Goal: Task Accomplishment & Management: Manage account settings

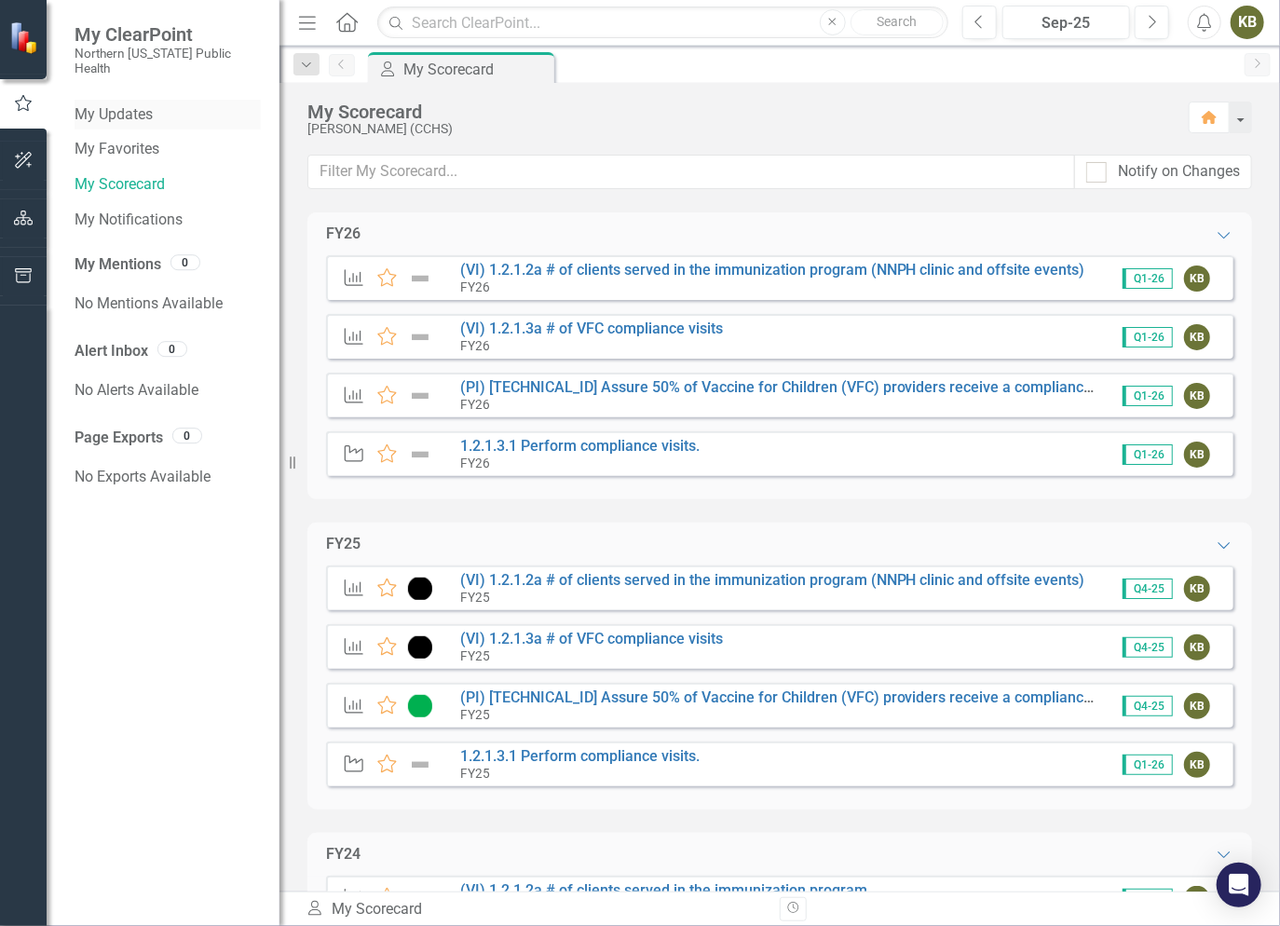
click at [134, 105] on link "My Updates" at bounding box center [168, 114] width 186 height 21
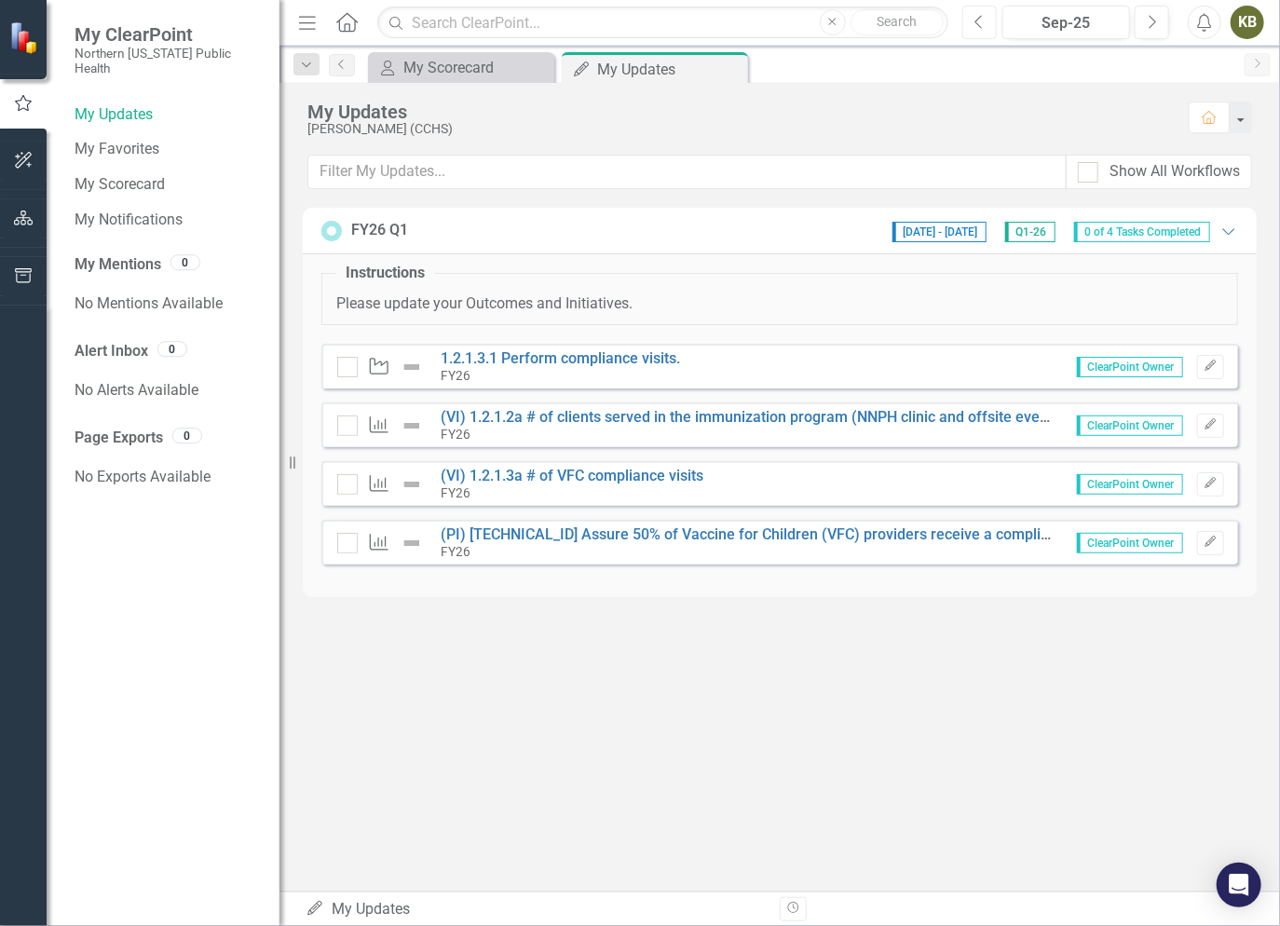
click at [979, 15] on icon "Previous" at bounding box center [979, 22] width 10 height 17
click at [1142, 30] on button "Next" at bounding box center [1151, 23] width 34 height 34
click at [615, 357] on link "1.2.1.3.1 Perform compliance visits." at bounding box center [560, 358] width 239 height 18
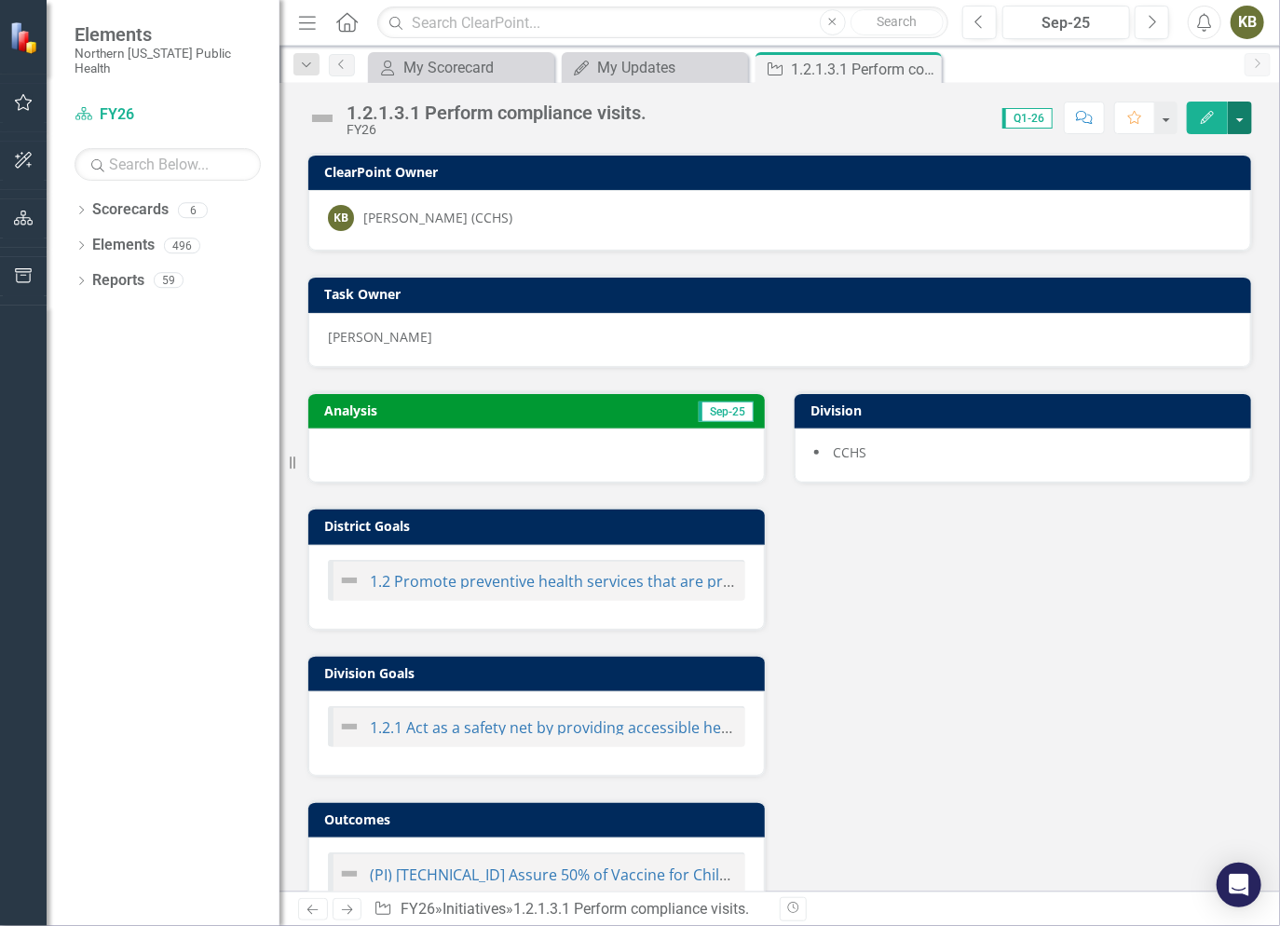
click at [1243, 117] on button "button" at bounding box center [1240, 118] width 24 height 33
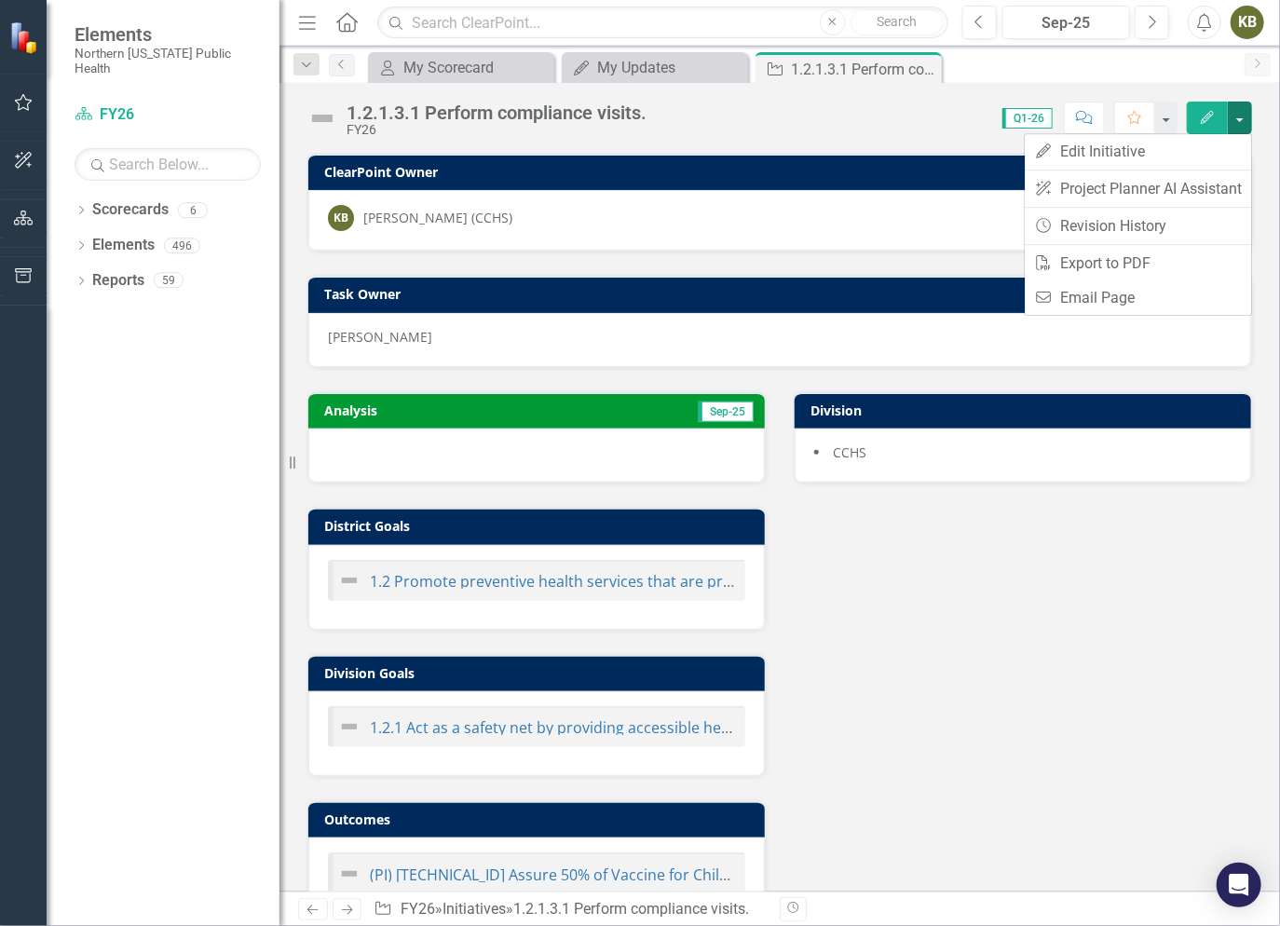
click at [1154, 551] on div "Analysis Sep-25 District Goals 1.2 Promote preventive health services that are …" at bounding box center [779, 646] width 972 height 556
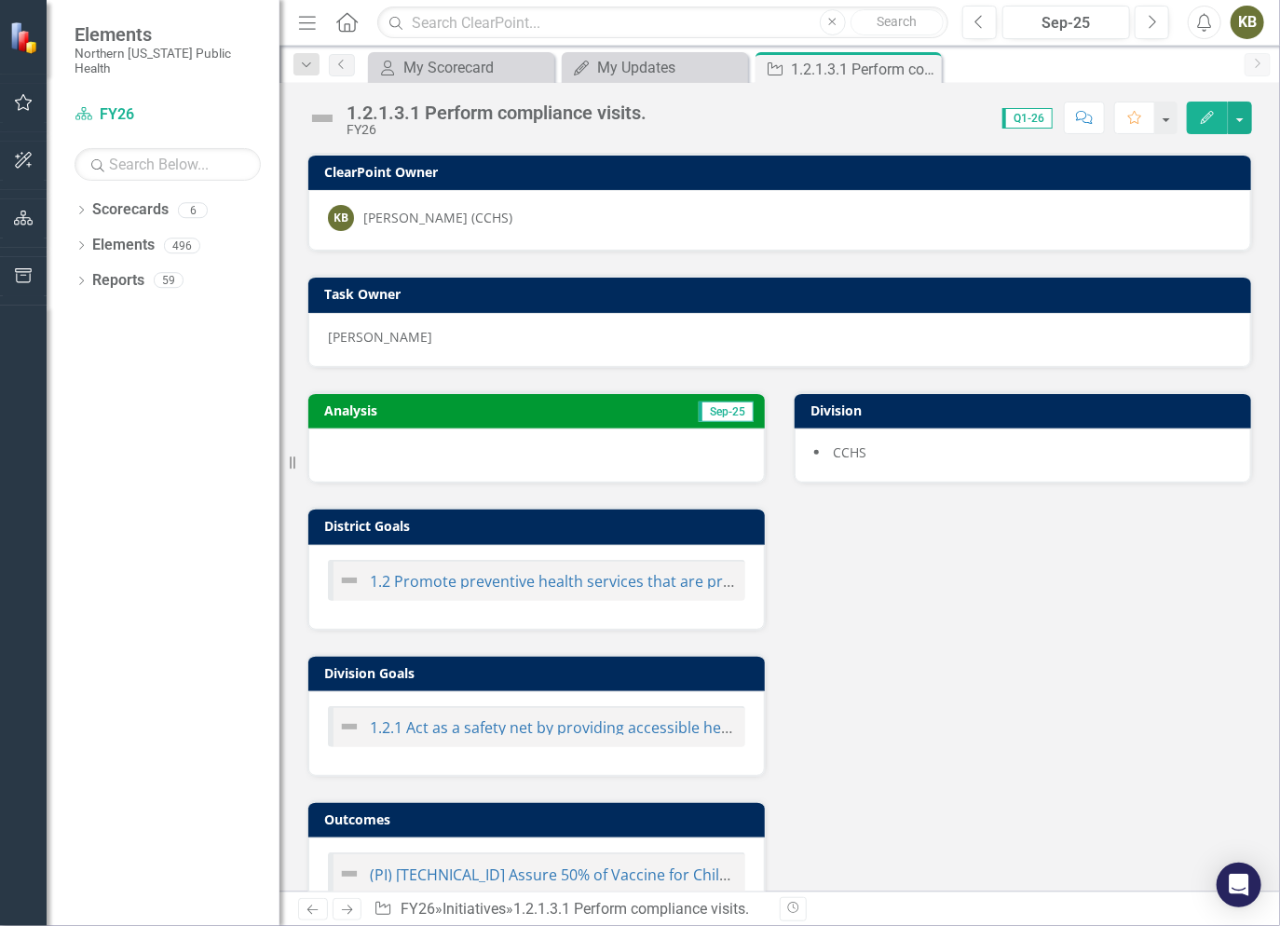
click at [320, 116] on img at bounding box center [322, 118] width 30 height 30
click at [322, 123] on img at bounding box center [322, 118] width 30 height 30
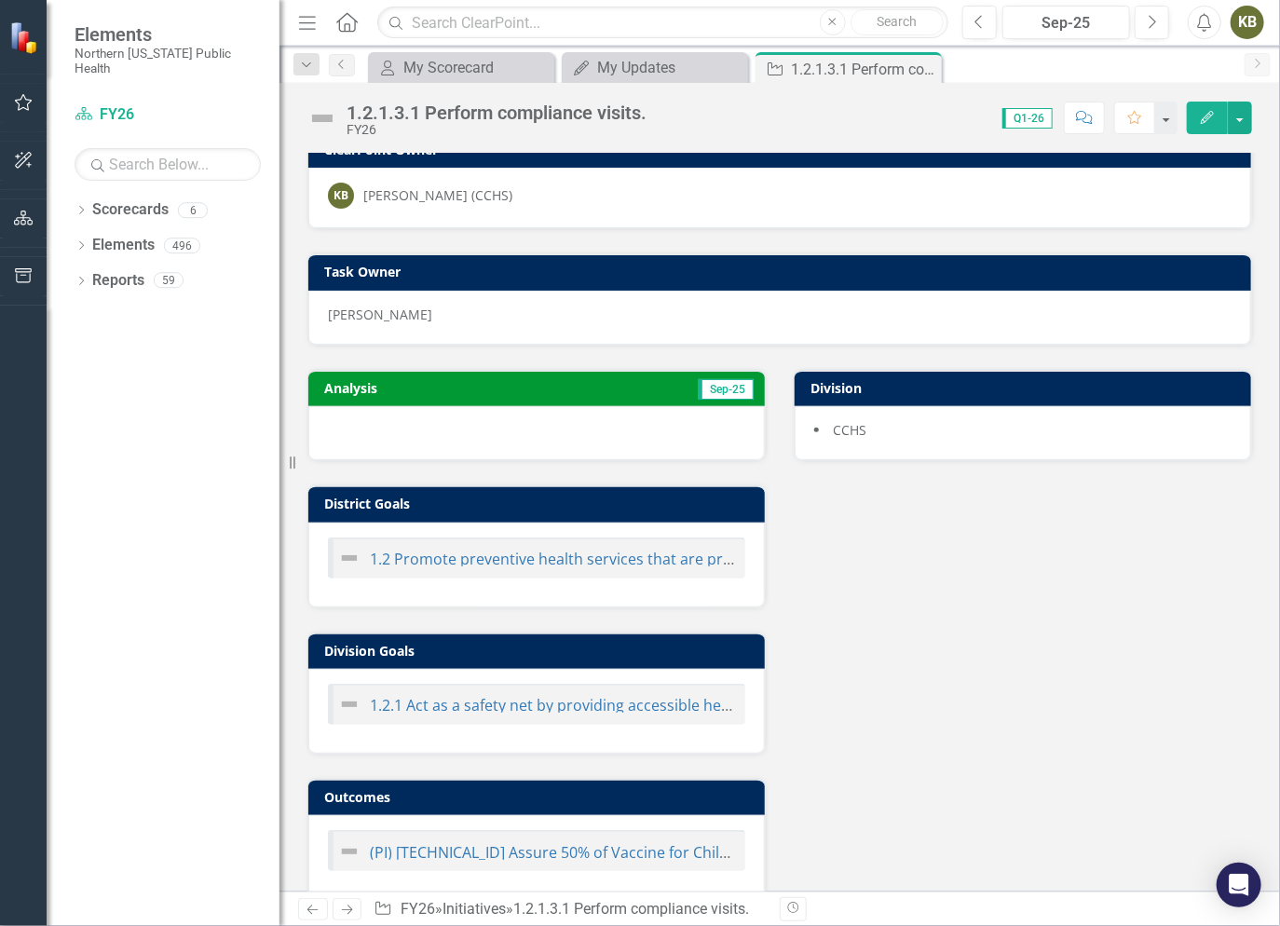
scroll to position [43, 0]
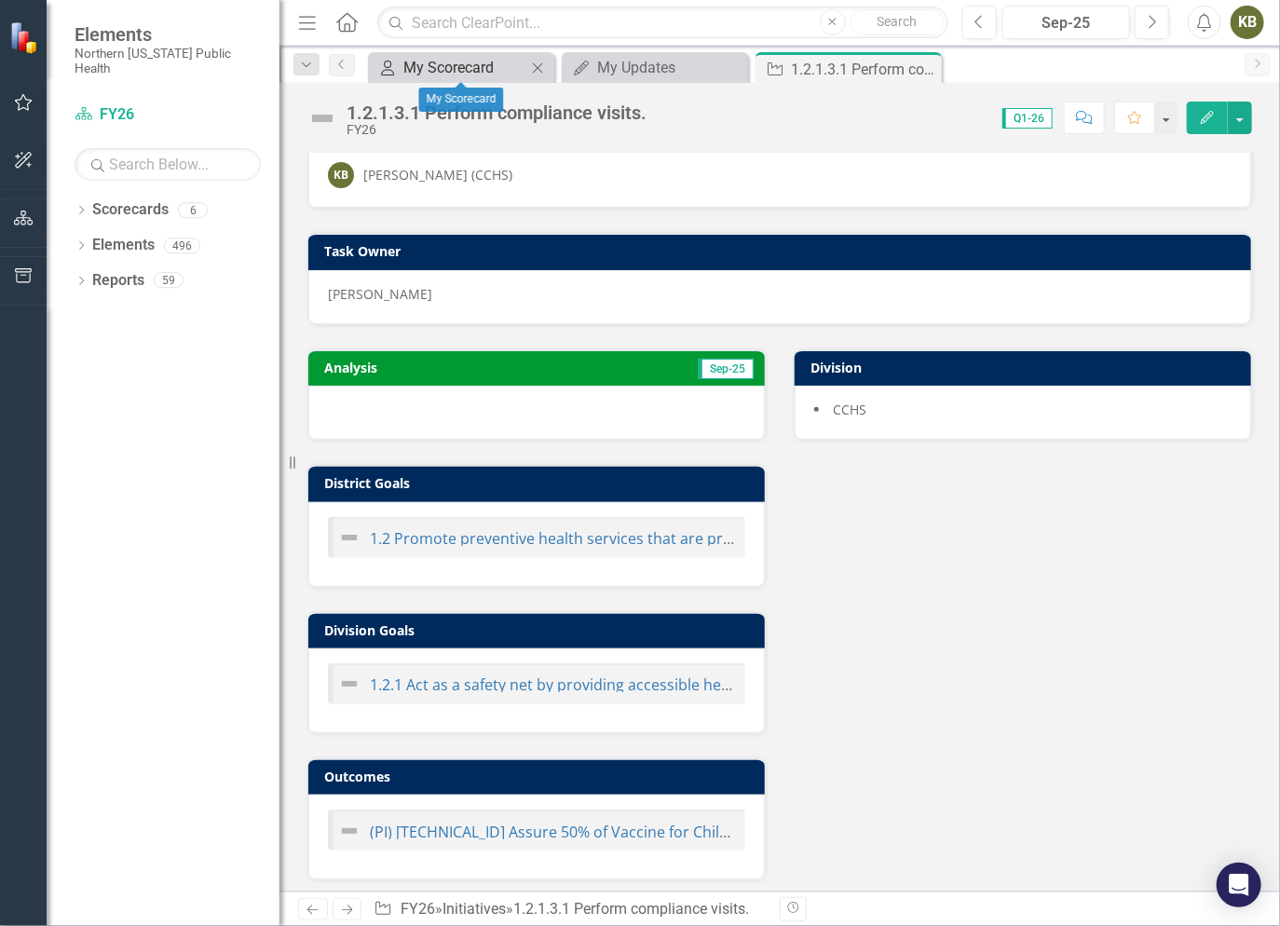
click at [470, 70] on div "My Scorecard" at bounding box center [464, 67] width 123 height 23
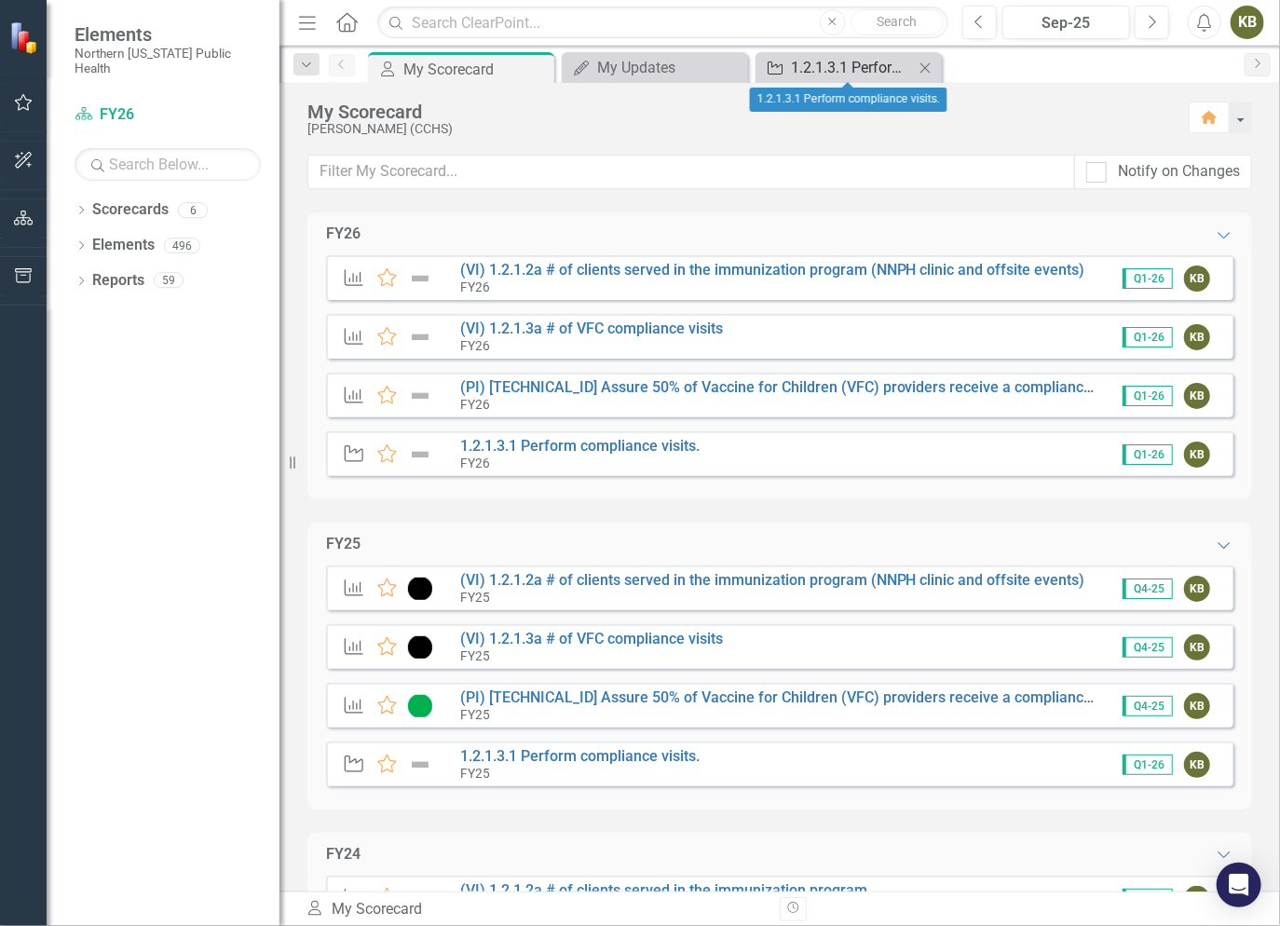
click at [835, 70] on div "1.2.1.3.1 Perform compliance visits." at bounding box center [852, 67] width 123 height 23
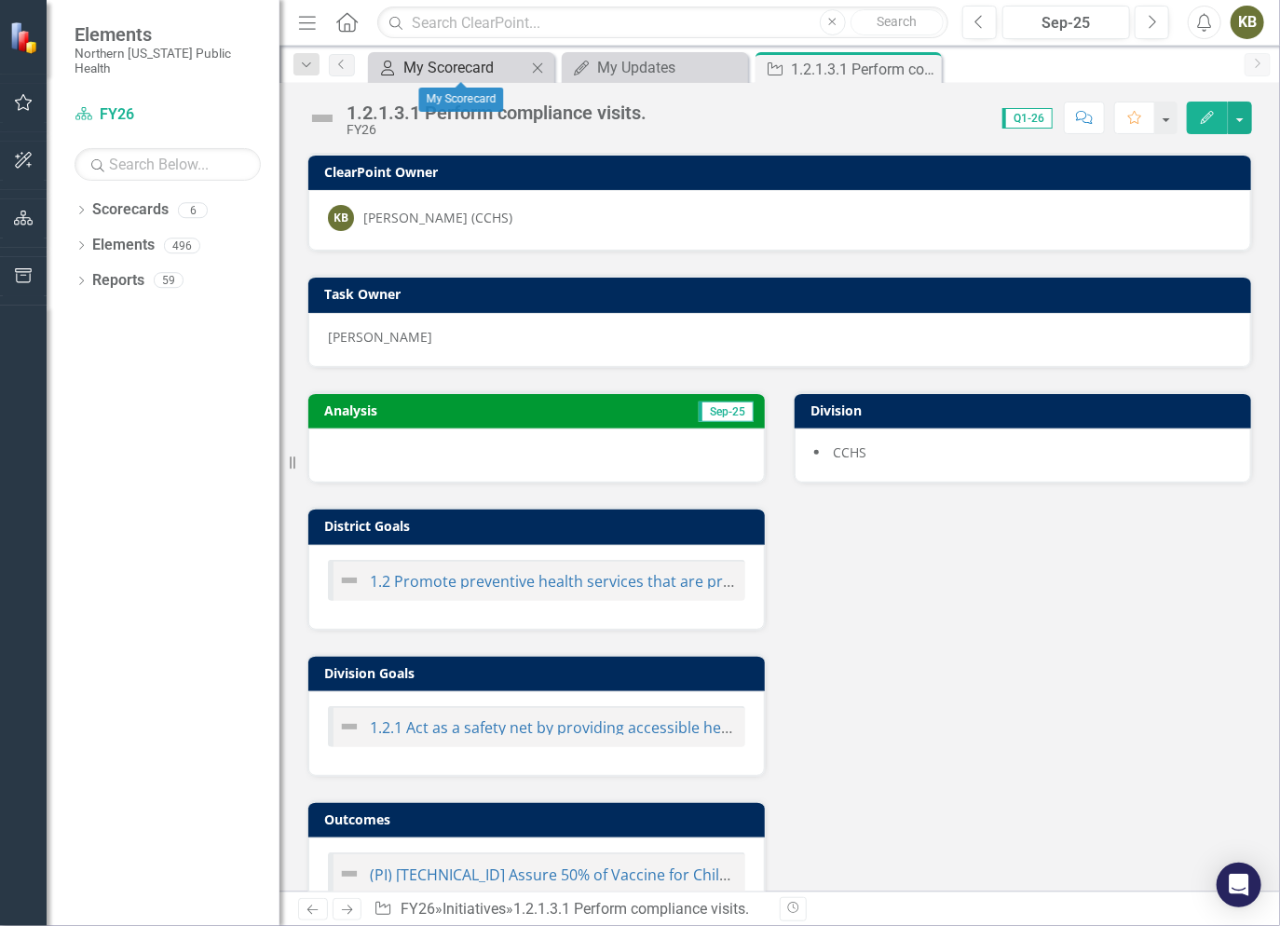
click at [475, 72] on div "My Scorecard" at bounding box center [464, 67] width 123 height 23
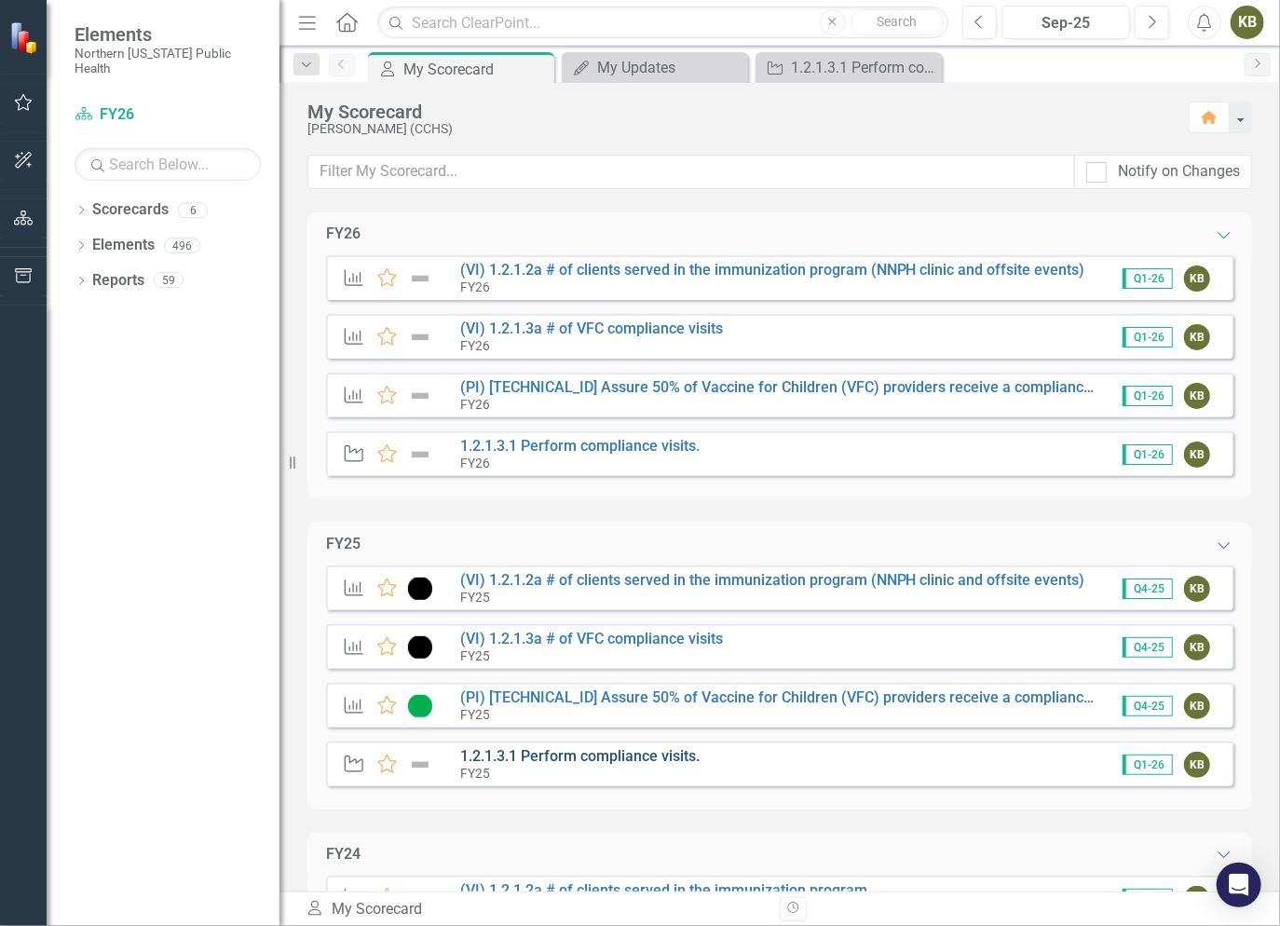
click at [496, 753] on link "1.2.1.3.1 Perform compliance visits." at bounding box center [579, 756] width 239 height 18
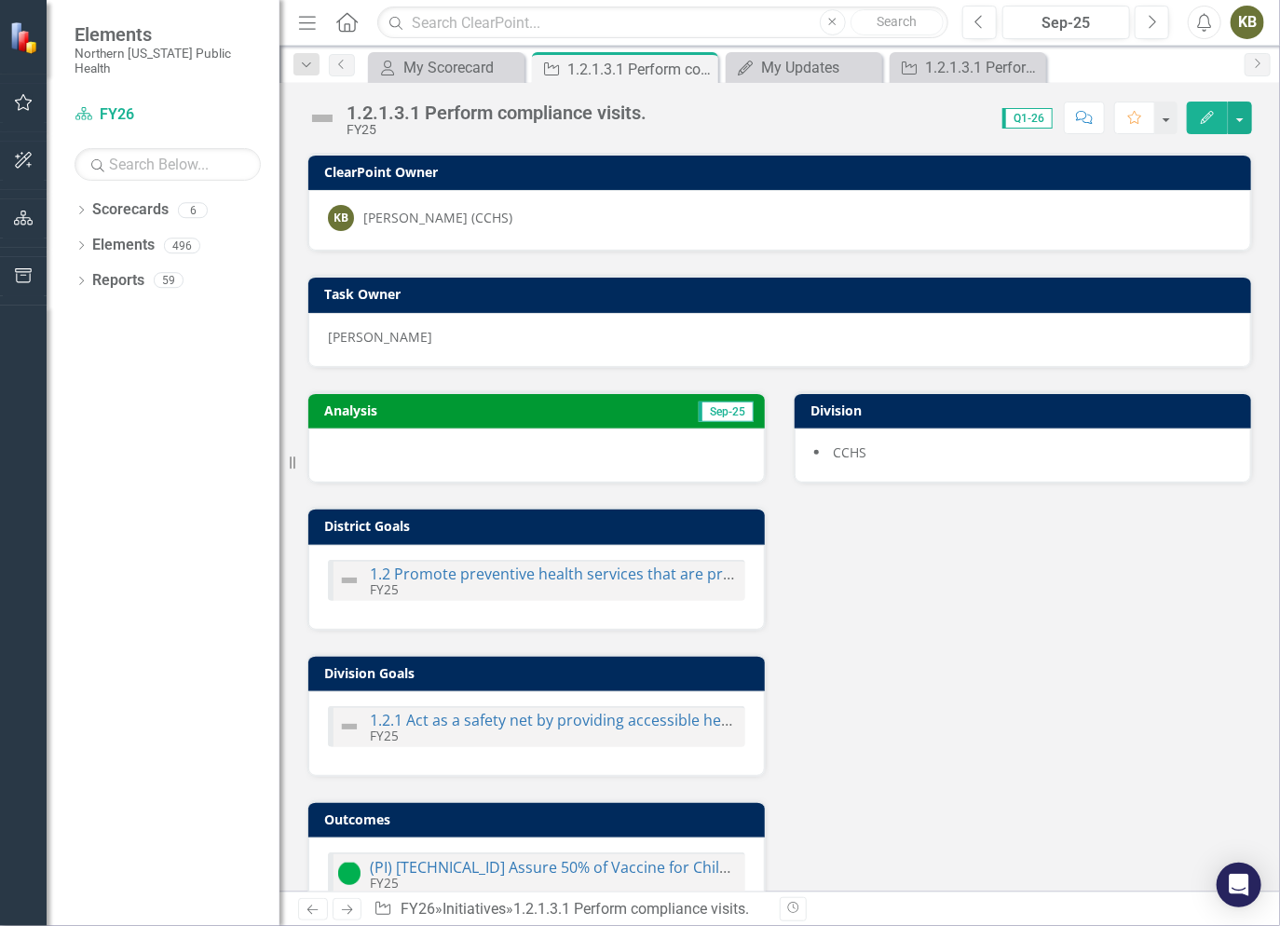
click at [381, 418] on td "Analysis" at bounding box center [428, 413] width 209 height 28
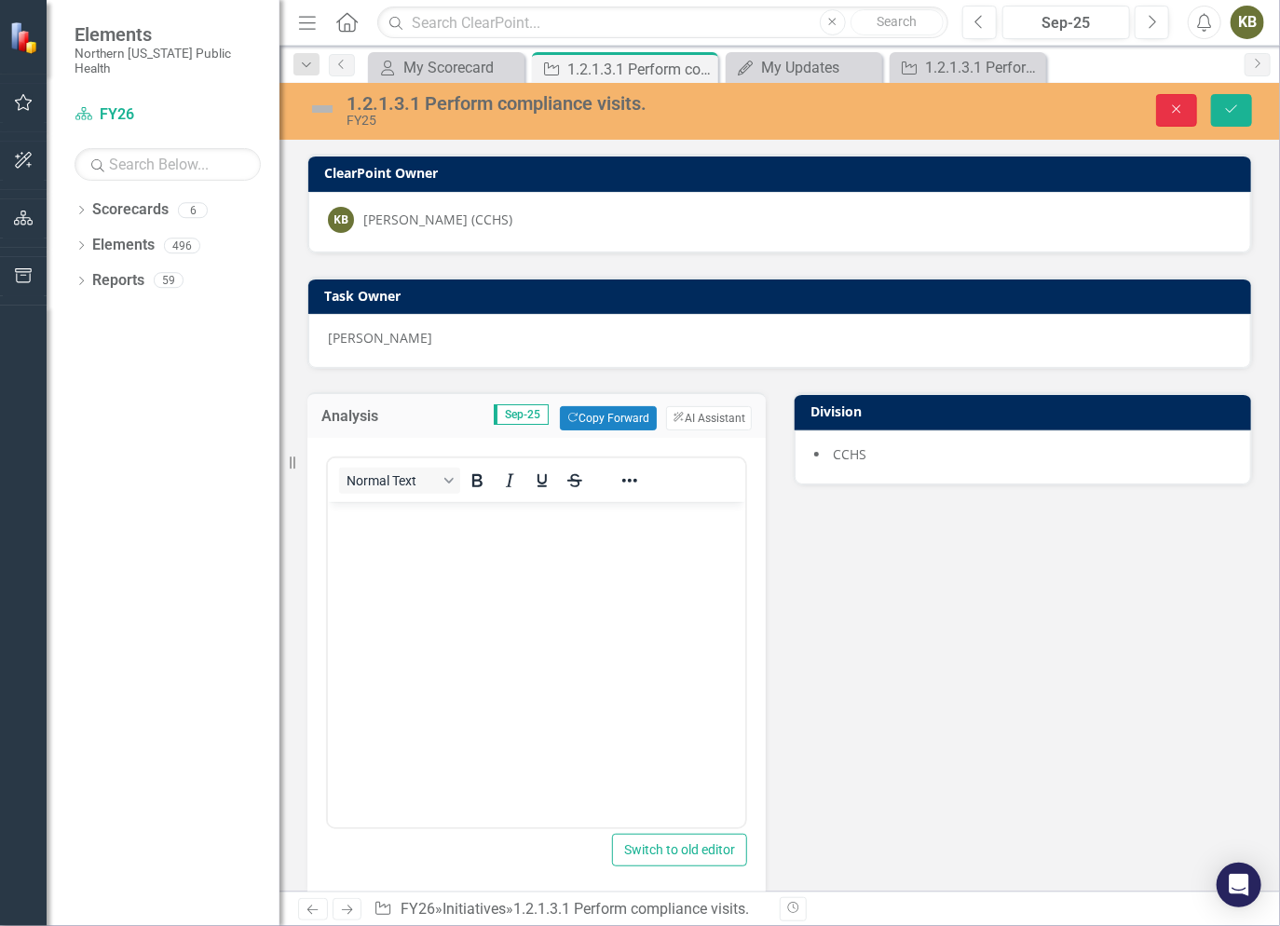
click at [1176, 100] on button "Close" at bounding box center [1176, 110] width 41 height 33
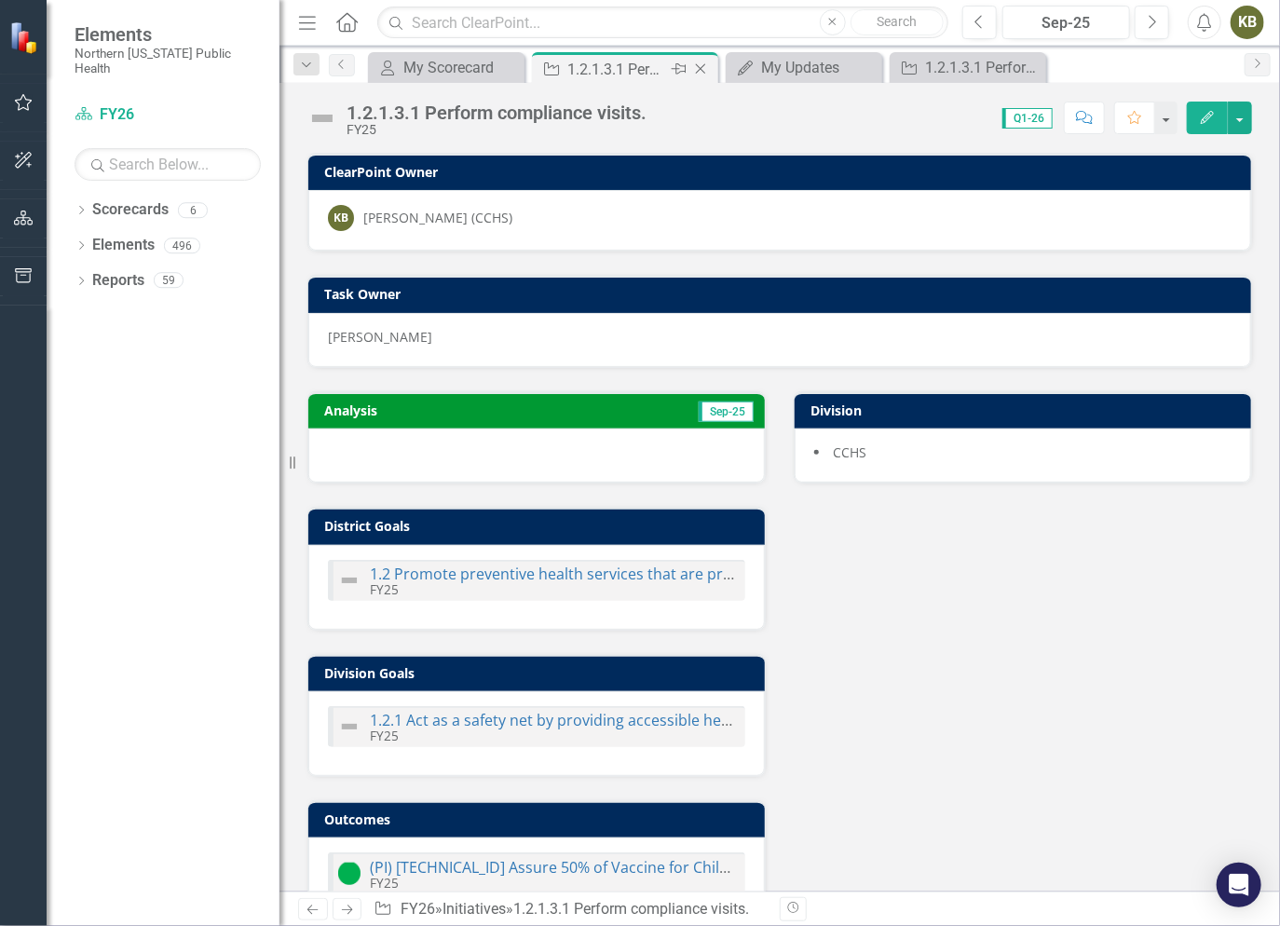
click at [699, 71] on icon "Close" at bounding box center [700, 68] width 19 height 15
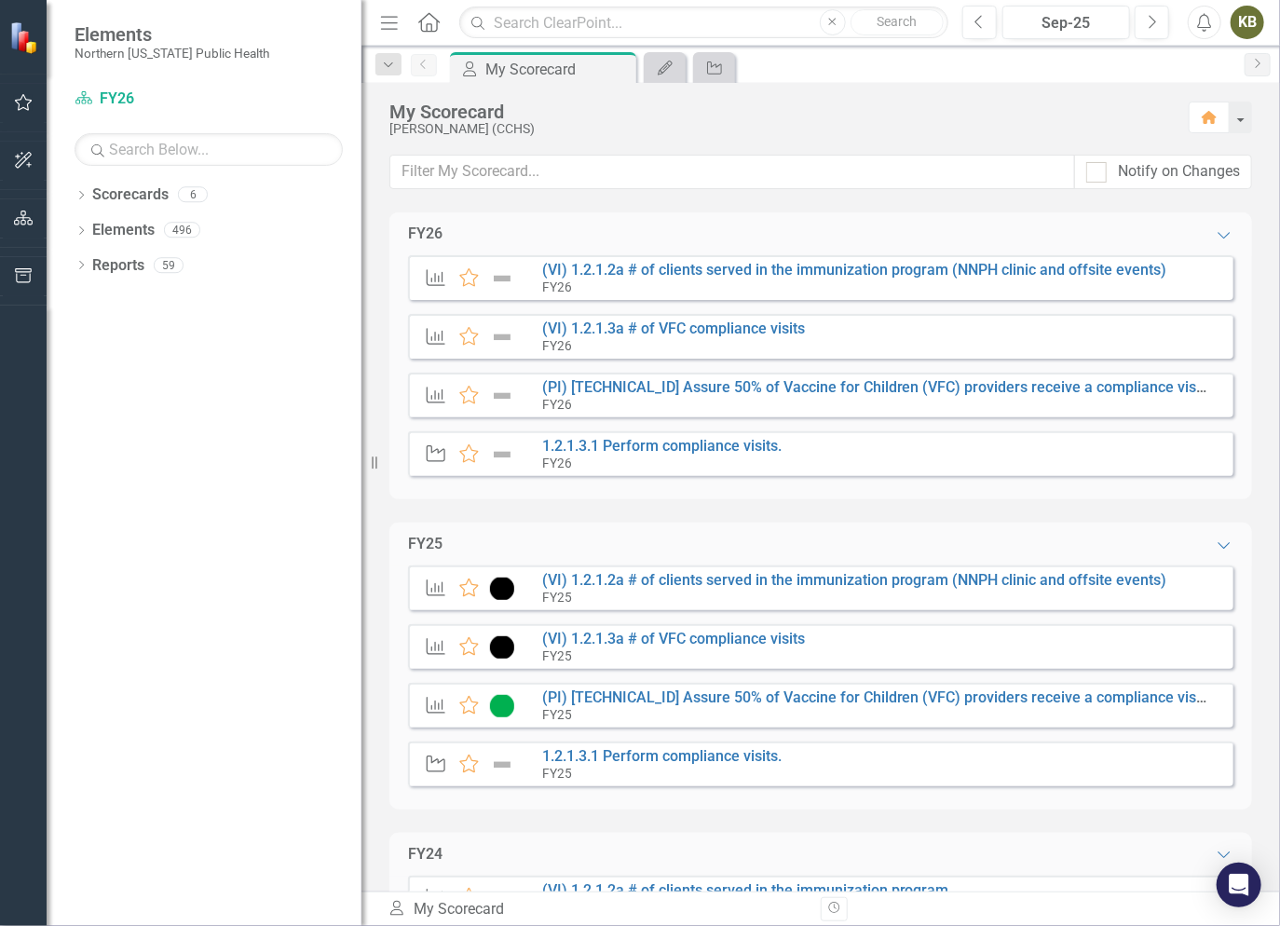
click at [361, 467] on div "Resize" at bounding box center [368, 463] width 15 height 926
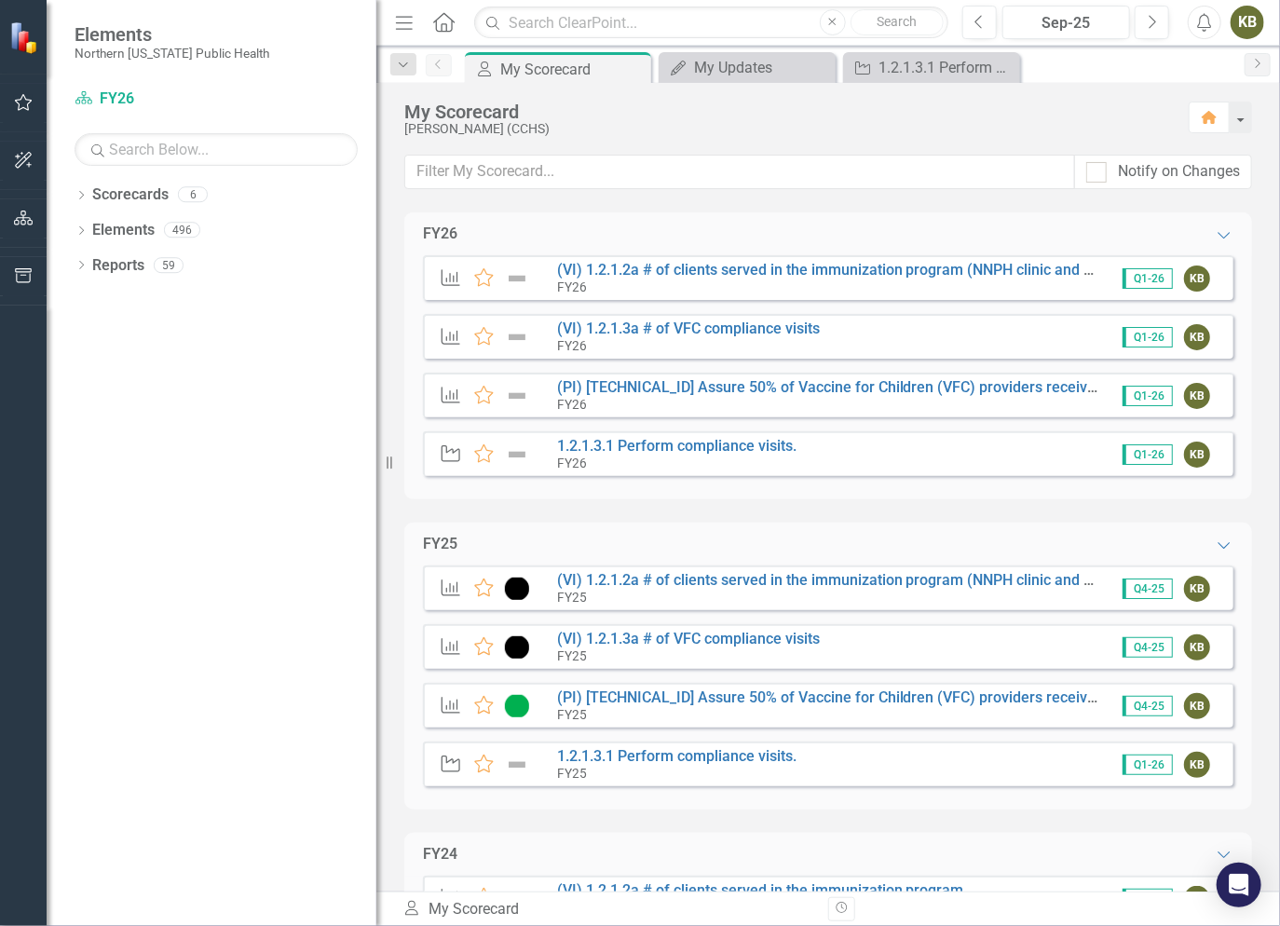
drag, startPoint x: 376, startPoint y: 461, endPoint x: 336, endPoint y: 465, distance: 40.2
click at [376, 465] on div "Resize" at bounding box center [383, 463] width 15 height 926
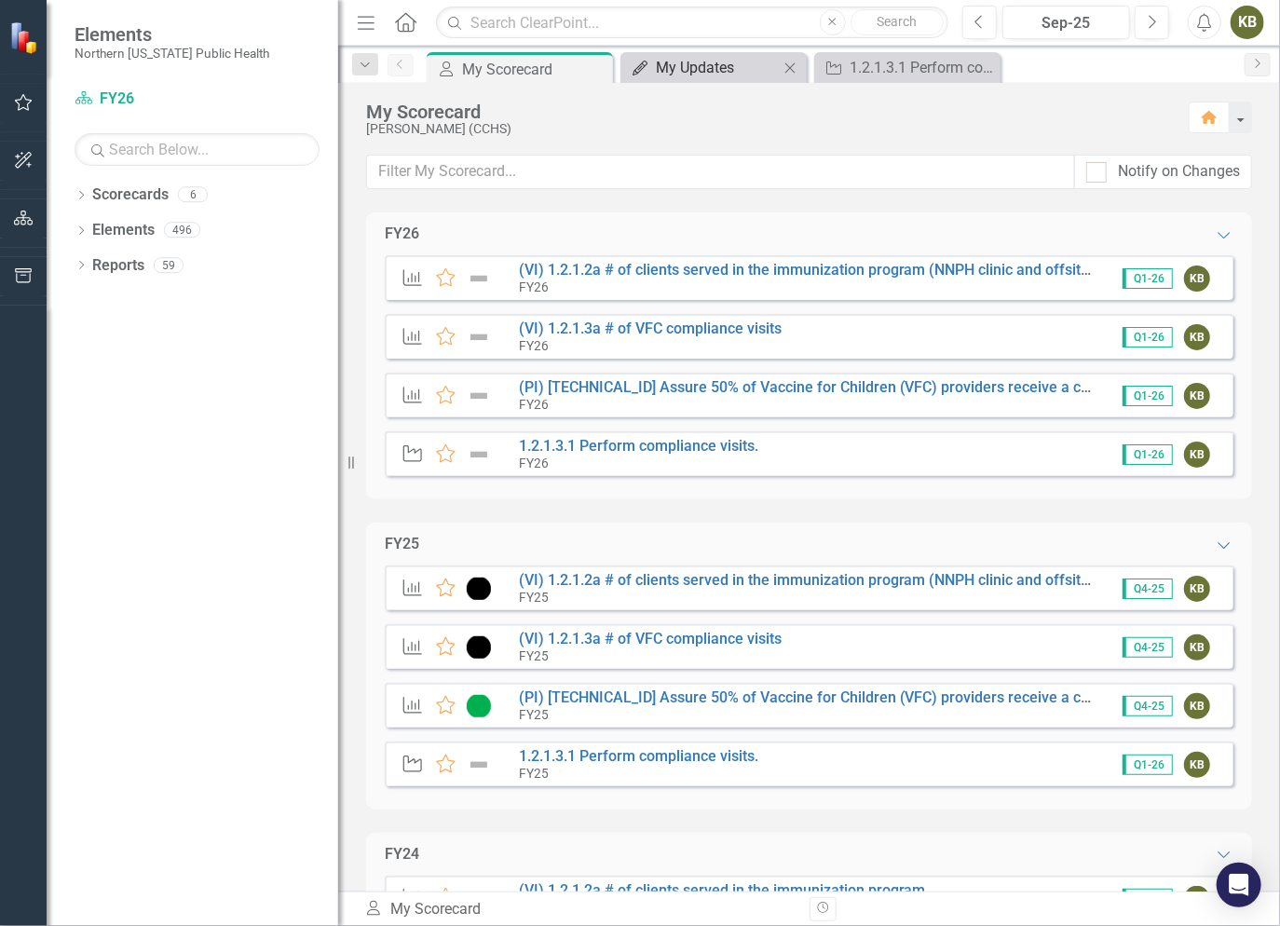
click at [706, 72] on div "My Updates" at bounding box center [717, 67] width 123 height 23
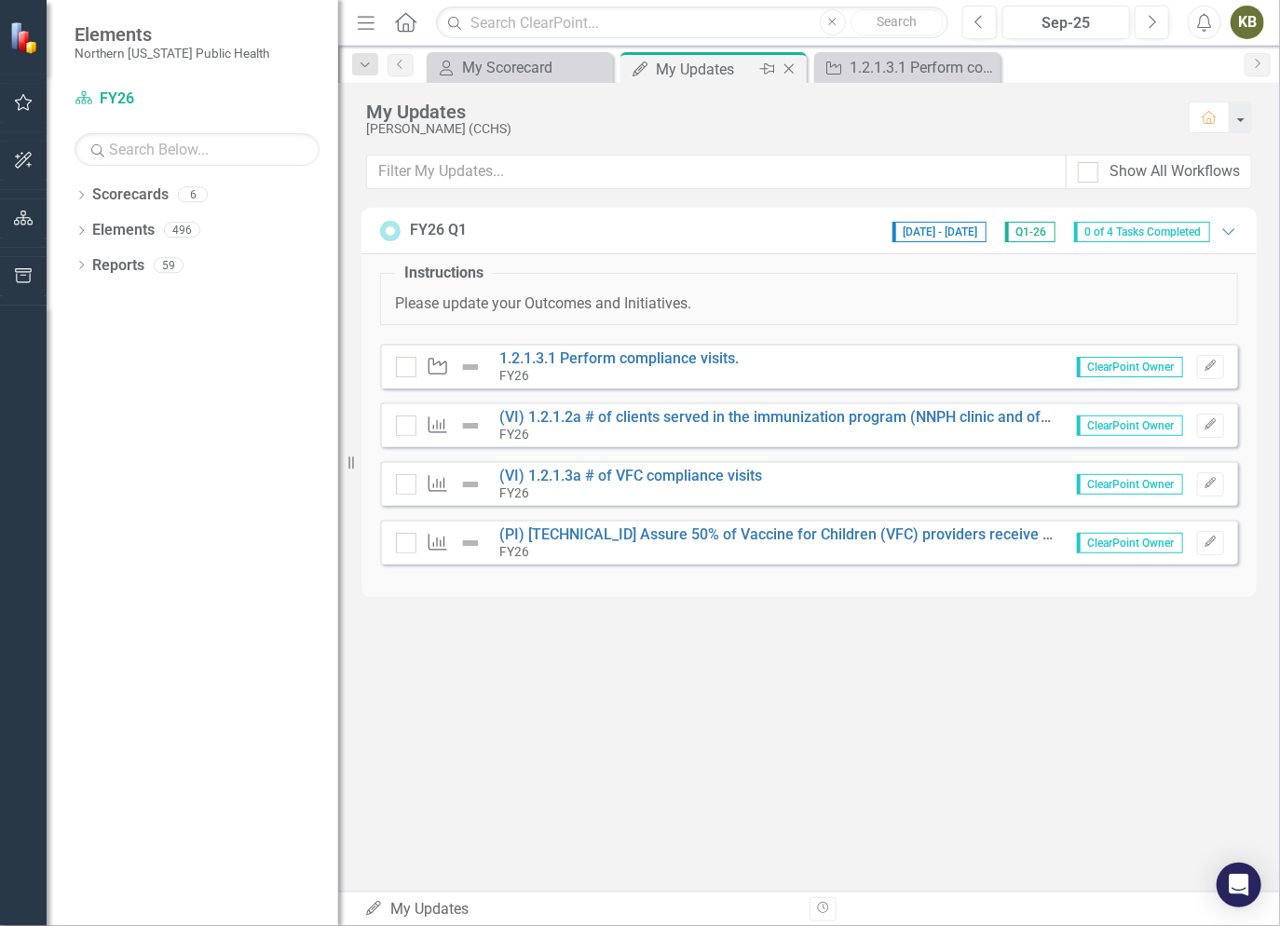
click at [705, 69] on div "My Updates" at bounding box center [706, 69] width 100 height 23
click at [898, 73] on div "1.2.1.3.1 Perform compliance visits." at bounding box center [910, 67] width 123 height 23
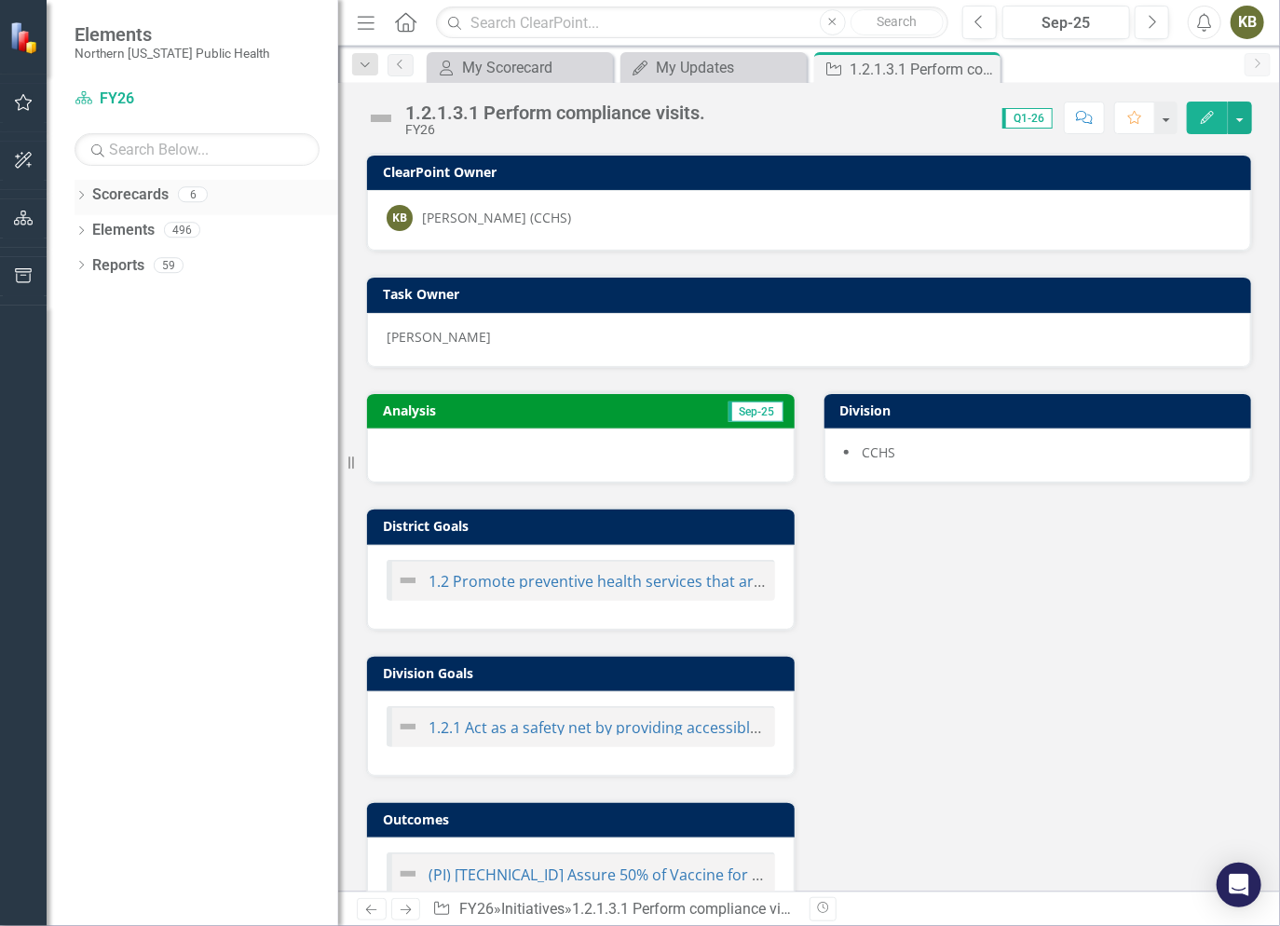
click at [84, 192] on icon "Dropdown" at bounding box center [81, 197] width 13 height 10
click at [128, 263] on link "FY25" at bounding box center [220, 265] width 236 height 21
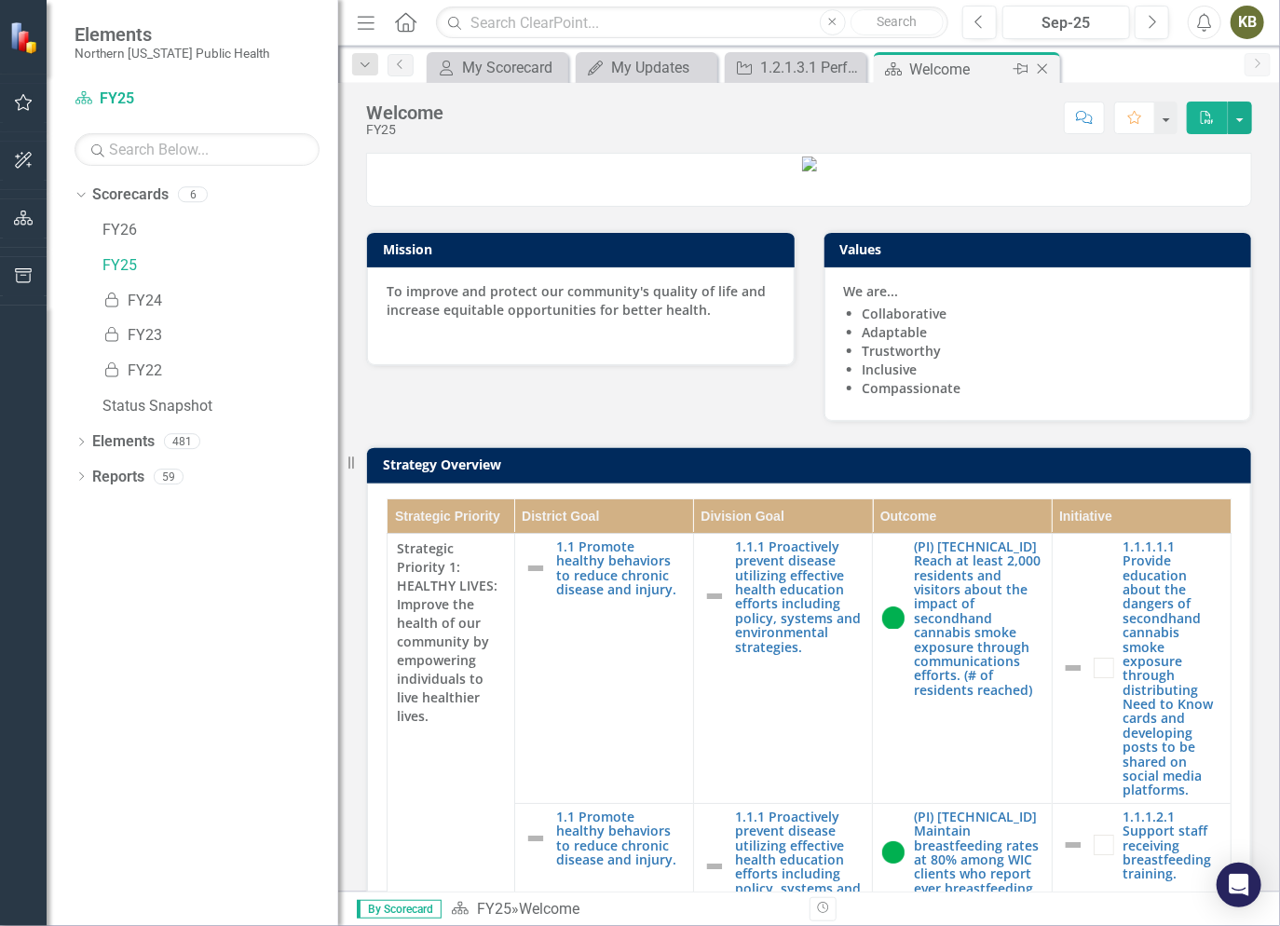
click at [1037, 68] on icon "Close" at bounding box center [1042, 68] width 19 height 15
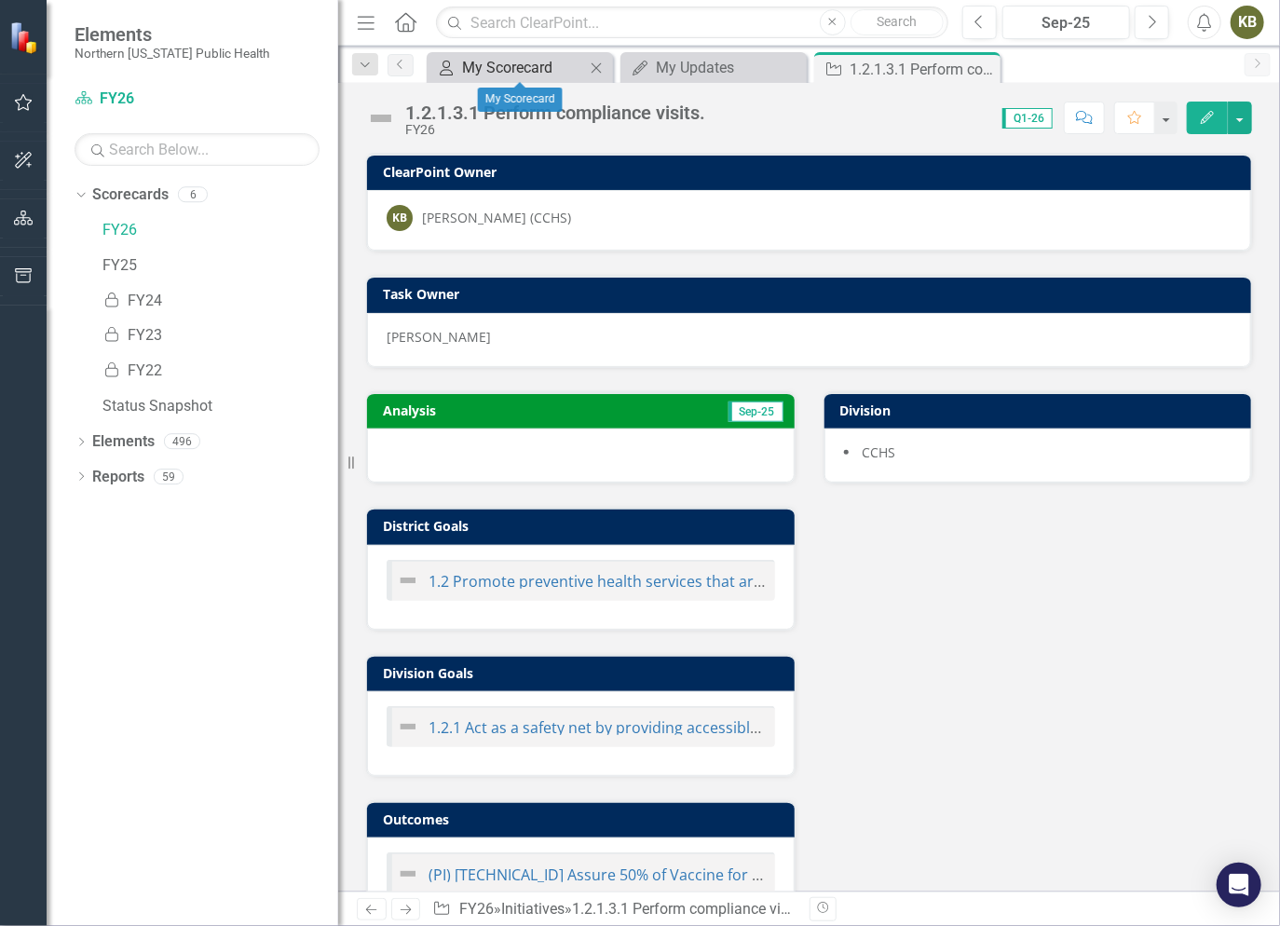
click at [551, 72] on div "My Scorecard" at bounding box center [523, 67] width 123 height 23
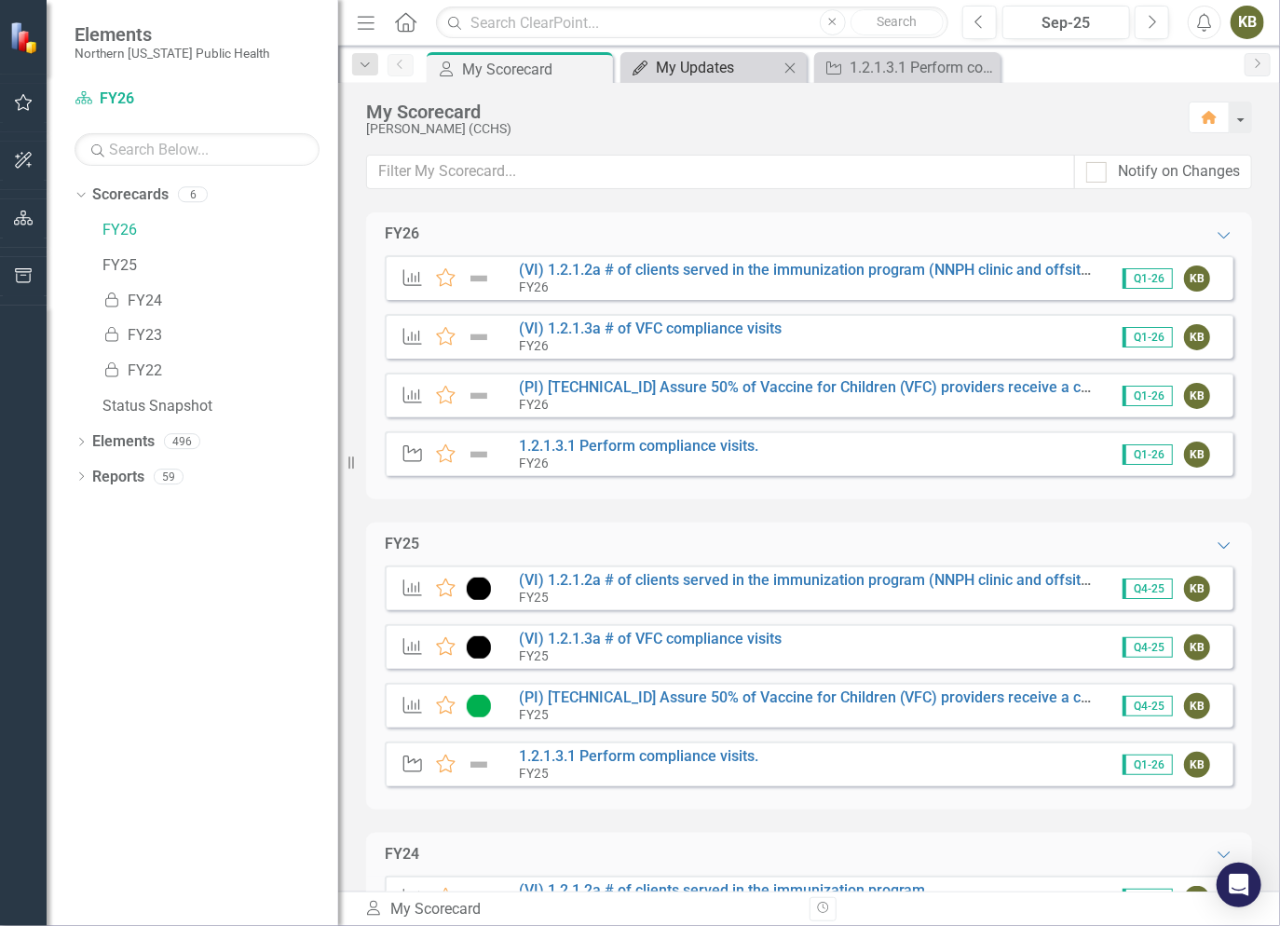
click at [702, 69] on div "My Updates" at bounding box center [717, 67] width 123 height 23
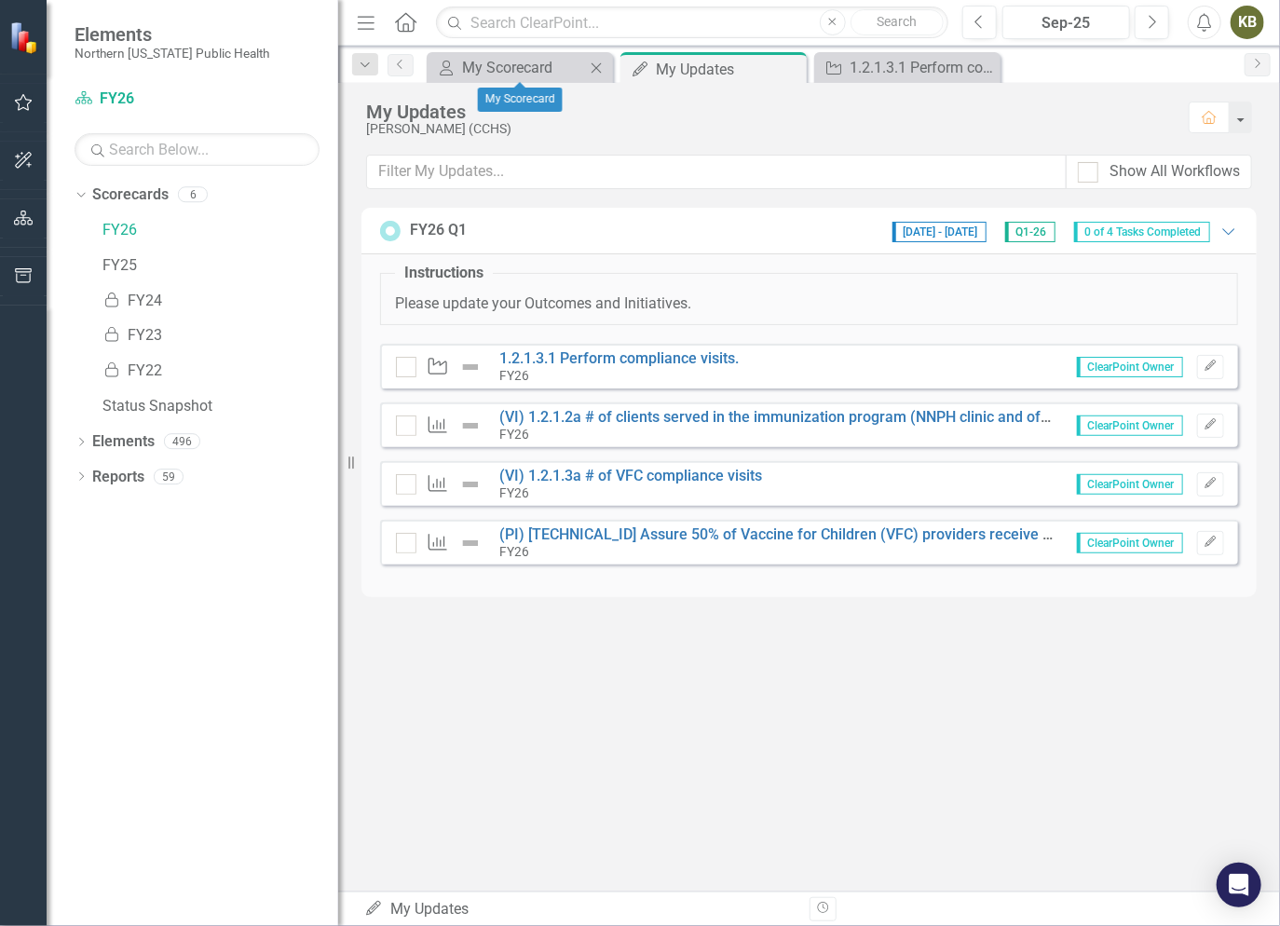
click at [521, 80] on div "My Scorecard My Scorecard Close" at bounding box center [520, 67] width 186 height 31
click at [518, 64] on div "My Scorecard" at bounding box center [523, 67] width 123 height 23
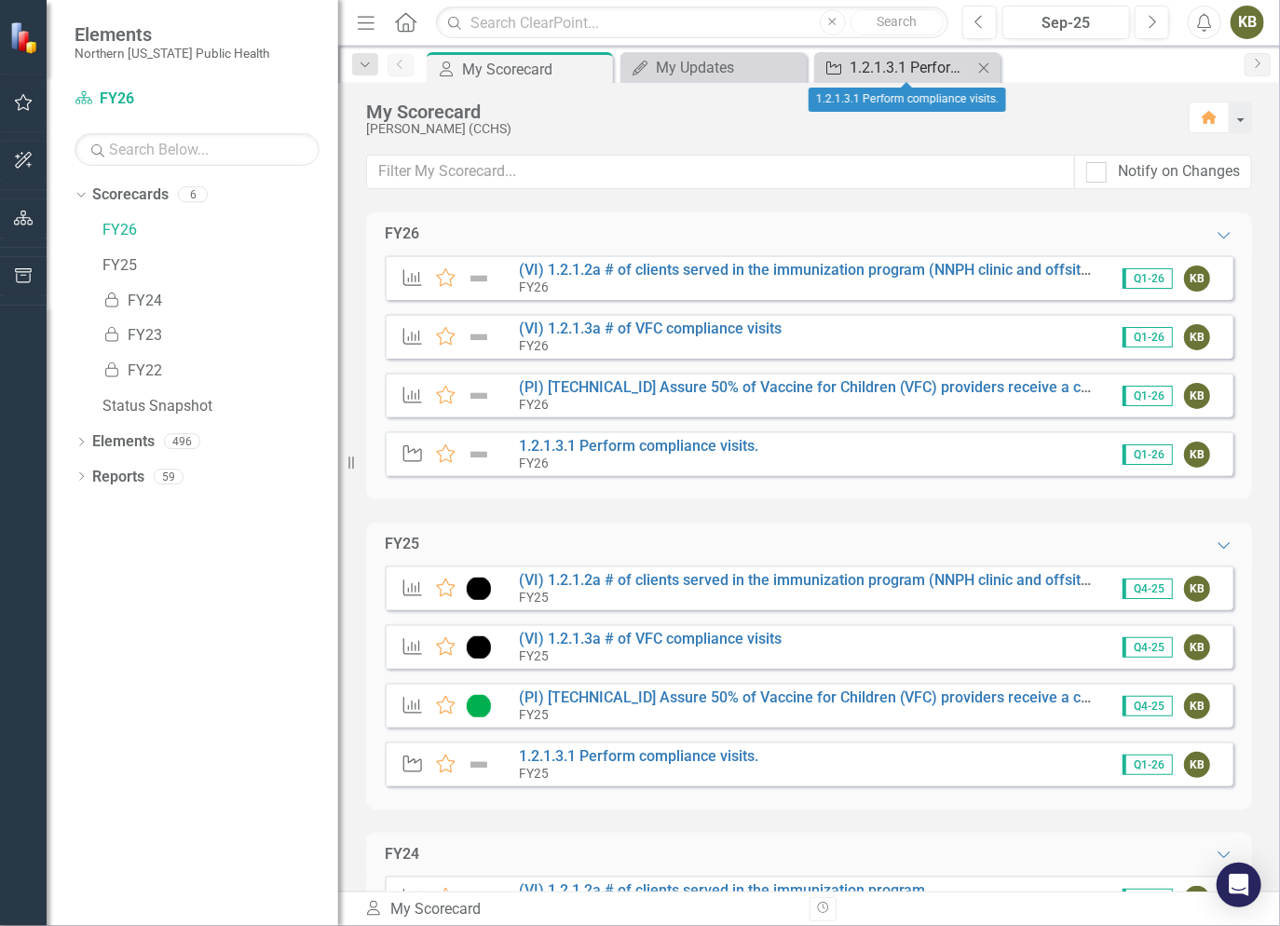
click at [829, 72] on icon "Initiative" at bounding box center [833, 68] width 19 height 15
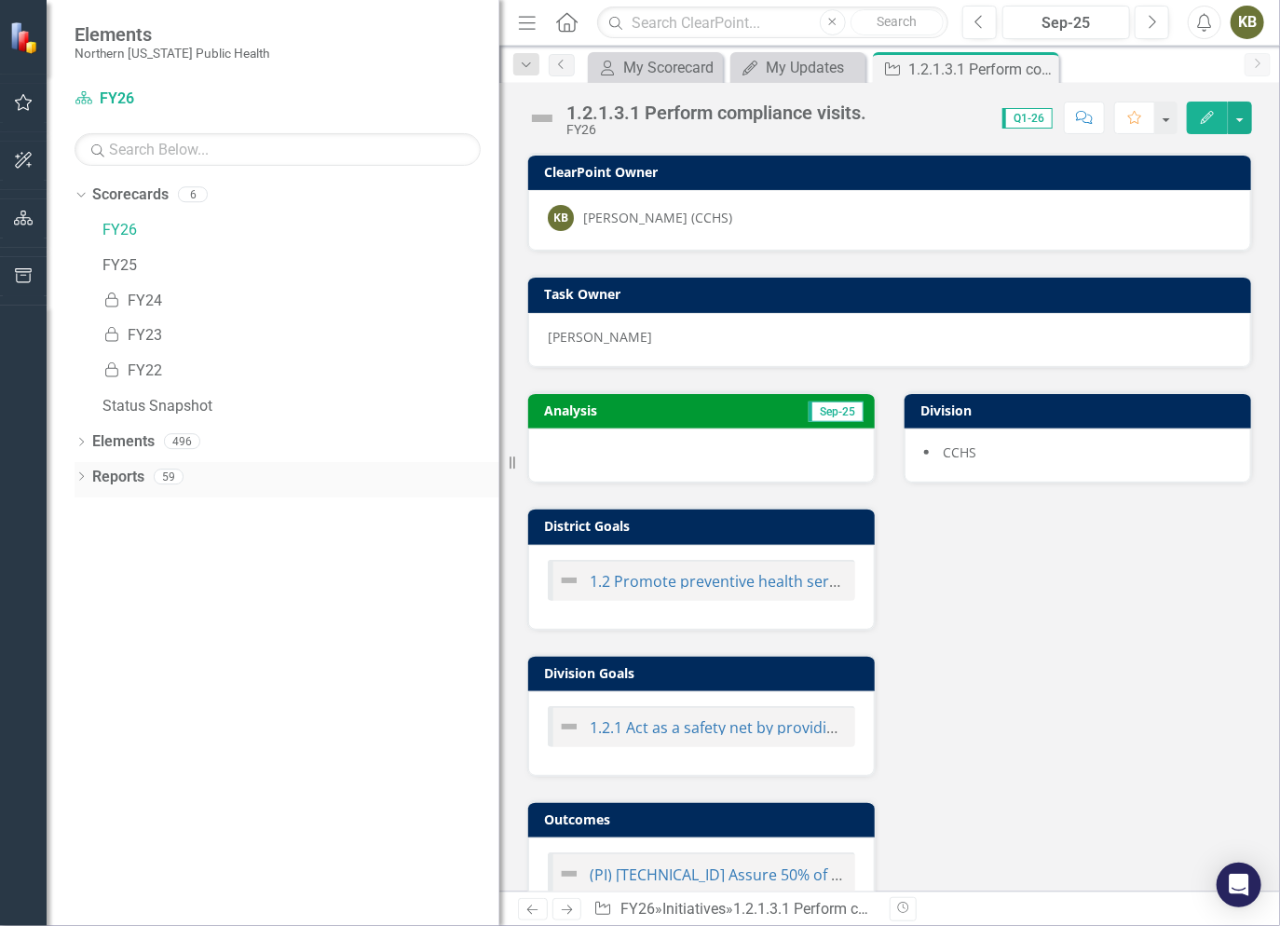
drag, startPoint x: 346, startPoint y: 464, endPoint x: 498, endPoint y: 469, distance: 152.9
click at [499, 469] on div "Resize" at bounding box center [506, 463] width 15 height 926
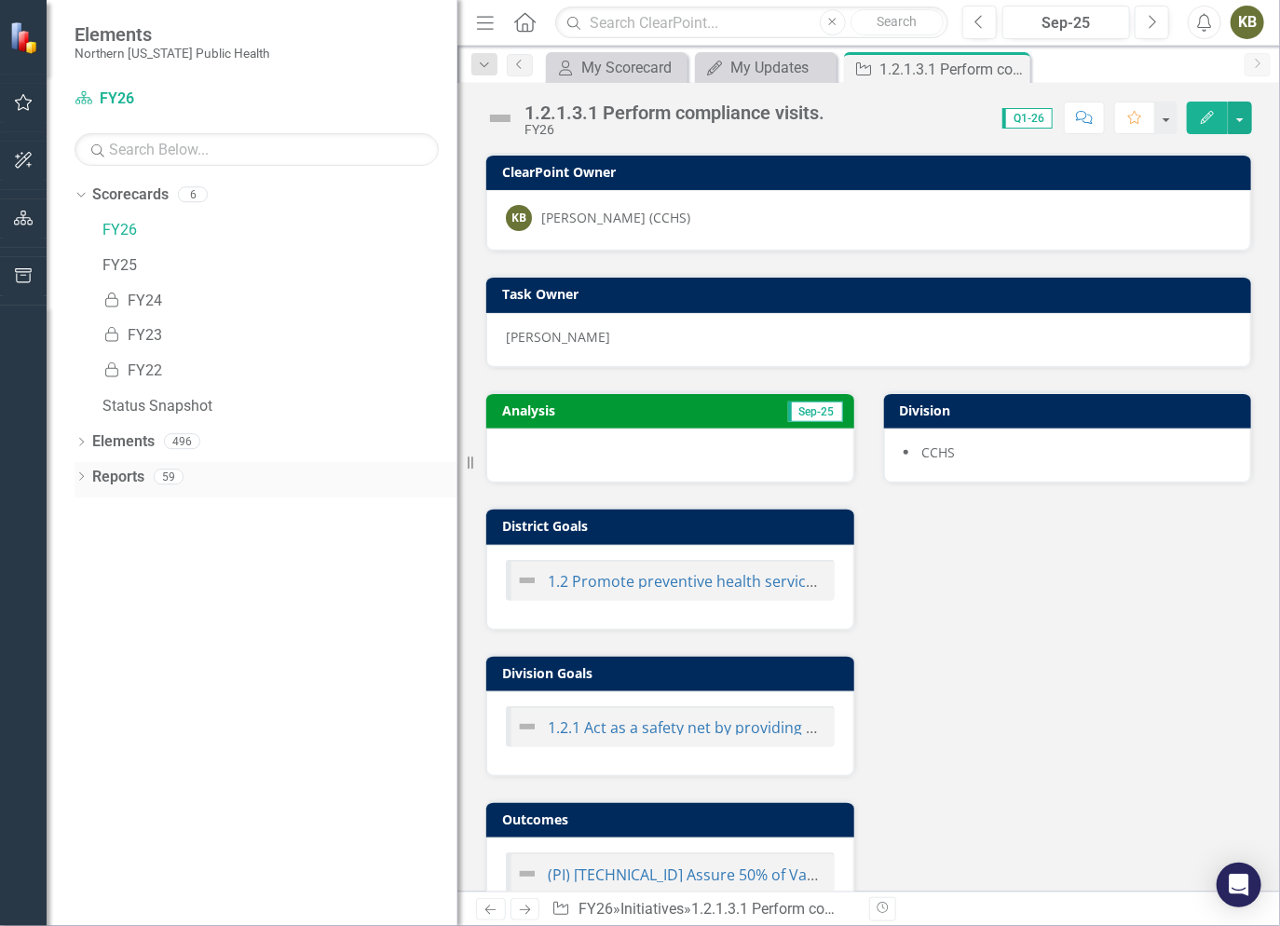
drag, startPoint x: 509, startPoint y: 461, endPoint x: 455, endPoint y: 469, distance: 55.6
click at [457, 469] on div "Resize" at bounding box center [464, 463] width 15 height 926
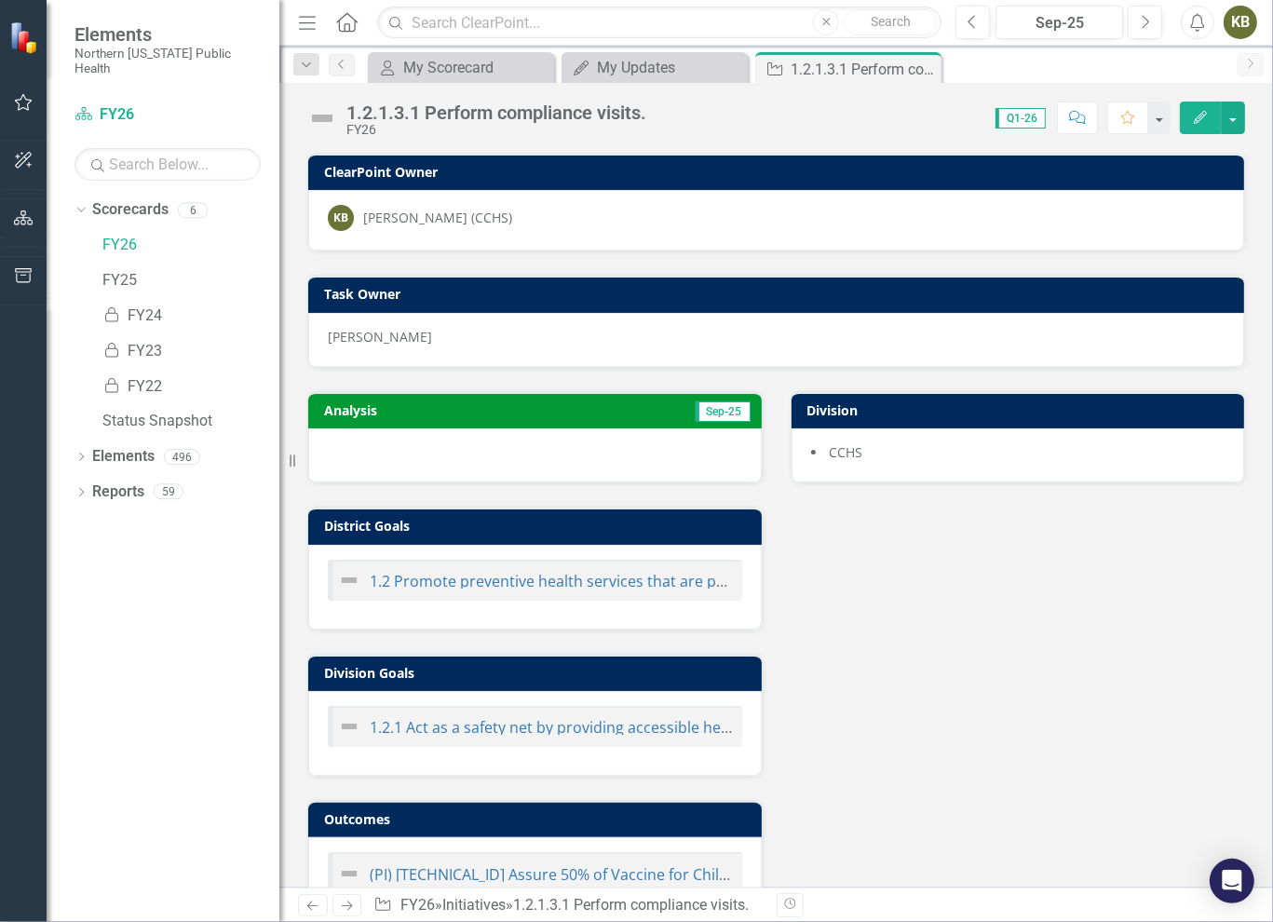
drag, startPoint x: 455, startPoint y: 132, endPoint x: 275, endPoint y: 128, distance: 180.8
click at [275, 128] on div "Elements Northern [US_STATE] Public Health Scorecard FY26 Search Dropdown Score…" at bounding box center [139, 461] width 279 height 922
click at [130, 579] on div "Dropdown Scorecards 6 FY26 FY25 Locked FY24 Locked FY23 Locked FY22 Status Snap…" at bounding box center [163, 558] width 233 height 727
click at [590, 70] on icon "My Updates" at bounding box center [581, 68] width 19 height 15
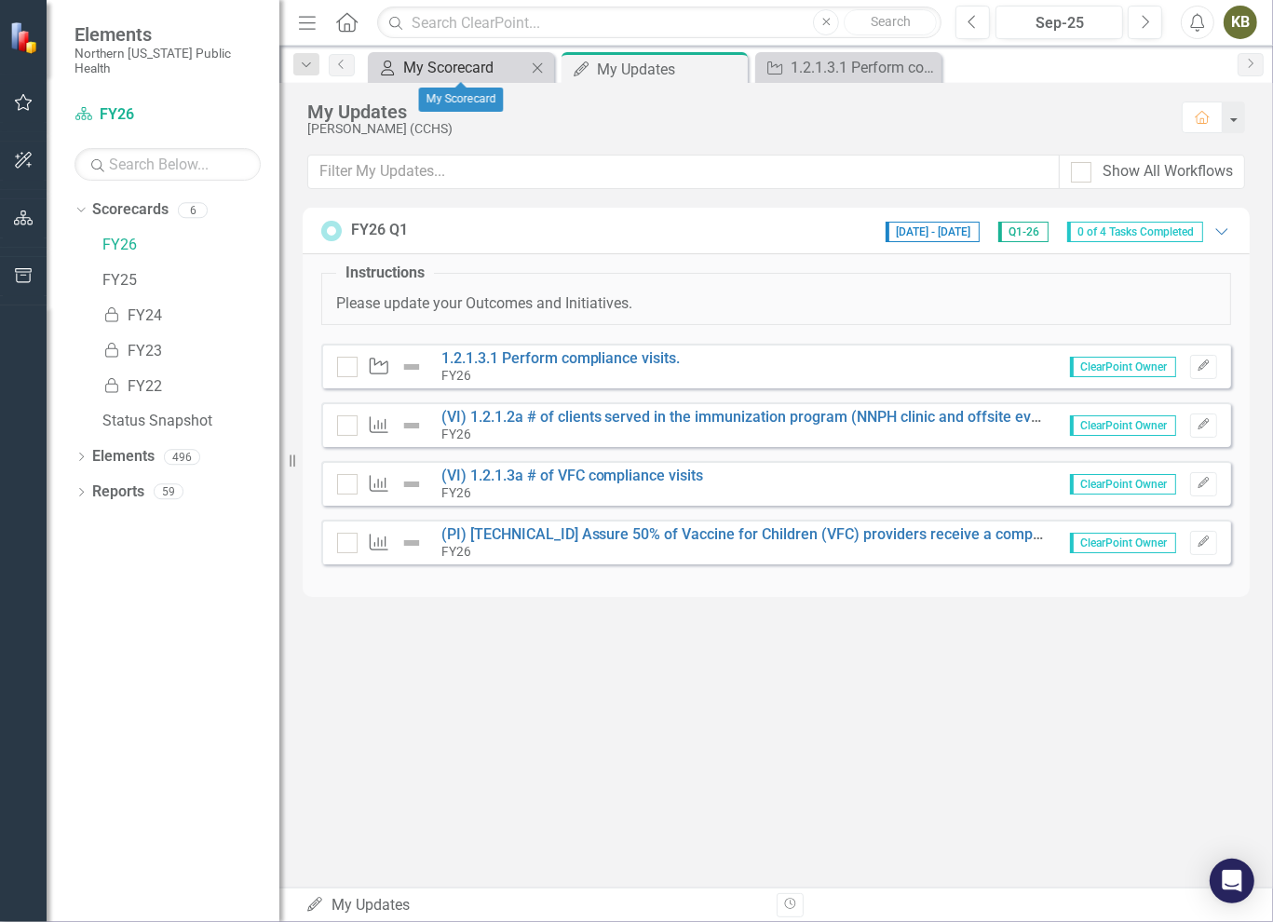
click at [494, 77] on div "My Scorecard" at bounding box center [464, 67] width 123 height 23
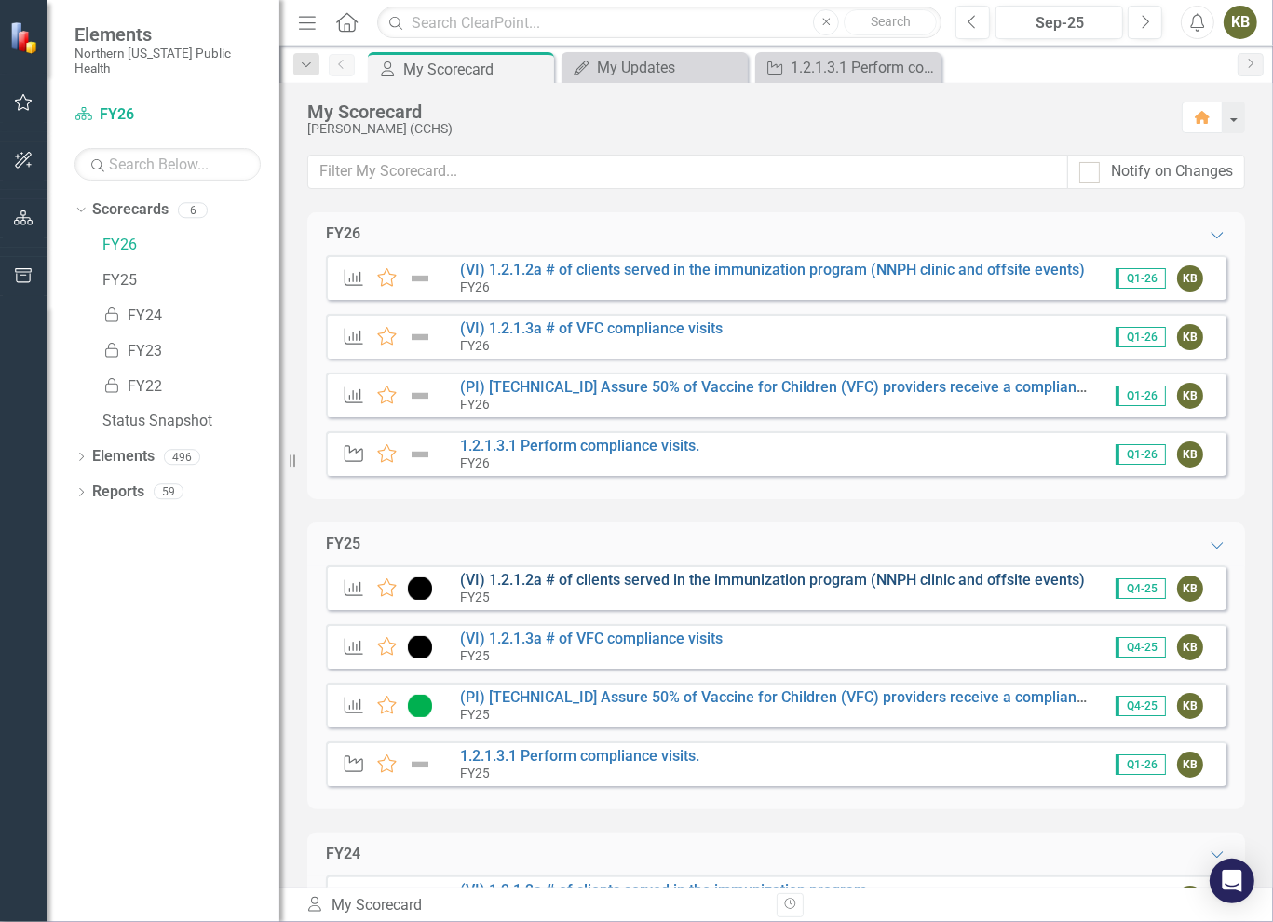
click at [518, 567] on div "Outcome Favorite (VI) 1.2.1.2a # of clients served in the immunization program …" at bounding box center [776, 587] width 901 height 45
click at [512, 585] on link "(VI) 1.2.1.2a # of clients served in the immunization program (NNPH clinic and …" at bounding box center [772, 580] width 625 height 18
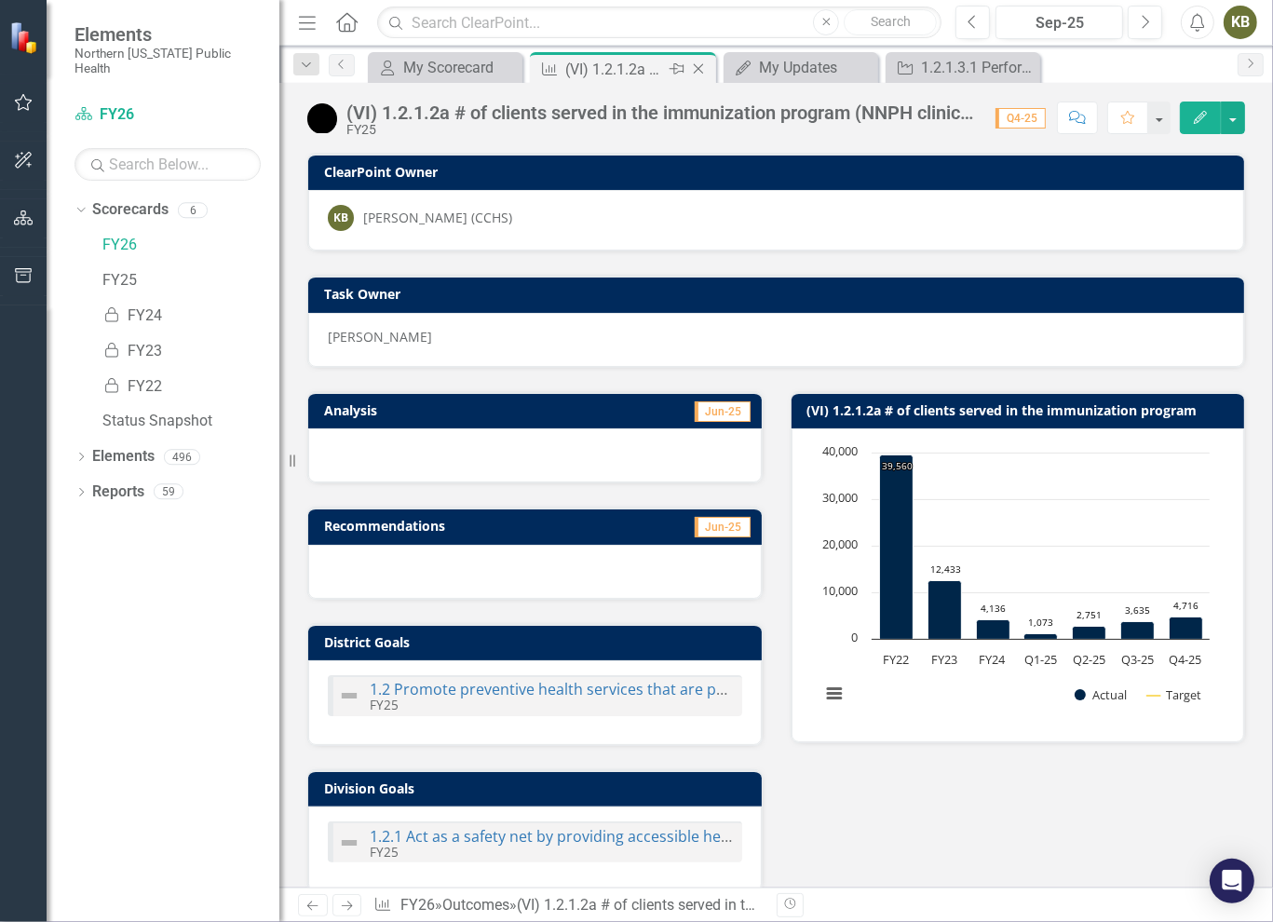
click at [700, 70] on icon at bounding box center [699, 69] width 10 height 10
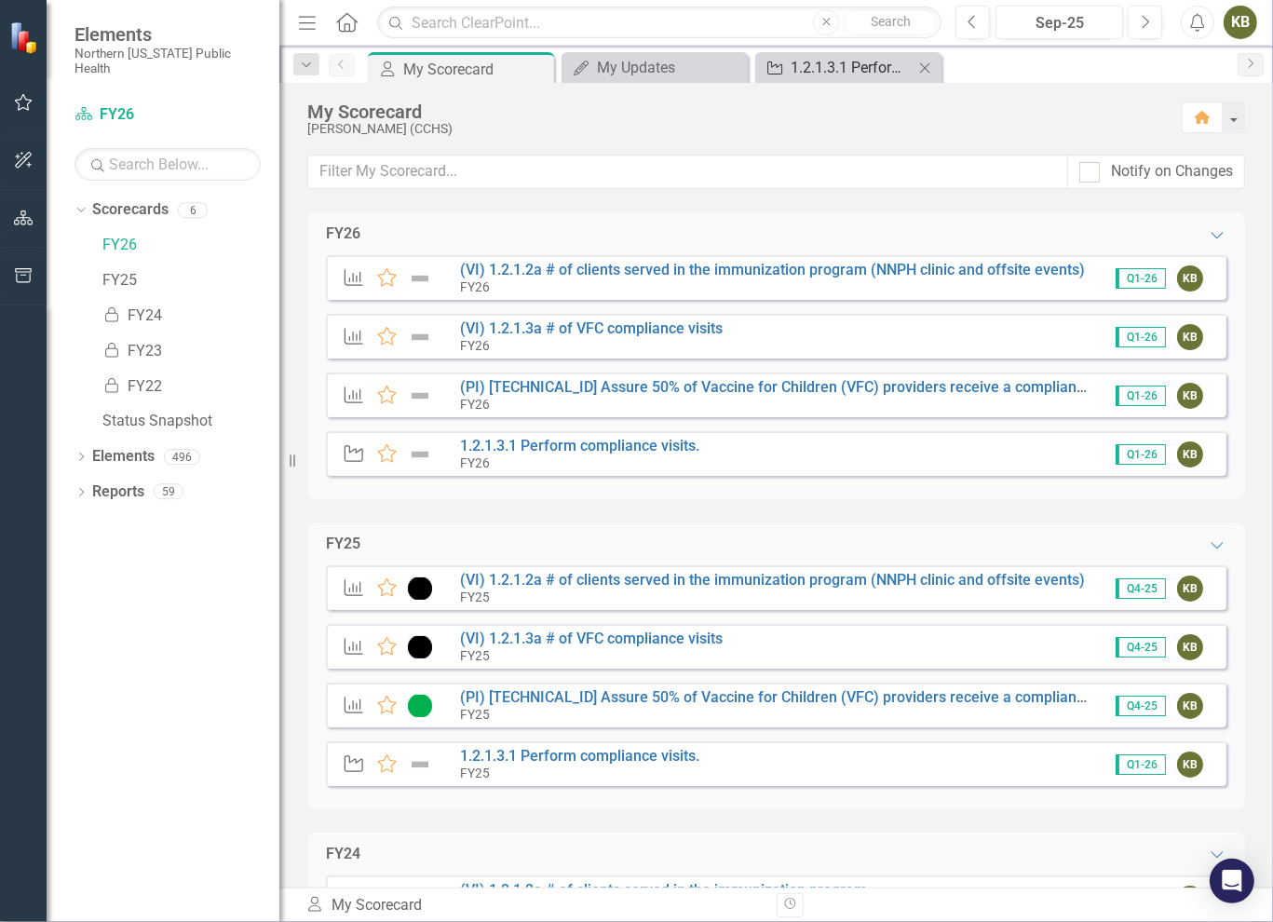
click at [852, 75] on div "1.2.1.3.1 Perform compliance visits." at bounding box center [852, 67] width 123 height 23
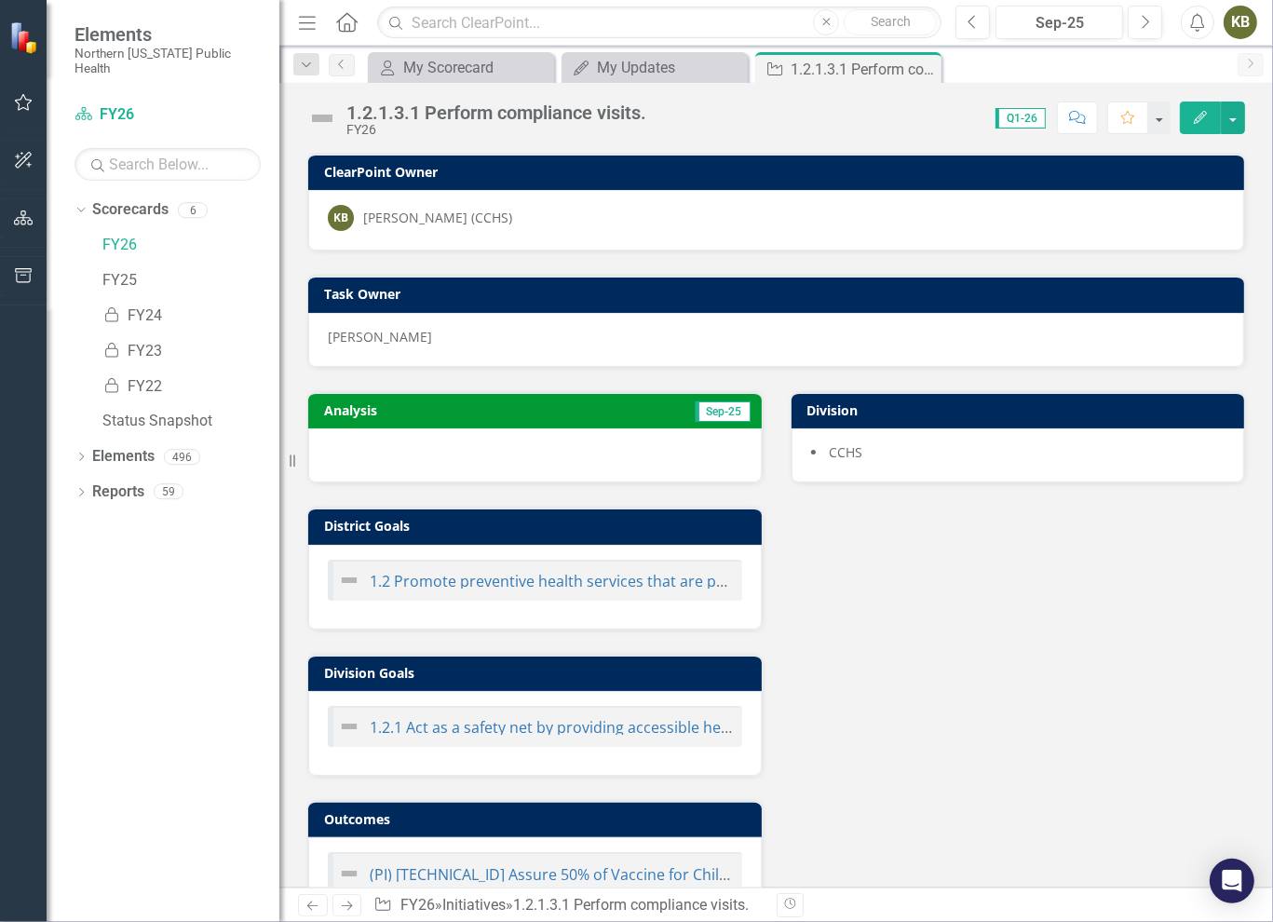
click at [327, 117] on img at bounding box center [322, 118] width 30 height 30
click at [326, 120] on img at bounding box center [322, 118] width 30 height 30
click at [1229, 109] on button "button" at bounding box center [1233, 118] width 24 height 33
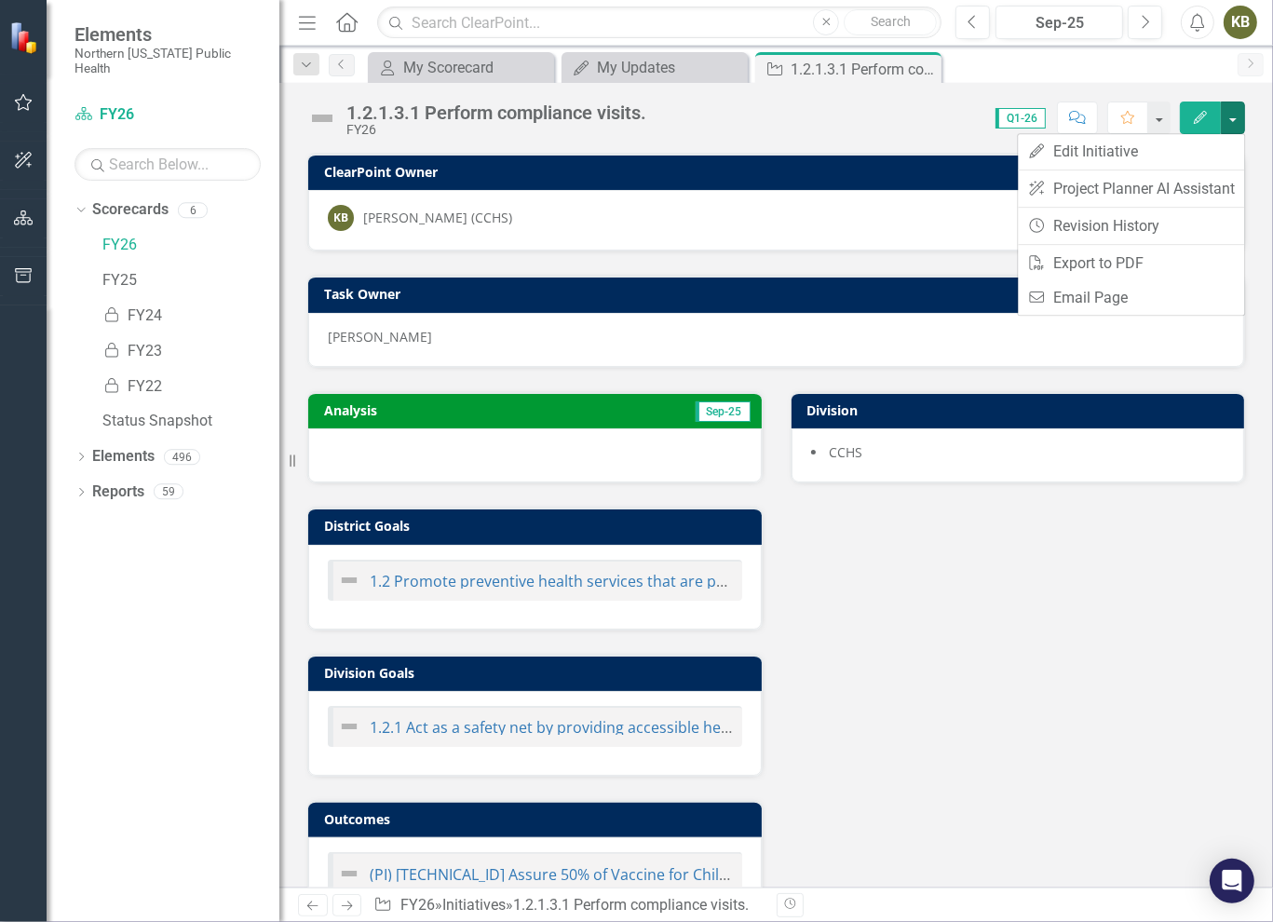
drag, startPoint x: 760, startPoint y: 137, endPoint x: 700, endPoint y: 131, distance: 59.9
click at [753, 135] on div "1.2.1.3.1 Perform compliance visits. FY26 Score: 0.00 Q1-26 Completed Comment F…" at bounding box center [776, 111] width 994 height 56
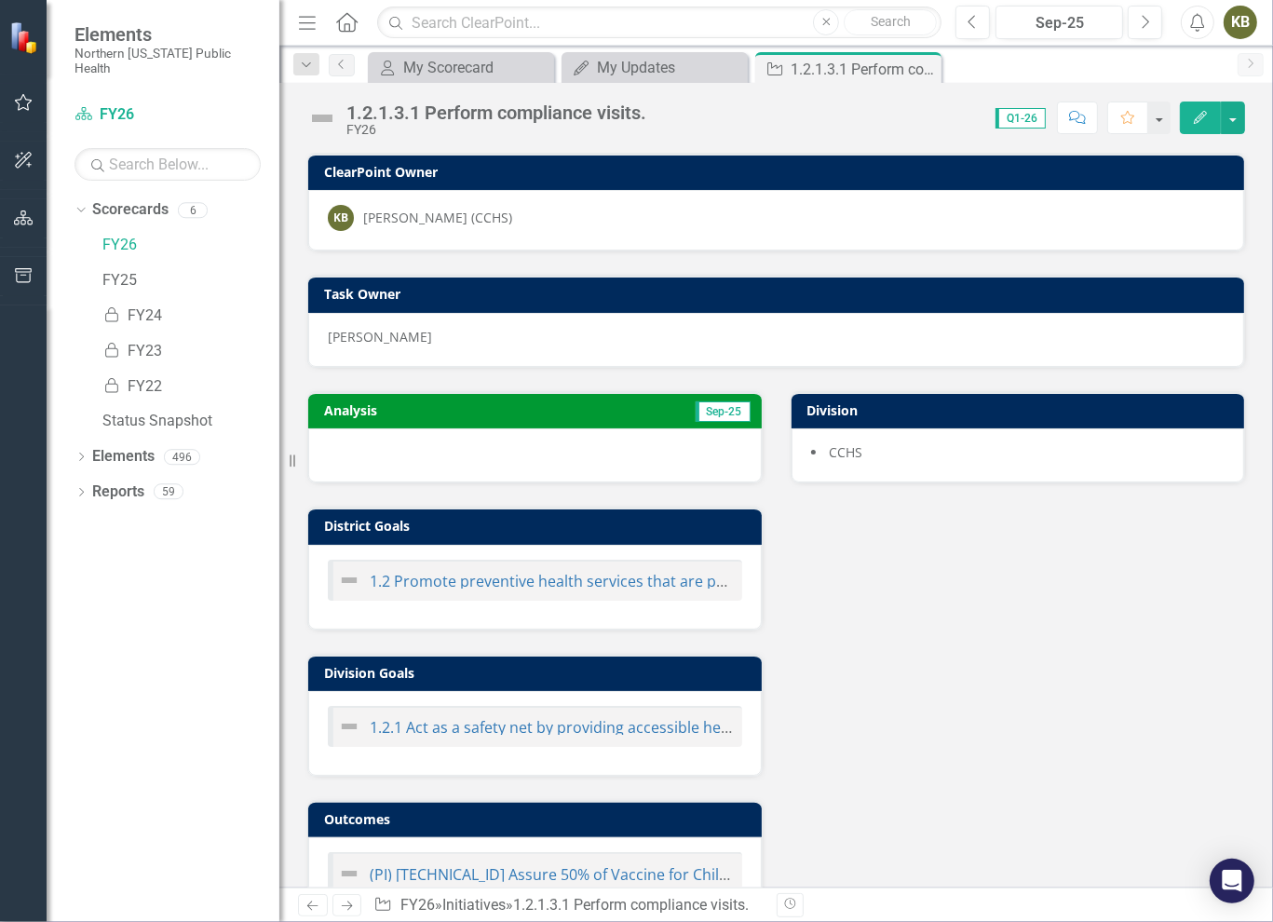
click at [325, 116] on img at bounding box center [322, 118] width 30 height 30
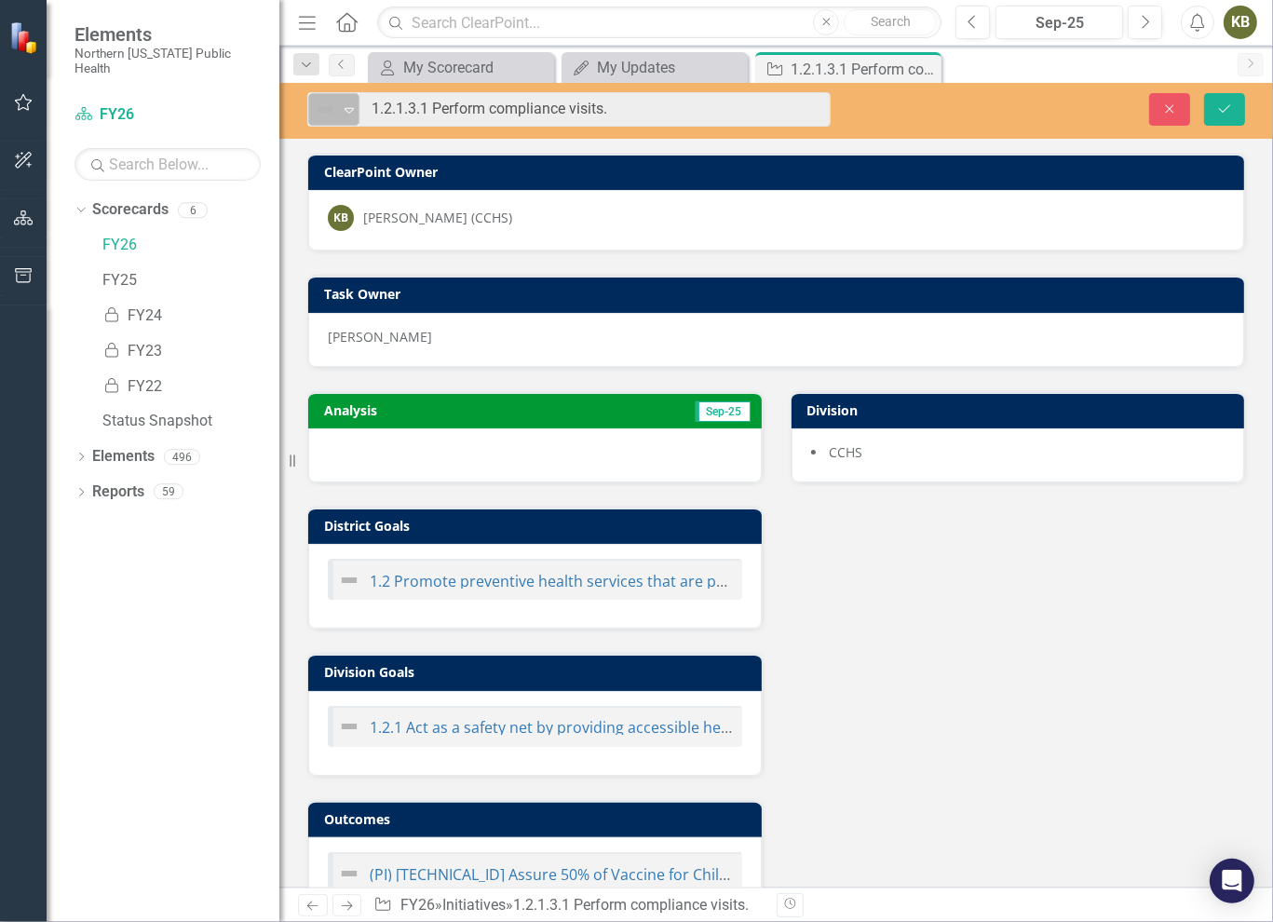
click at [350, 114] on icon "Expand" at bounding box center [349, 109] width 19 height 15
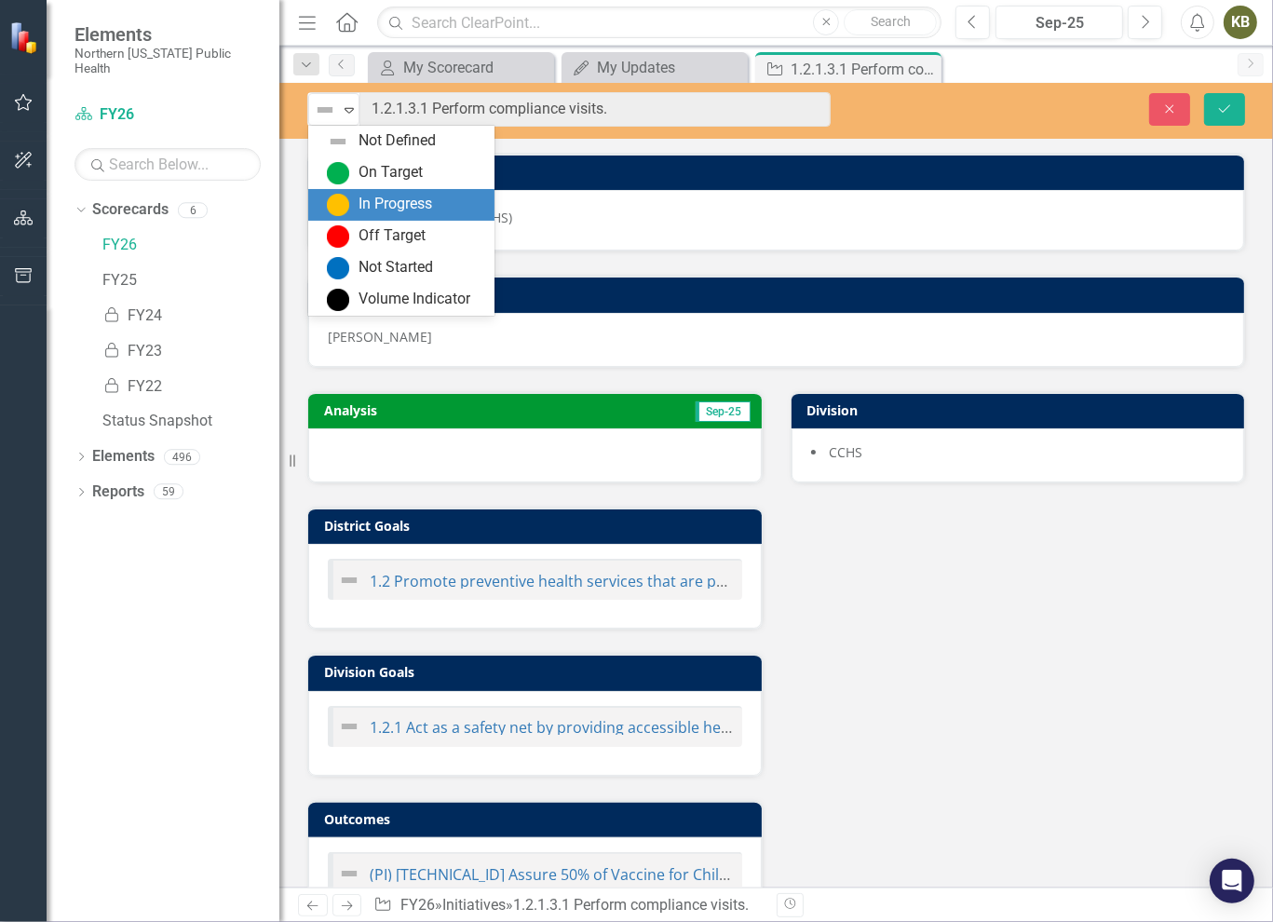
click at [458, 211] on div "In Progress" at bounding box center [405, 205] width 156 height 22
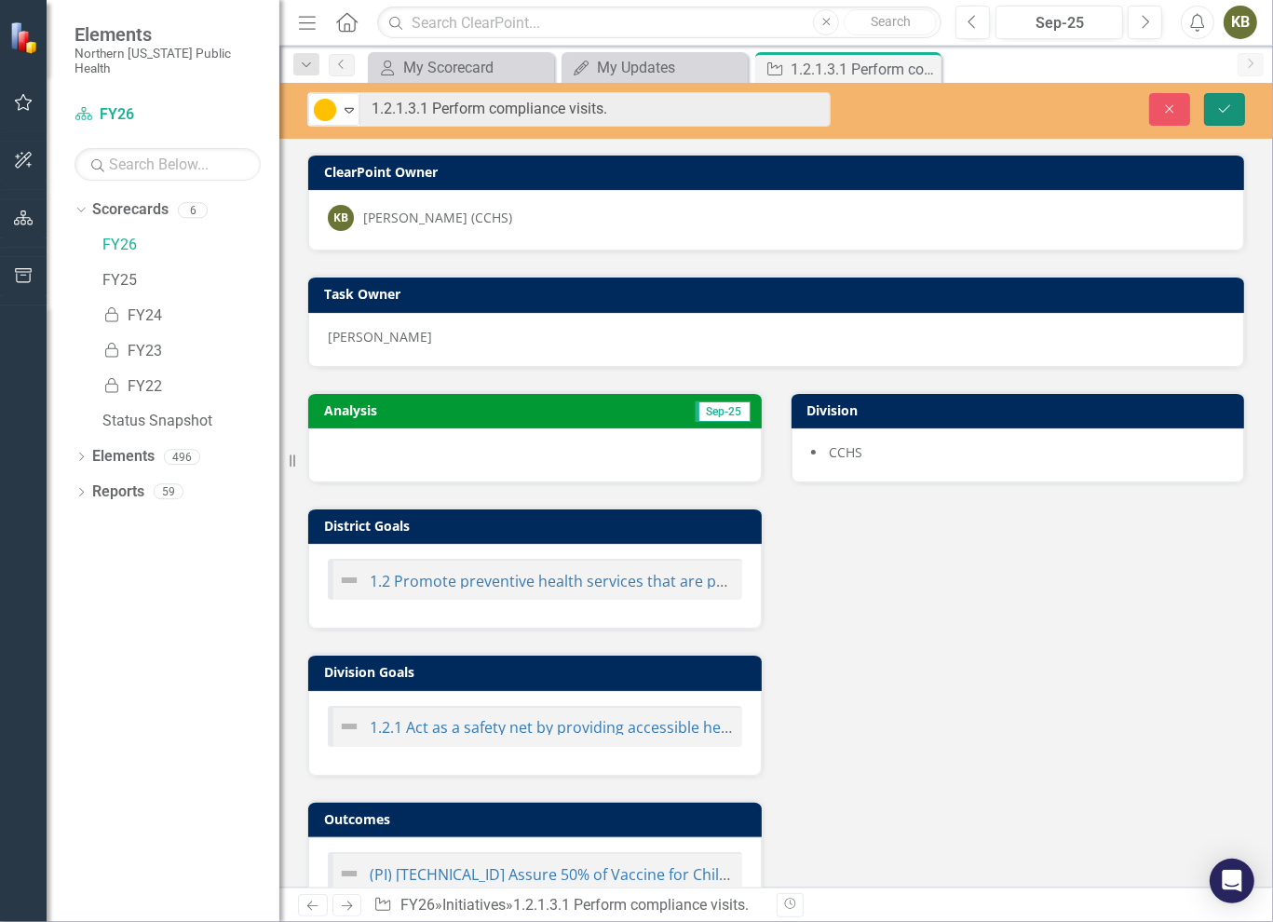
click at [1231, 113] on icon "Save" at bounding box center [1224, 108] width 17 height 13
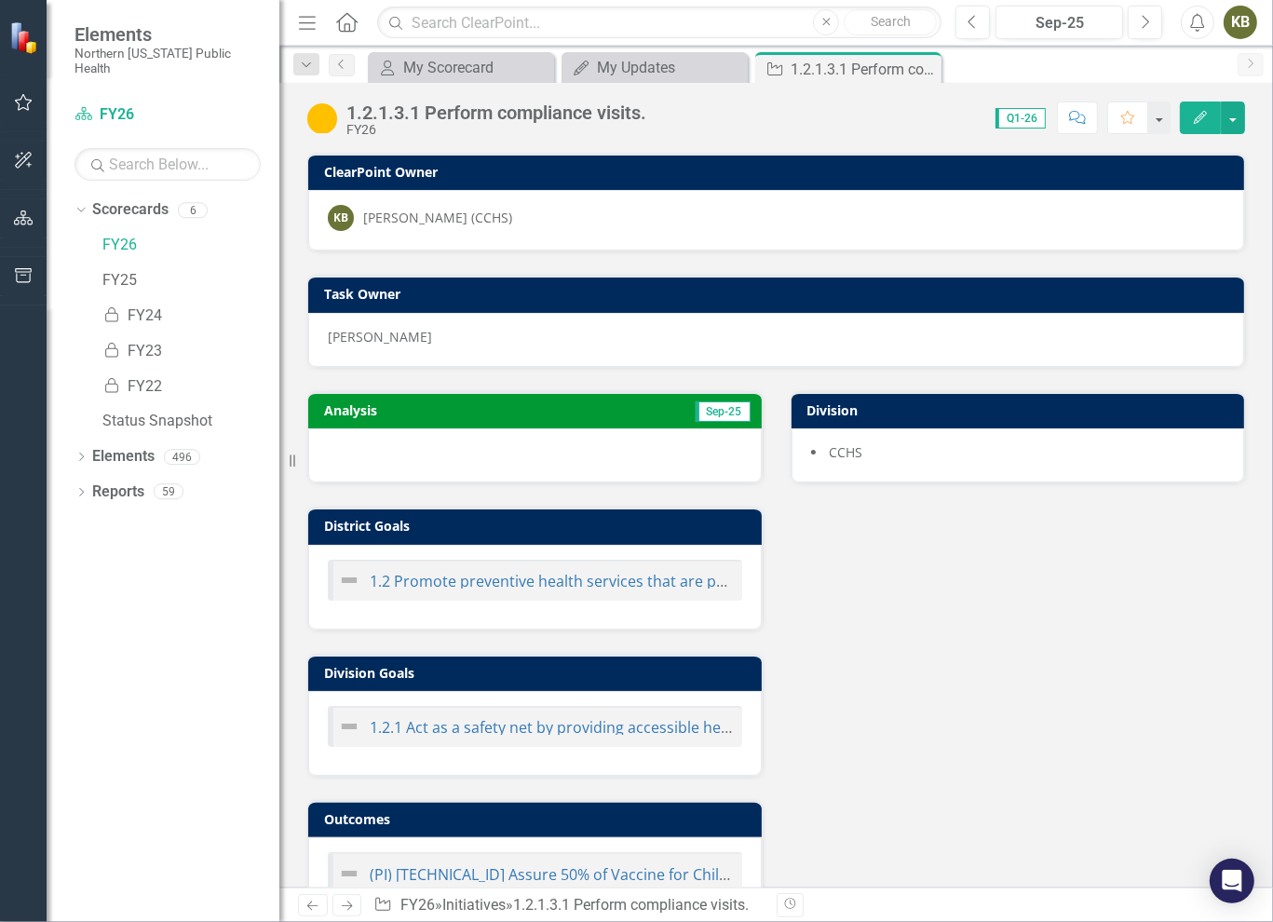
click at [428, 411] on h3 "Analysis" at bounding box center [427, 410] width 207 height 14
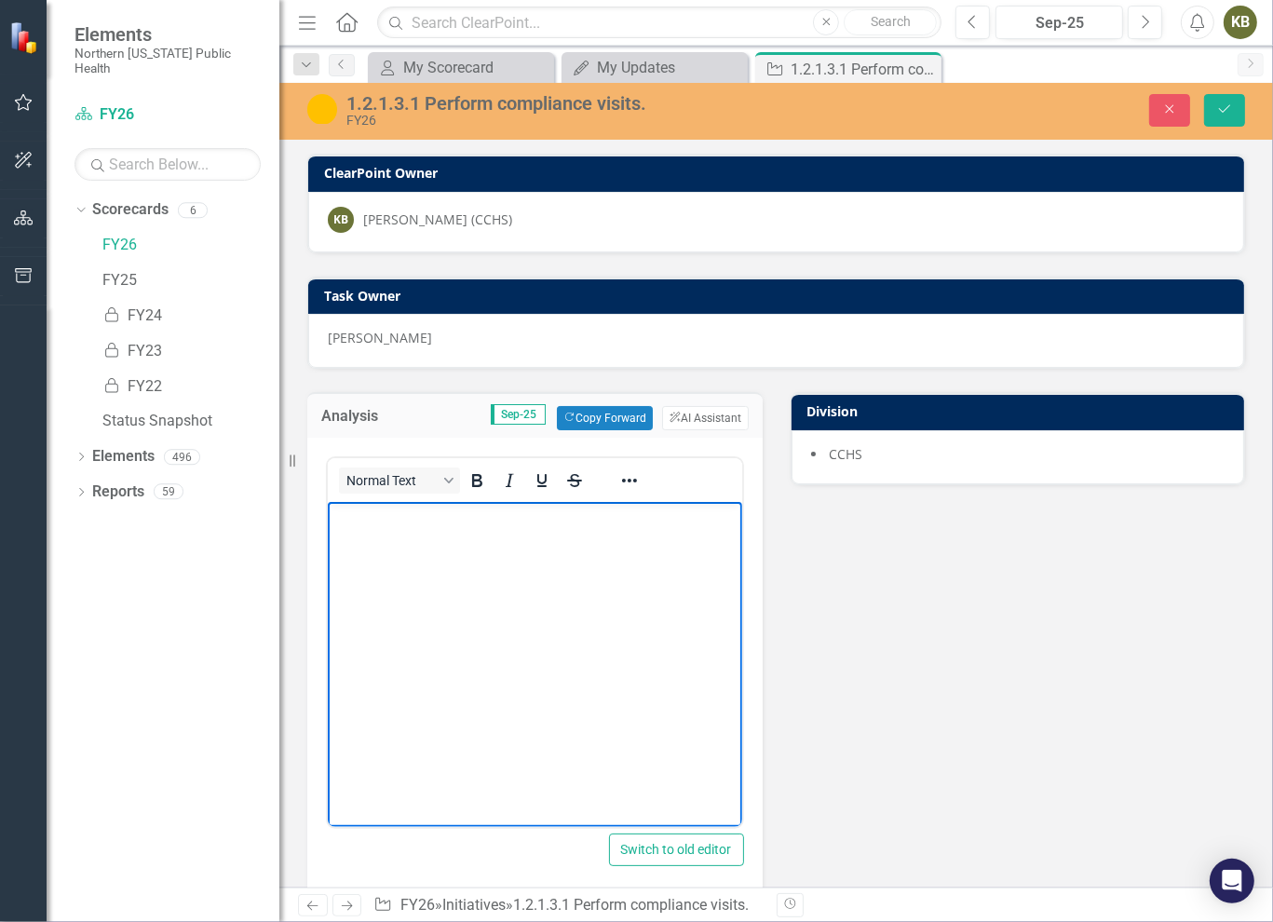
click at [406, 550] on body "Rich Text Area. Press ALT-0 for help." at bounding box center [534, 641] width 414 height 279
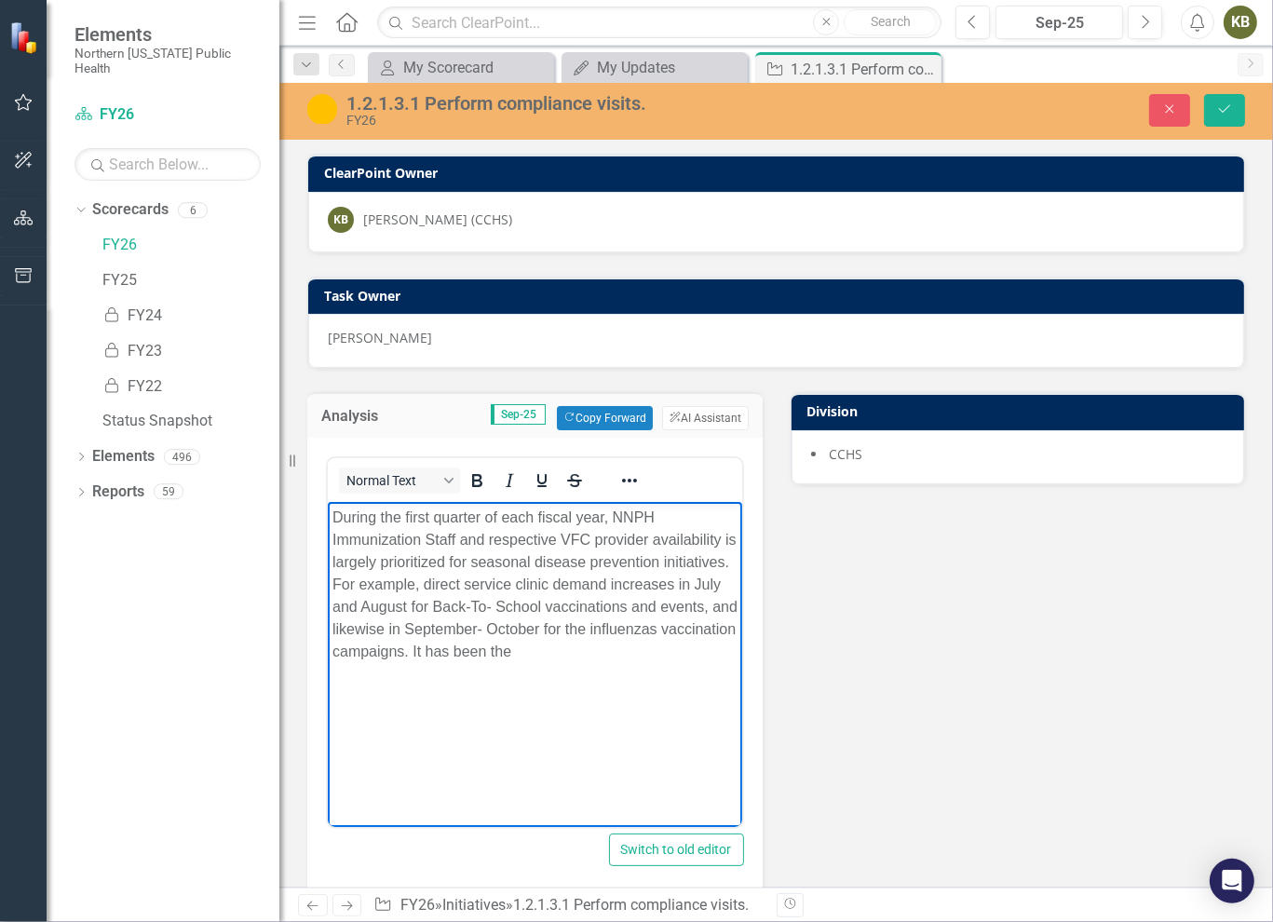
click at [429, 663] on p "During the first quarter of each fiscal year, NNPH Immunization Staff and respe…" at bounding box center [534, 585] width 405 height 156
click at [393, 585] on p "During the first quarter of each fiscal year, NNPH Immunization Staff and respe…" at bounding box center [534, 585] width 405 height 156
click at [582, 652] on p "During the first quarter of each fiscal year, NNPH Immunization Staff and respe…" at bounding box center [534, 585] width 405 height 156
click at [690, 687] on body "During the first quarter of each fiscal year, NNPH Immunization Staff and respe…" at bounding box center [534, 641] width 414 height 279
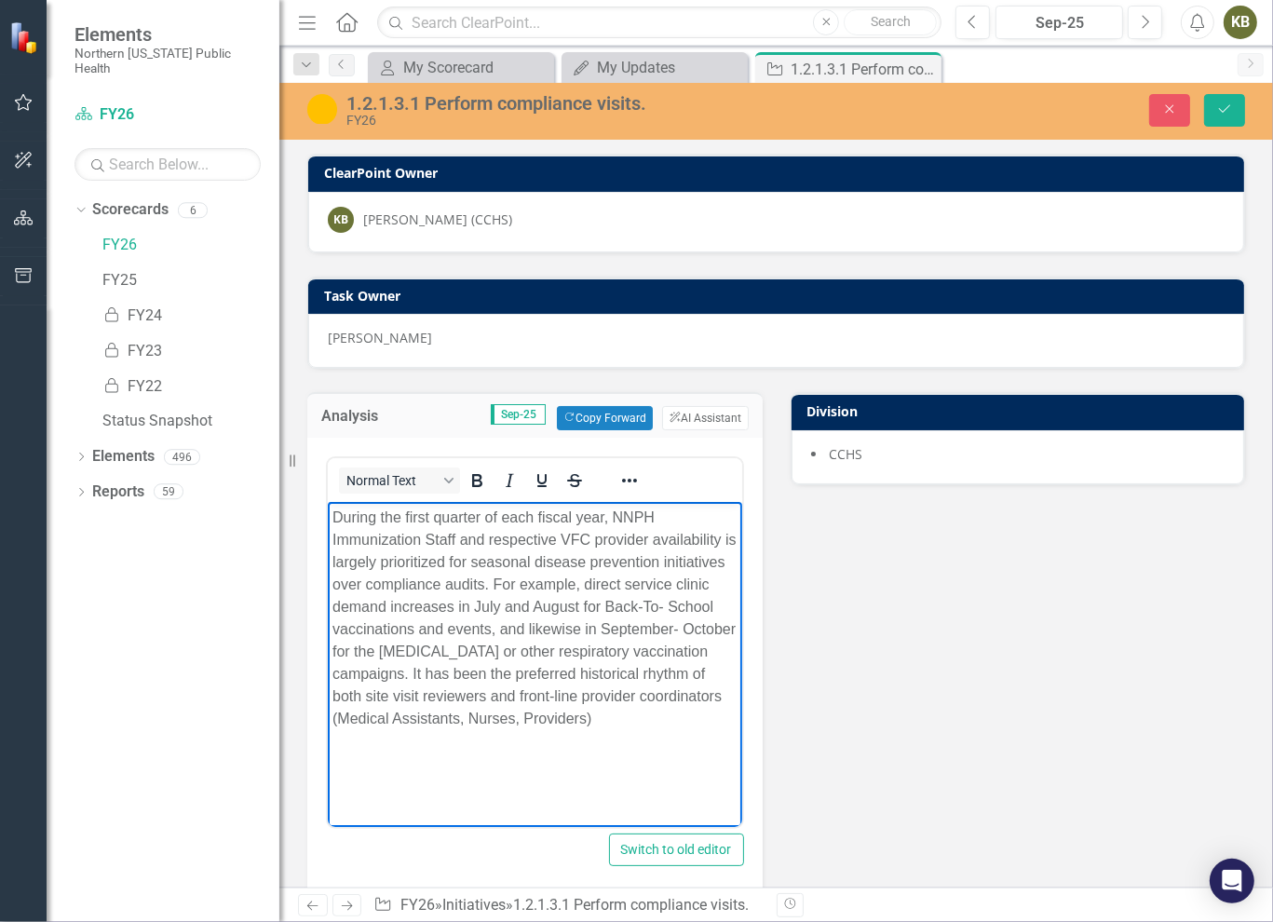
click at [716, 721] on p "During the first quarter of each fiscal year, NNPH Immunization Staff and respe…" at bounding box center [534, 619] width 405 height 224
click at [645, 693] on p "During the first quarter of each fiscal year, NNPH Immunization Staff and respe…" at bounding box center [534, 619] width 405 height 224
click at [577, 730] on p "During the first quarter of each fiscal year, NNPH Immunization Staff and respe…" at bounding box center [534, 619] width 405 height 224
click at [684, 730] on p "During the first quarter of each fiscal year, NNPH Immunization Staff and respe…" at bounding box center [534, 630] width 405 height 246
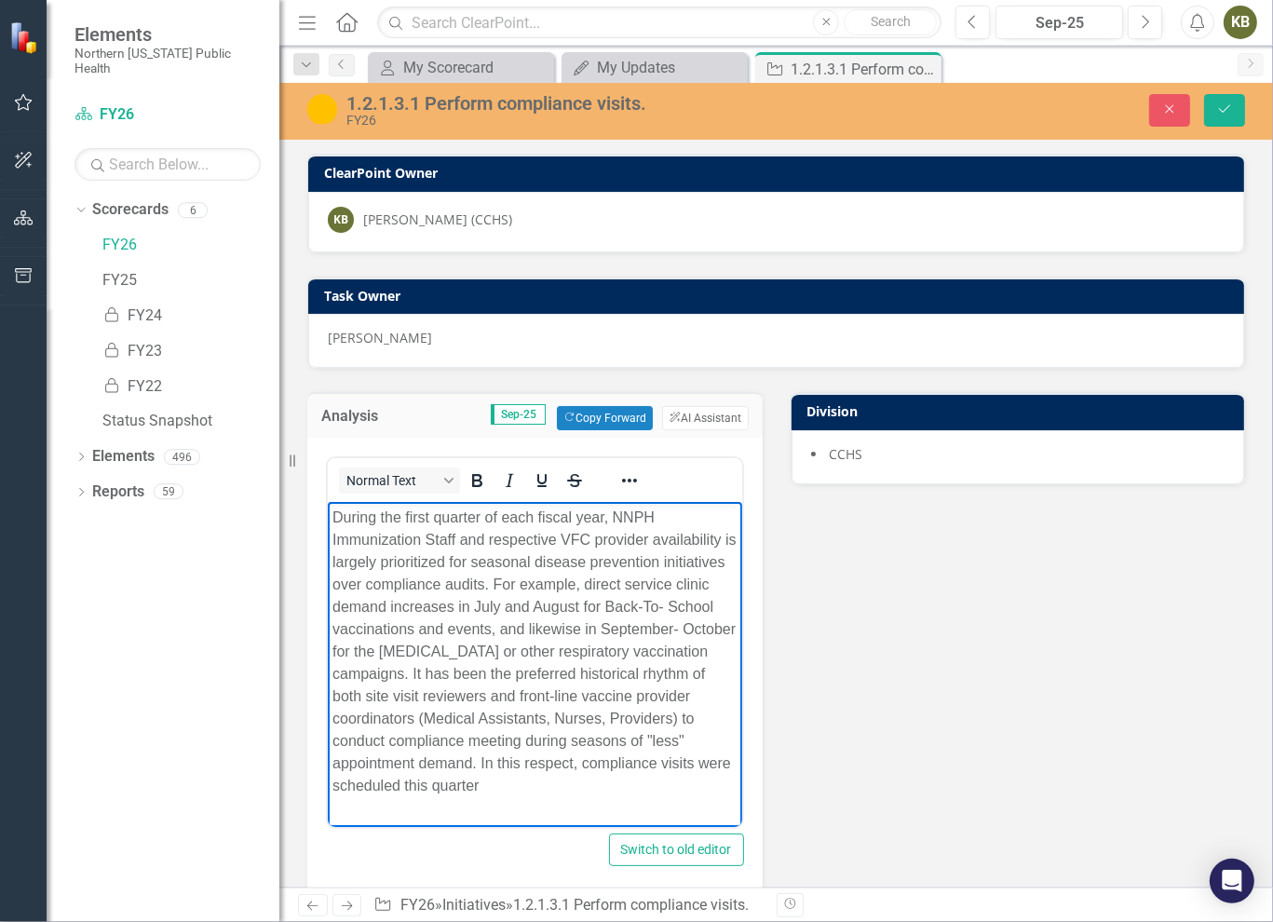
click at [636, 762] on p "During the first quarter of each fiscal year, NNPH Immunization Staff and respe…" at bounding box center [534, 652] width 405 height 291
click at [506, 795] on p "During the first quarter of each fiscal year, NNPH Immunization Staff and respe…" at bounding box center [534, 652] width 405 height 291
drag, startPoint x: 509, startPoint y: 791, endPoint x: 431, endPoint y: 779, distance: 79.2
click at [431, 779] on p "During the first quarter of each fiscal year, NNPH Immunization Staff and respe…" at bounding box center [534, 652] width 405 height 291
drag, startPoint x: 512, startPoint y: 781, endPoint x: 422, endPoint y: 781, distance: 90.3
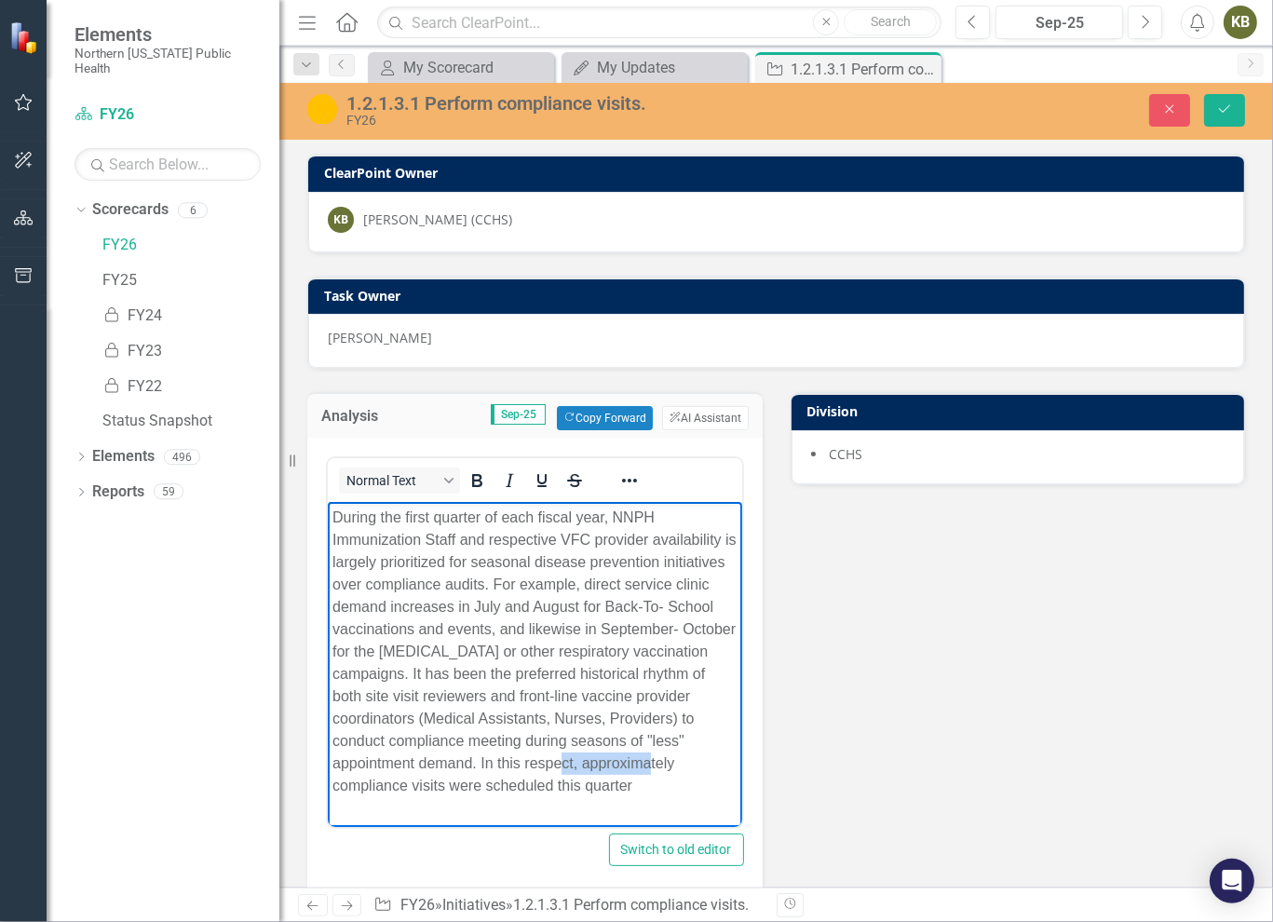
click at [422, 781] on p "During the first quarter of each fiscal year, NNPH Immunization Staff and respe…" at bounding box center [534, 652] width 405 height 291
drag, startPoint x: 496, startPoint y: 806, endPoint x: 336, endPoint y: 806, distance: 159.3
click at [336, 797] on p "During the first quarter of each fiscal year, NNPH Immunization Staff and respe…" at bounding box center [534, 652] width 405 height 291
click at [498, 797] on p "During the first quarter of each fiscal year, NNPH Immunization Staff and respe…" at bounding box center [534, 652] width 405 height 291
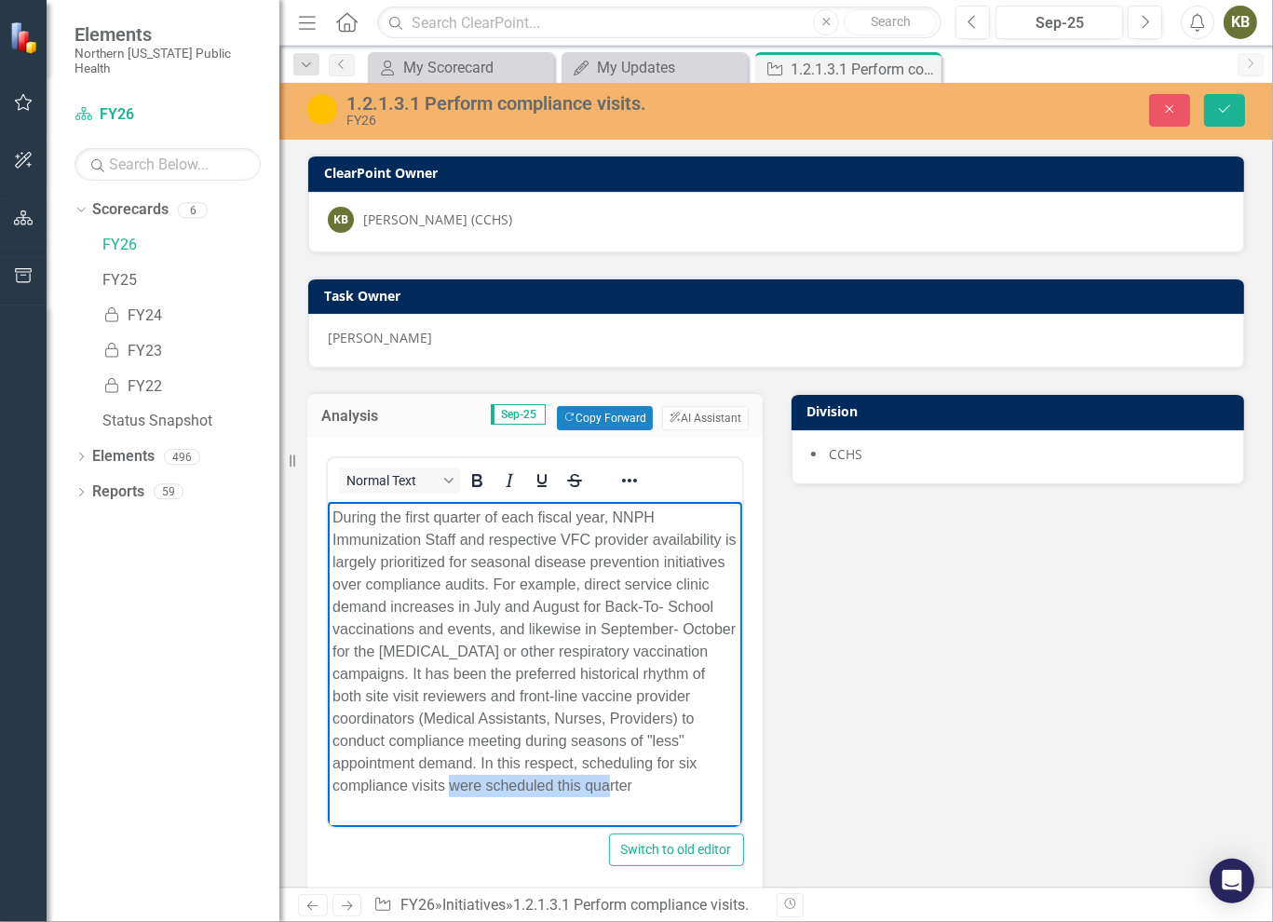
drag, startPoint x: 370, startPoint y: 811, endPoint x: 652, endPoint y: 1303, distance: 567.0
click at [327, 804] on html "During the first quarter of each fiscal year, NNPH Immunization Staff and respe…" at bounding box center [534, 659] width 414 height 315
click at [385, 757] on p "During the first quarter of each fiscal year, NNPH Immunization Staff and respe…" at bounding box center [534, 663] width 405 height 313
click at [698, 762] on p "During the first quarter of each fiscal year, NNPH Immunization Staff and respe…" at bounding box center [534, 663] width 405 height 313
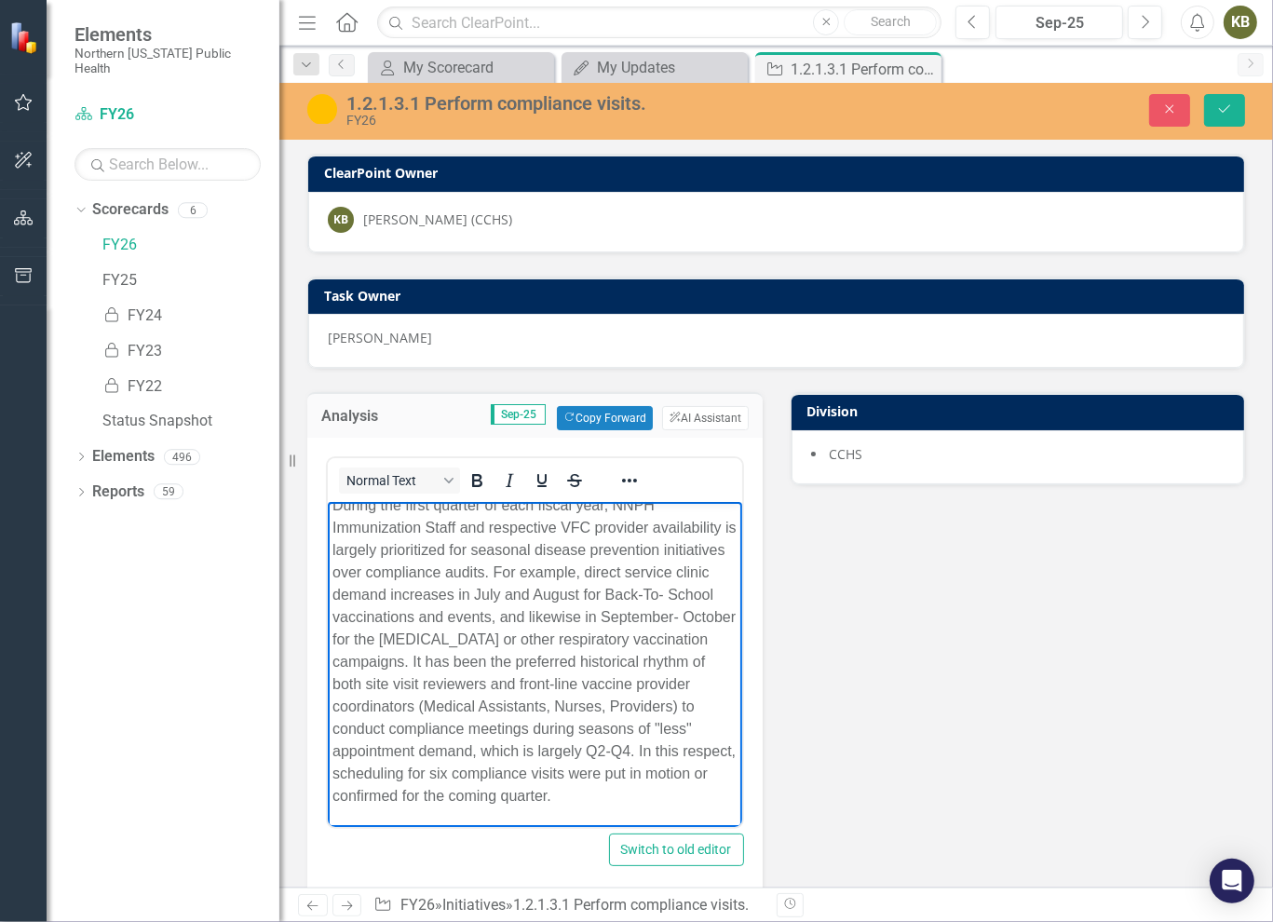
scroll to position [34, 0]
drag, startPoint x: 429, startPoint y: 794, endPoint x: 325, endPoint y: 801, distance: 104.6
click at [327, 801] on html "During the first quarter of each fiscal year, NNPH Immunization Staff and respe…" at bounding box center [534, 658] width 414 height 337
click at [381, 792] on p "During the first quarter of each fiscal year, NNPH Immunization Staff and respe…" at bounding box center [534, 651] width 405 height 313
drag, startPoint x: 619, startPoint y: 818, endPoint x: 602, endPoint y: 818, distance: 17.7
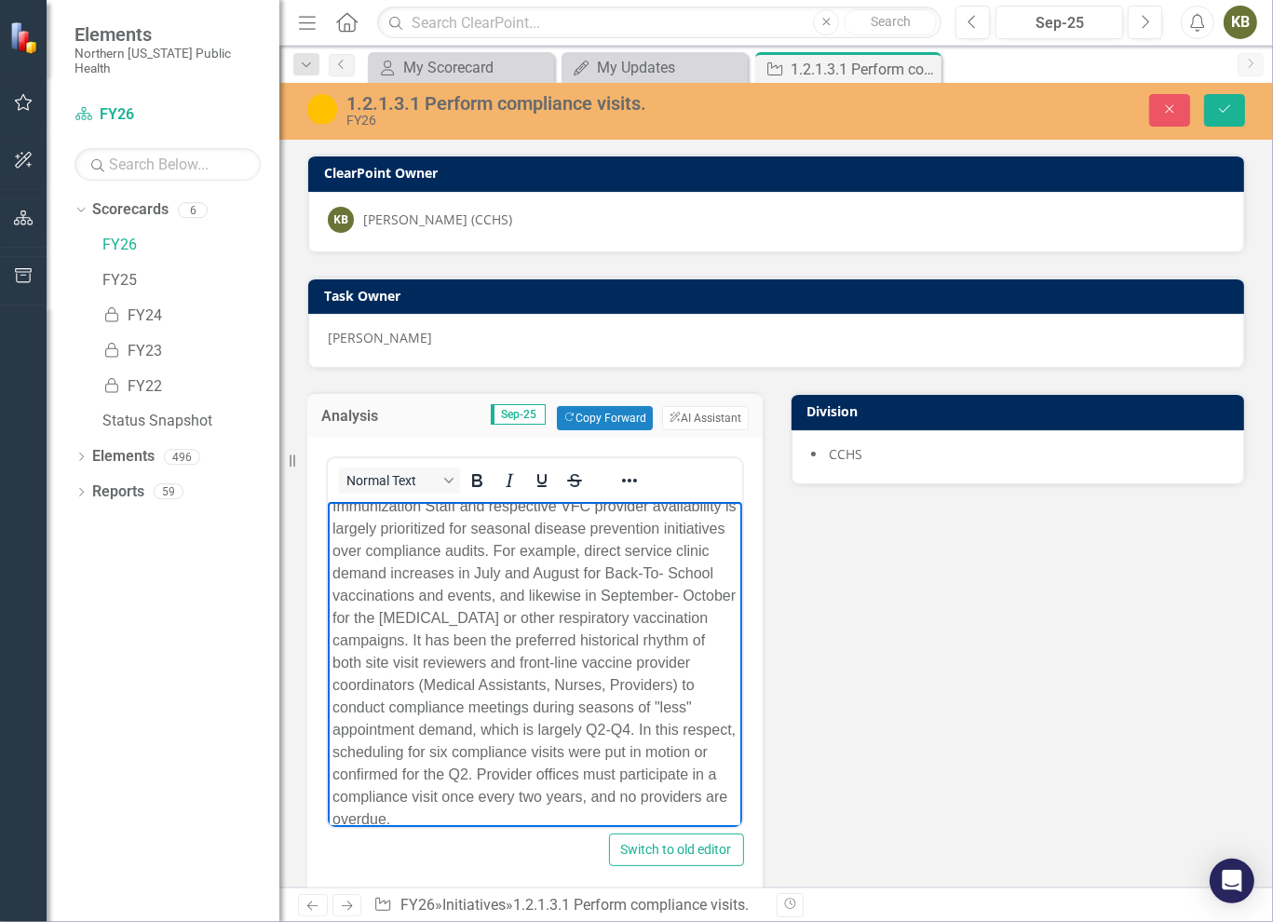
click at [602, 818] on p "During the first quarter of each fiscal year, NNPH Immunization Staff and respe…" at bounding box center [534, 652] width 405 height 358
click at [621, 818] on p "During the first quarter of each fiscal year, NNPH Immunization Staff and respe…" at bounding box center [534, 652] width 405 height 358
click at [414, 808] on p "During the first quarter of each fiscal year, NNPH Immunization Staff and respe…" at bounding box center [534, 630] width 405 height 358
click at [1226, 111] on icon "Save" at bounding box center [1224, 108] width 17 height 13
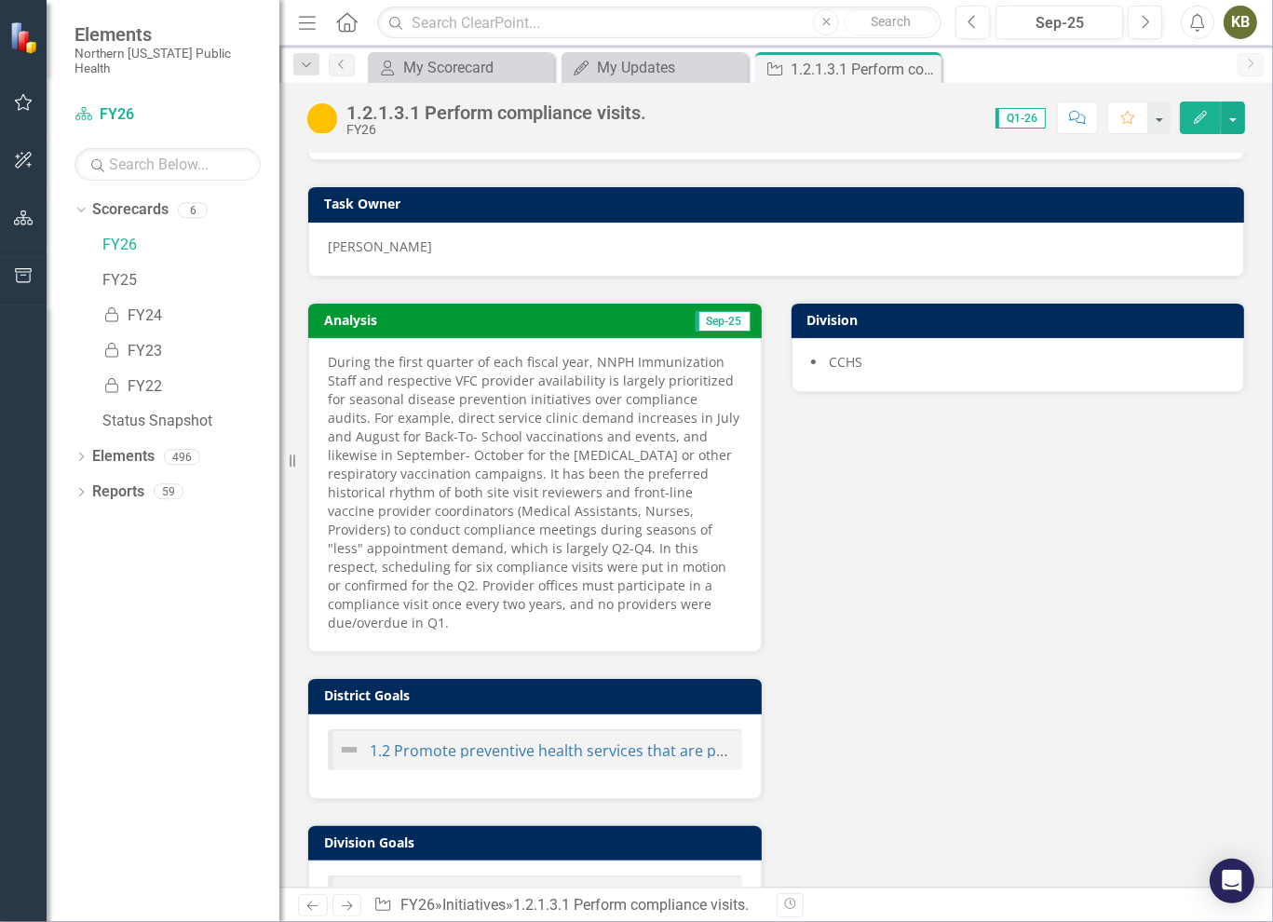
scroll to position [0, 0]
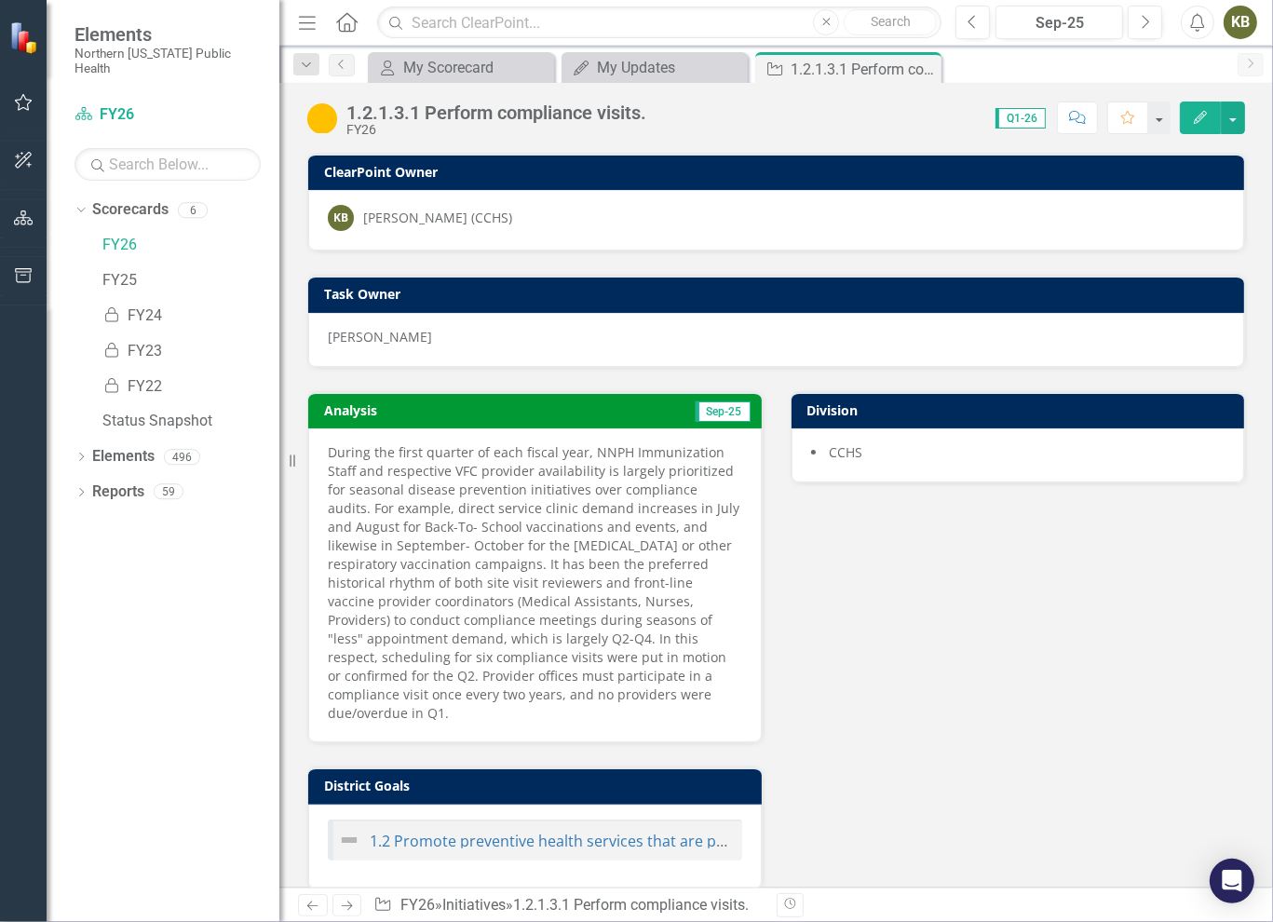
drag, startPoint x: 930, startPoint y: 72, endPoint x: 918, endPoint y: 78, distance: 12.9
click at [0, 0] on icon "Close" at bounding box center [0, 0] width 0 height 0
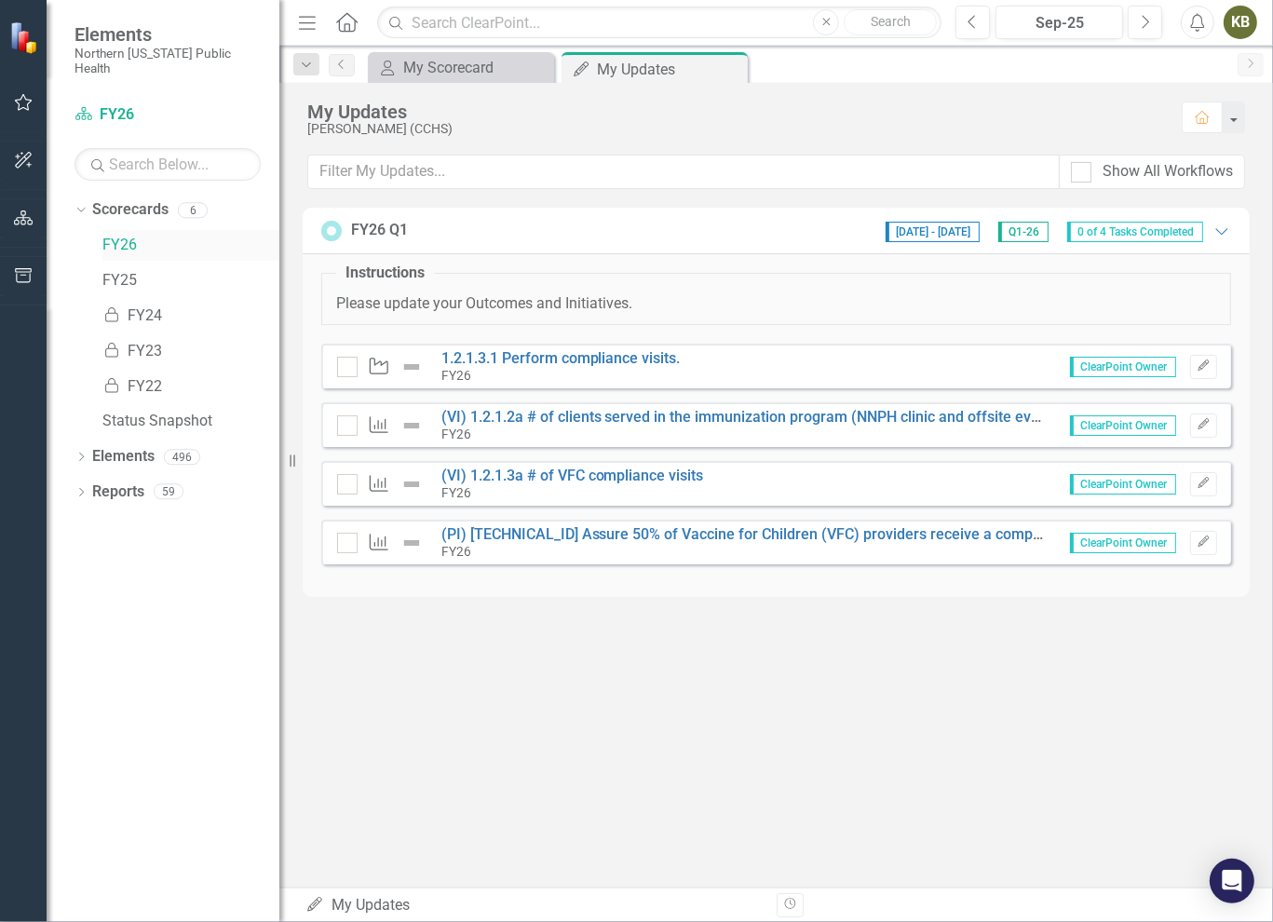
click at [114, 235] on link "FY26" at bounding box center [190, 245] width 177 height 21
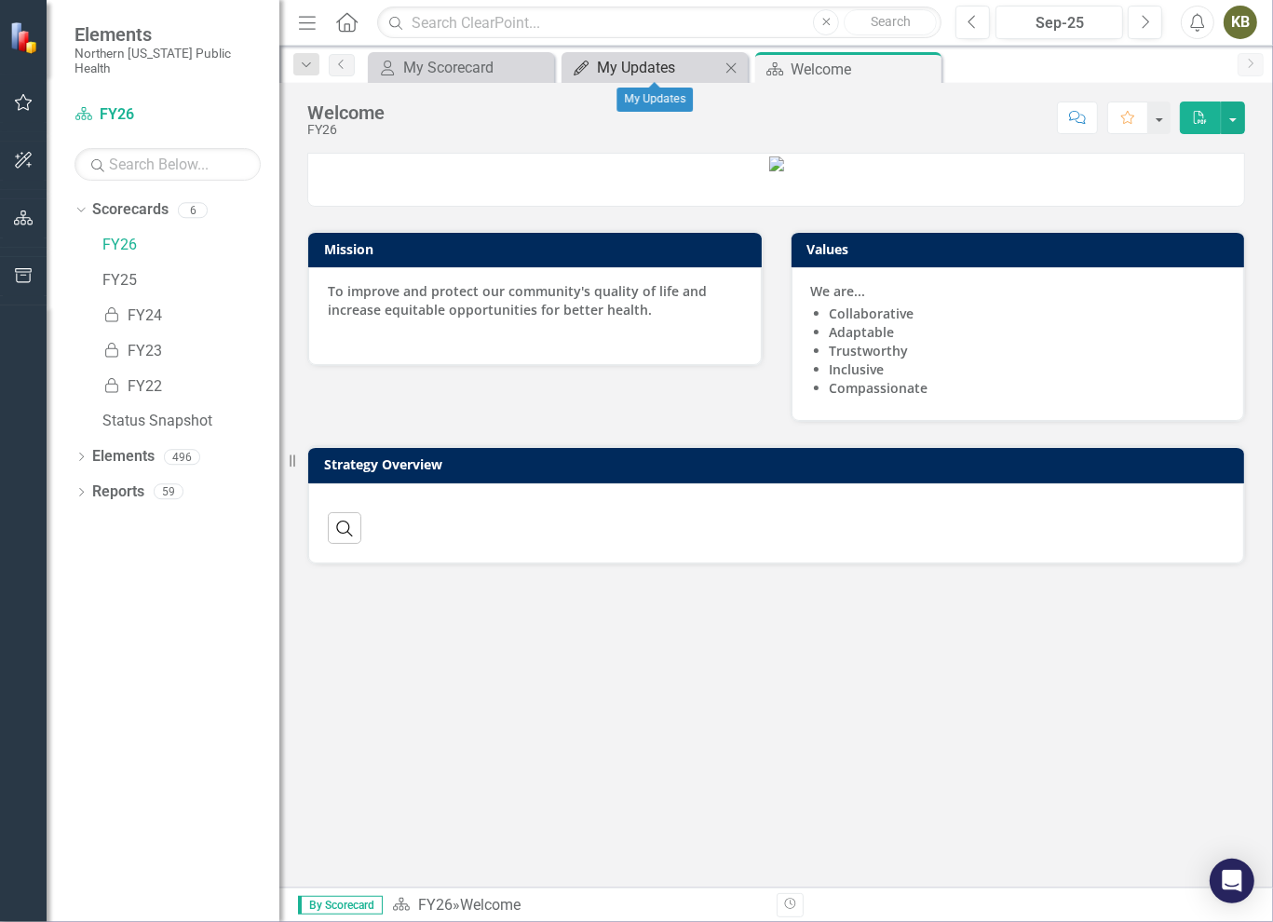
click at [653, 69] on div "My Updates" at bounding box center [658, 67] width 123 height 23
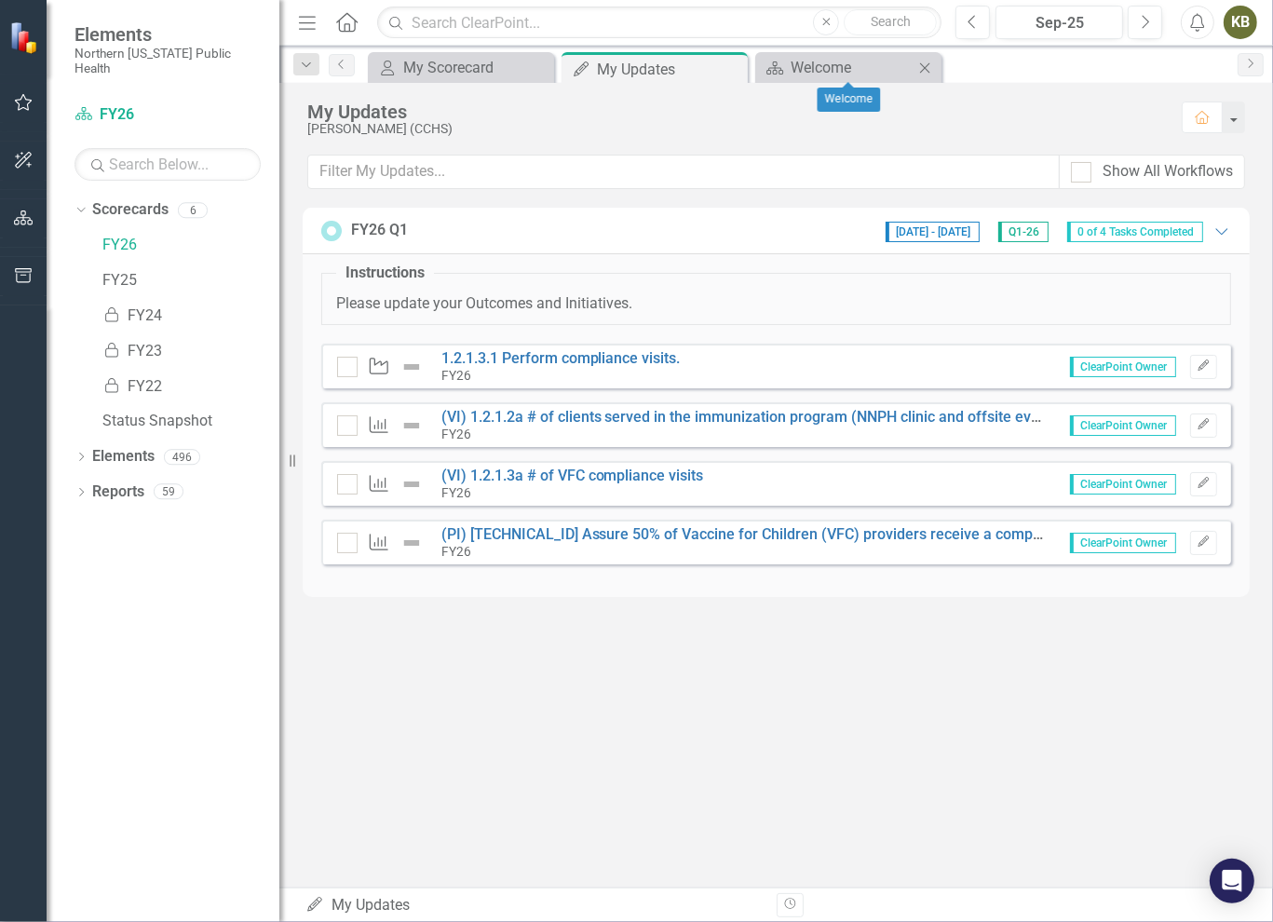
click at [931, 68] on icon "Close" at bounding box center [925, 68] width 19 height 15
click at [542, 369] on div "FY26" at bounding box center [560, 375] width 239 height 17
click at [542, 354] on link "1.2.1.3.1 Perform compliance visits." at bounding box center [560, 358] width 239 height 18
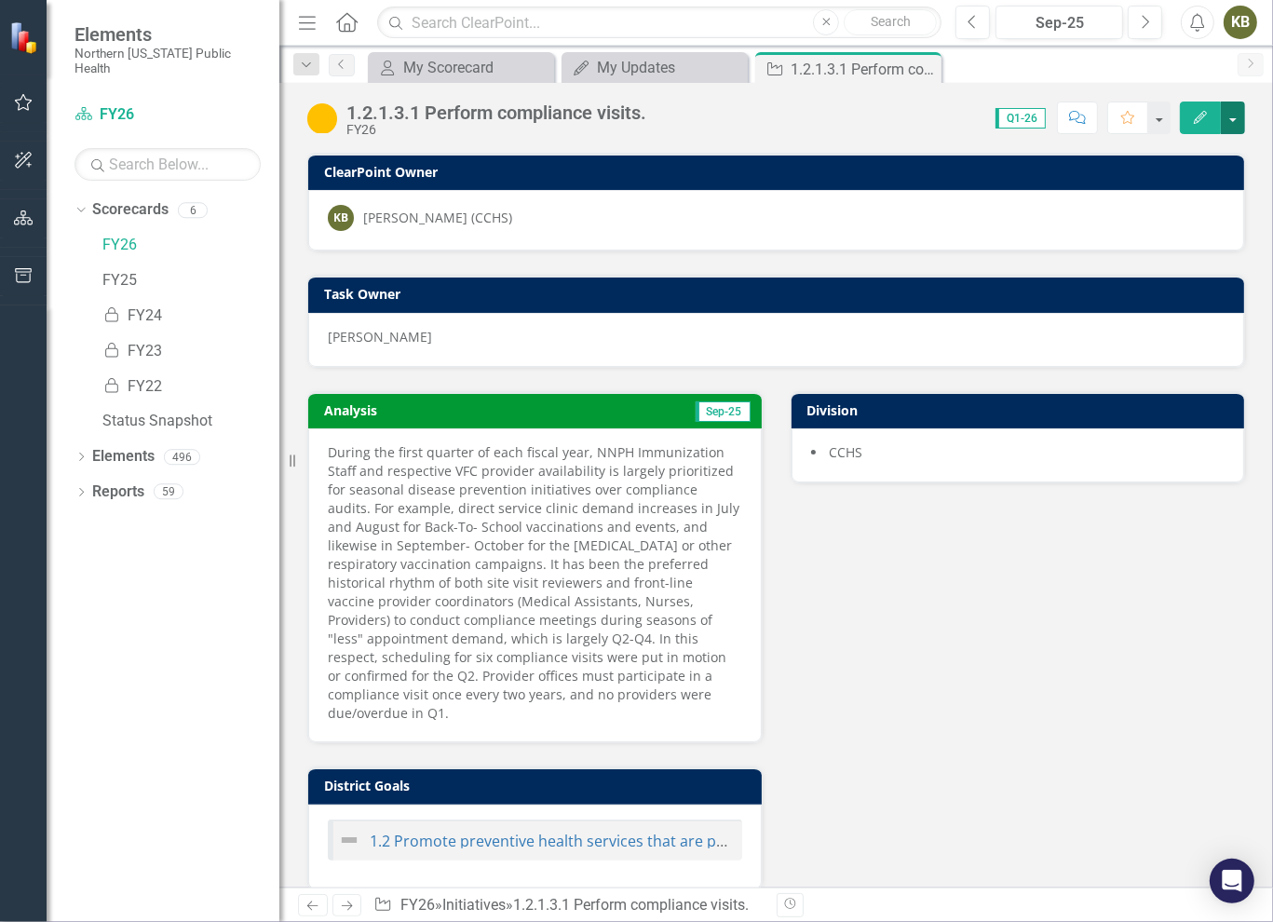
click at [1236, 124] on button "button" at bounding box center [1233, 118] width 24 height 33
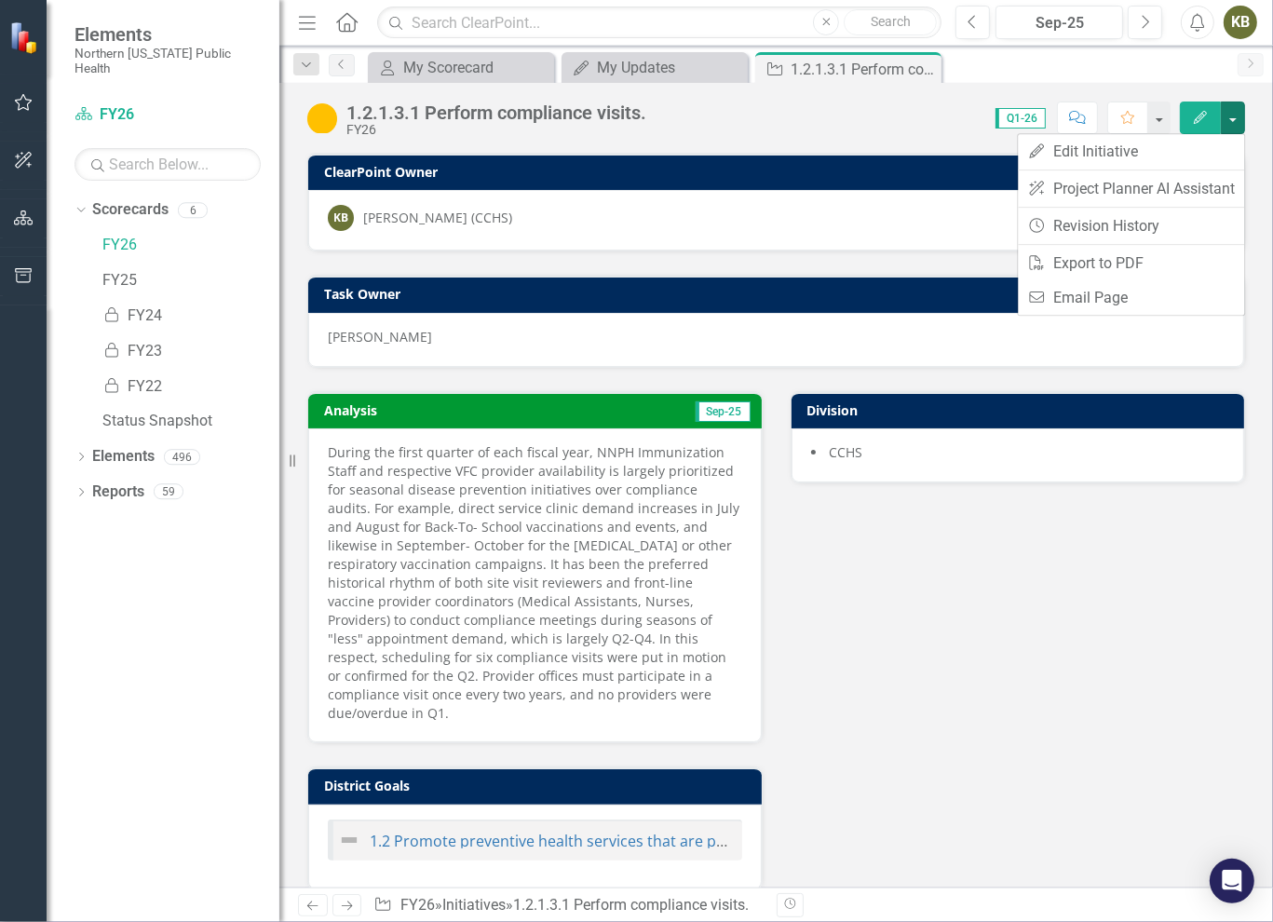
click at [1092, 684] on div "Analysis Sep-25 During the first quarter of each fiscal year, NNPH Immunization…" at bounding box center [776, 776] width 966 height 816
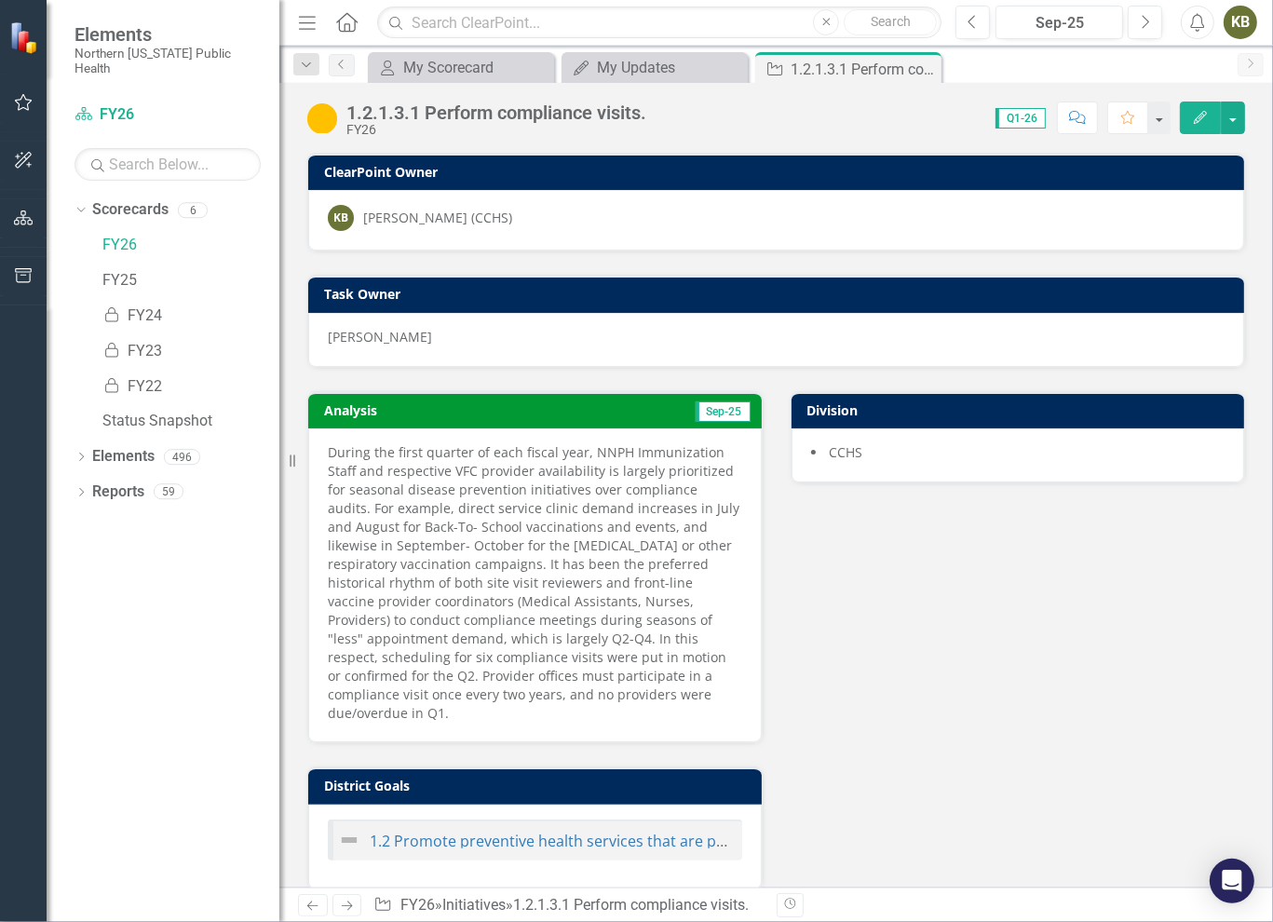
click at [343, 900] on icon "Next" at bounding box center [347, 906] width 16 height 12
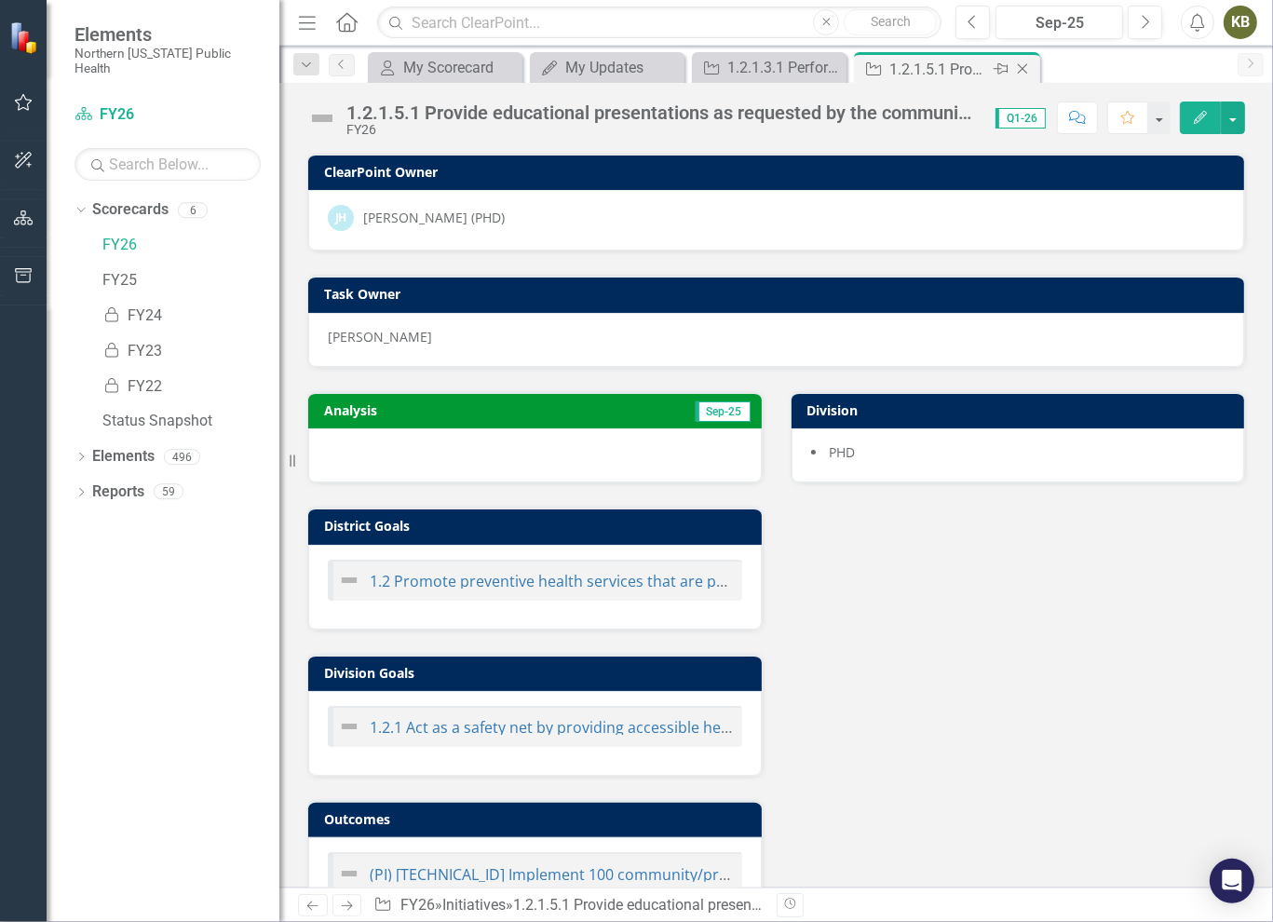
click at [1023, 69] on icon at bounding box center [1023, 69] width 10 height 10
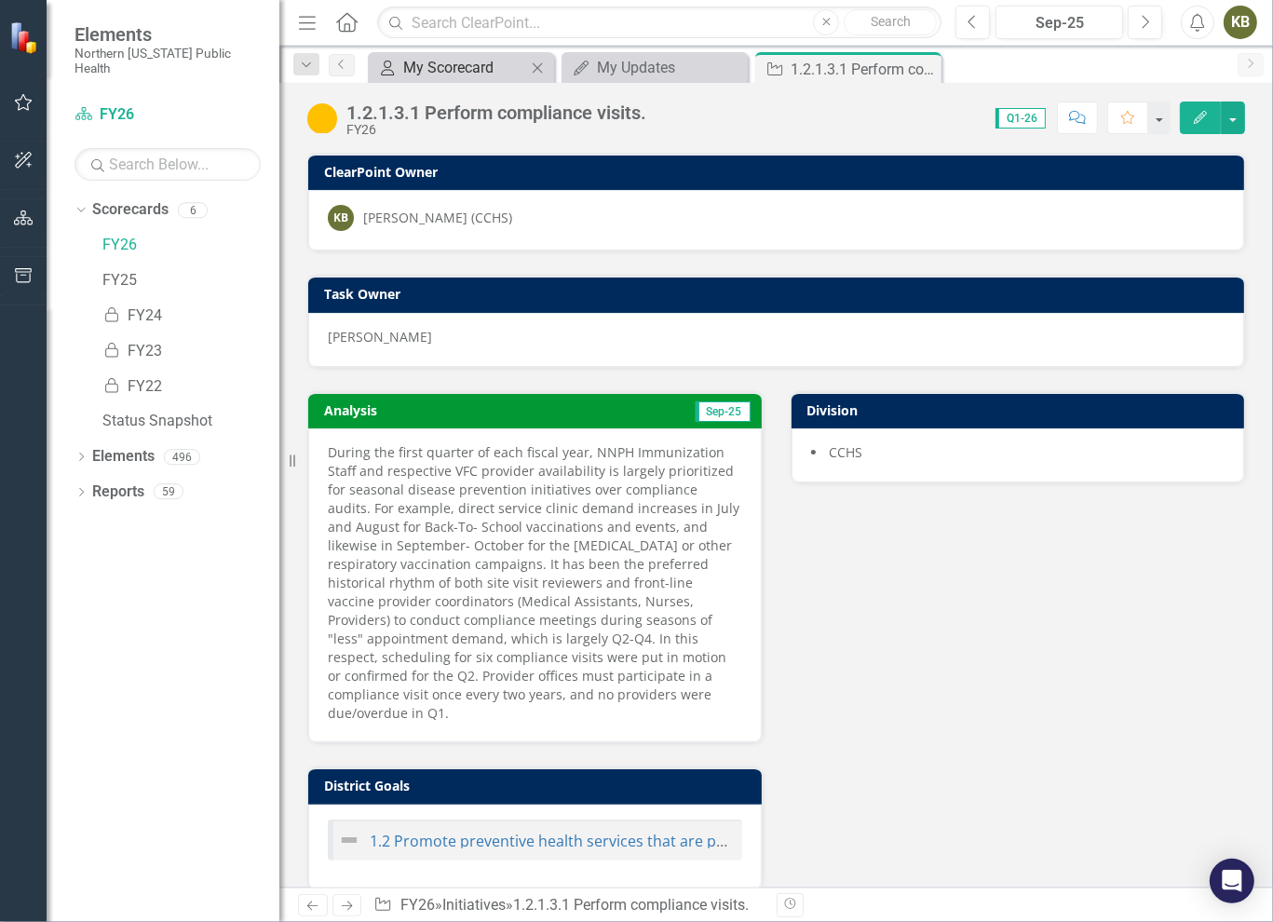
click at [482, 65] on div "My Scorecard" at bounding box center [464, 67] width 123 height 23
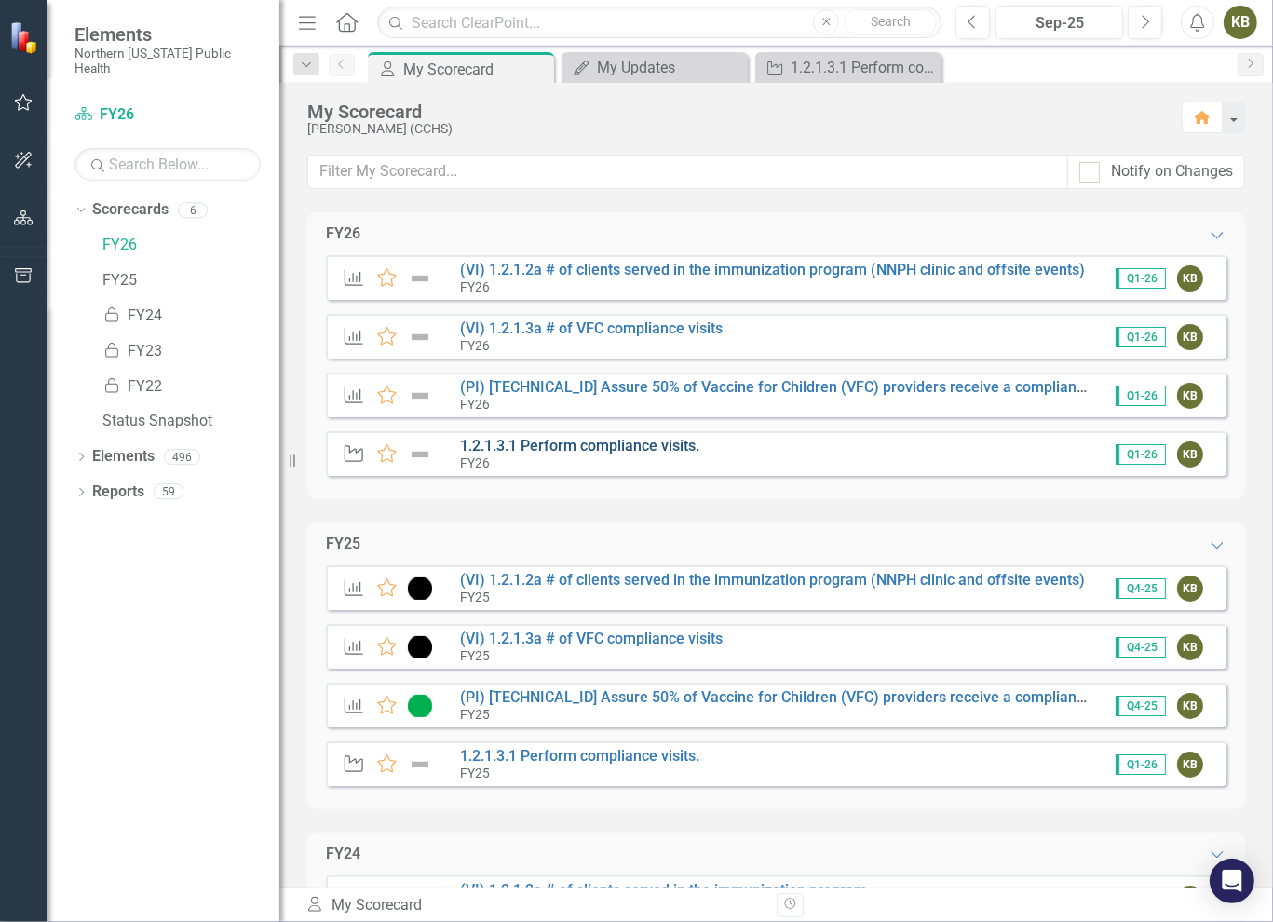
click at [555, 452] on link "1.2.1.3.1 Perform compliance visits." at bounding box center [579, 446] width 239 height 18
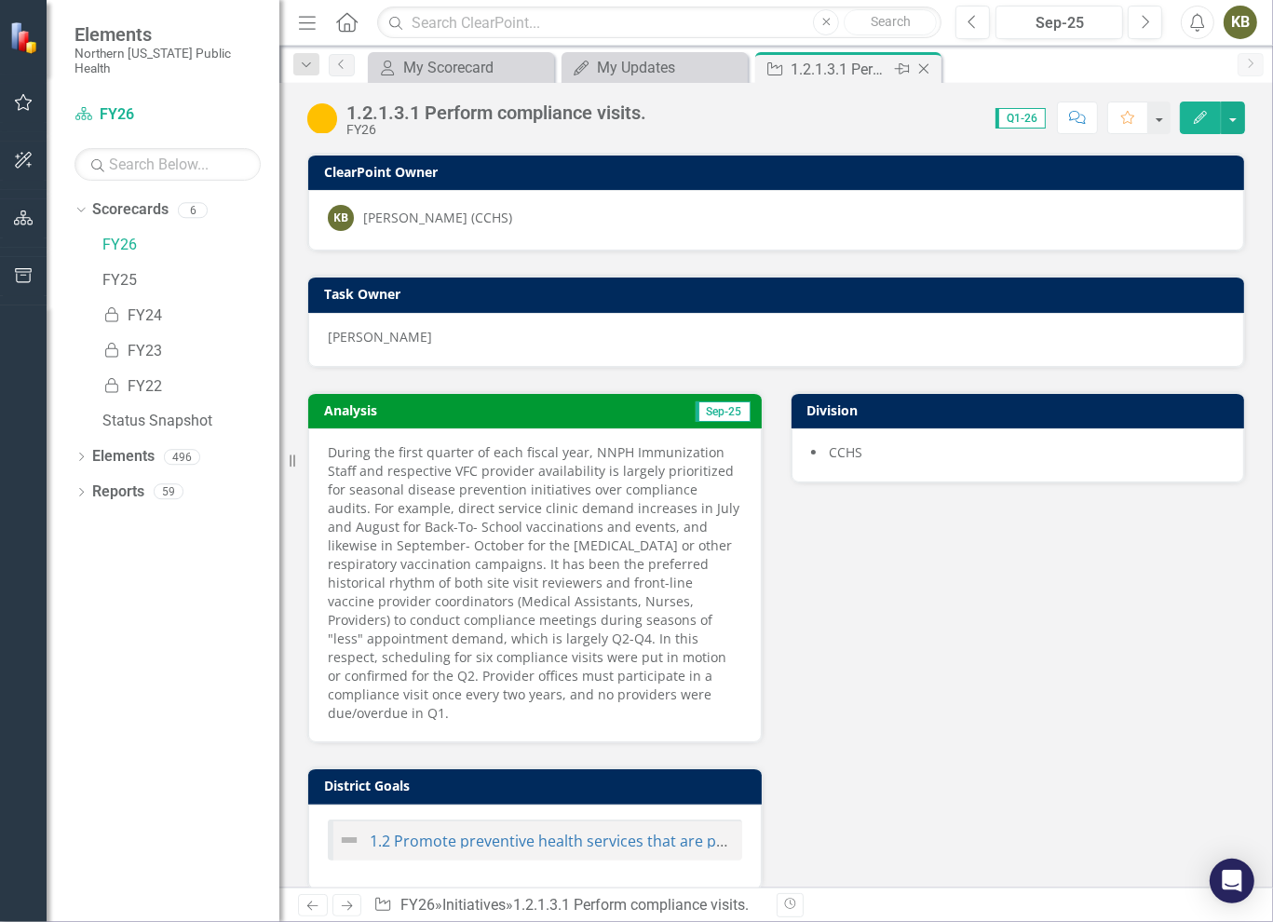
click at [924, 73] on icon "Close" at bounding box center [924, 68] width 19 height 15
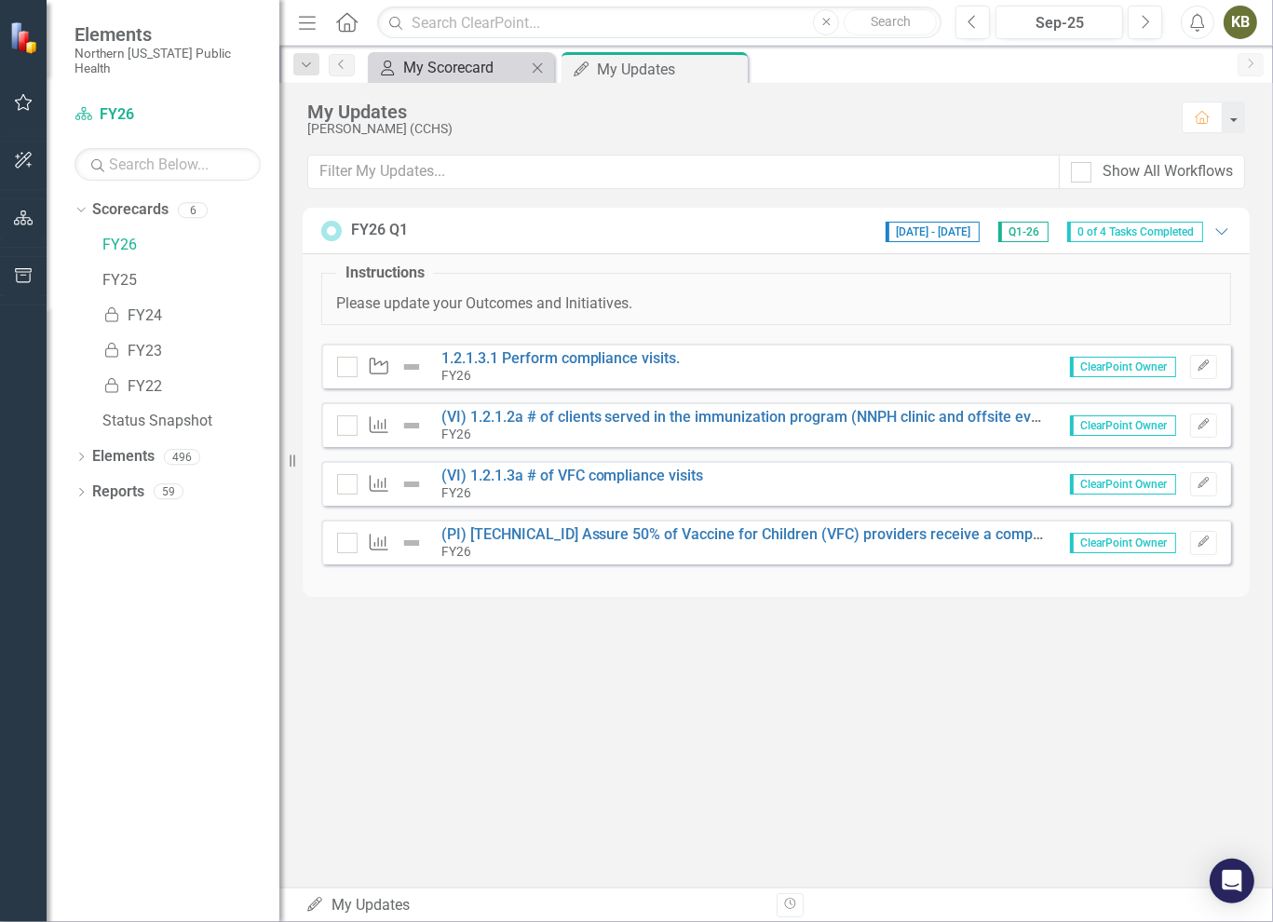
click at [482, 75] on div "My Scorecard" at bounding box center [464, 67] width 123 height 23
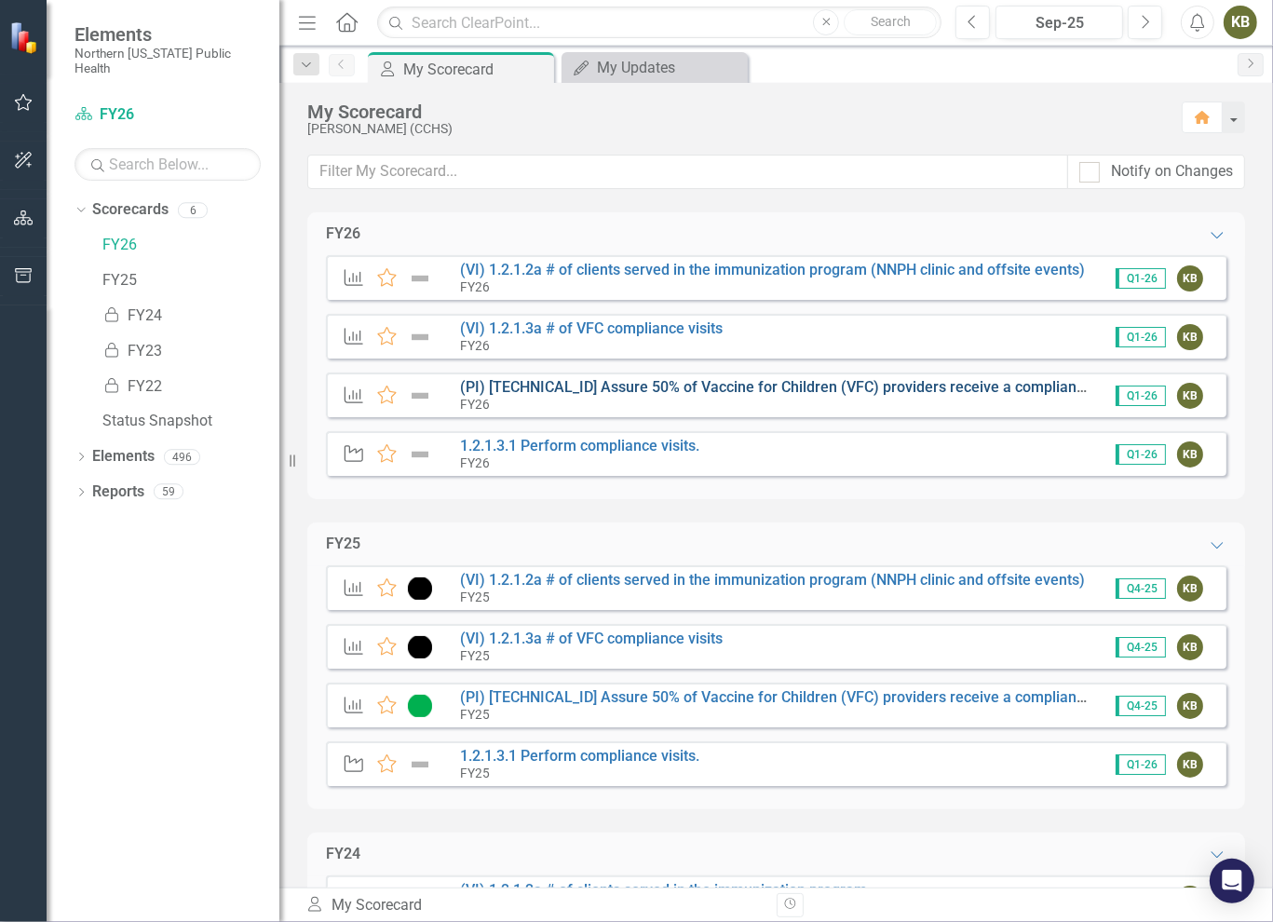
click at [552, 390] on link "(PI) [TECHNICAL_ID] Assure 50% of Vaccine for Children (VFC) providers receive …" at bounding box center [815, 387] width 711 height 18
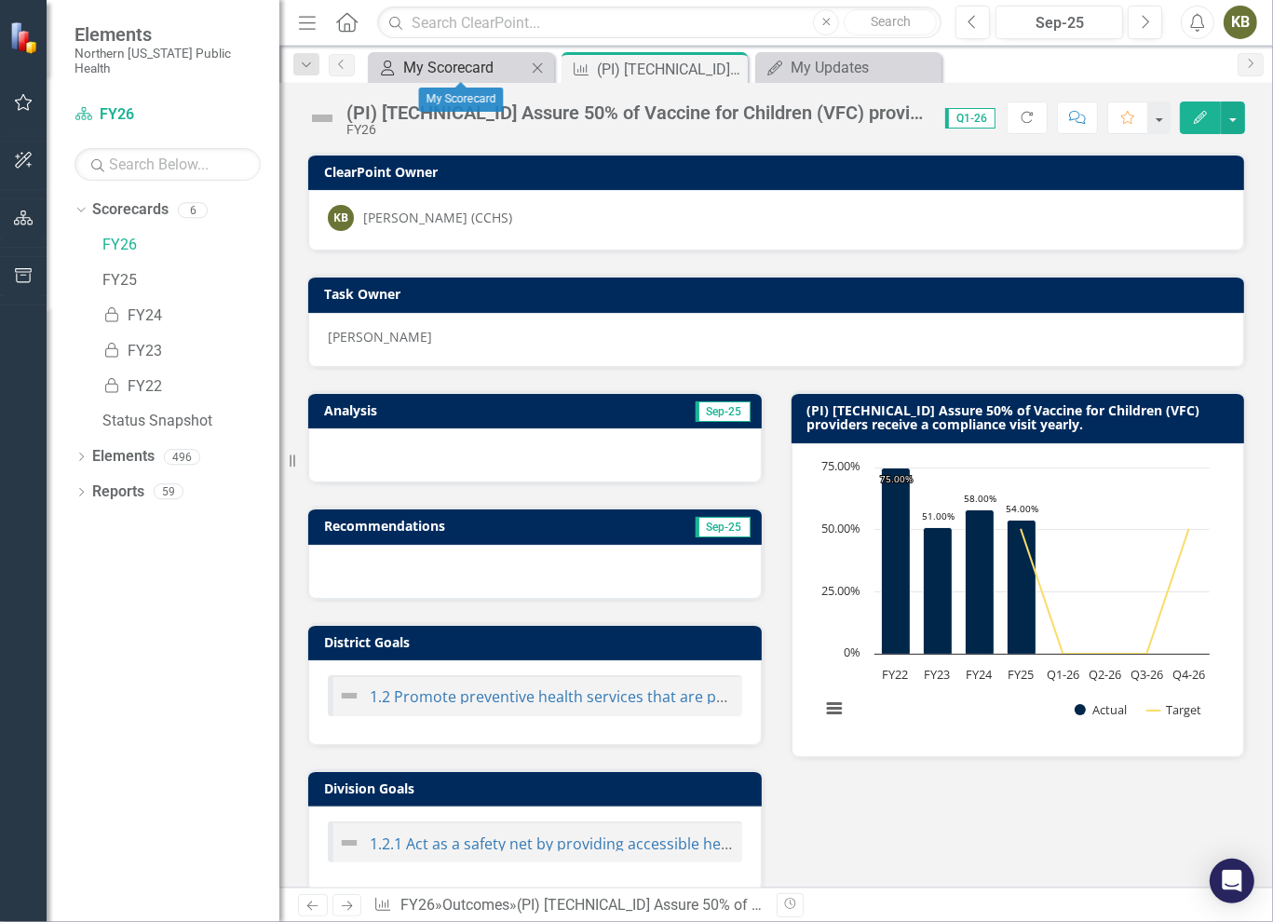
click at [481, 66] on div "My Scorecard" at bounding box center [464, 67] width 123 height 23
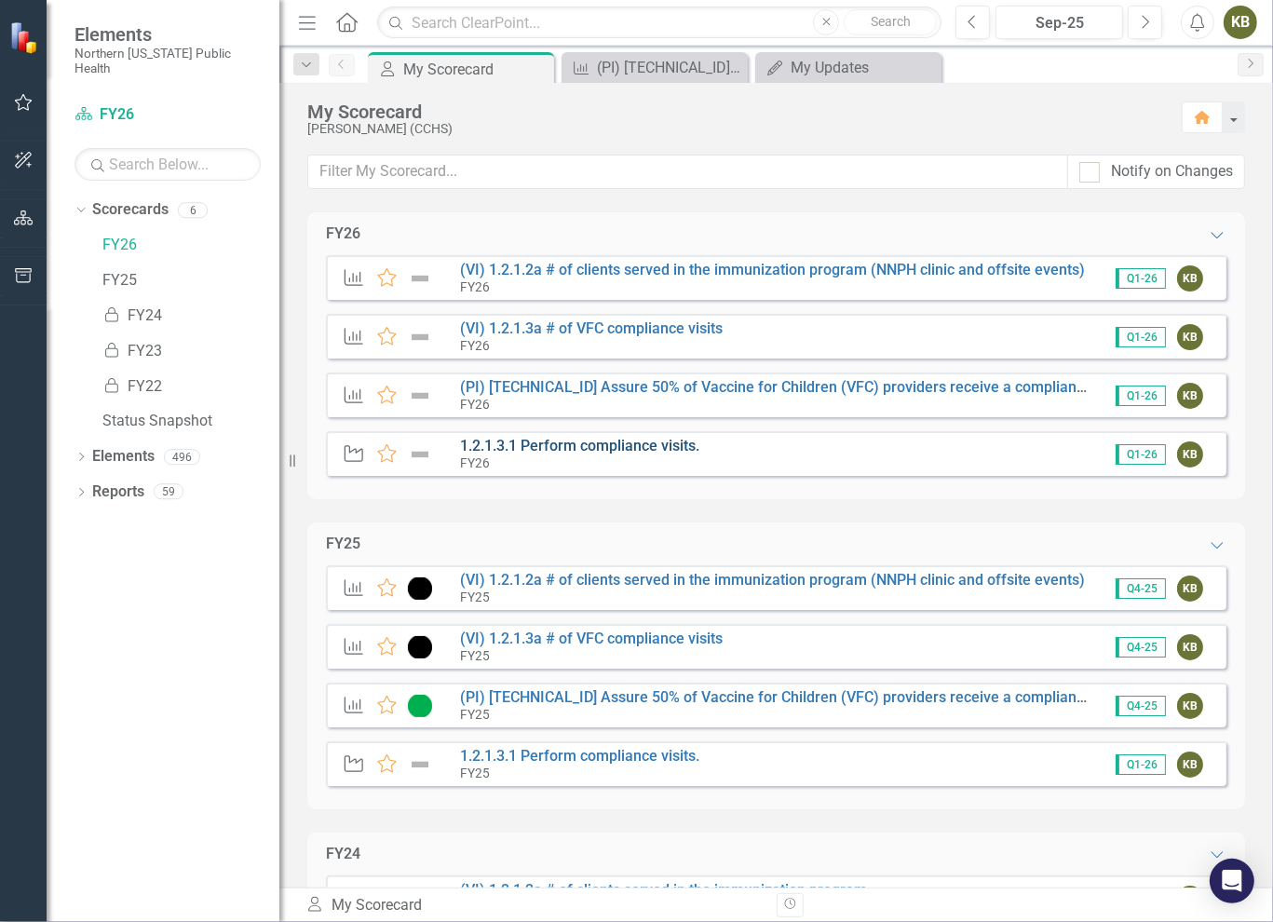
click at [536, 447] on link "1.2.1.3.1 Perform compliance visits." at bounding box center [579, 446] width 239 height 18
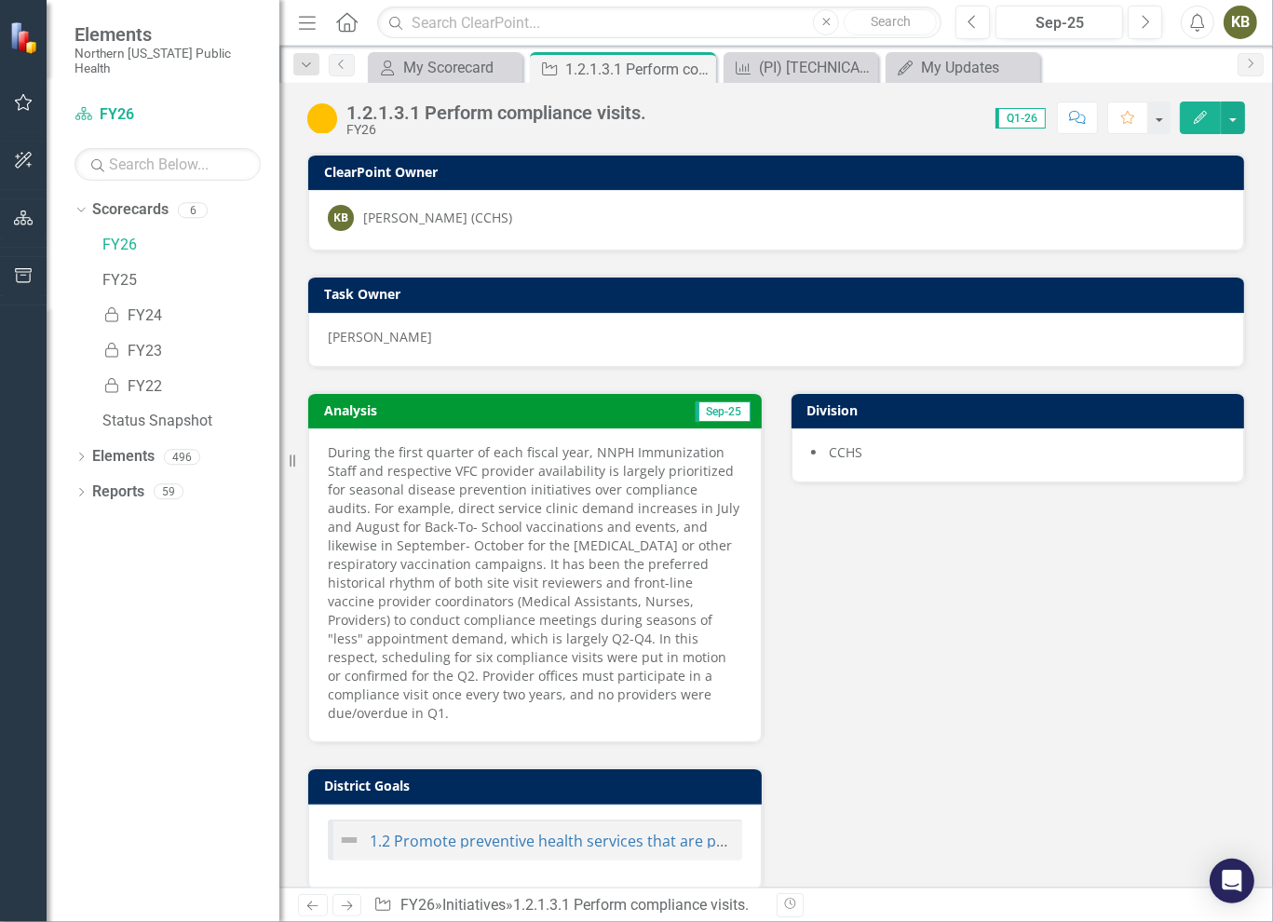
click at [526, 549] on p "During the first quarter of each fiscal year, NNPH Immunization Staff and respe…" at bounding box center [535, 582] width 414 height 279
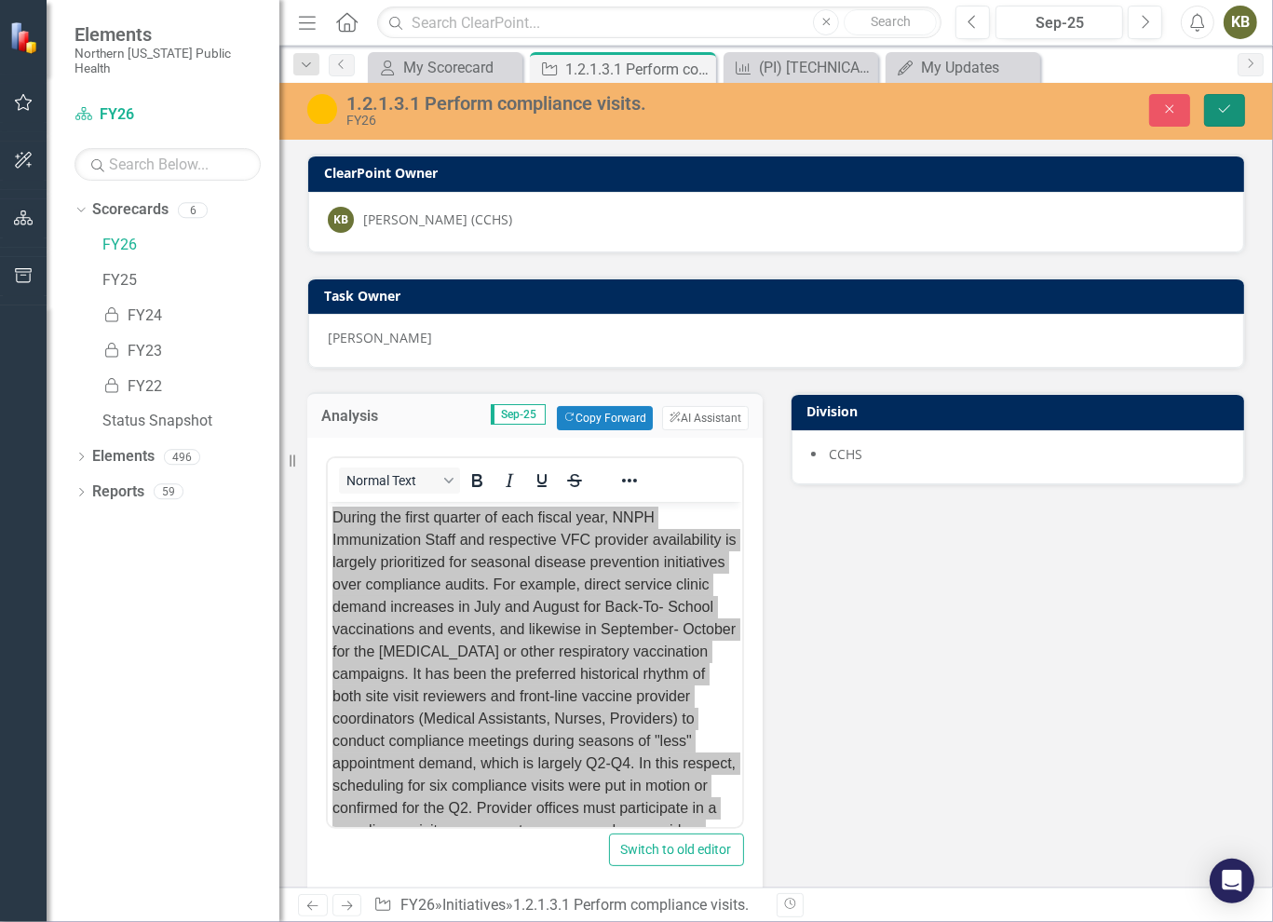
click at [1226, 105] on icon "Save" at bounding box center [1224, 108] width 17 height 13
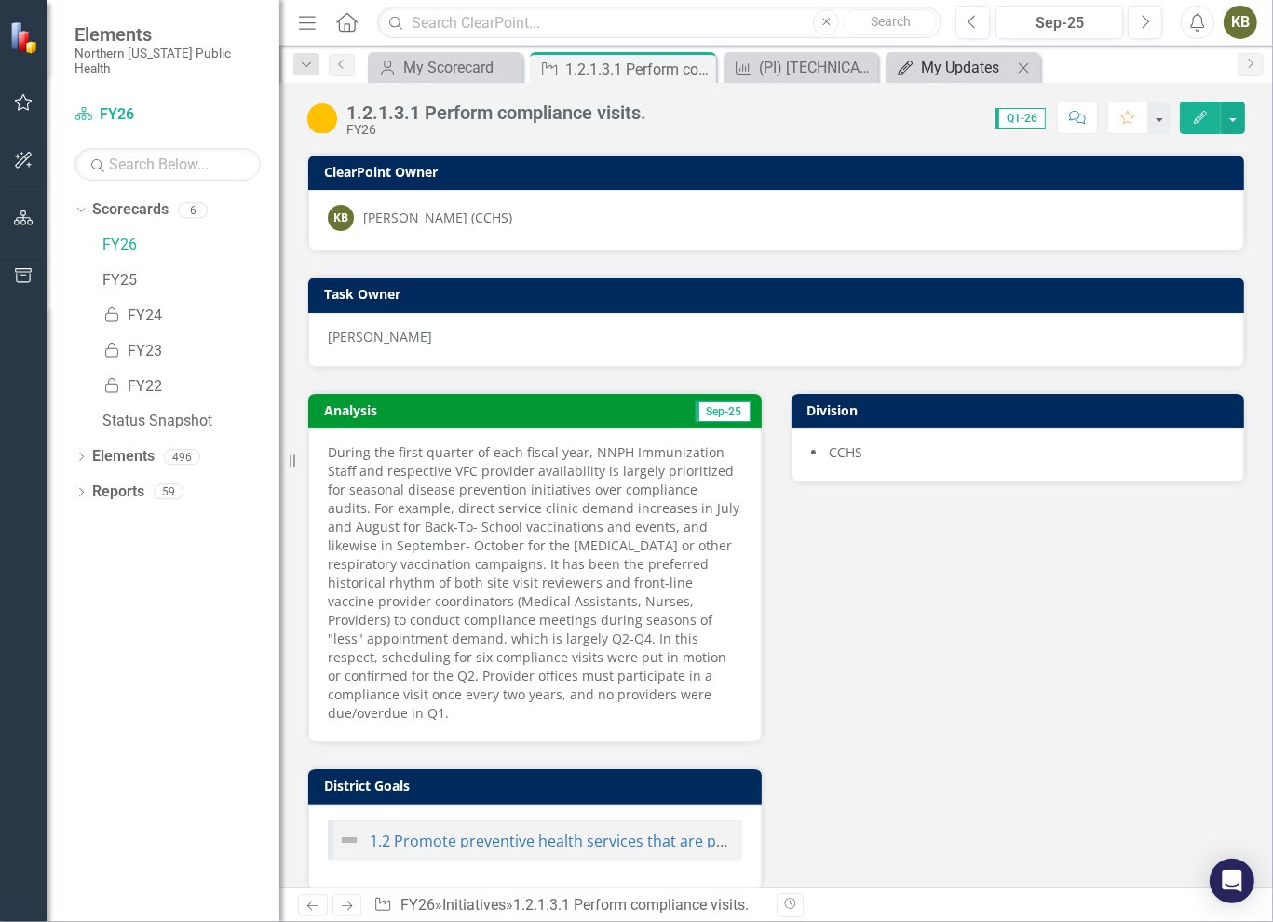
click at [948, 68] on div "My Updates" at bounding box center [966, 67] width 91 height 23
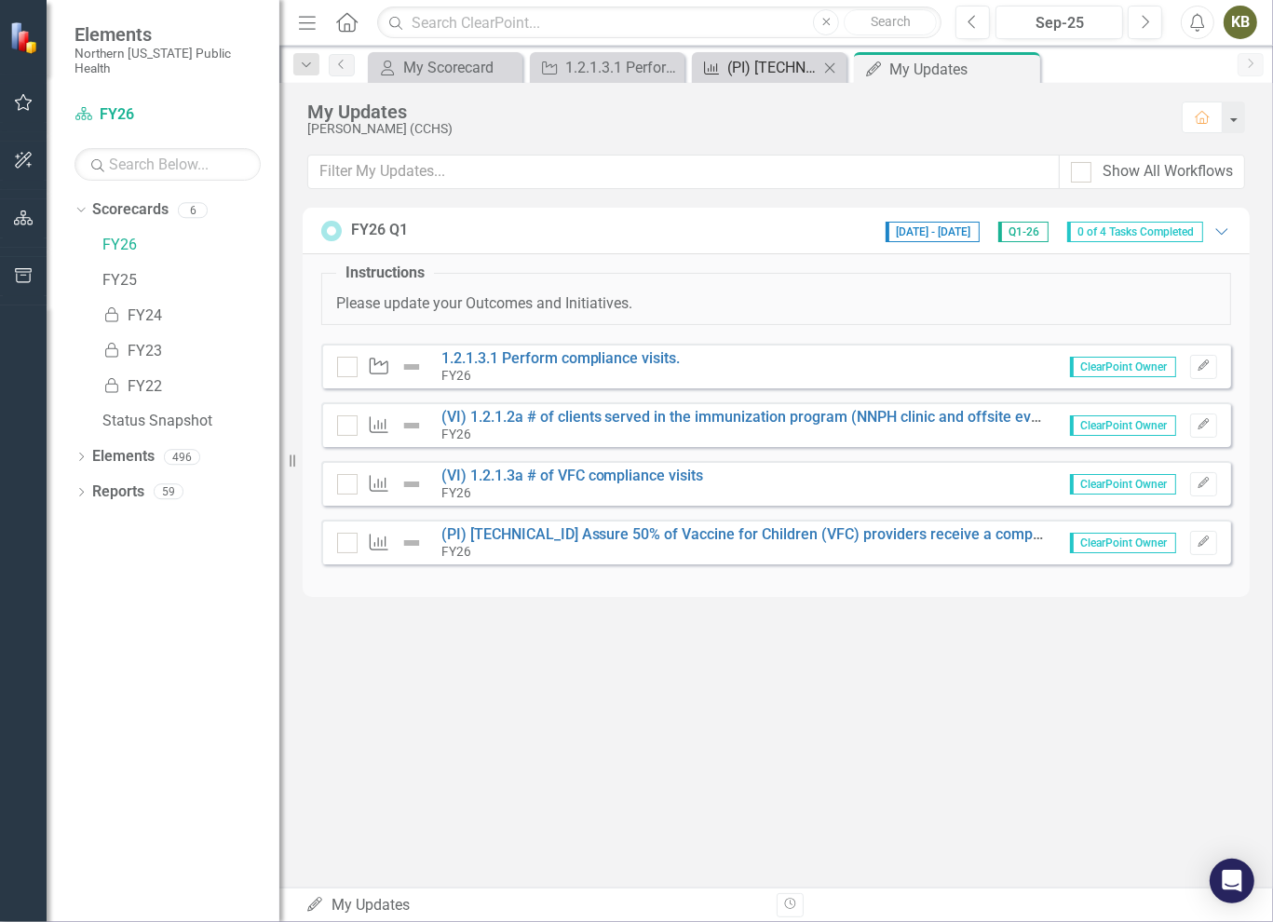
click at [794, 67] on div "(PI) [TECHNICAL_ID] Assure 50% of Vaccine for Children (VFC) providers receive …" at bounding box center [772, 67] width 91 height 23
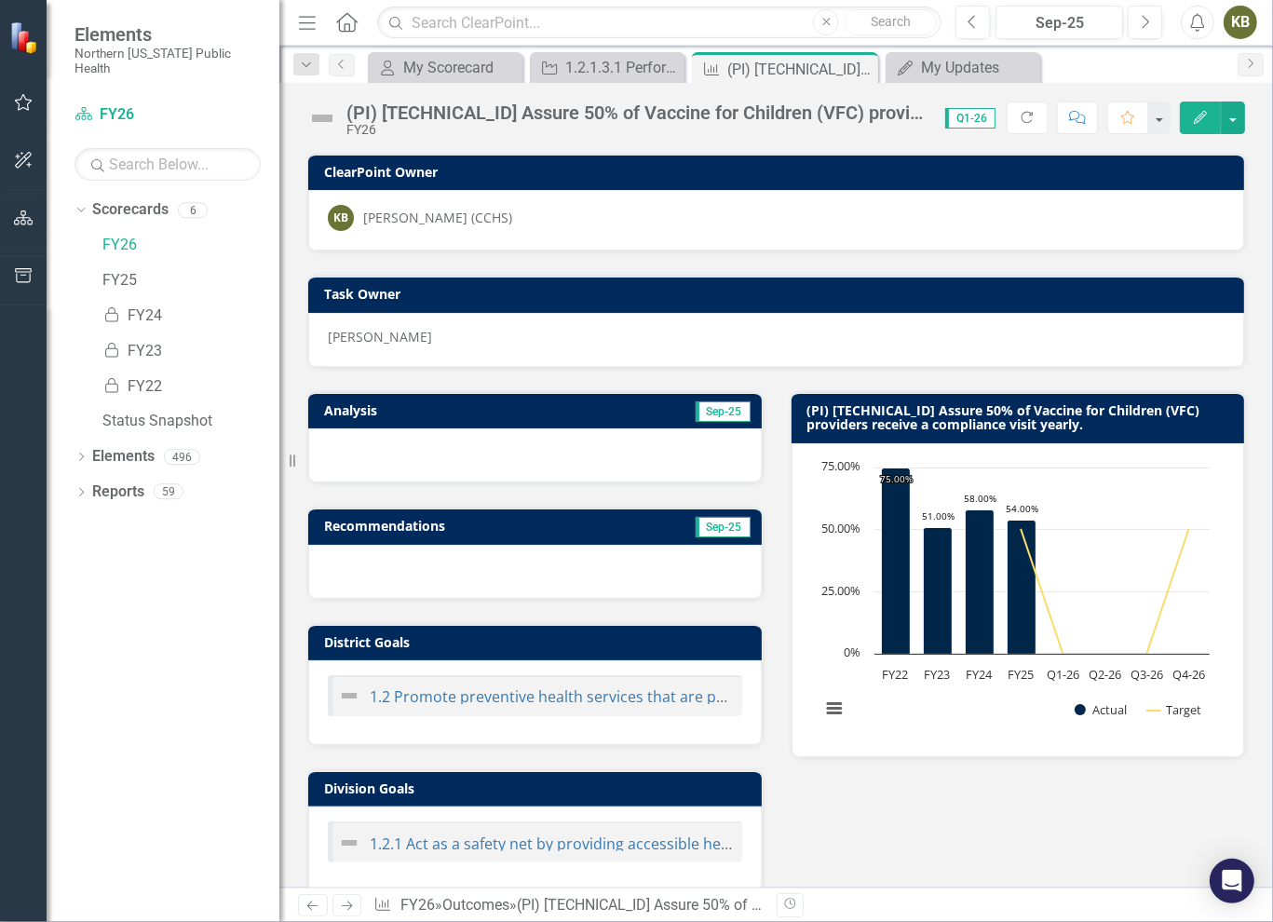
click at [406, 403] on h3 "Analysis" at bounding box center [427, 410] width 207 height 14
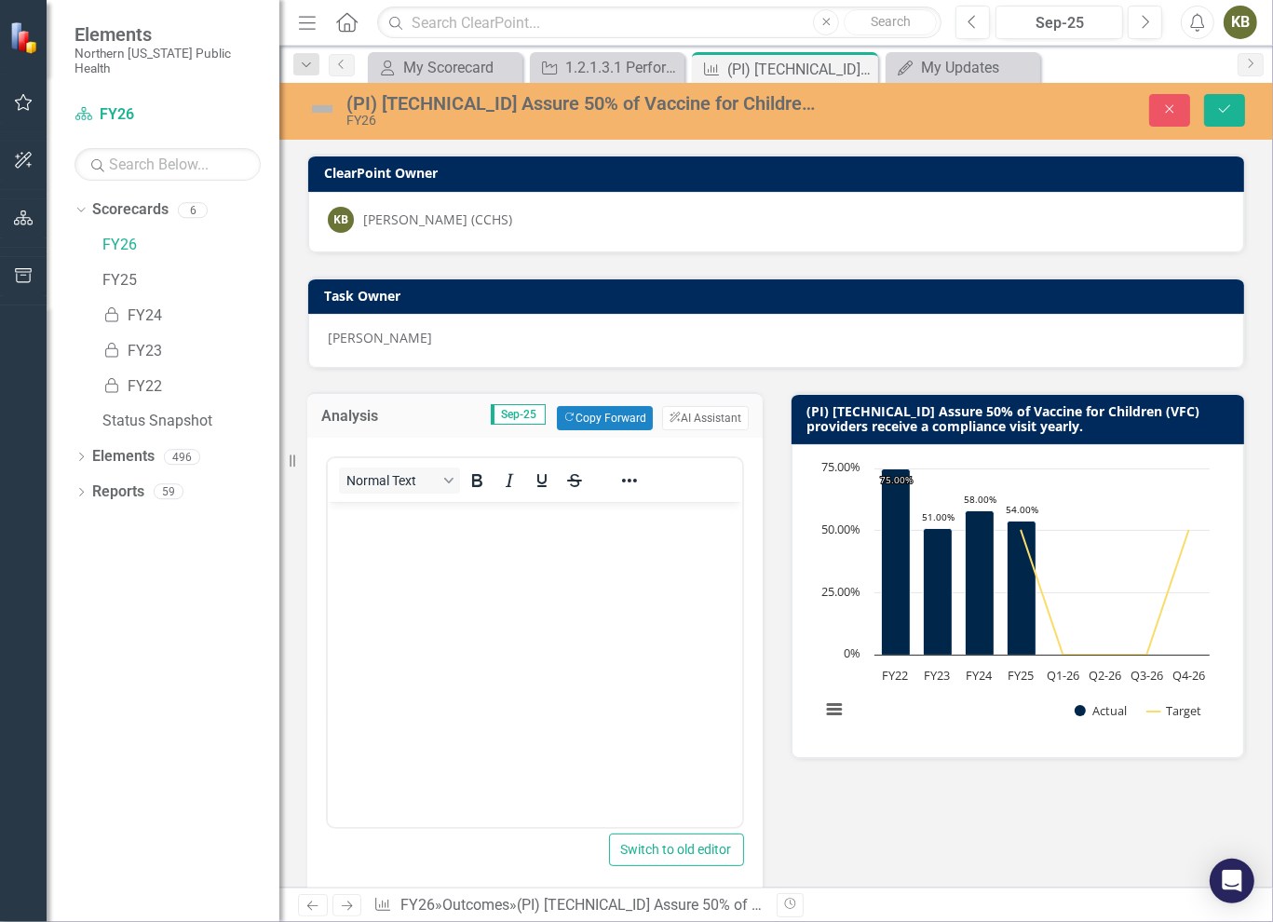
click at [415, 553] on body "Rich Text Area. Press ALT-0 for help." at bounding box center [534, 641] width 414 height 279
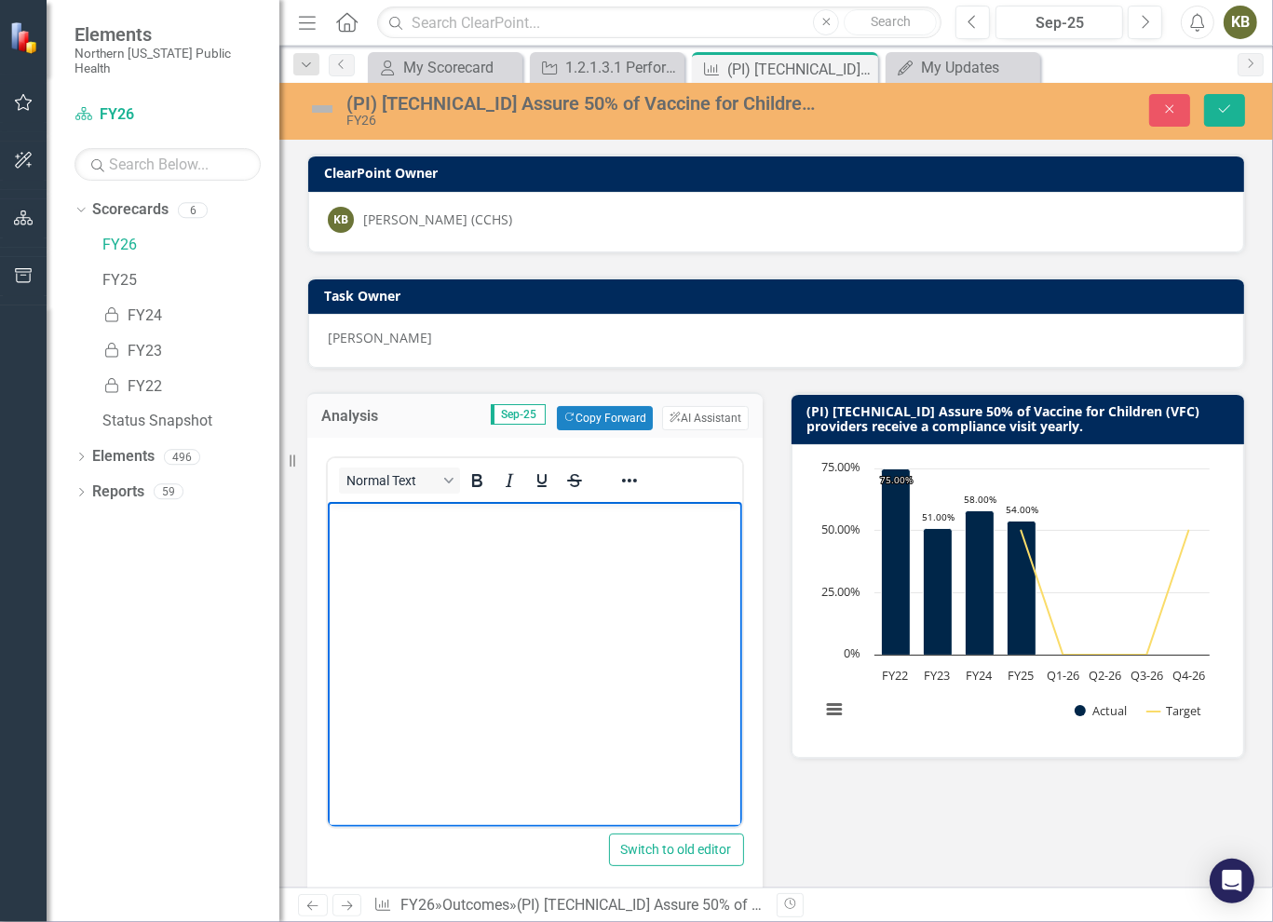
click at [419, 557] on body "Rich Text Area. Press ALT-0 for help." at bounding box center [534, 641] width 414 height 279
click at [423, 561] on body "Rich Text Area. Press ALT-0 for help." at bounding box center [534, 641] width 414 height 279
click at [318, 106] on img at bounding box center [322, 109] width 30 height 30
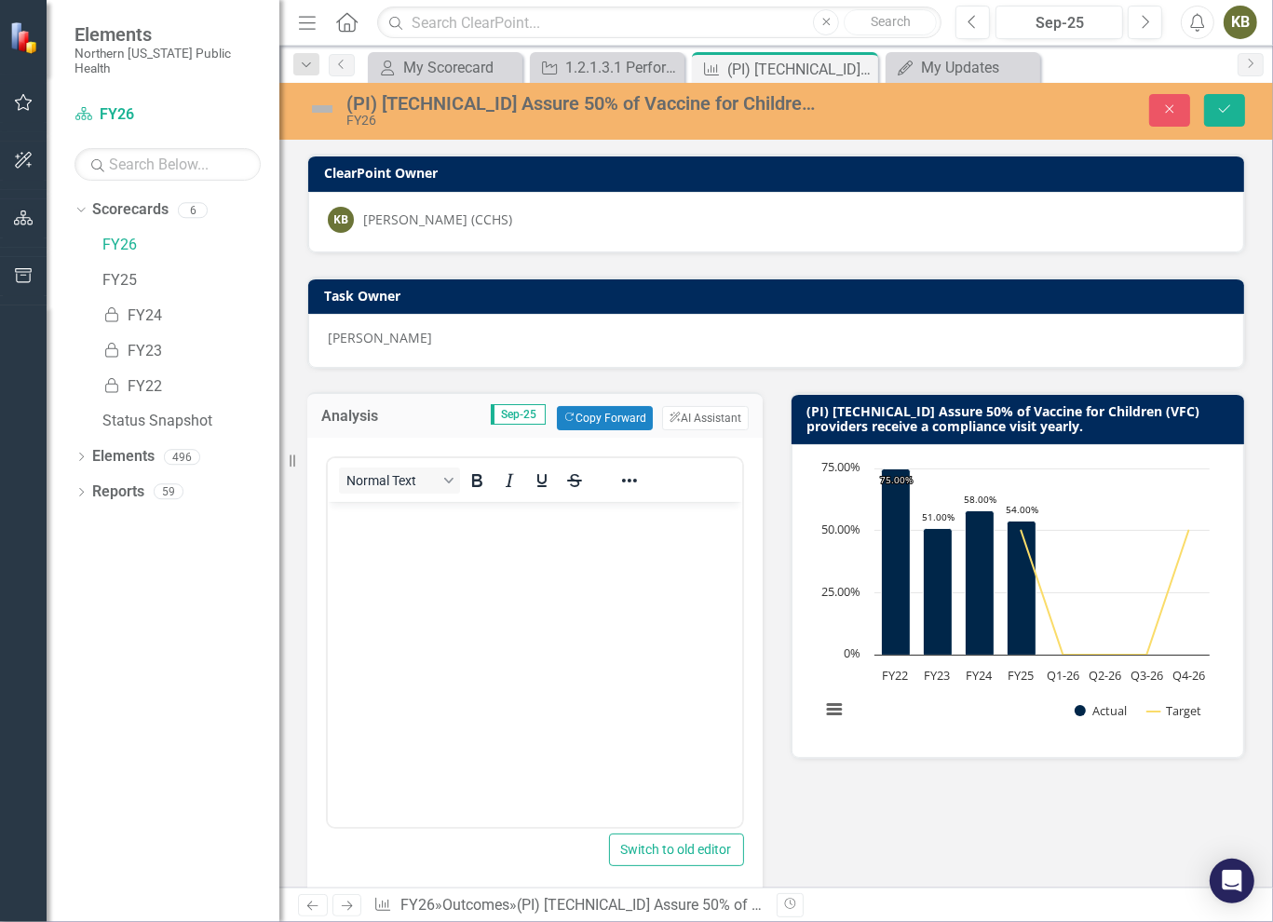
click at [320, 111] on img at bounding box center [322, 109] width 30 height 30
click at [1222, 115] on icon "Save" at bounding box center [1224, 108] width 17 height 13
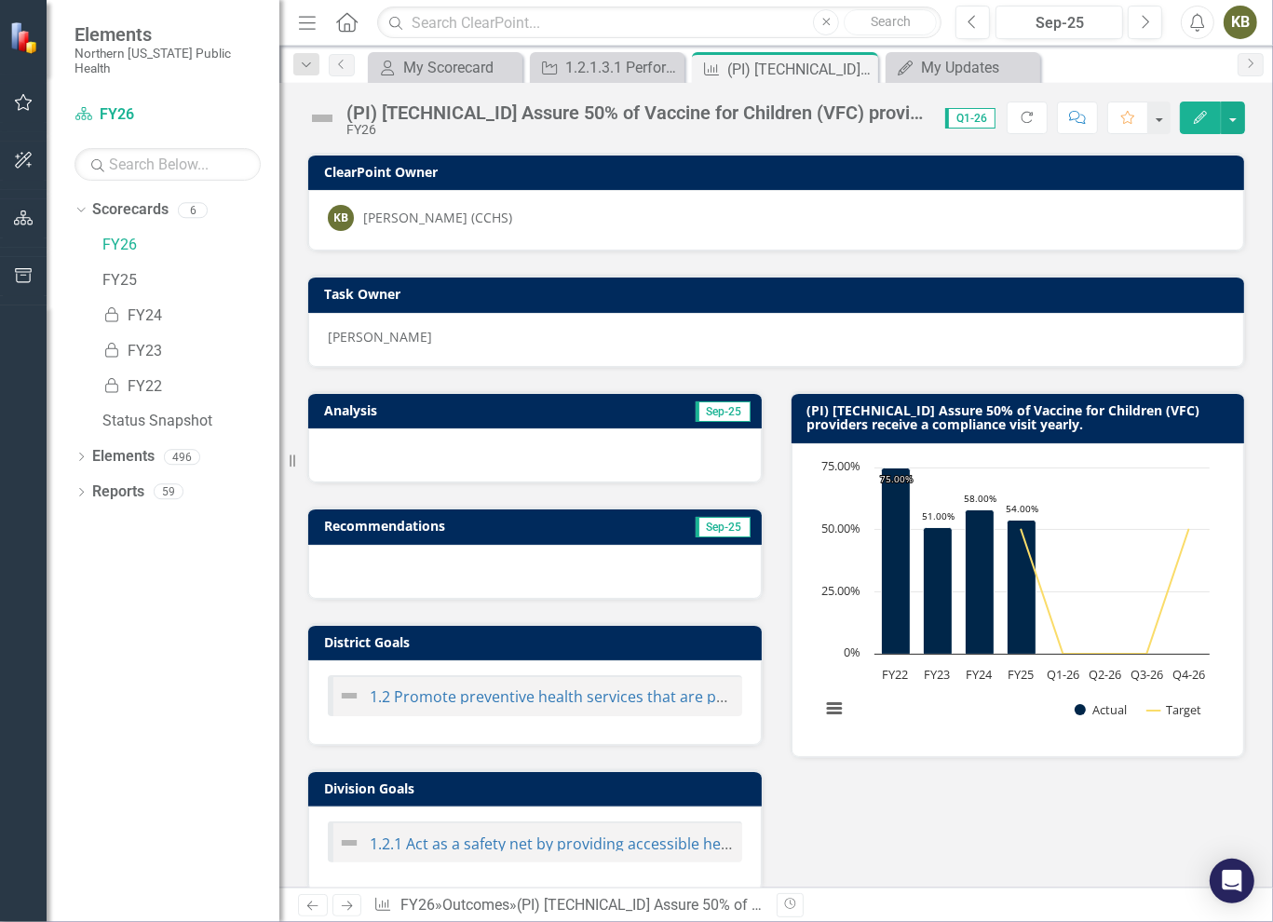
click at [326, 120] on img at bounding box center [322, 118] width 30 height 30
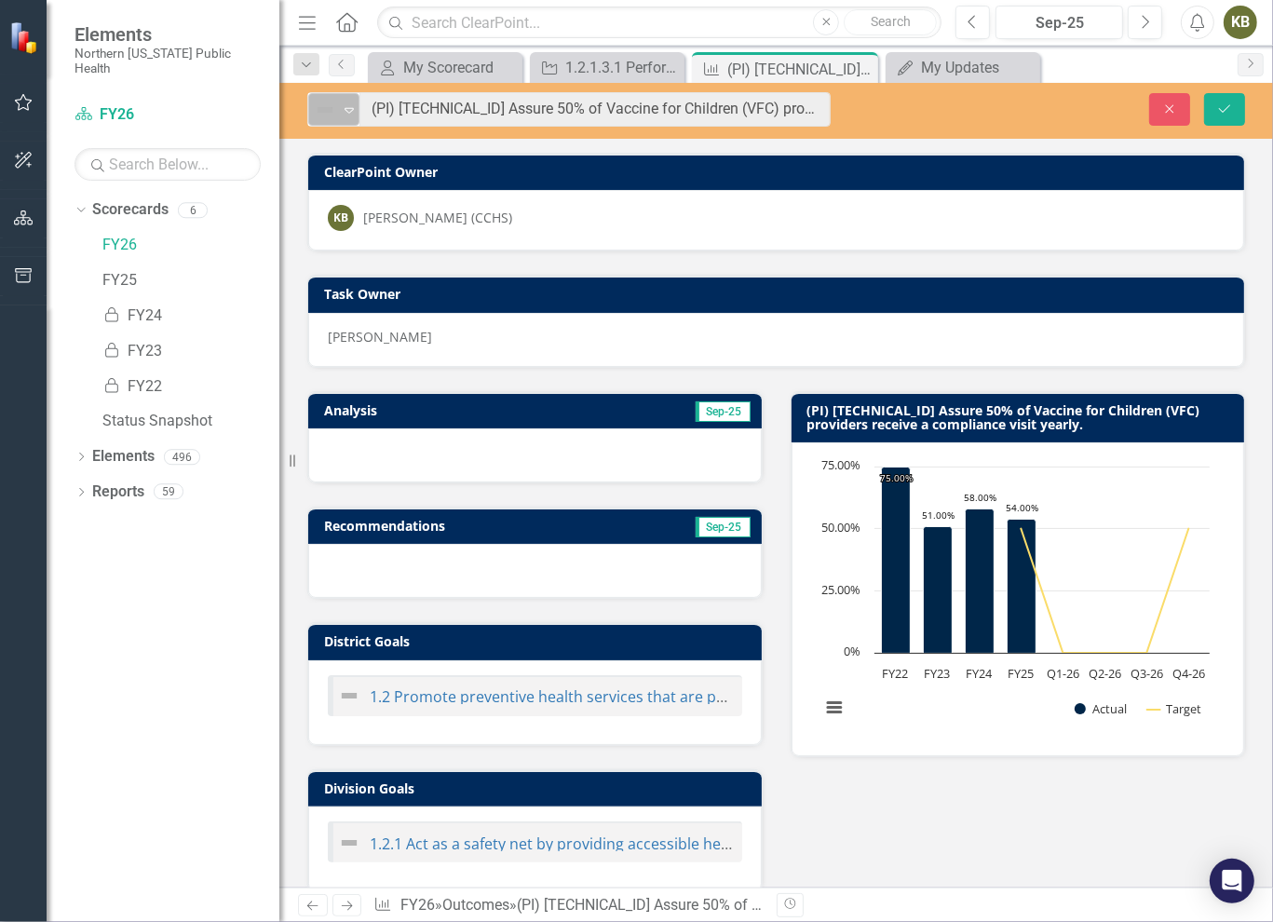
click at [327, 114] on img at bounding box center [325, 110] width 22 height 22
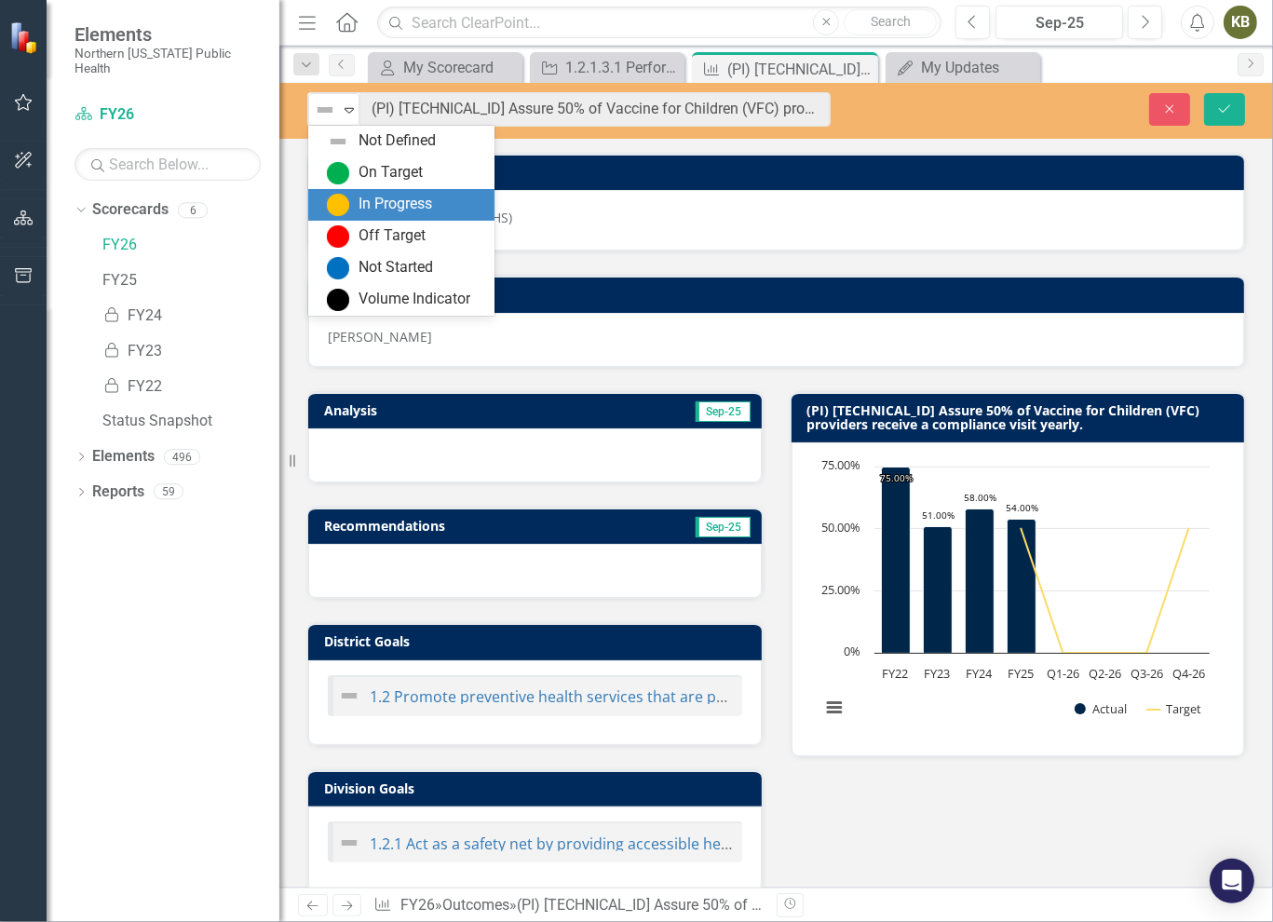
click at [357, 205] on div "In Progress" at bounding box center [405, 205] width 156 height 22
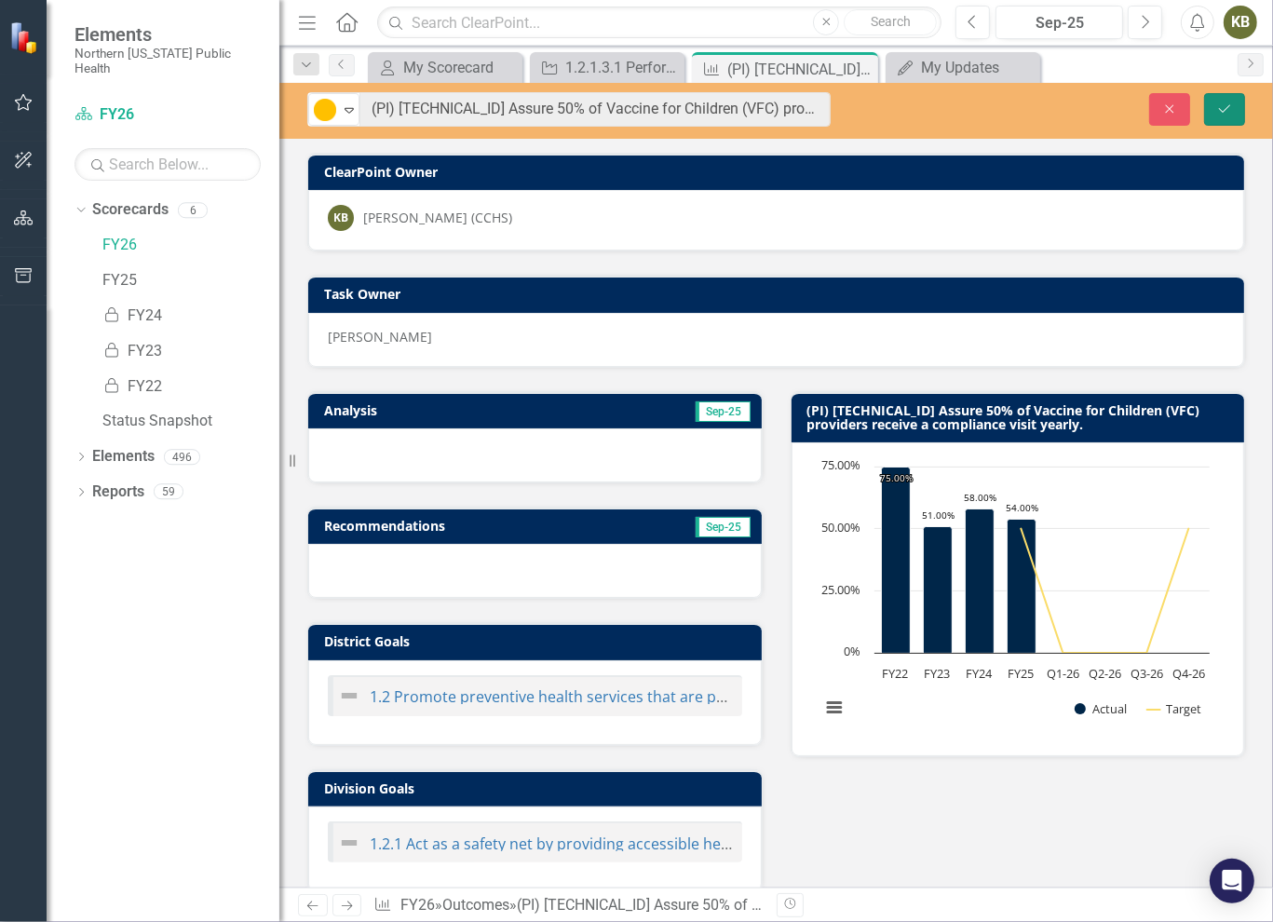
click at [1218, 102] on icon "Save" at bounding box center [1224, 108] width 17 height 13
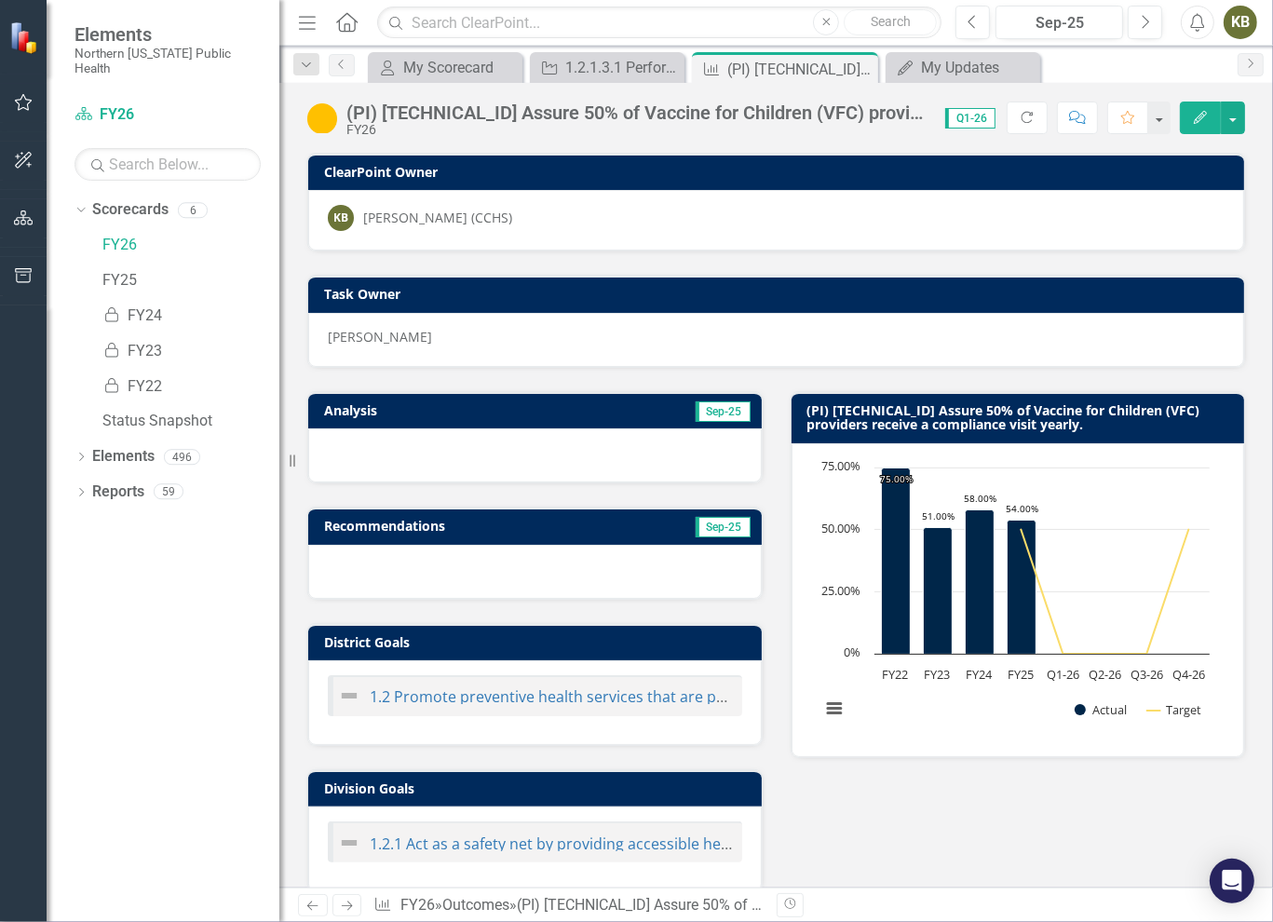
click at [558, 406] on td "Sep-25" at bounding box center [642, 413] width 222 height 28
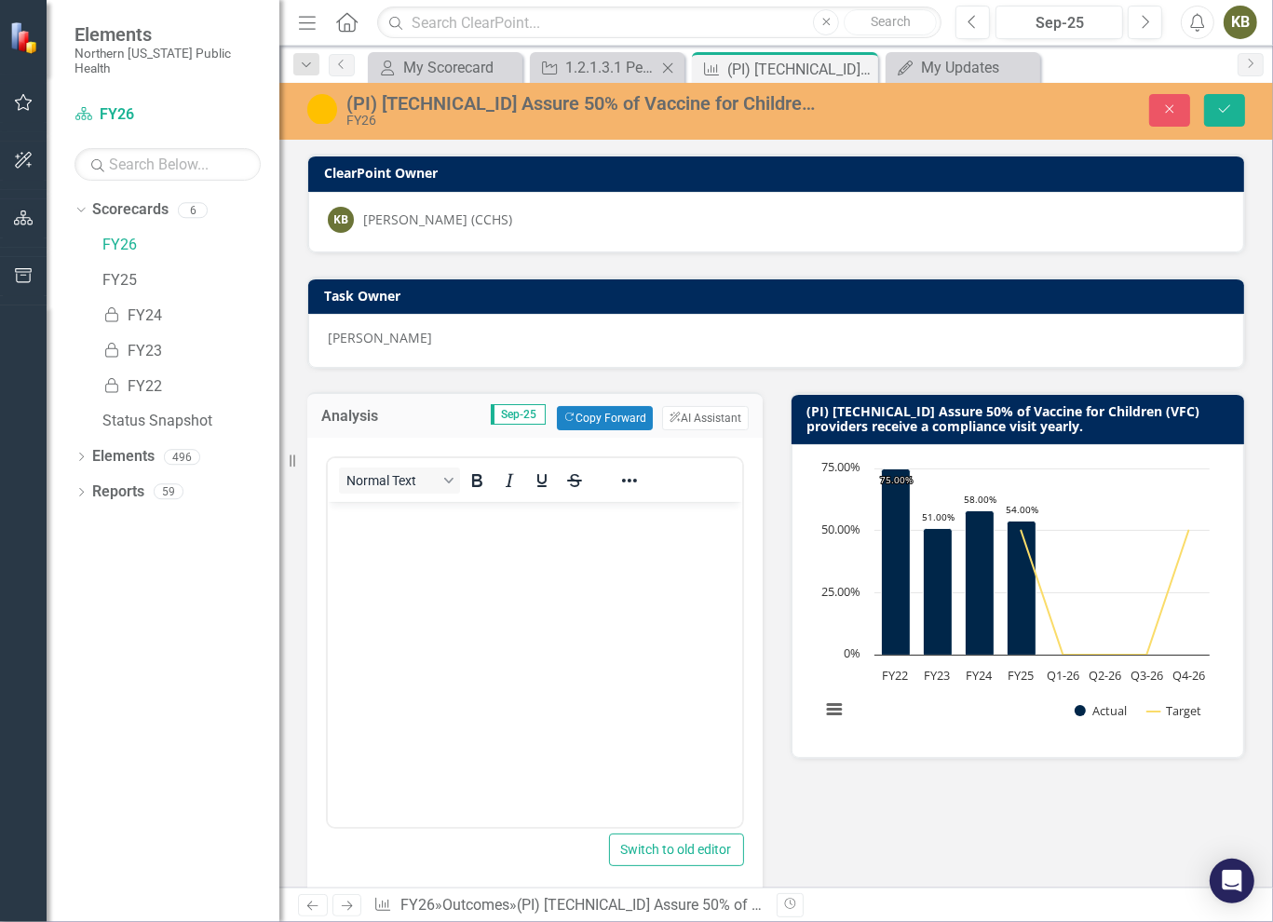
click at [566, 53] on div "Initiative 1.2.1.3.1 Perform compliance visits. Close" at bounding box center [607, 67] width 155 height 31
click at [577, 61] on div "1.2.1.3.1 Perform compliance visits." at bounding box center [610, 67] width 91 height 23
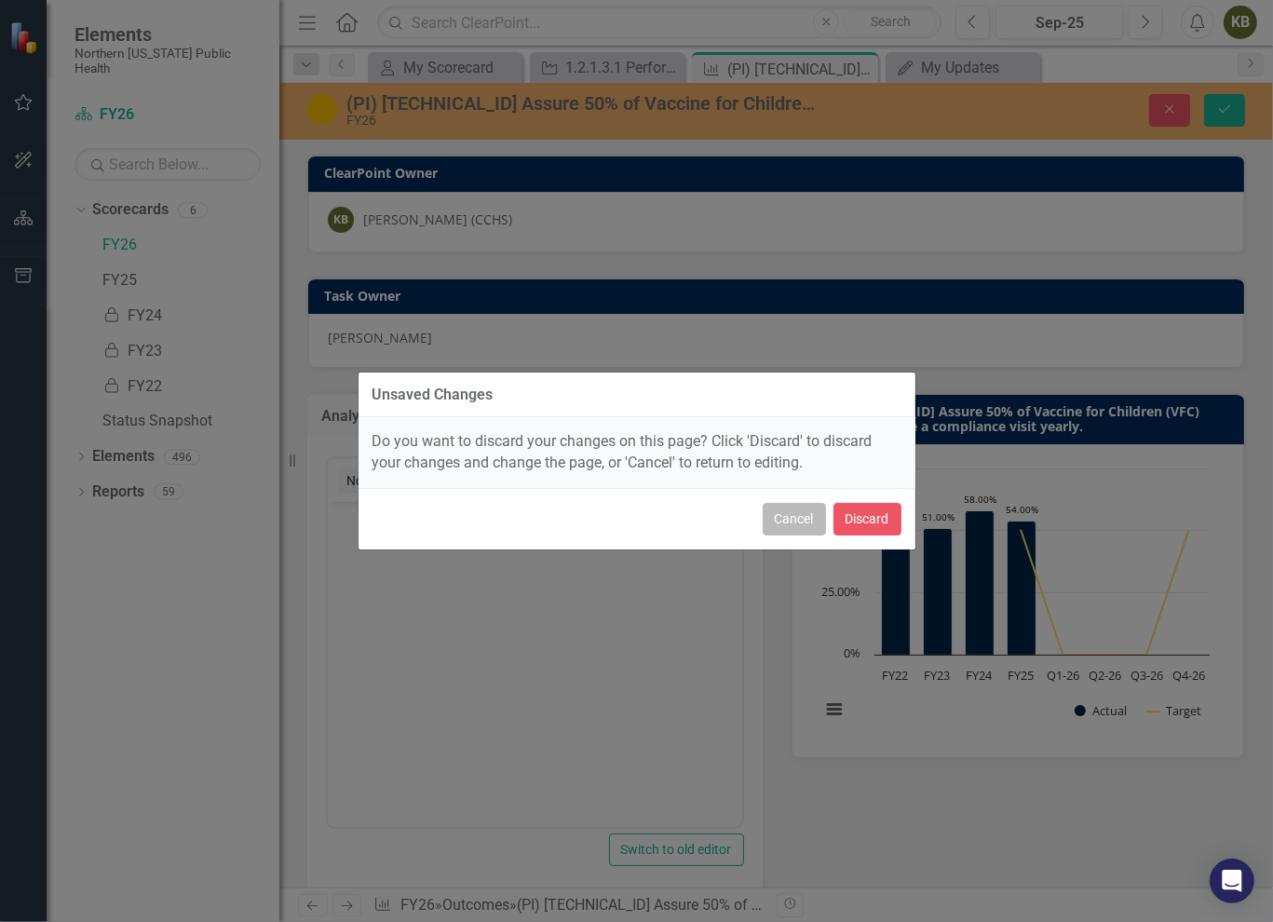
click at [790, 528] on button "Cancel" at bounding box center [794, 519] width 63 height 33
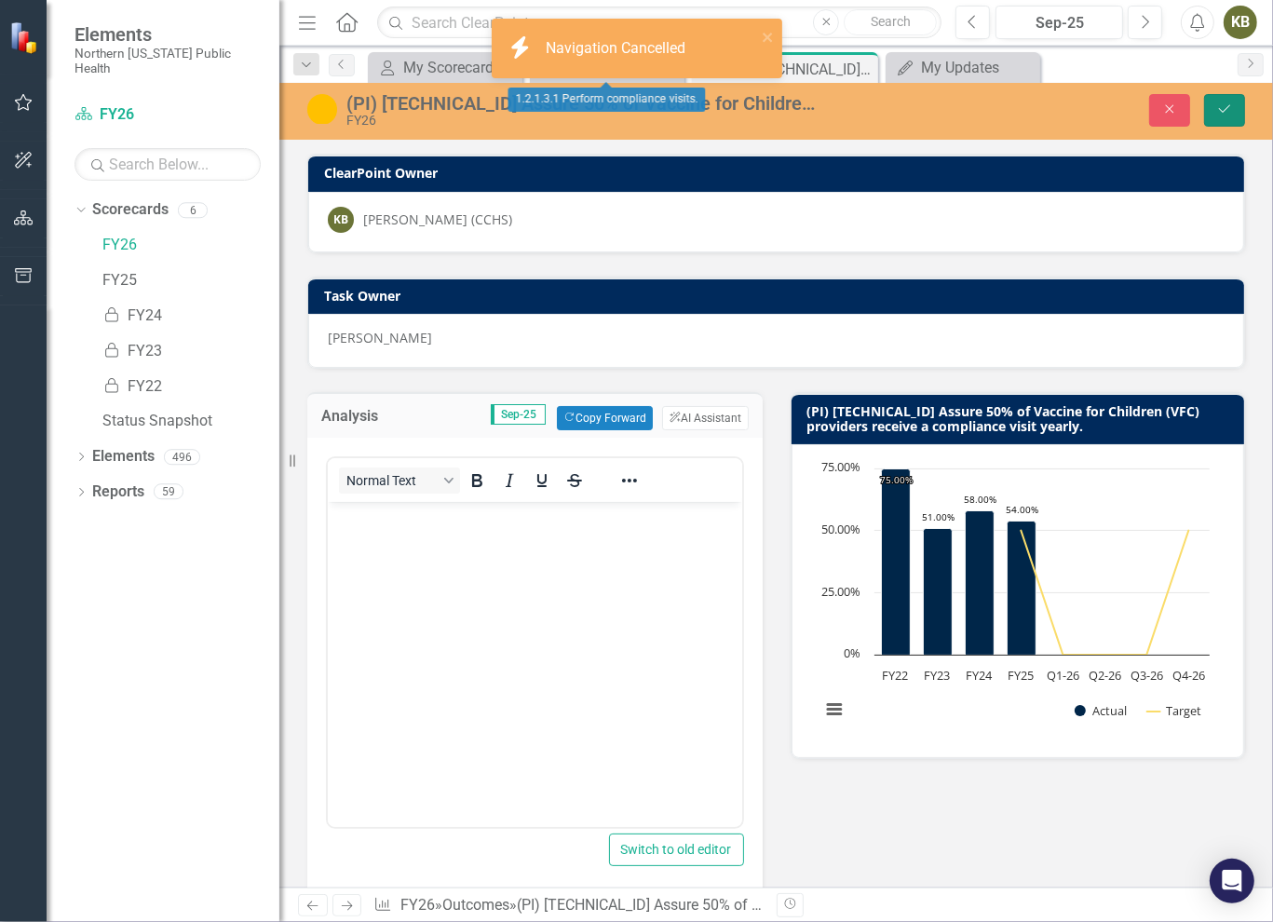
click at [1216, 116] on button "Save" at bounding box center [1224, 110] width 41 height 33
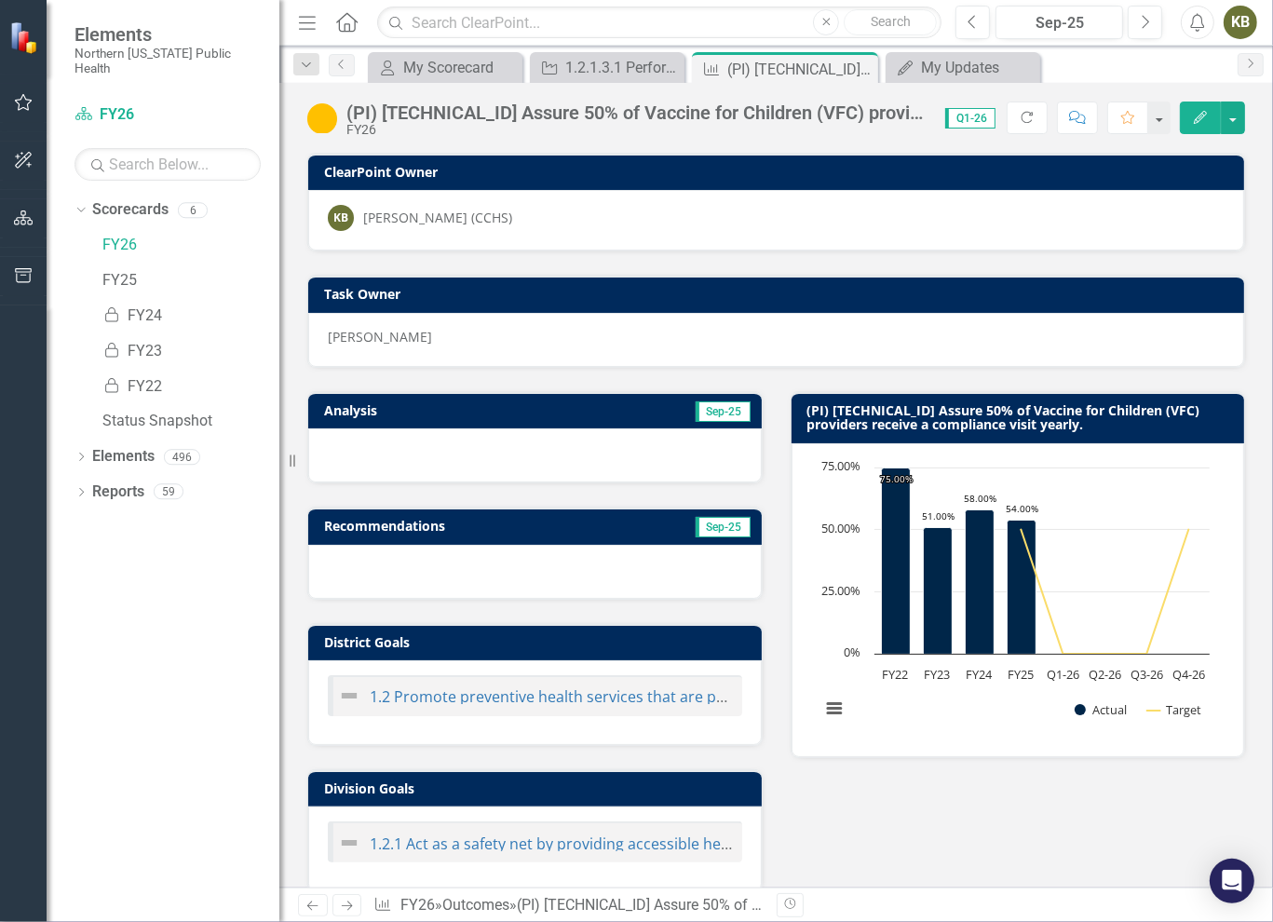
click at [624, 69] on div "icon.bolt Navigation Cancelled Elements Northern [US_STATE] Public Health Score…" at bounding box center [636, 461] width 1273 height 922
click at [618, 83] on div "(PI) [TECHNICAL_ID] Assure 50% of Vaccine for Children (VFC) providers receive …" at bounding box center [776, 111] width 994 height 56
click at [621, 58] on div "1.2.1.3.1 Perform compliance visits." at bounding box center [610, 67] width 91 height 23
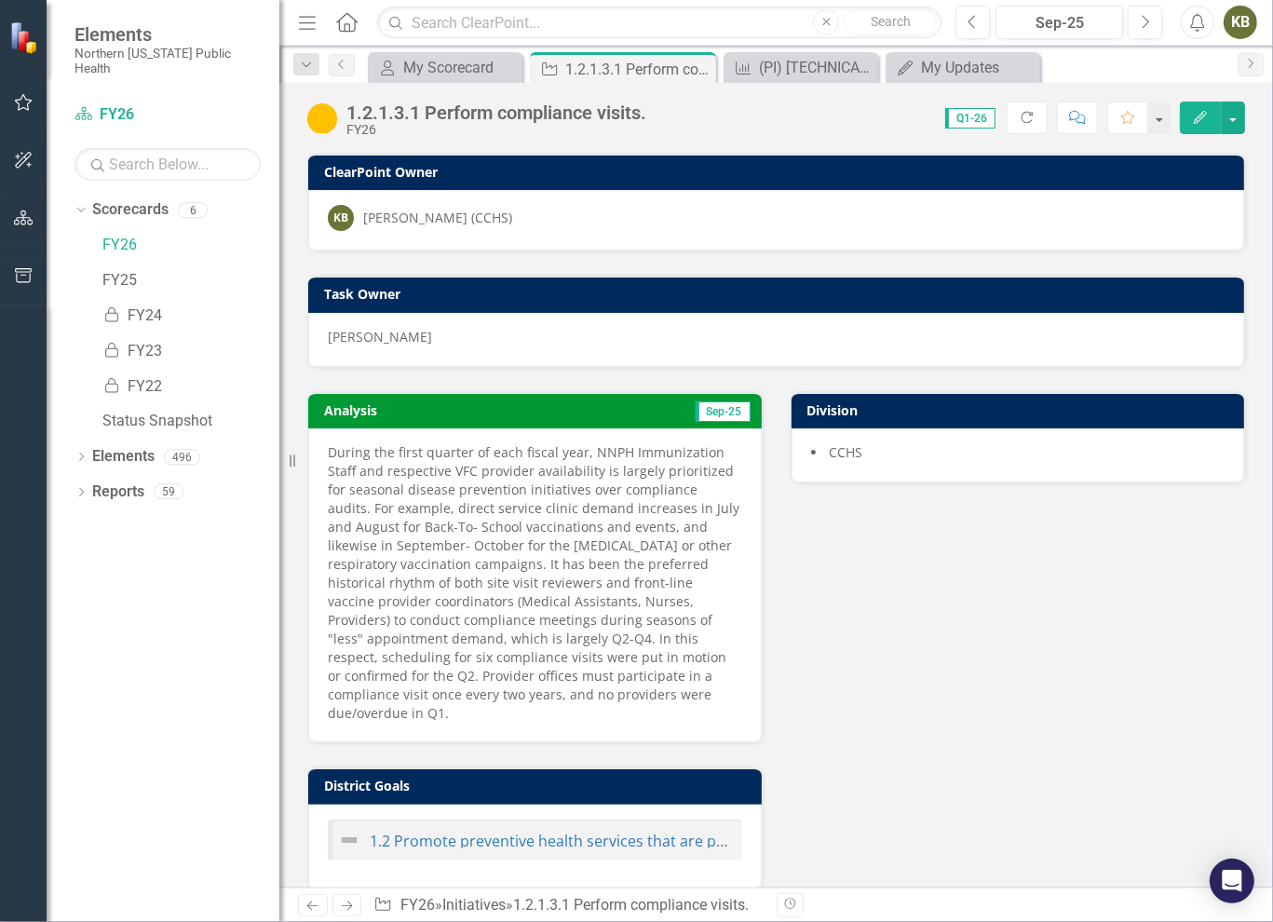
drag, startPoint x: 658, startPoint y: 698, endPoint x: 367, endPoint y: 495, distance: 355.3
click at [367, 495] on p "During the first quarter of each fiscal year, NNPH Immunization Staff and respe…" at bounding box center [535, 582] width 414 height 279
click at [388, 481] on p "During the first quarter of each fiscal year, NNPH Immunization Staff and respe…" at bounding box center [535, 582] width 414 height 279
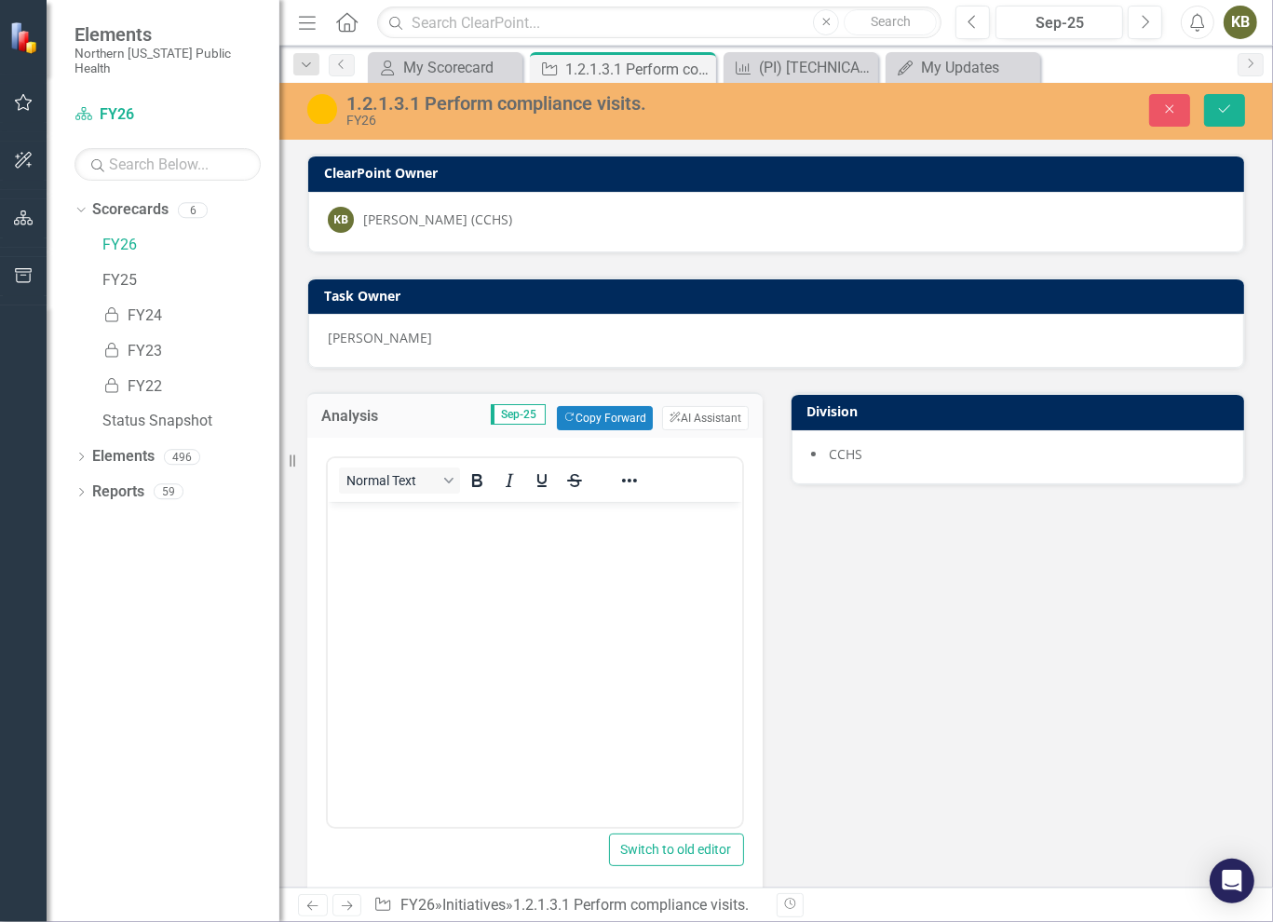
click at [388, 481] on button "Normal Text" at bounding box center [399, 481] width 121 height 26
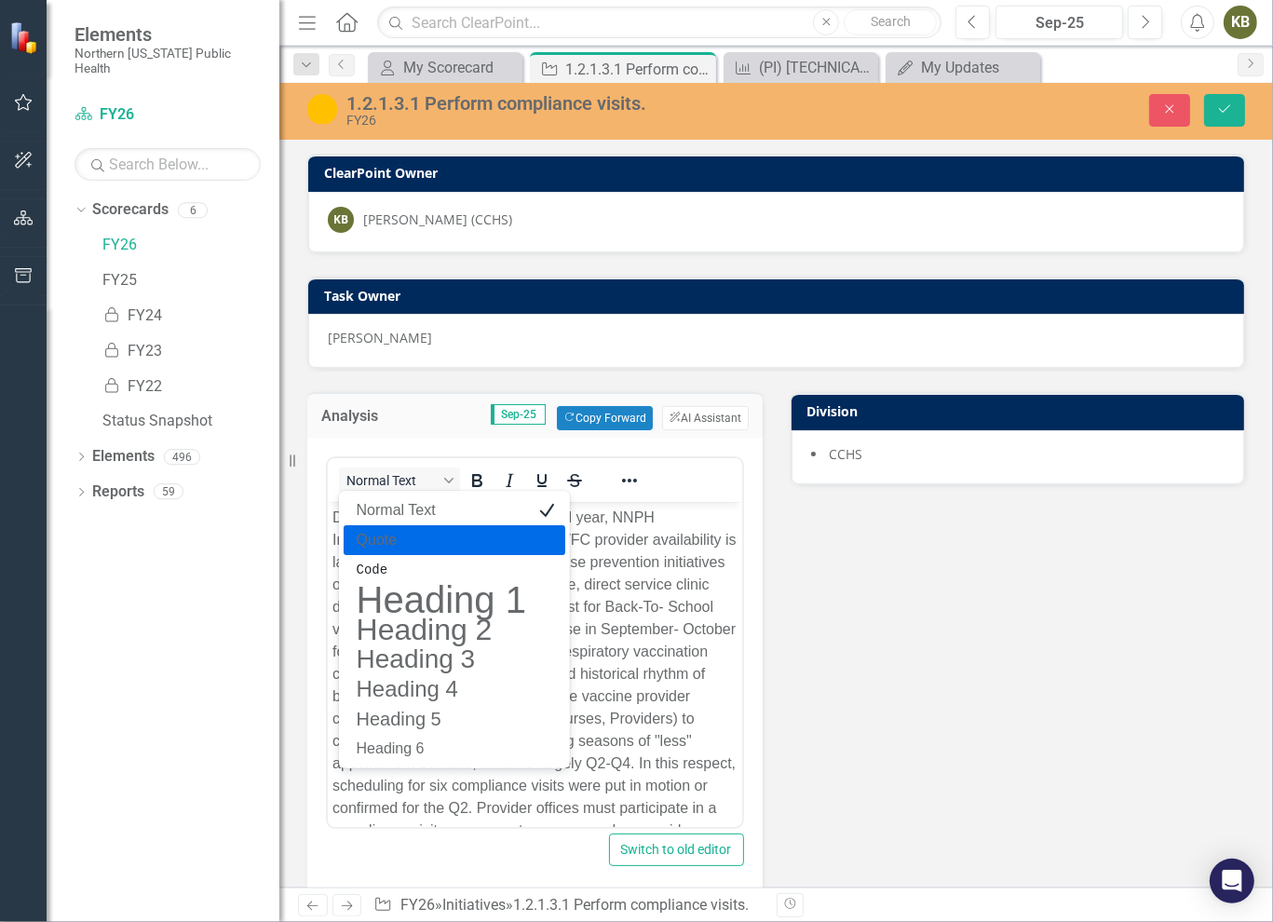
drag, startPoint x: 903, startPoint y: 609, endPoint x: 738, endPoint y: 618, distance: 165.1
click at [904, 609] on div "Analysis Sep-25 Copy Forward Copy Forward ClearPoint AI AI Assistant <p>During …" at bounding box center [776, 854] width 966 height 970
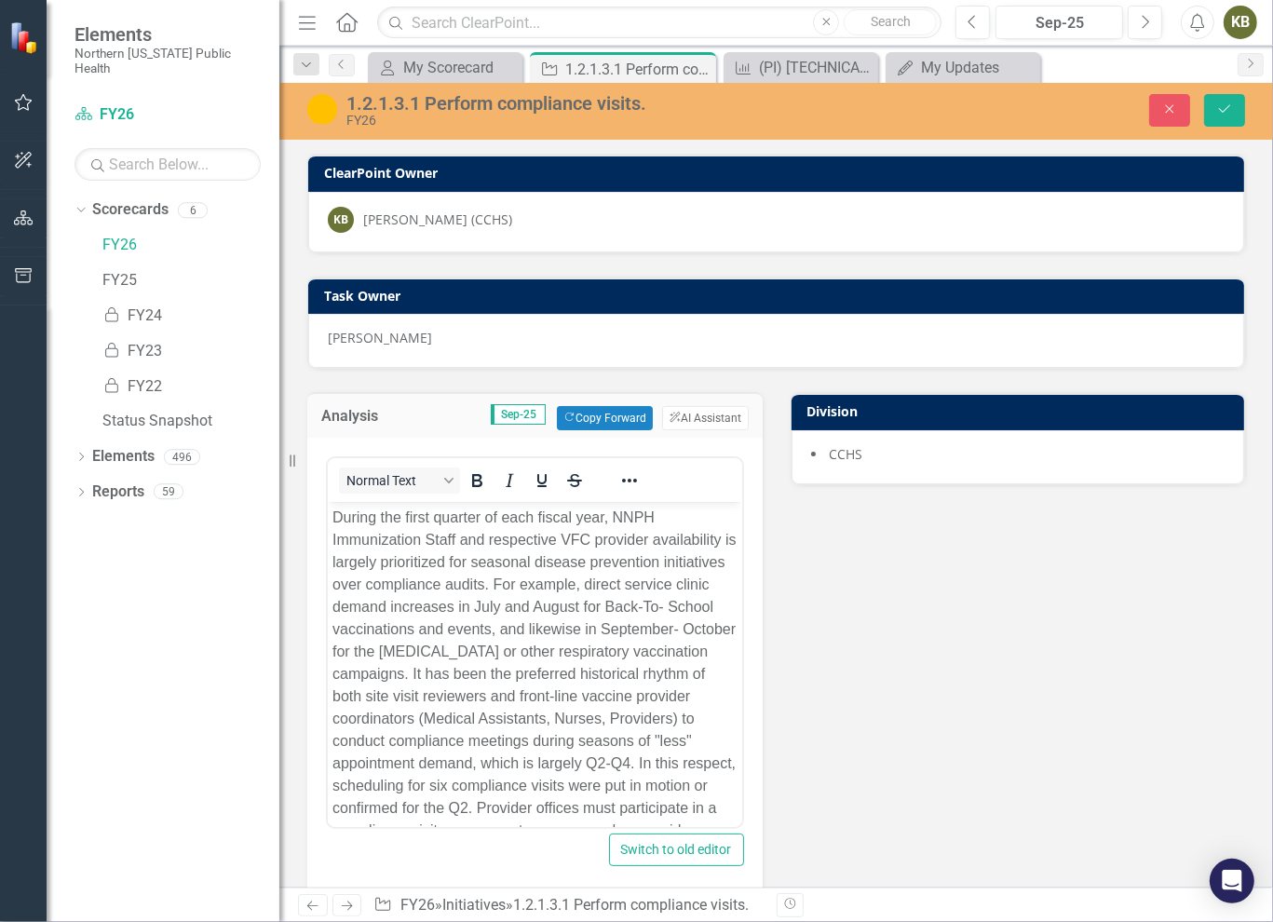
click at [534, 615] on p "During the first quarter of each fiscal year, NNPH Immunization Staff and respe…" at bounding box center [534, 686] width 405 height 358
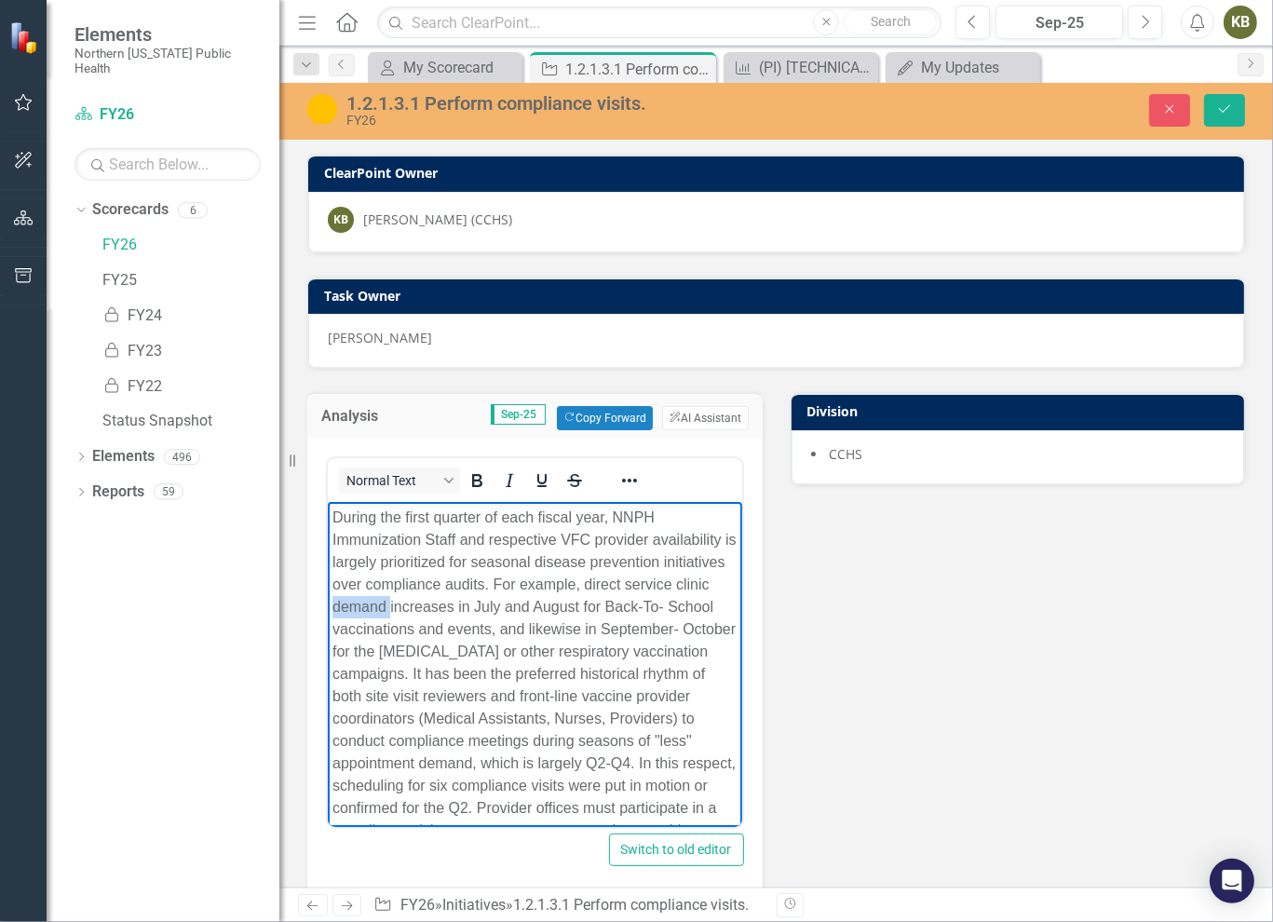
click at [534, 615] on p "During the first quarter of each fiscal year, NNPH Immunization Staff and respe…" at bounding box center [534, 686] width 405 height 358
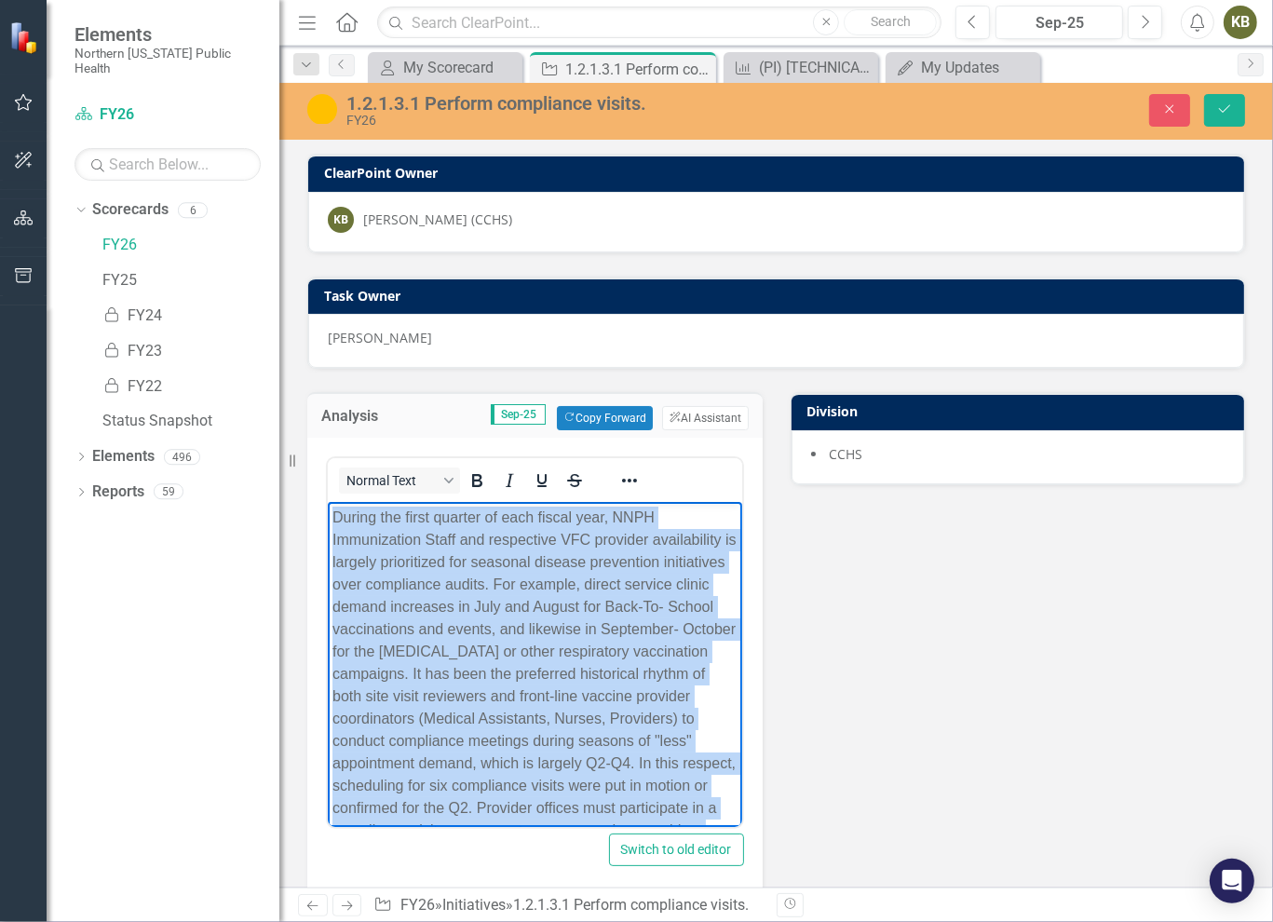
copy p "During the first quarter of each fiscal year, NNPH Immunization Staff and respe…"
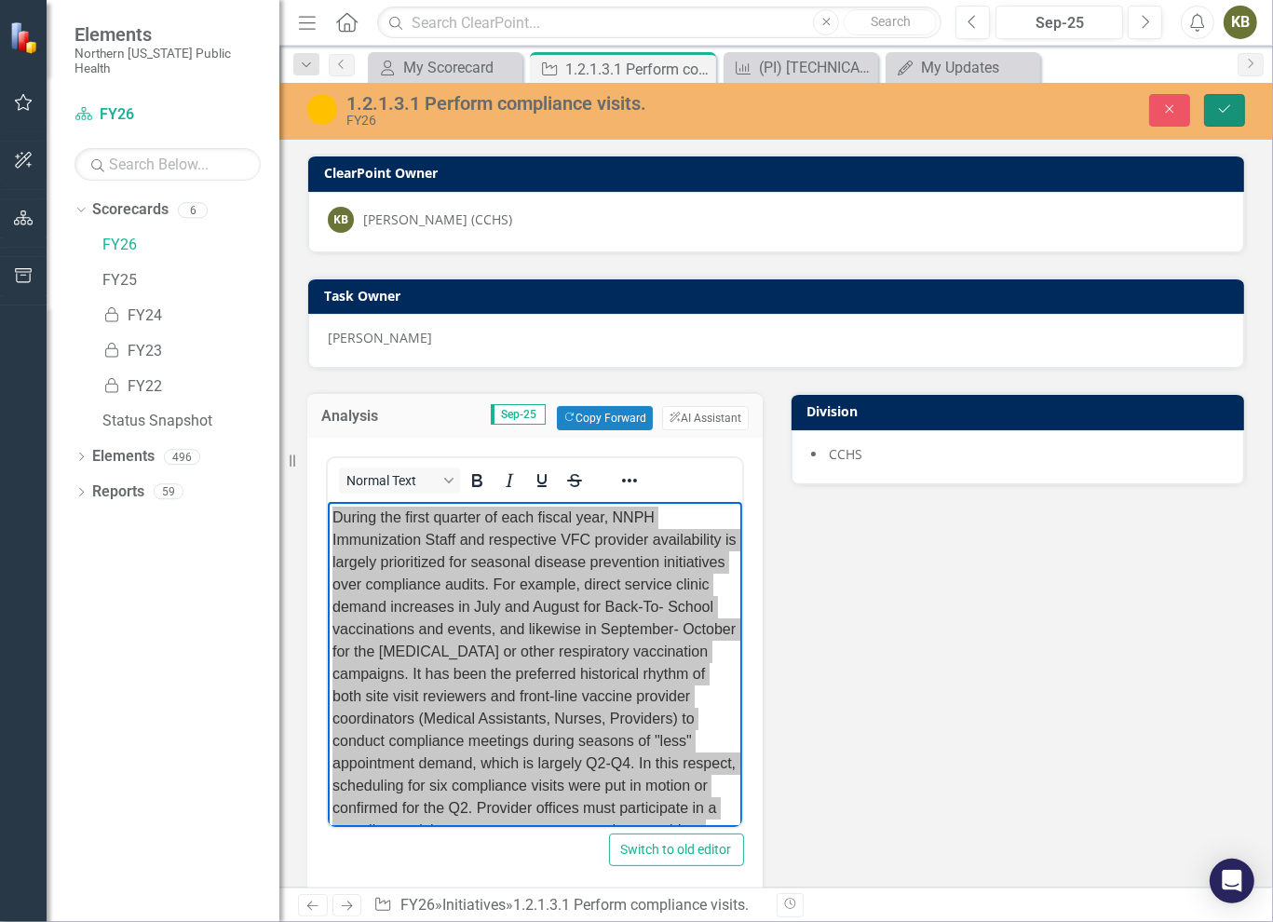
click at [1229, 106] on icon "Save" at bounding box center [1224, 108] width 17 height 13
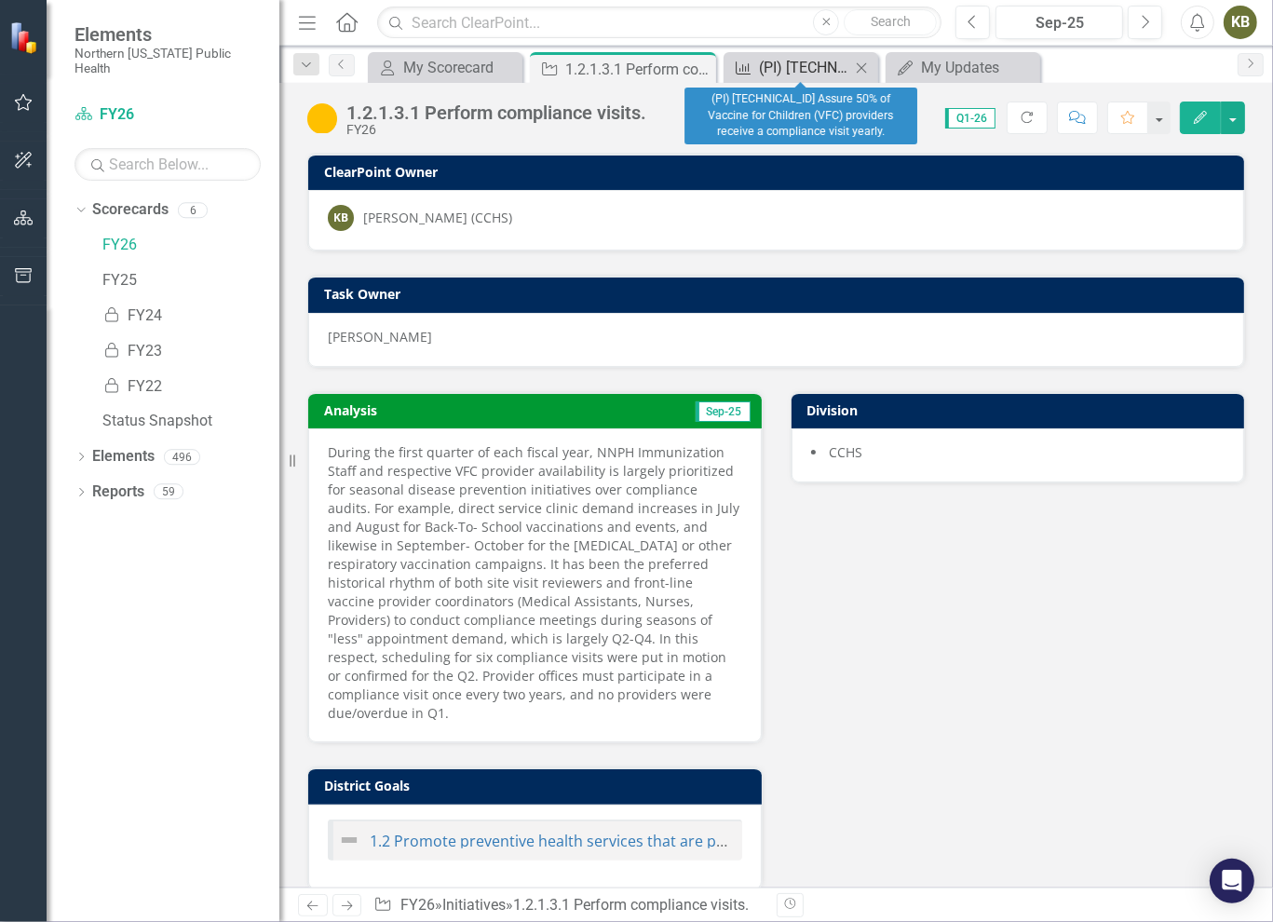
click at [798, 61] on div "(PI) [TECHNICAL_ID] Assure 50% of Vaccine for Children (VFC) providers receive …" at bounding box center [804, 67] width 91 height 23
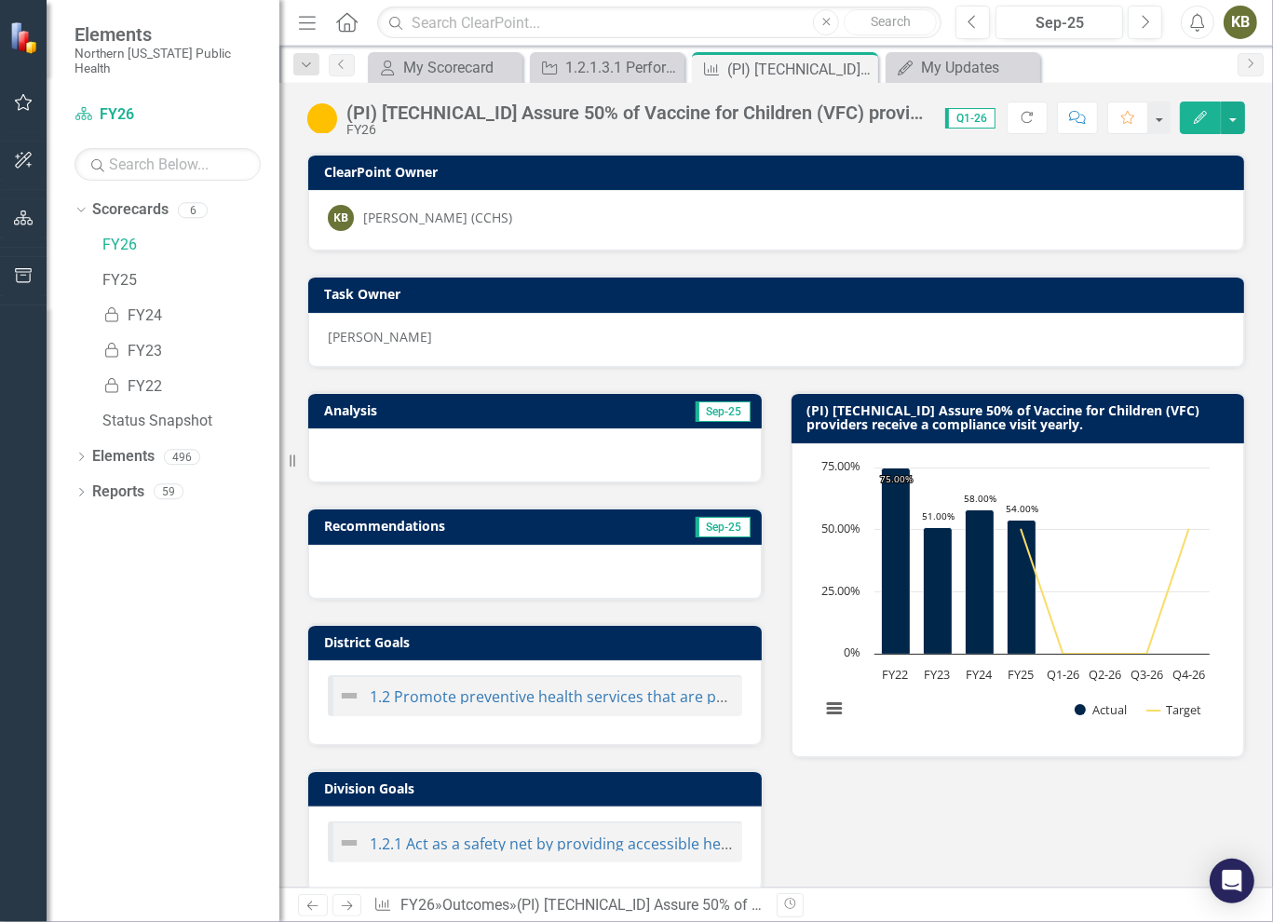
click at [396, 407] on h3 "Analysis" at bounding box center [427, 410] width 207 height 14
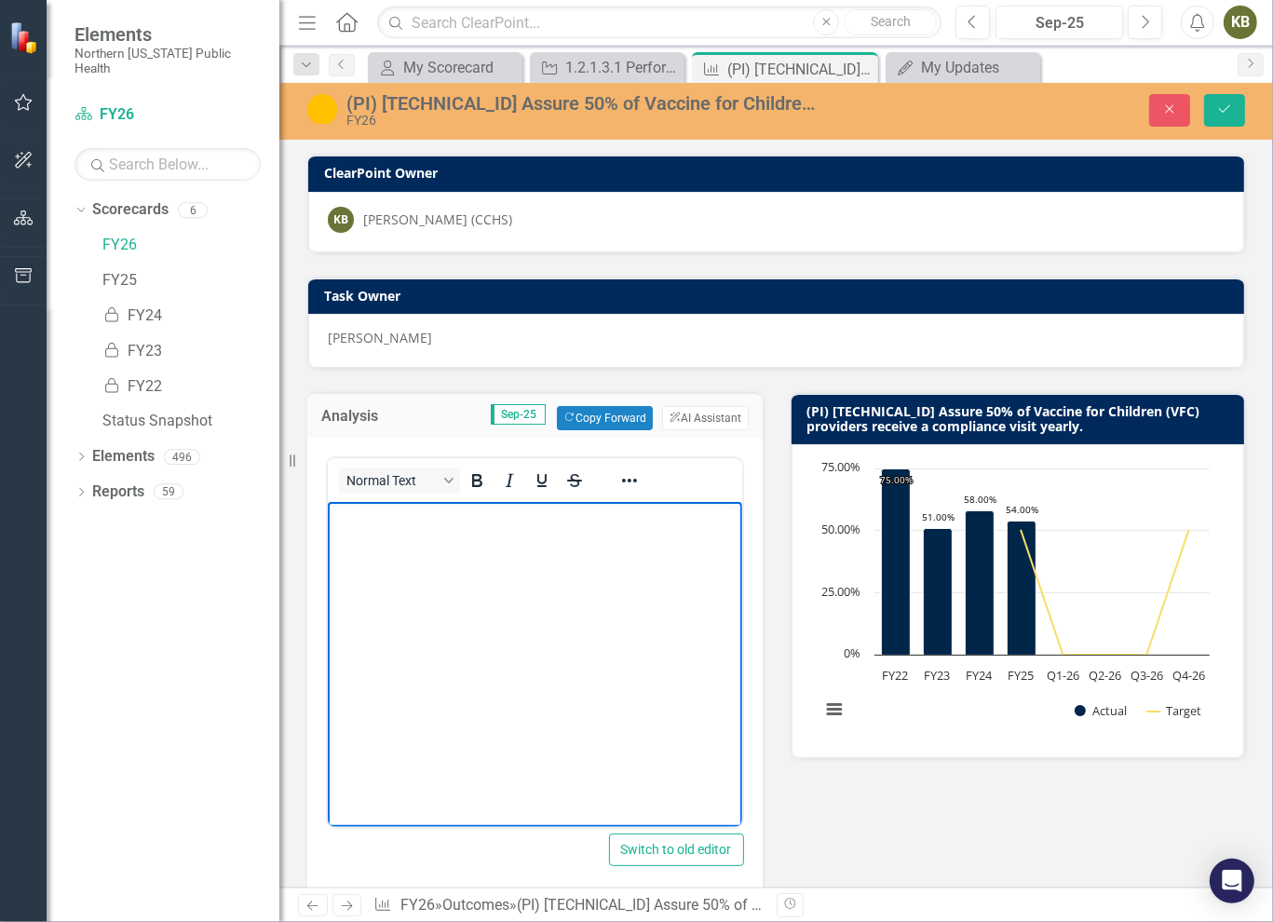
click at [396, 555] on body "Rich Text Area. Press ALT-0 for help." at bounding box center [534, 641] width 414 height 279
click at [383, 540] on body "v" at bounding box center [534, 641] width 414 height 279
click at [375, 536] on body "v" at bounding box center [534, 641] width 414 height 279
drag, startPoint x: 325, startPoint y: 590, endPoint x: 467, endPoint y: 595, distance: 141.7
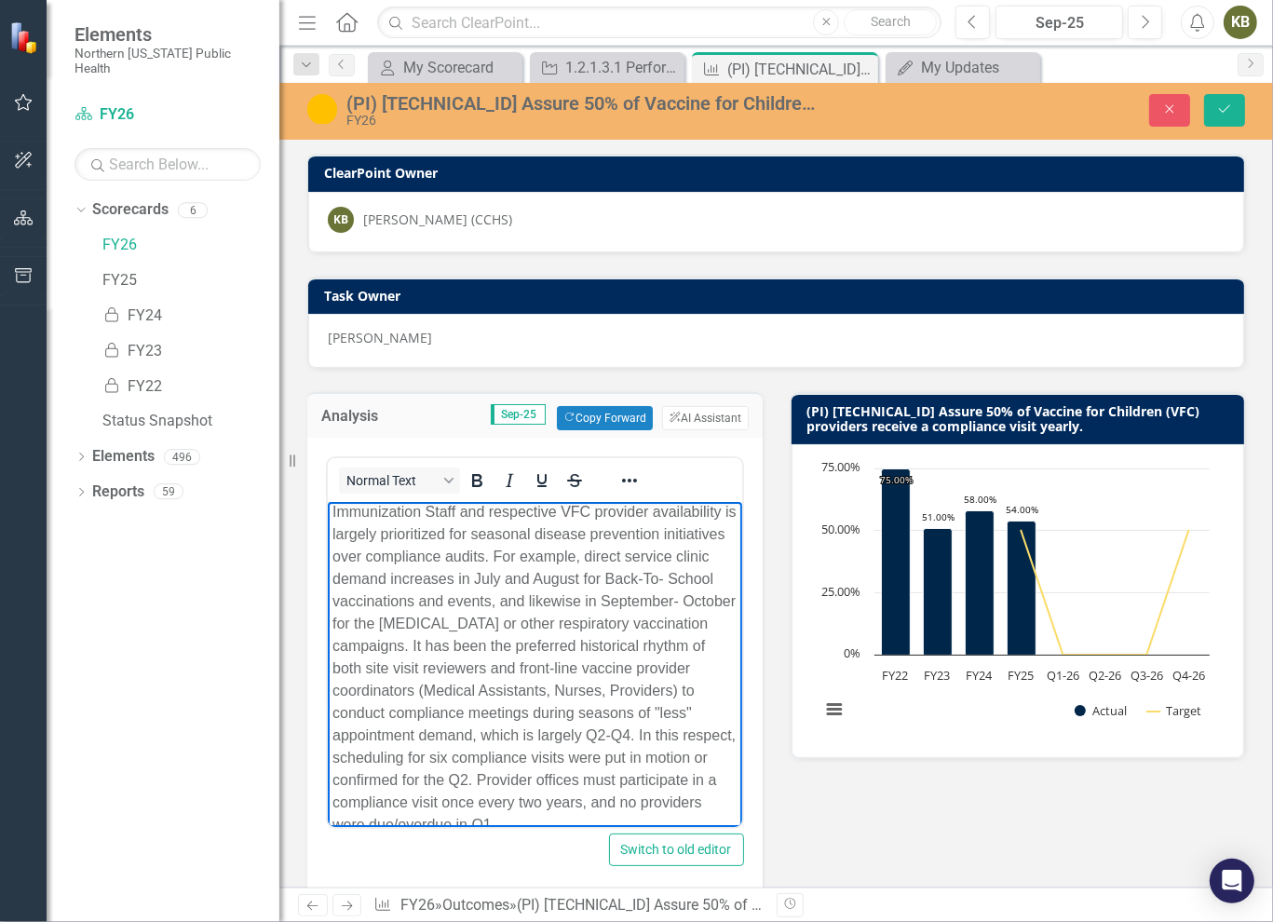
scroll to position [78, 0]
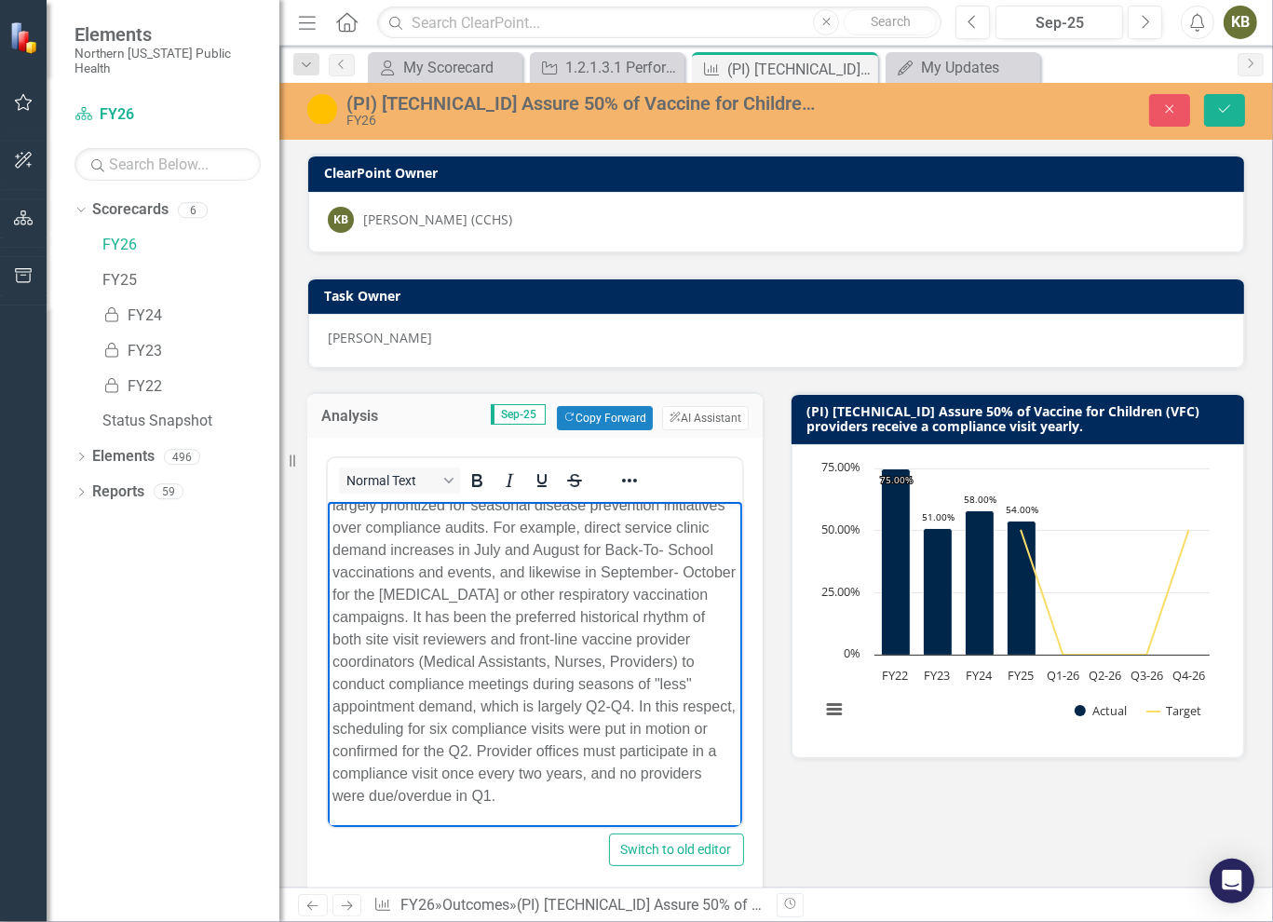
click at [450, 726] on p "During the first quarter of each fiscal year, NNPH Immunization Staff and respe…" at bounding box center [534, 629] width 405 height 358
click at [471, 726] on p "During the first quarter of each fiscal year, NNPH Immunization Staff and respe…" at bounding box center [534, 629] width 405 height 358
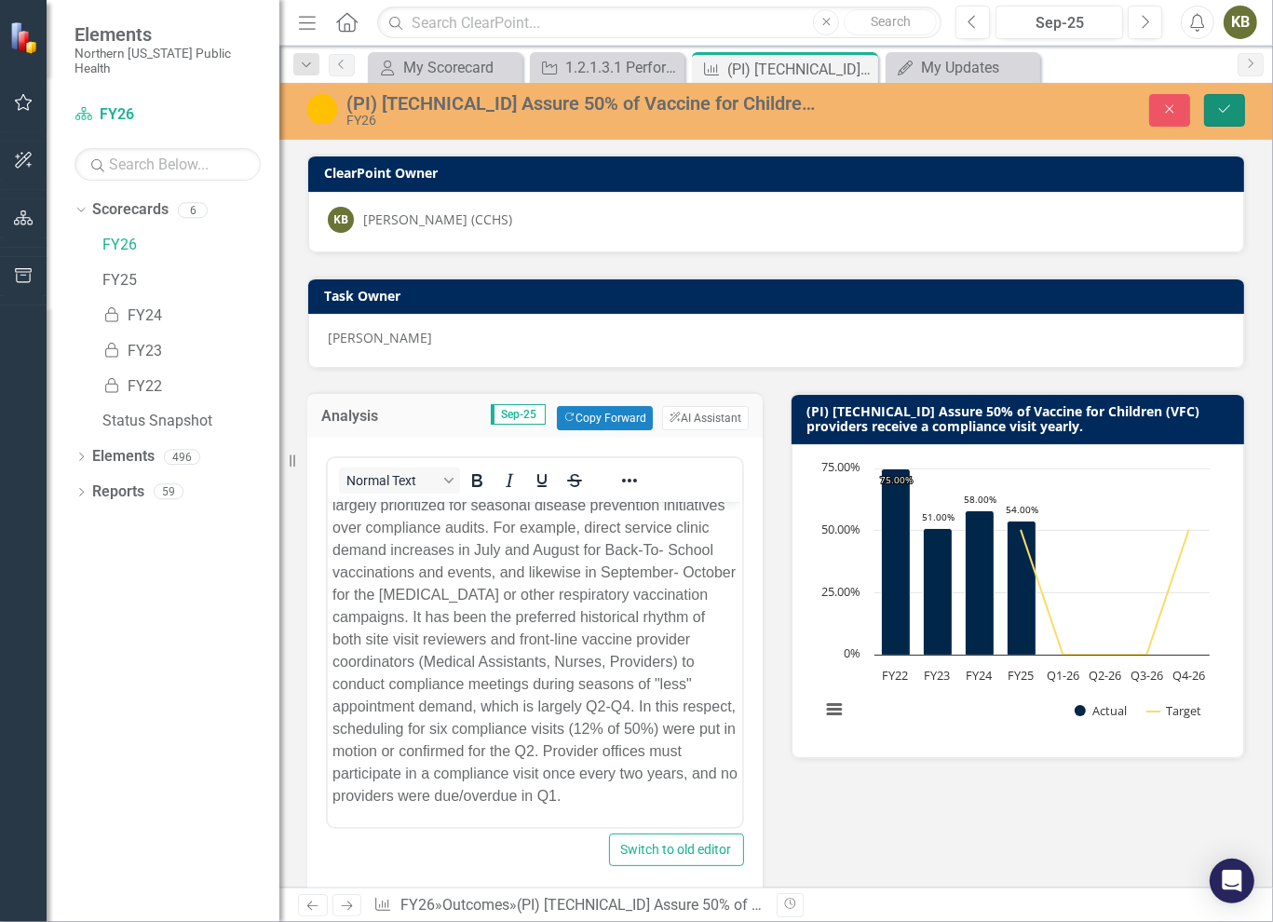
click at [1224, 107] on icon "Save" at bounding box center [1224, 108] width 17 height 13
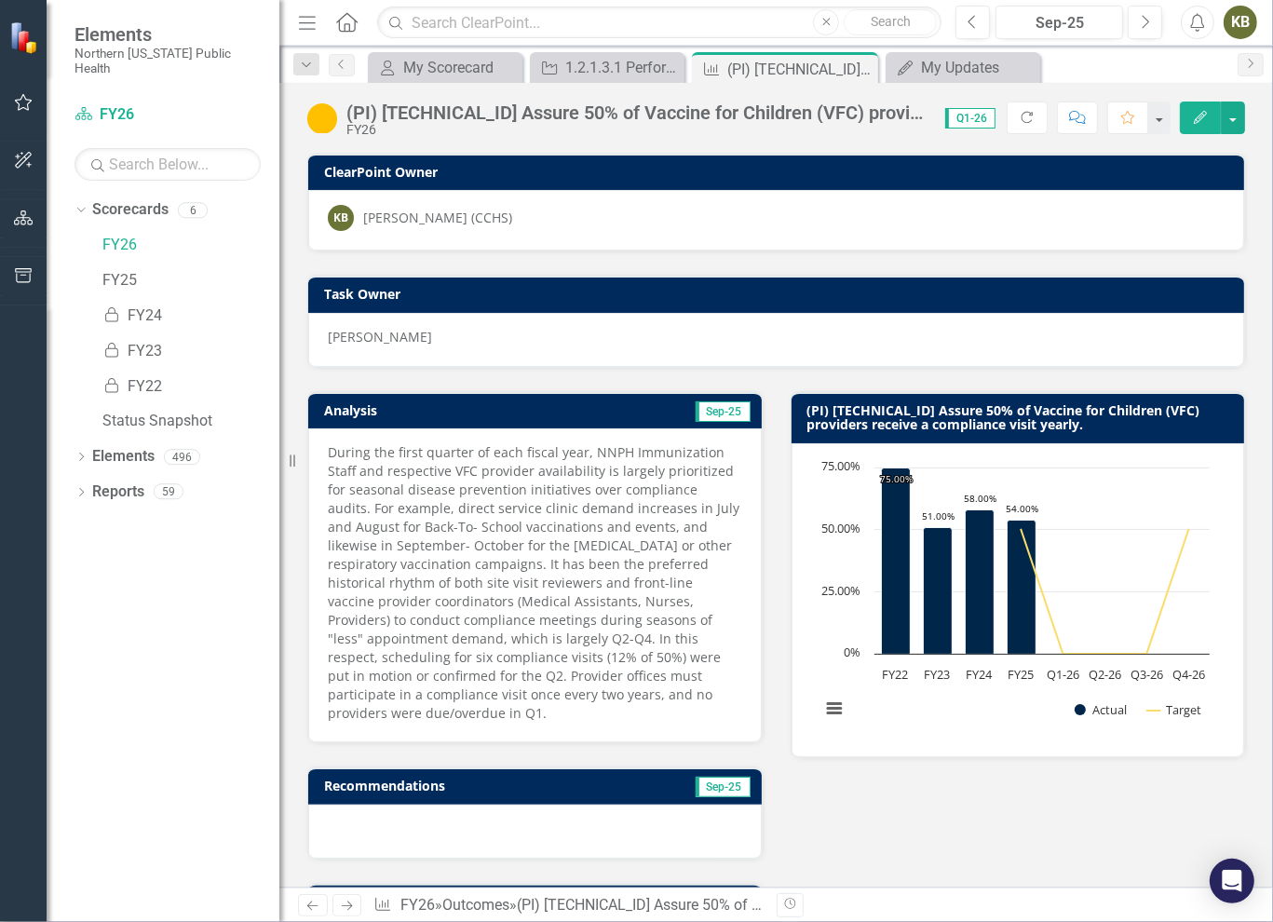
scroll to position [701, 0]
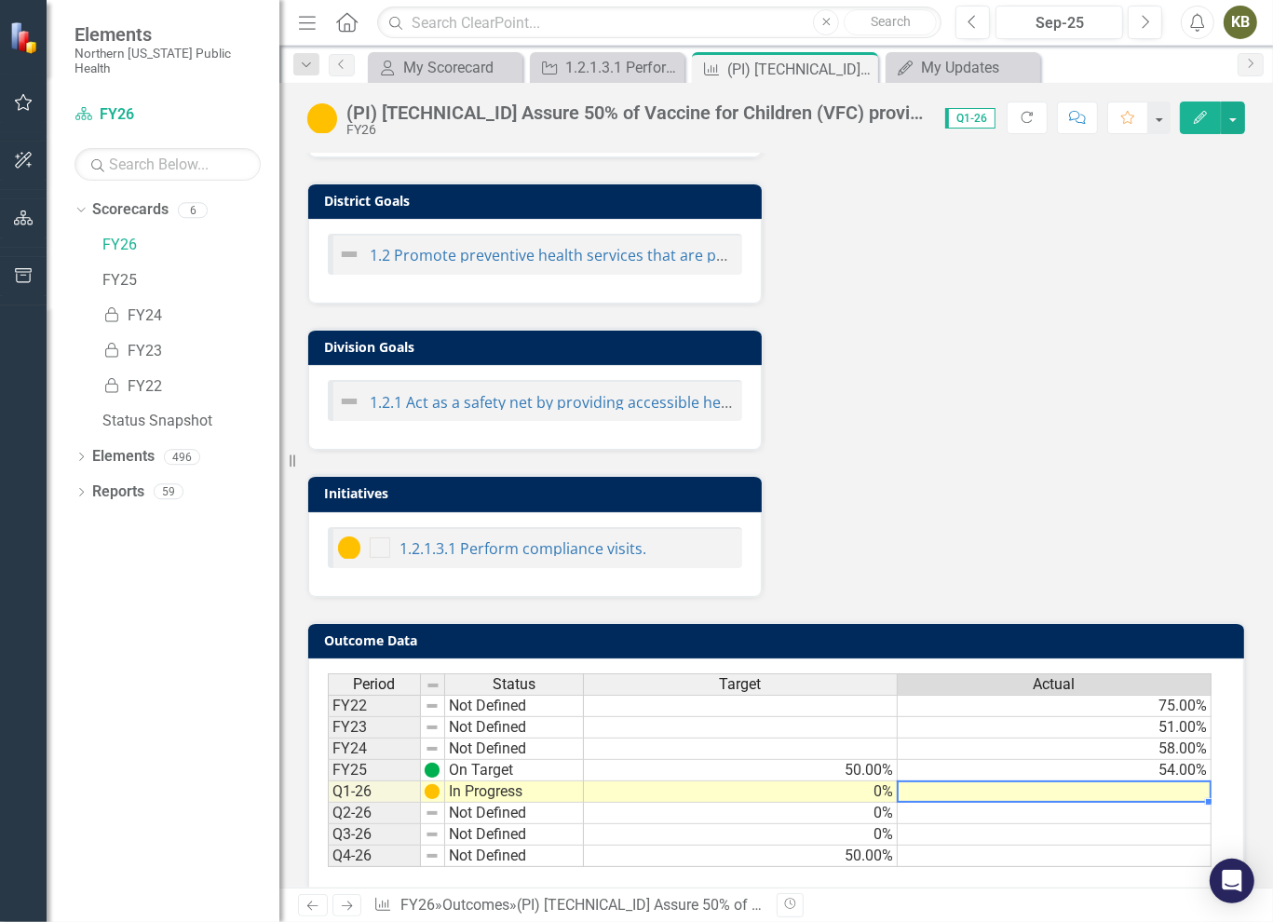
click at [1112, 781] on td at bounding box center [1055, 791] width 314 height 21
click at [1200, 781] on td at bounding box center [1055, 791] width 314 height 21
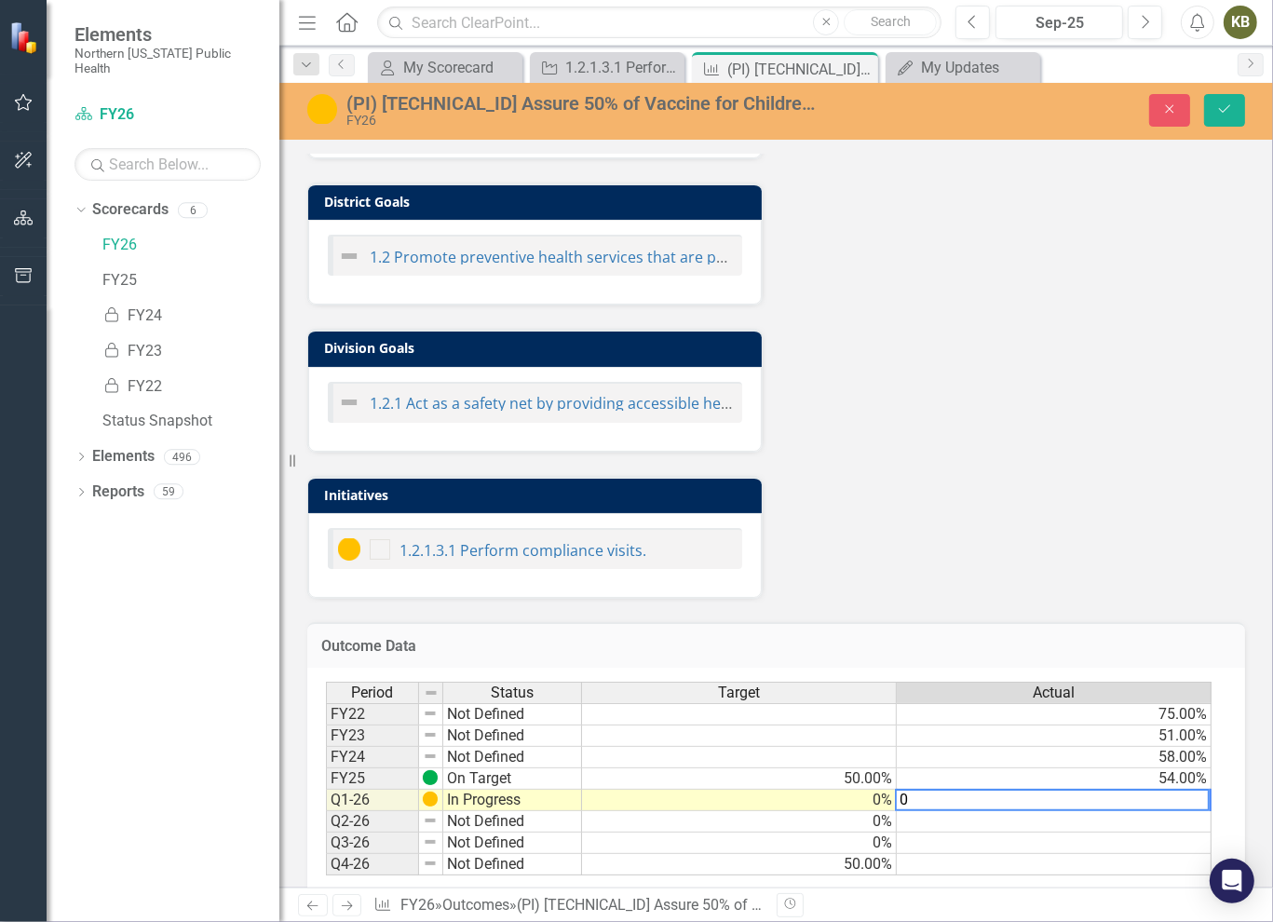
type textarea "0"
click at [1226, 90] on div "(PI) [TECHNICAL_ID] Assure 50% of Vaccine for Children (VFC) providers receive …" at bounding box center [776, 111] width 994 height 57
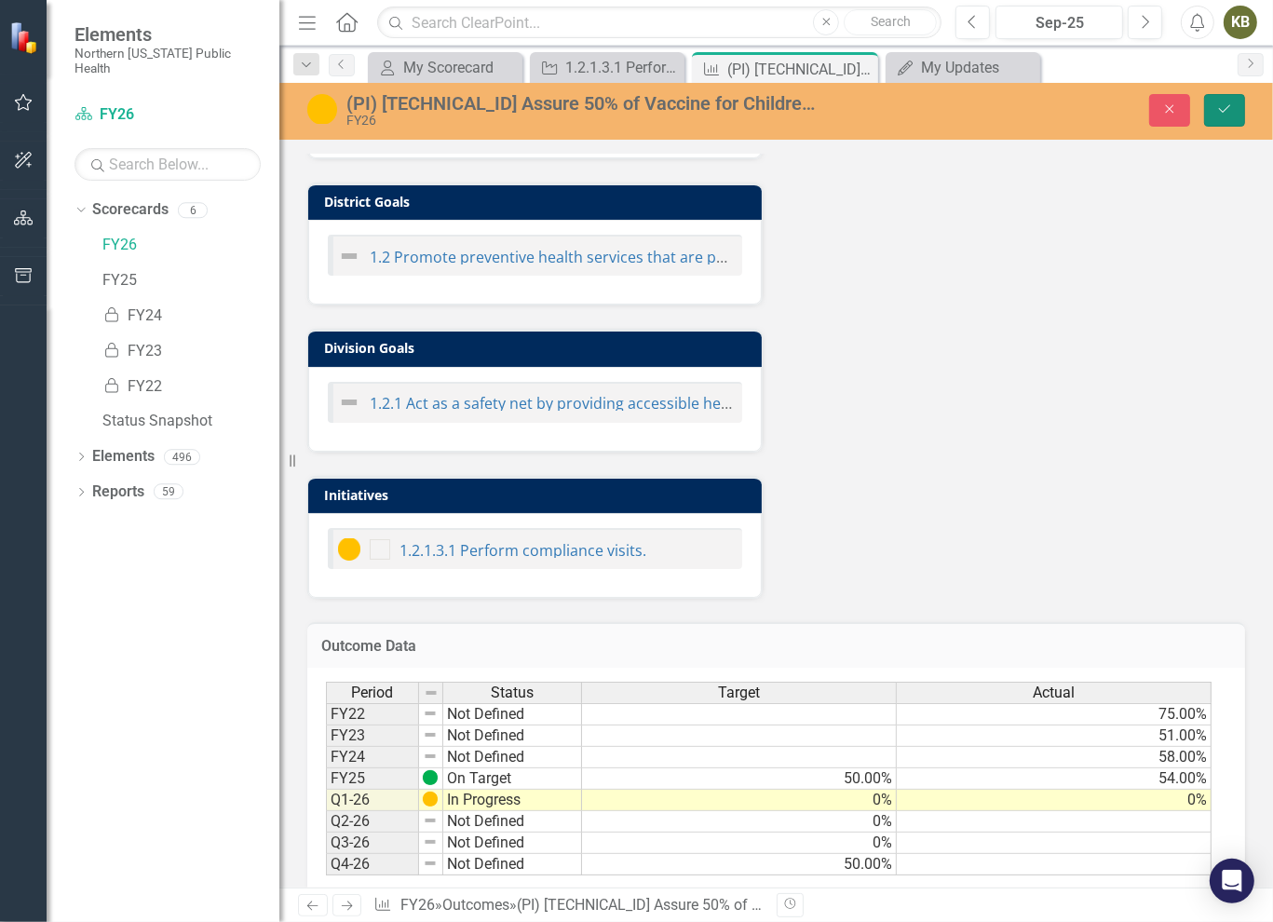
click at [1229, 102] on icon "Save" at bounding box center [1224, 108] width 17 height 13
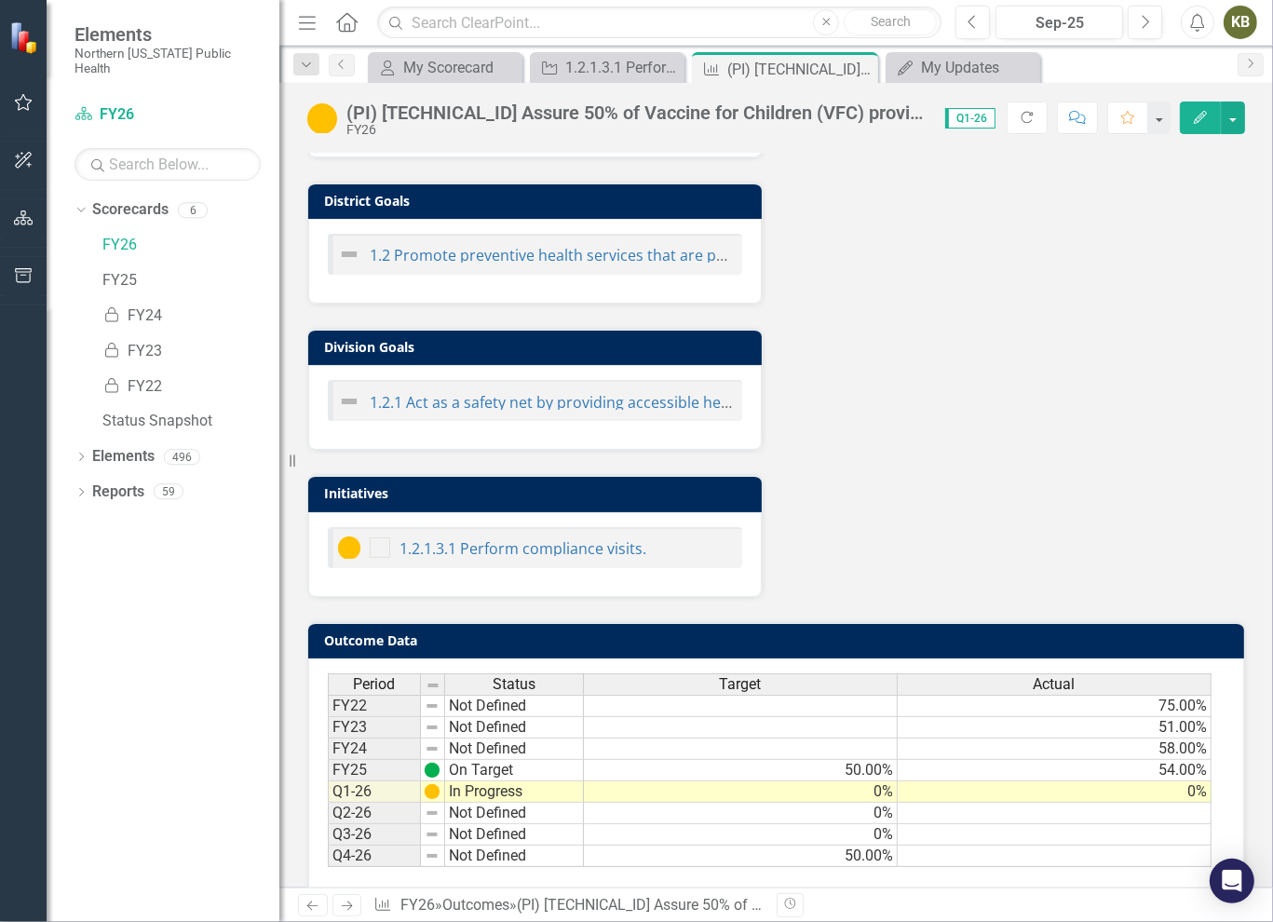
click at [348, 906] on icon "Next" at bounding box center [347, 906] width 16 height 12
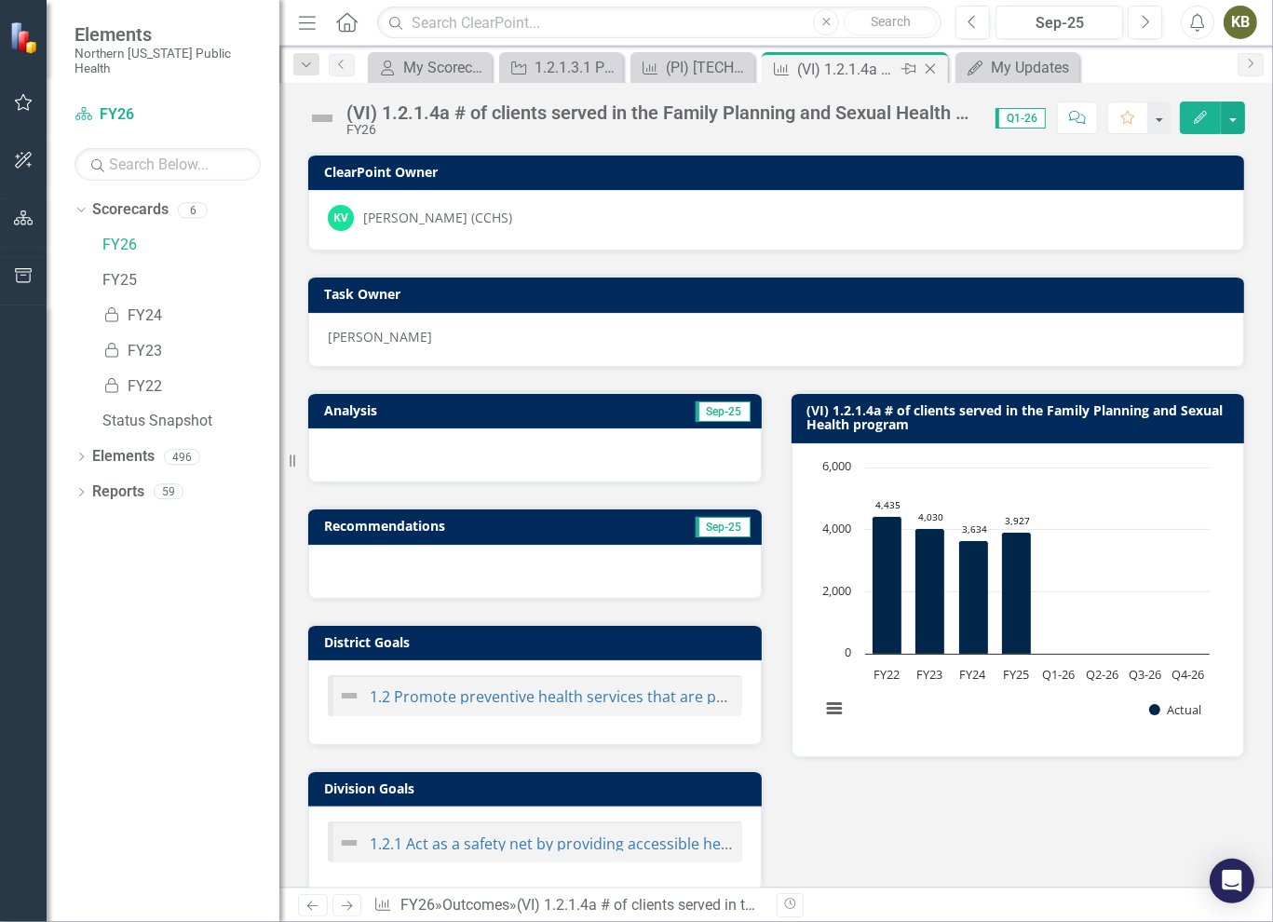
click at [934, 65] on icon "Close" at bounding box center [930, 68] width 19 height 15
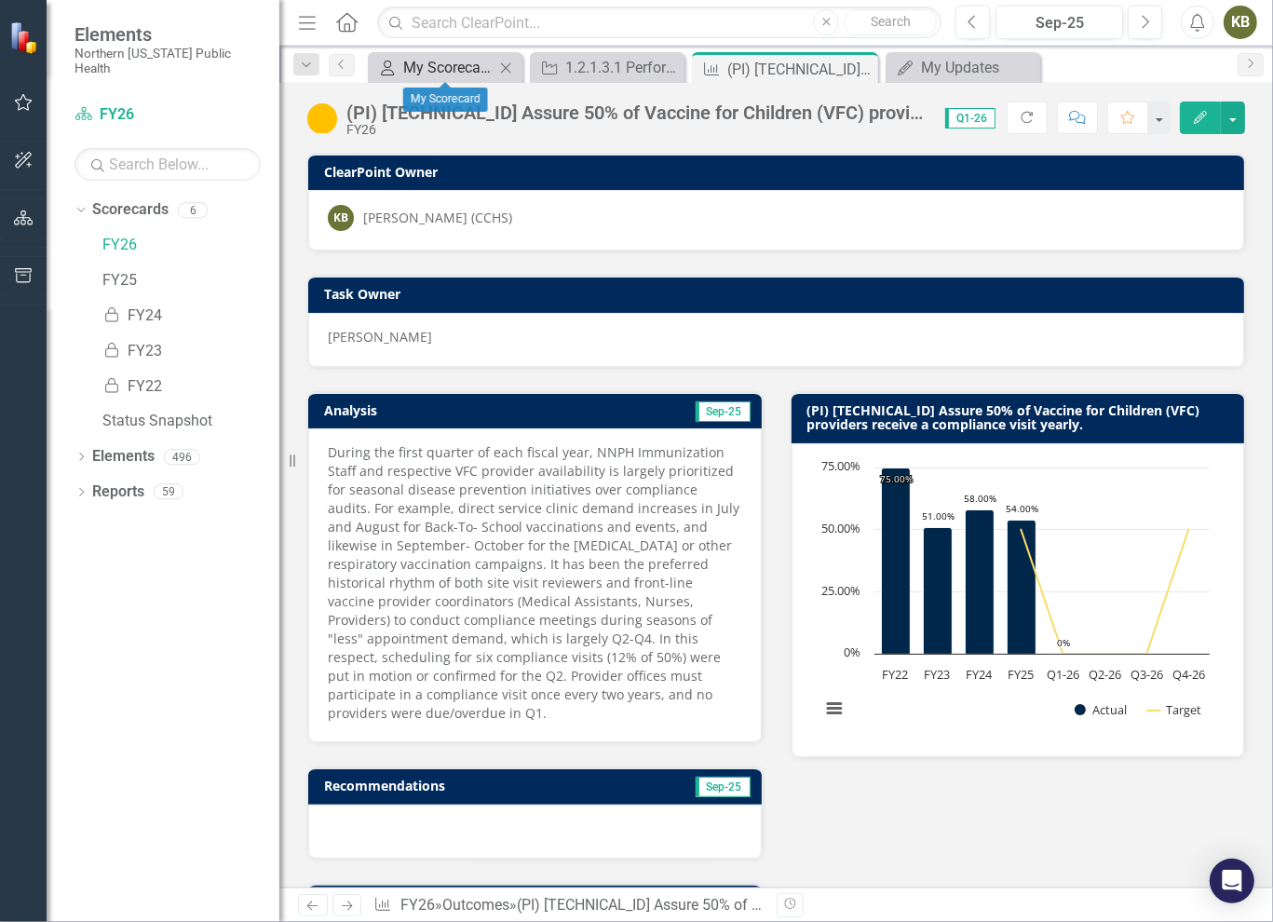
click at [466, 77] on div "My Scorecard" at bounding box center [448, 67] width 91 height 23
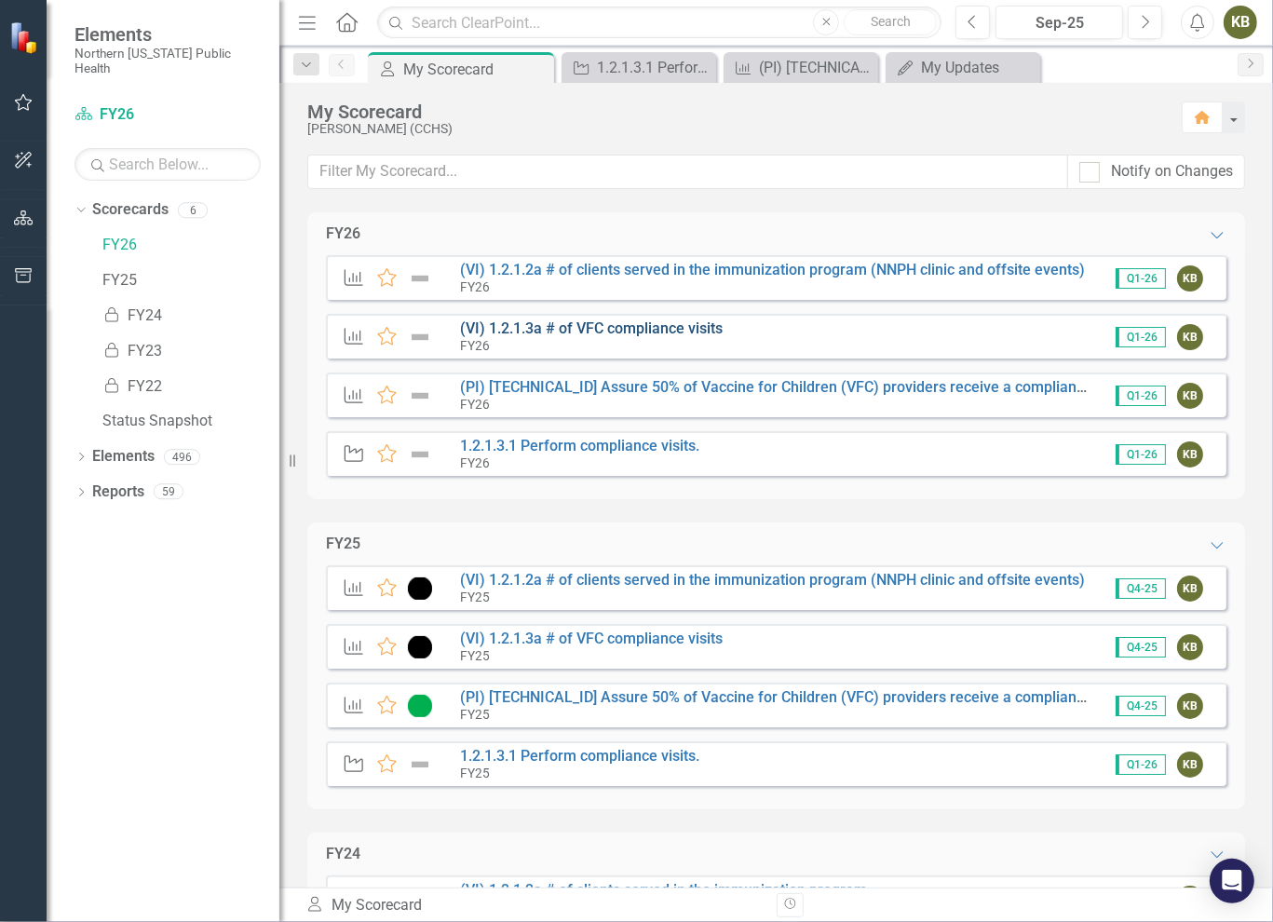
click at [586, 326] on link "(VI) 1.2.1.3a # of VFC compliance visits" at bounding box center [591, 328] width 263 height 18
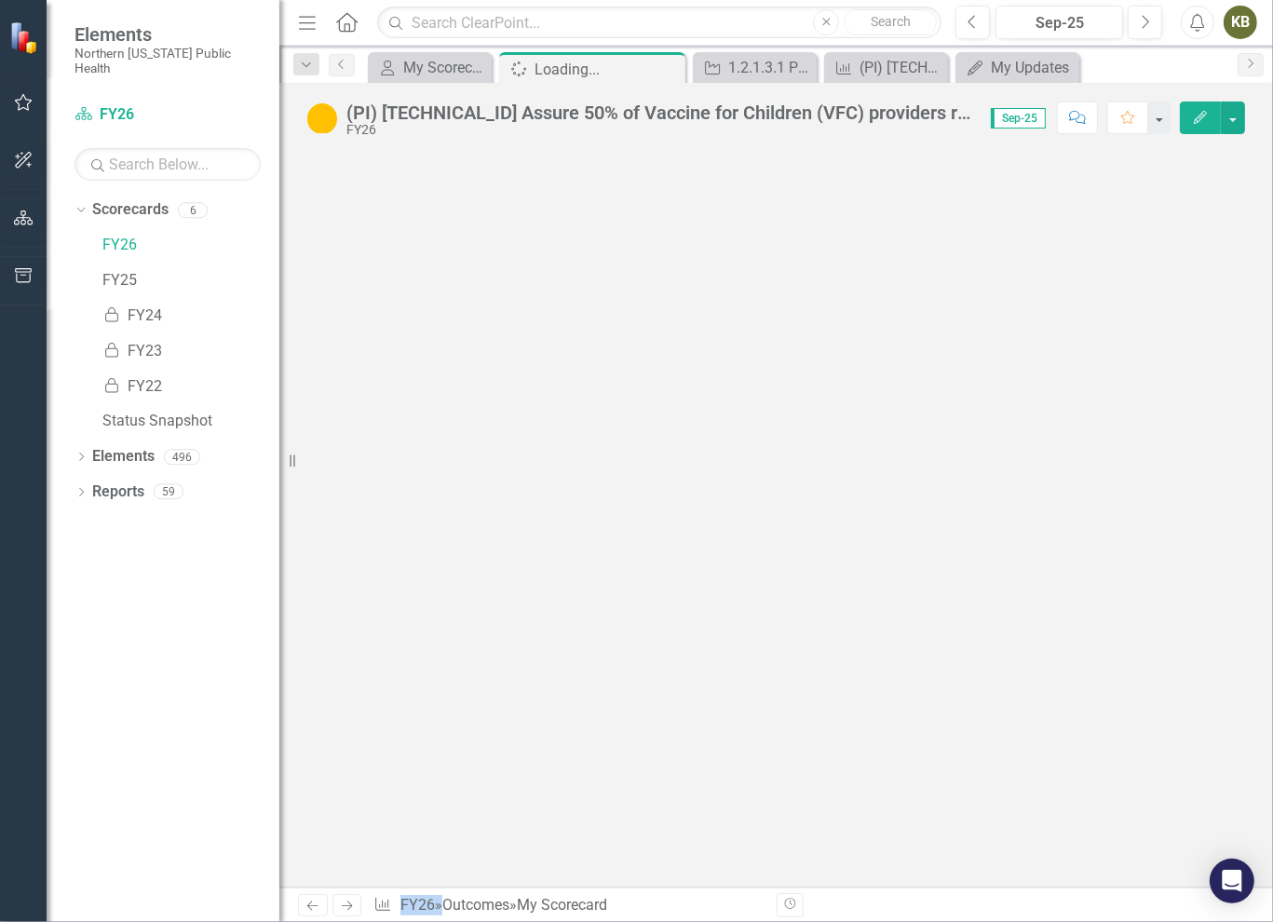
click at [586, 326] on div at bounding box center [776, 520] width 994 height 735
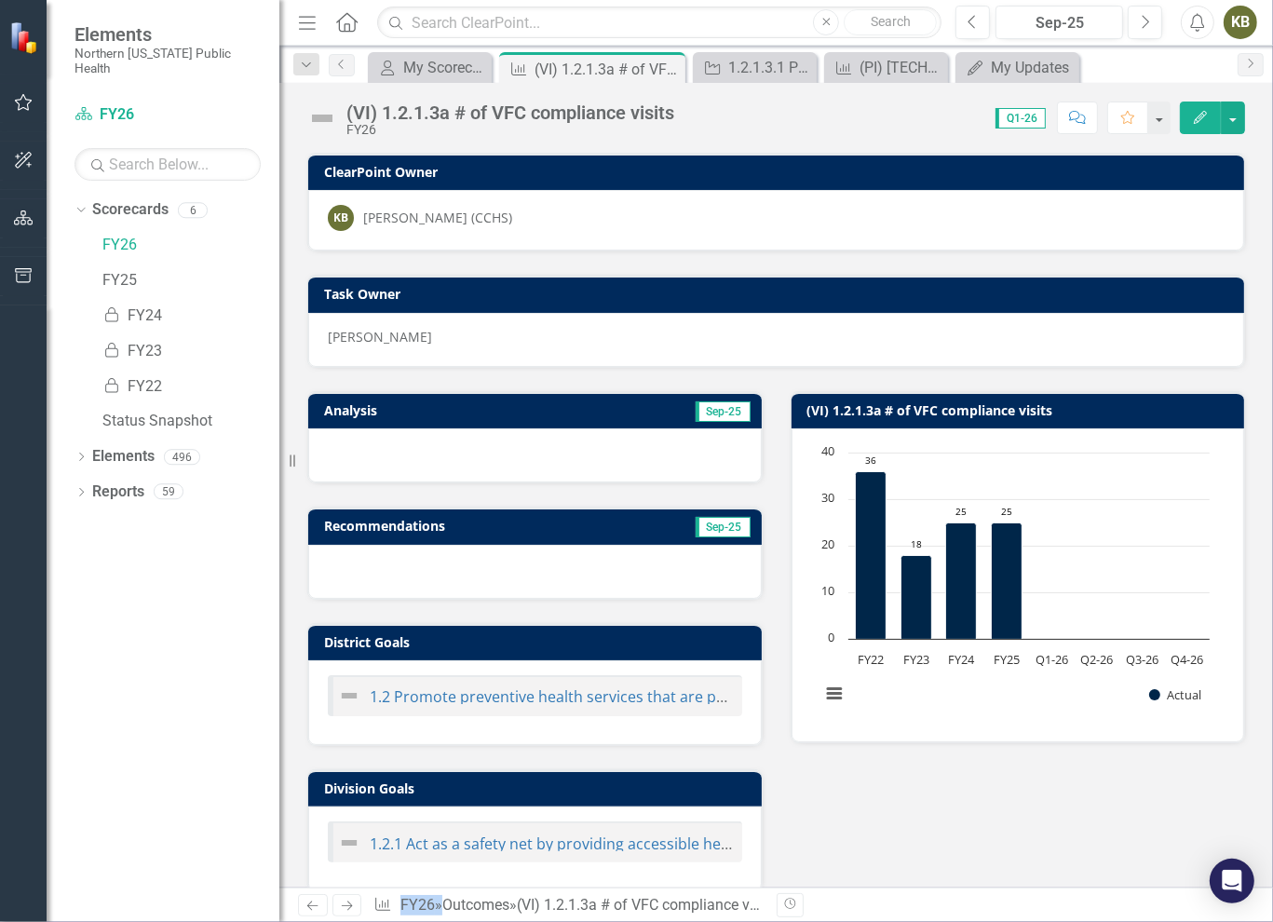
click at [315, 120] on img at bounding box center [322, 118] width 30 height 30
click at [319, 116] on img at bounding box center [322, 118] width 30 height 30
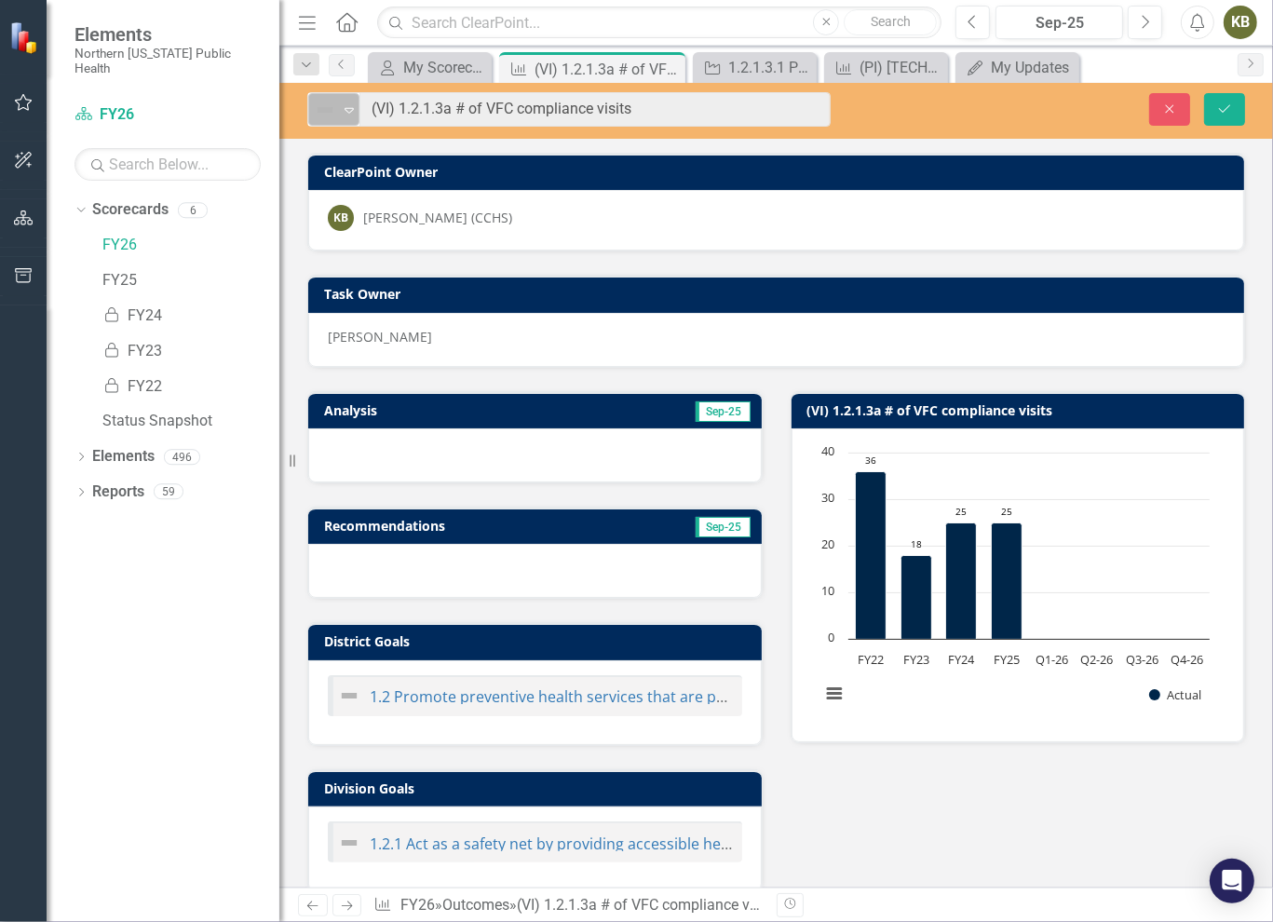
click at [355, 107] on icon "Expand" at bounding box center [349, 109] width 19 height 15
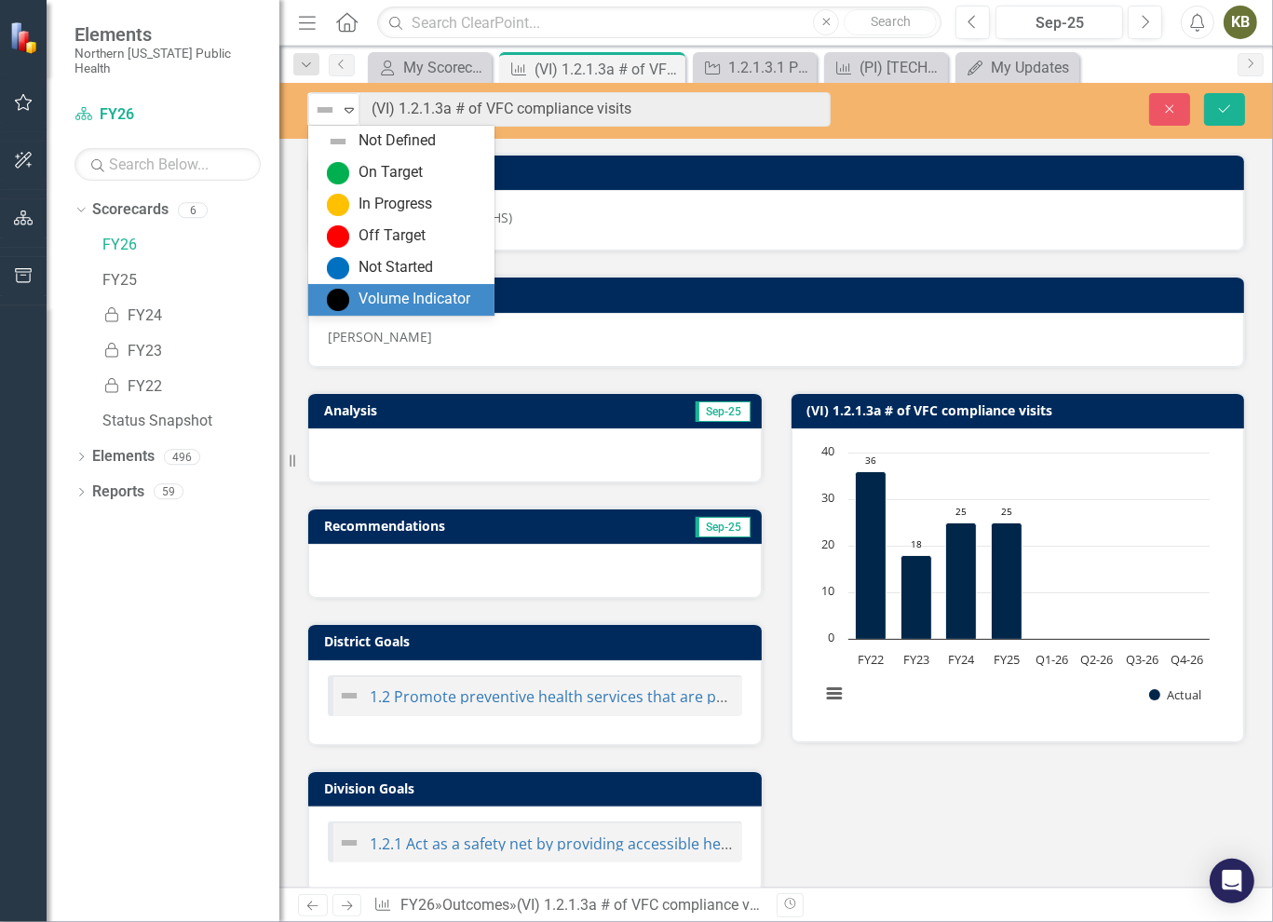
click at [399, 295] on div "Volume Indicator" at bounding box center [415, 299] width 112 height 21
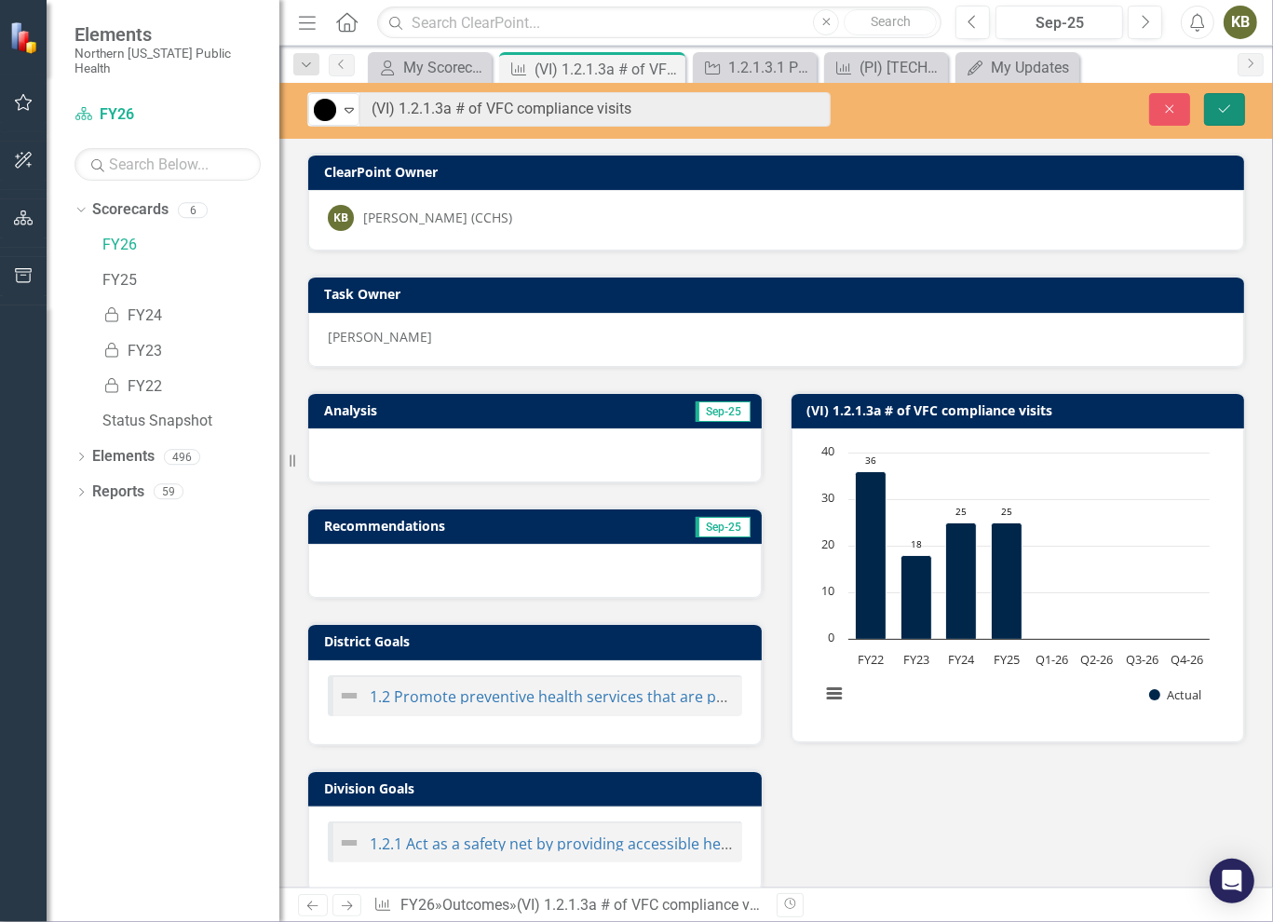
click at [1229, 110] on icon "Save" at bounding box center [1224, 108] width 17 height 13
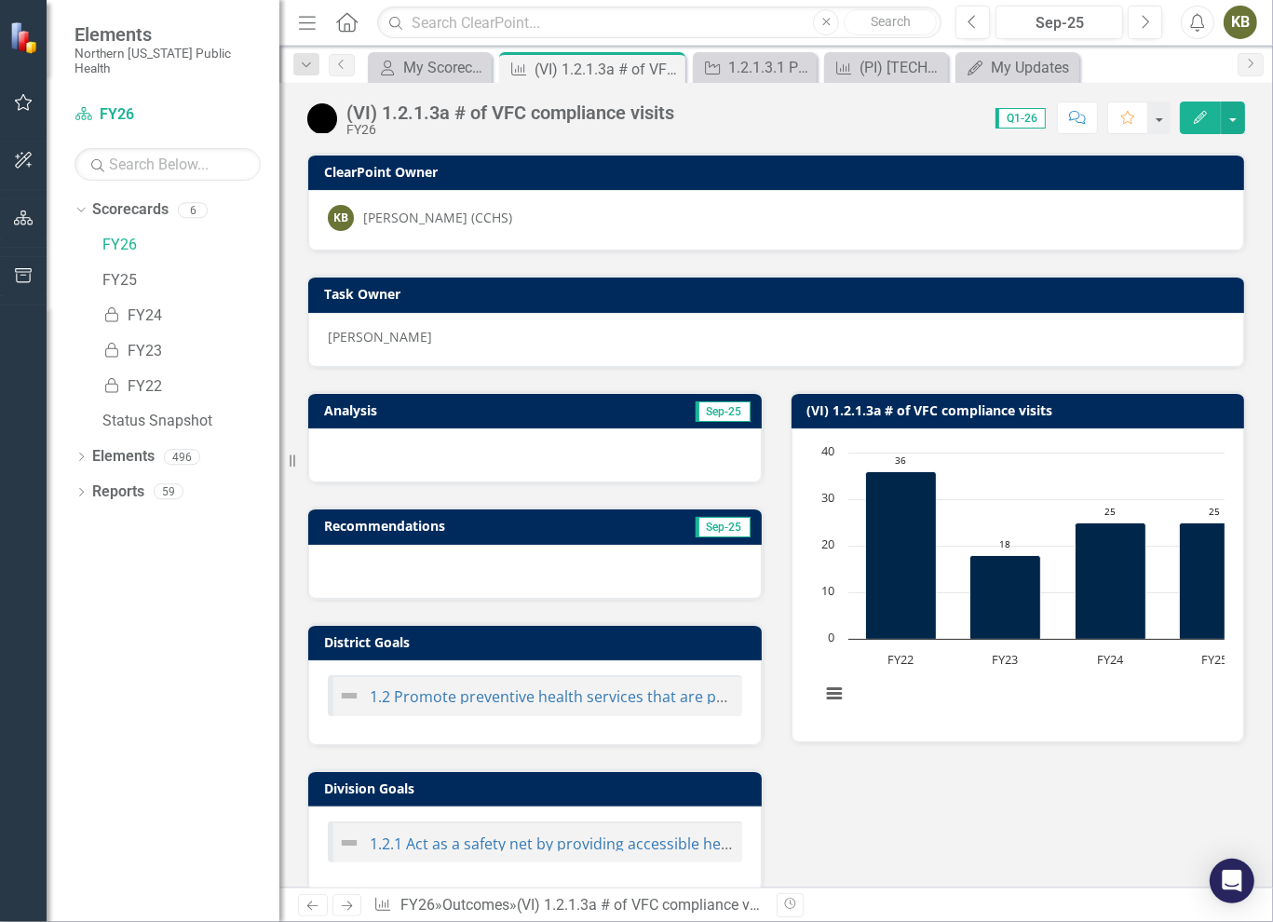
scroll to position [93, 0]
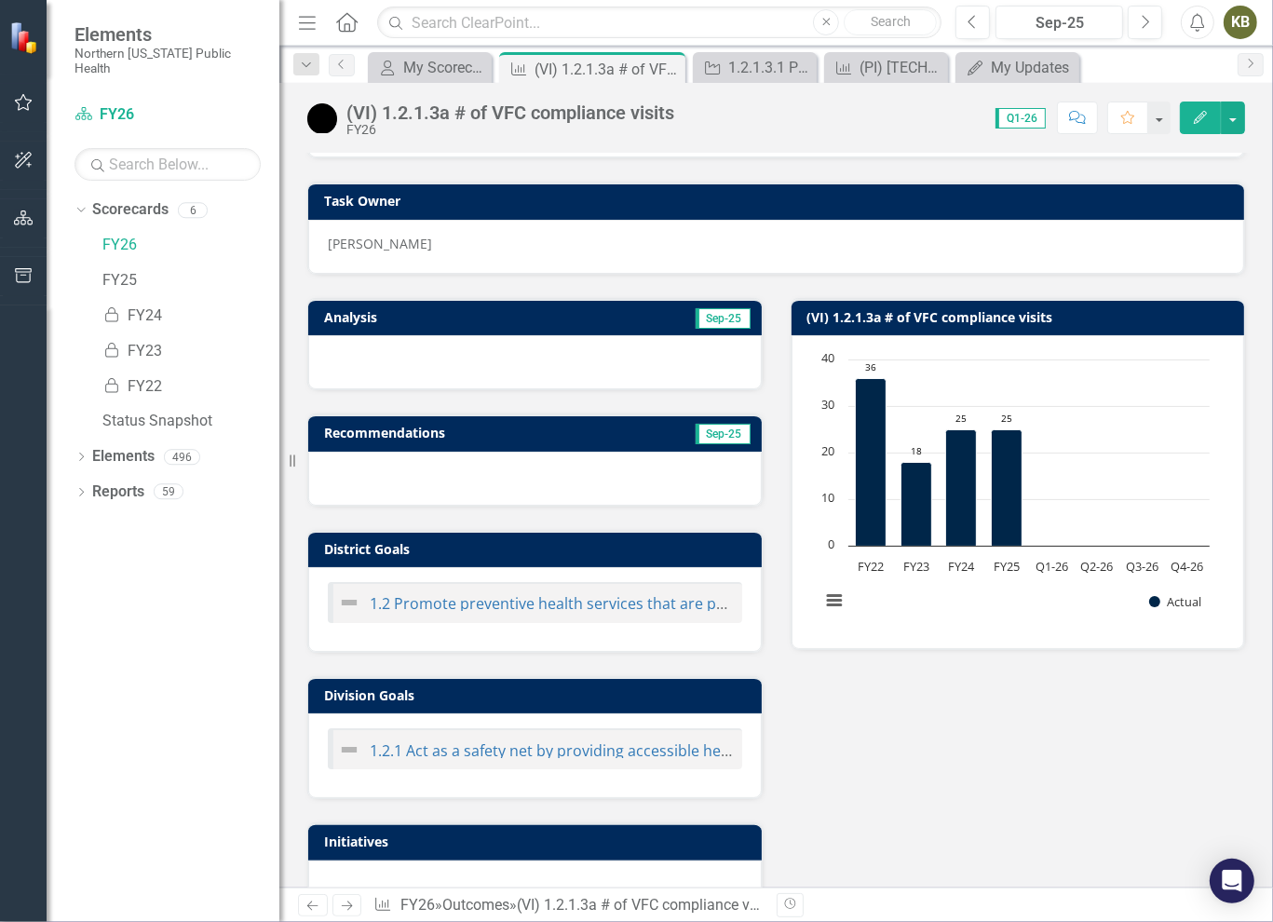
click at [407, 318] on h3 "Analysis" at bounding box center [427, 317] width 207 height 14
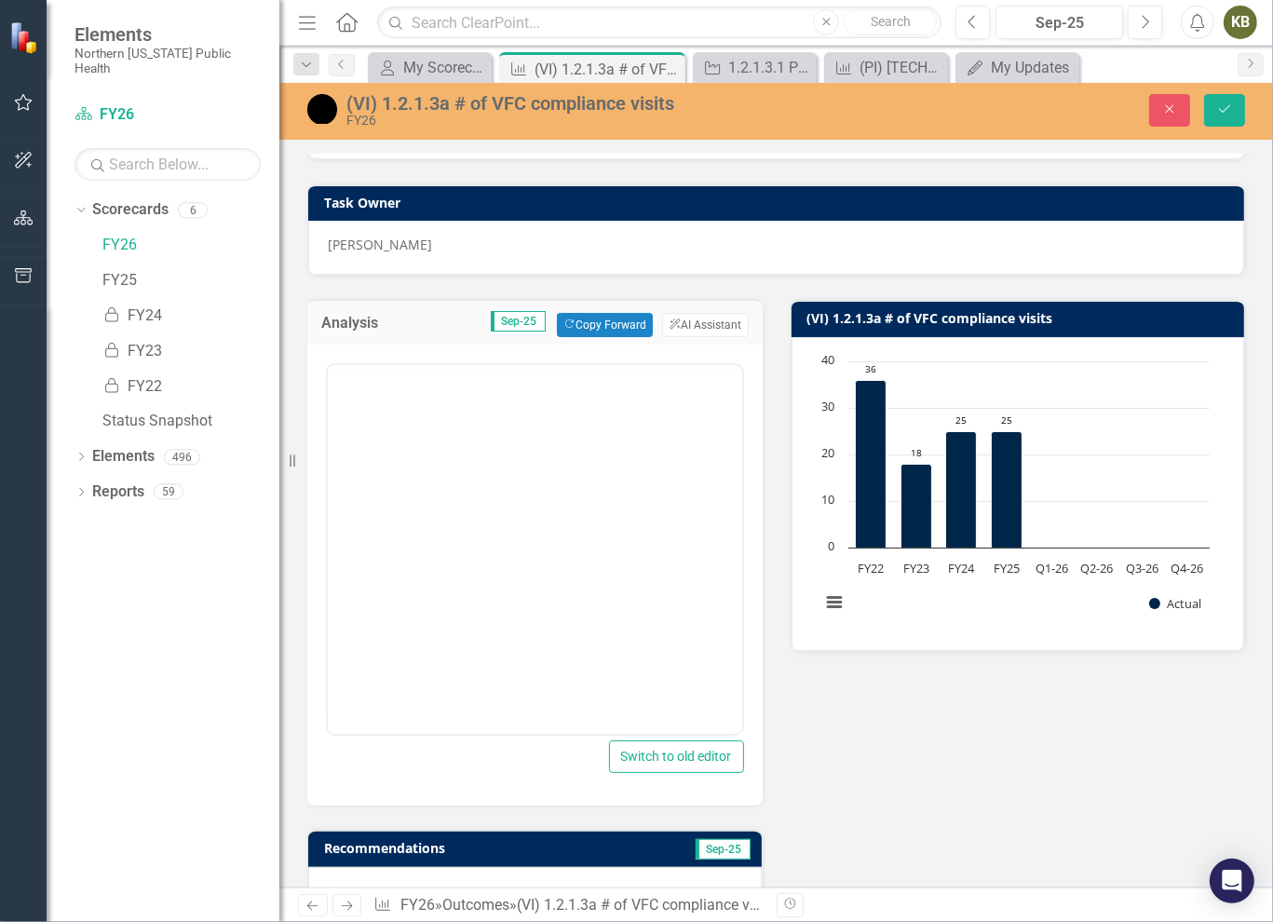
scroll to position [0, 0]
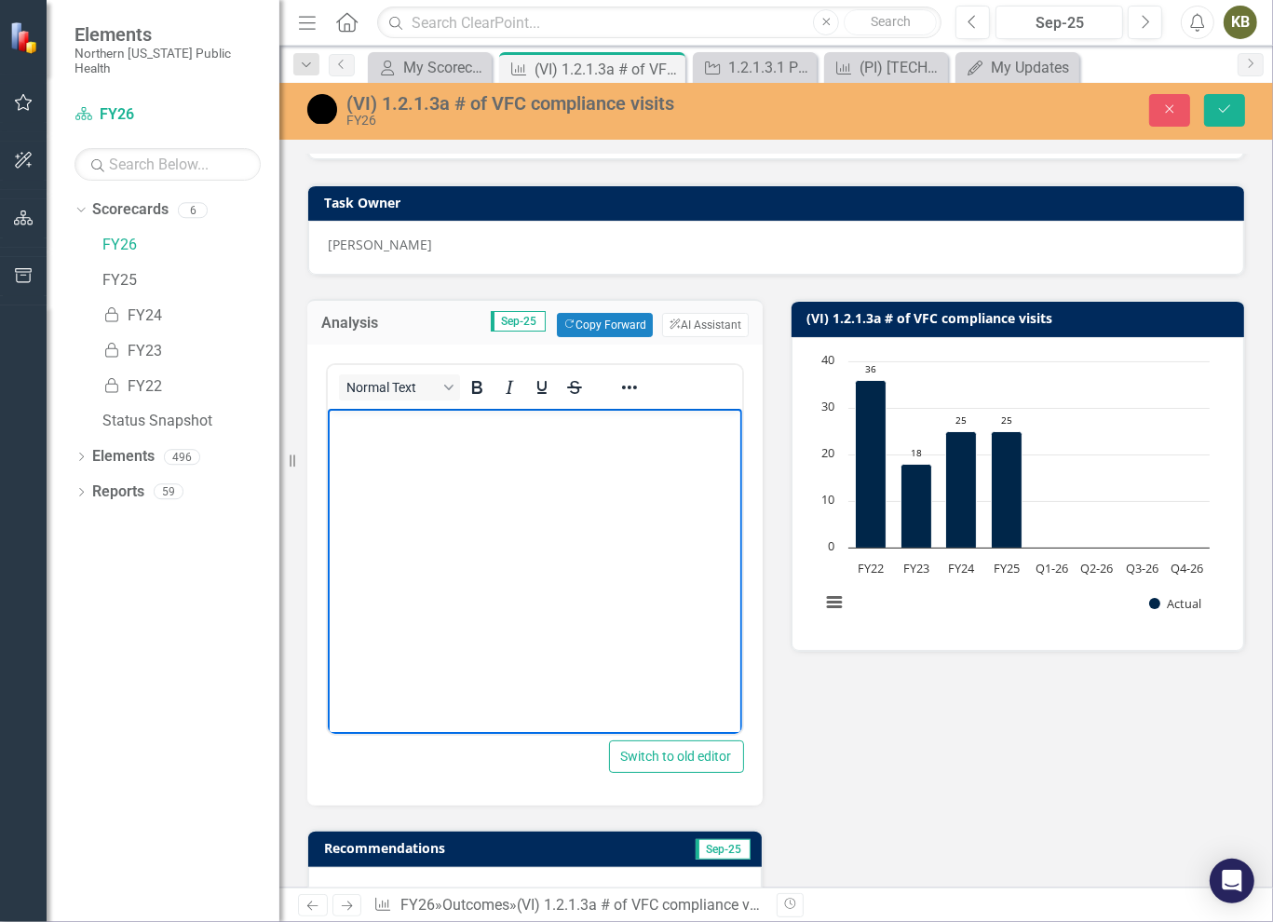
click at [407, 450] on body "Rich Text Area. Press ALT-0 for help." at bounding box center [534, 548] width 414 height 279
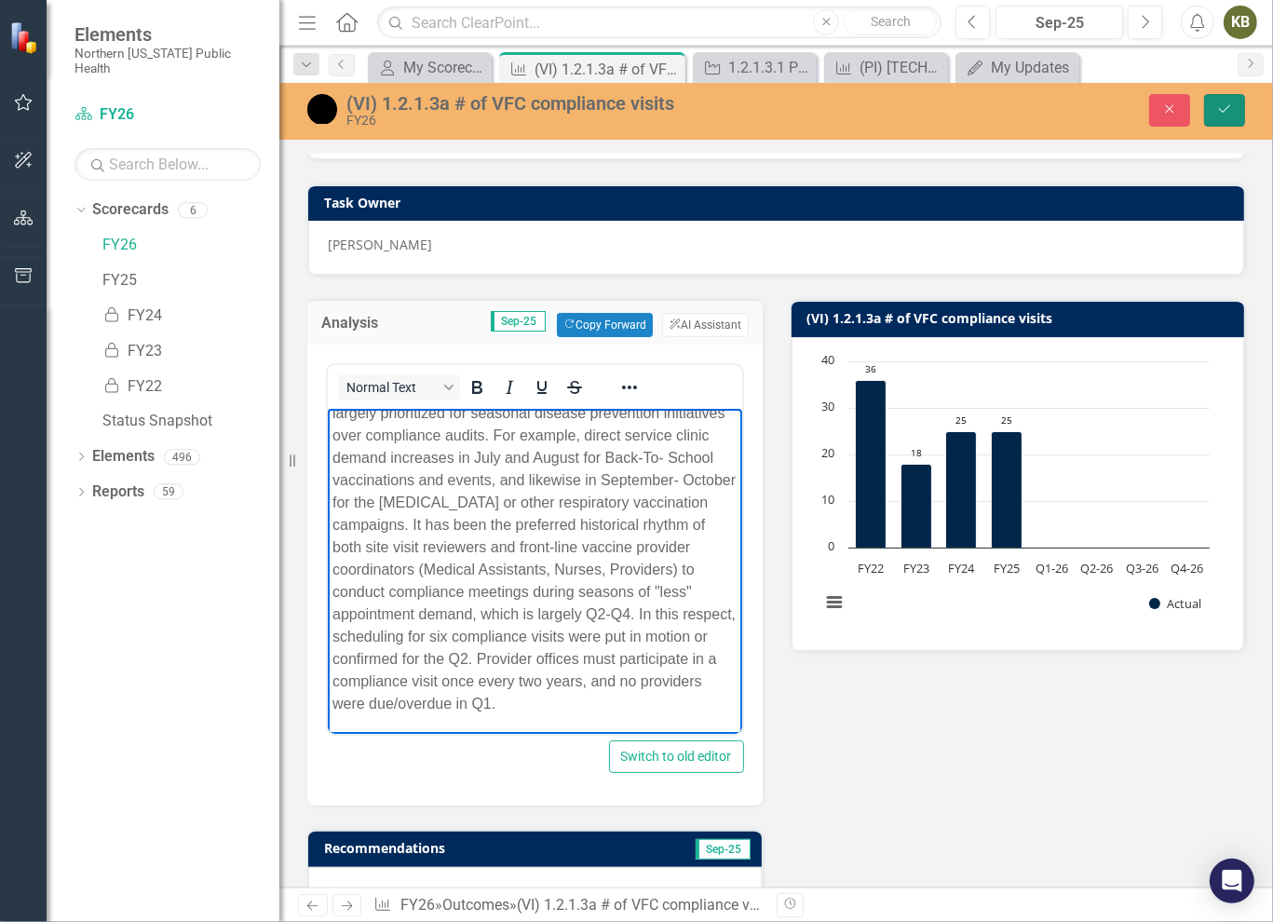
click at [1211, 114] on button "Save" at bounding box center [1224, 110] width 41 height 33
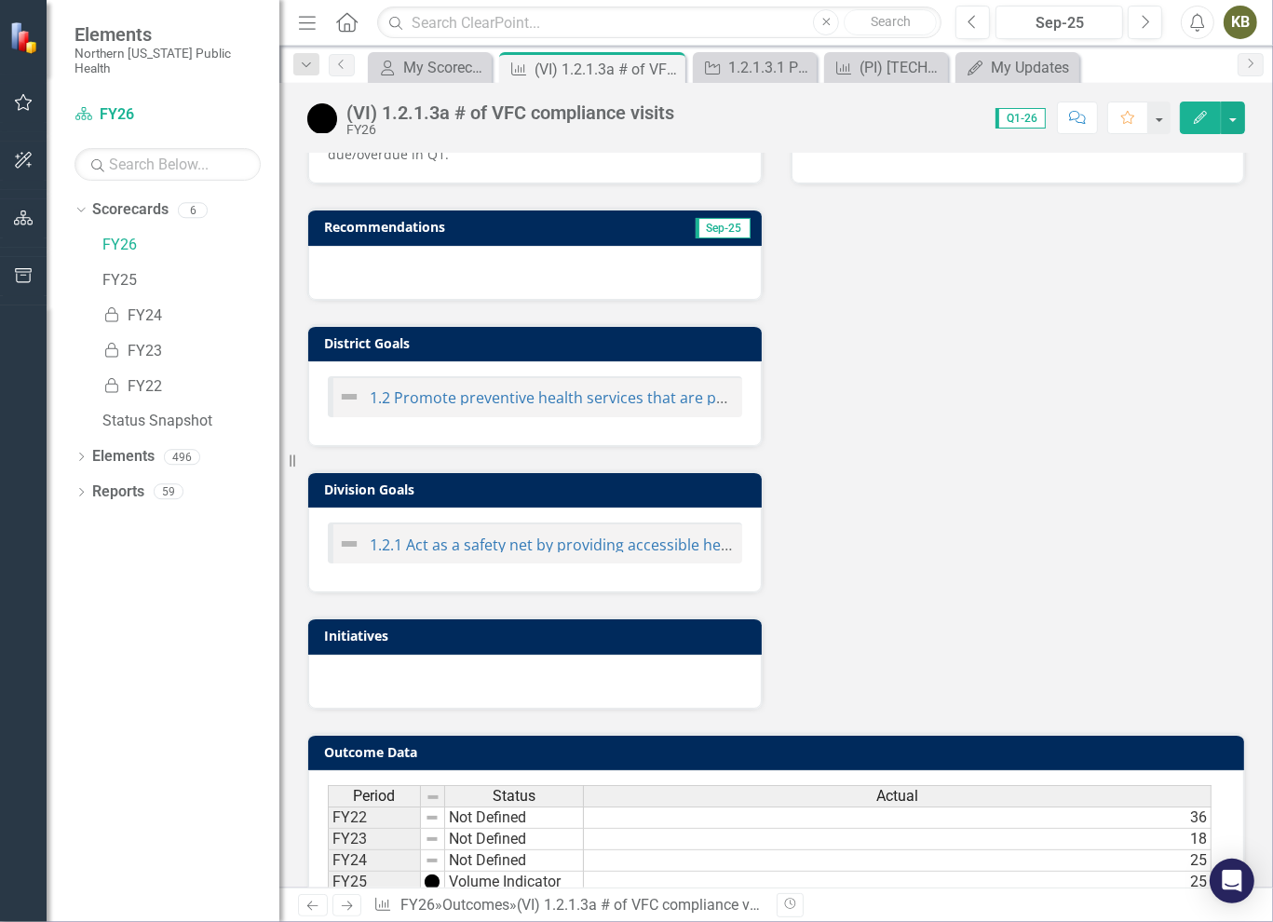
scroll to position [672, 0]
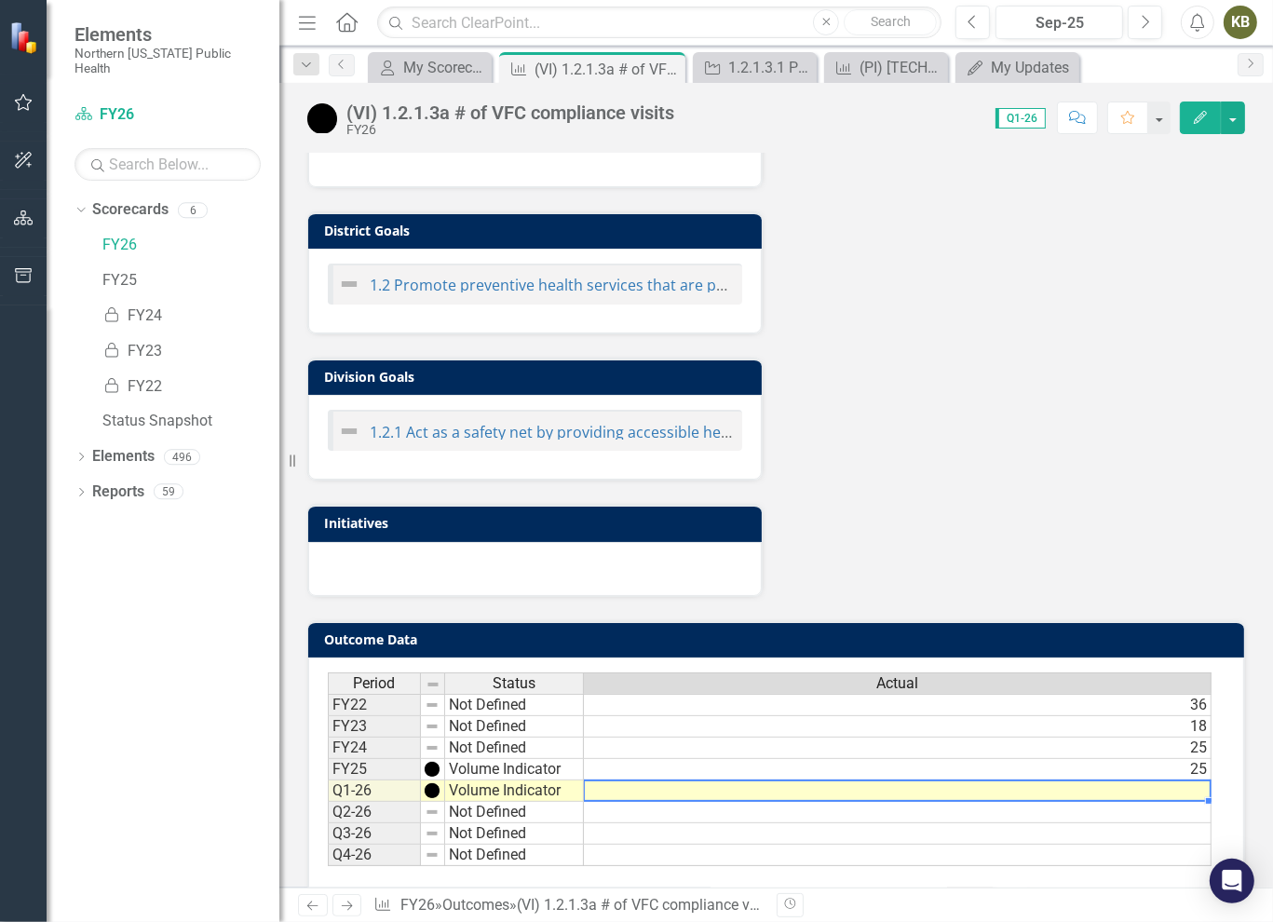
click at [1194, 781] on td at bounding box center [898, 791] width 628 height 21
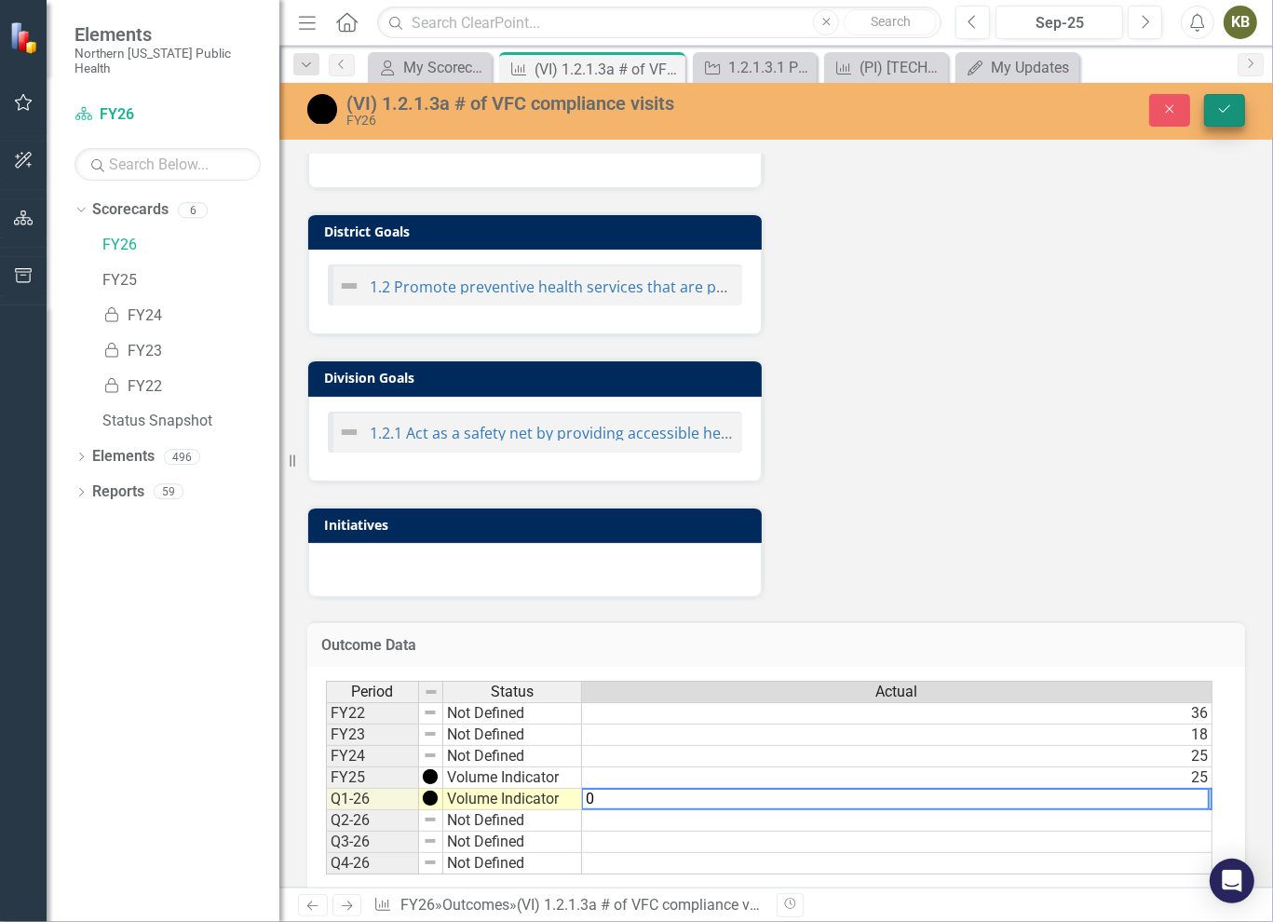
type textarea "0"
click at [1227, 117] on button "Save" at bounding box center [1224, 110] width 41 height 33
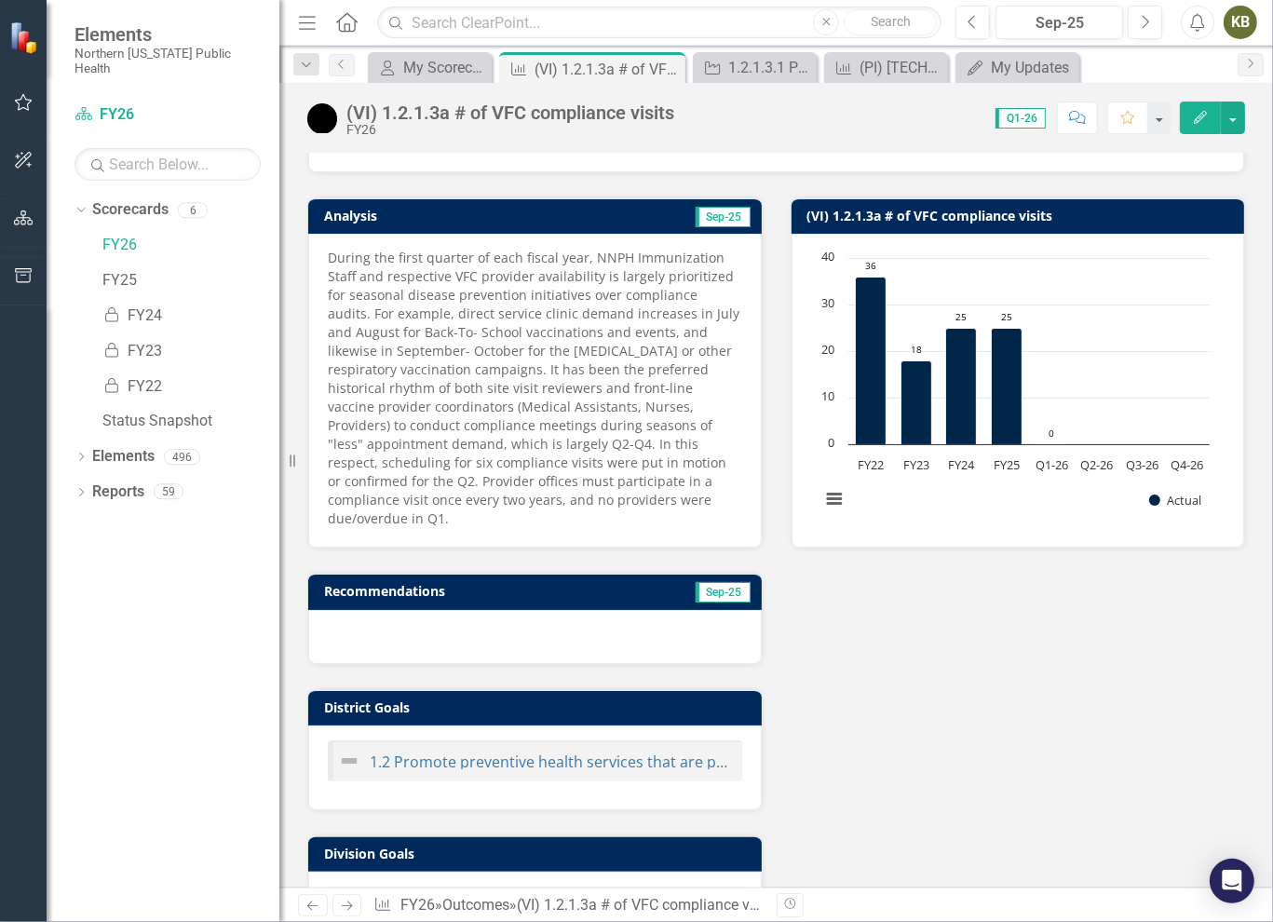
scroll to position [20, 0]
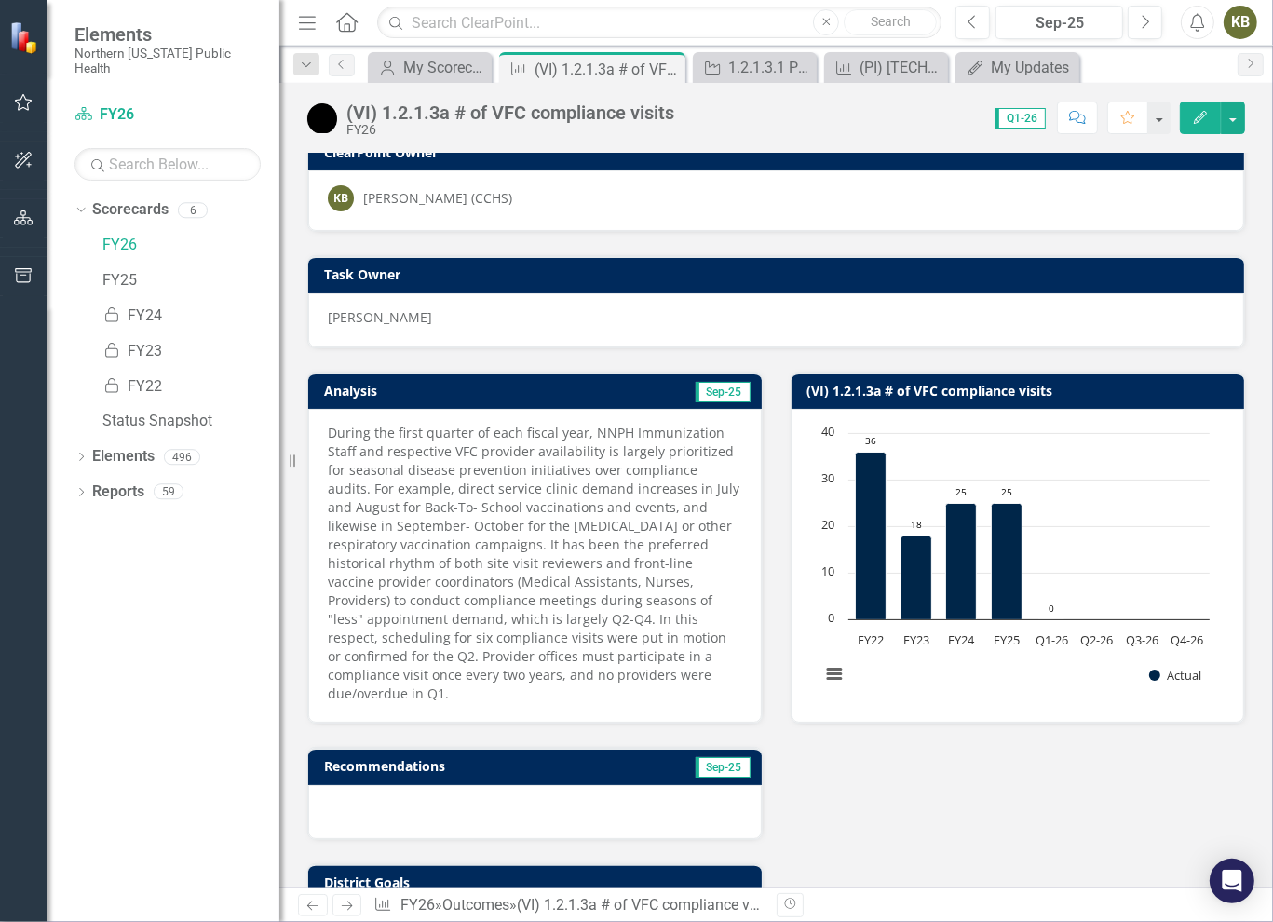
click at [558, 385] on td "Sep-25" at bounding box center [642, 393] width 222 height 28
click at [387, 400] on td "Analysis" at bounding box center [427, 393] width 207 height 28
click at [387, 399] on td "Analysis" at bounding box center [427, 393] width 207 height 28
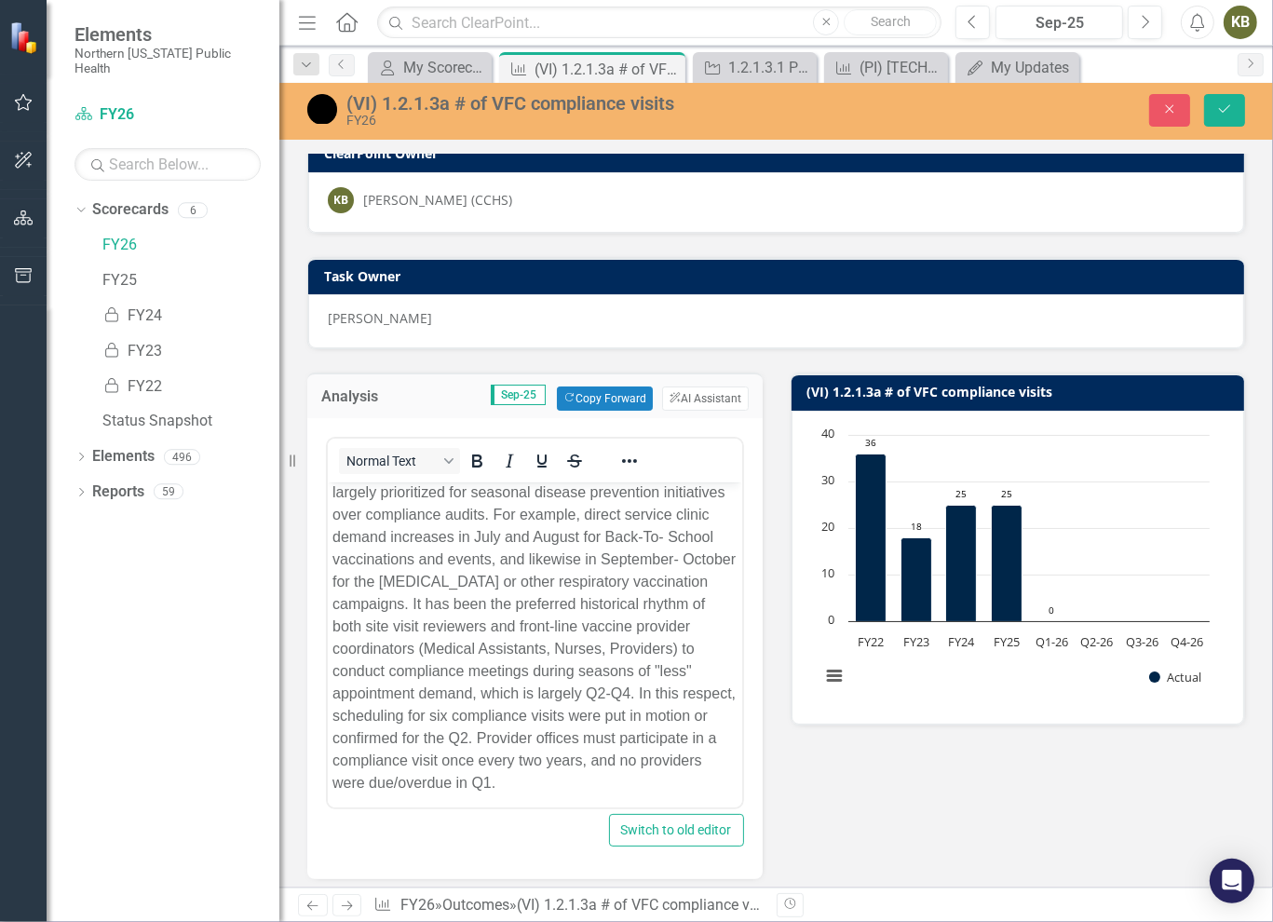
scroll to position [78, 0]
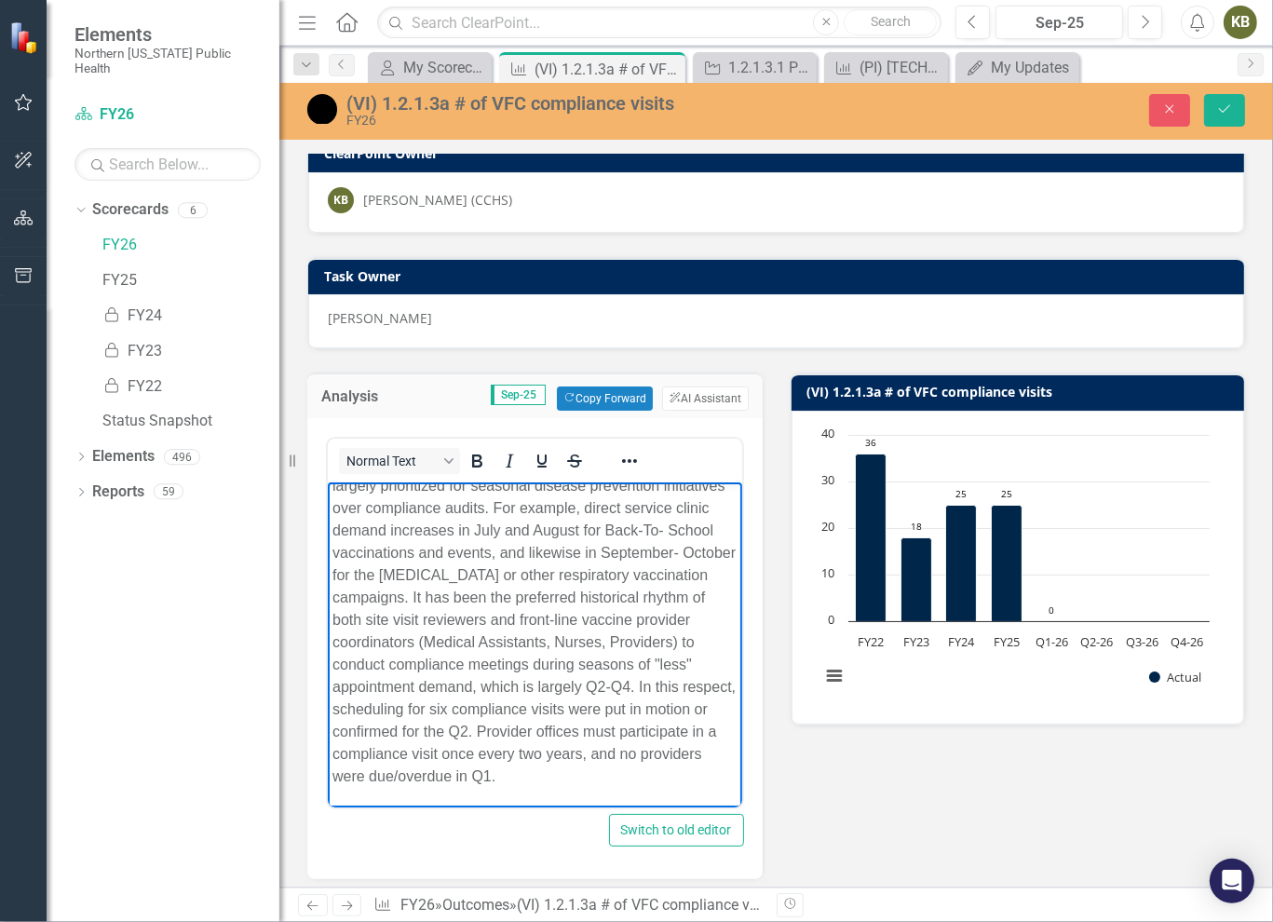
click at [400, 774] on p "During the first quarter of each fiscal year, NNPH Immunization Staff and respe…" at bounding box center [534, 609] width 405 height 358
click at [583, 780] on p "During the first quarter of each fiscal year, NNPH Immunization Staff and respe…" at bounding box center [534, 609] width 405 height 358
click at [668, 772] on p "During the first quarter of each fiscal year, NNPH Immunization Staff and respe…" at bounding box center [534, 599] width 405 height 380
click at [493, 789] on p "During the first quarter of each fiscal year, NNPH Immunization Staff and respe…" at bounding box center [534, 599] width 405 height 380
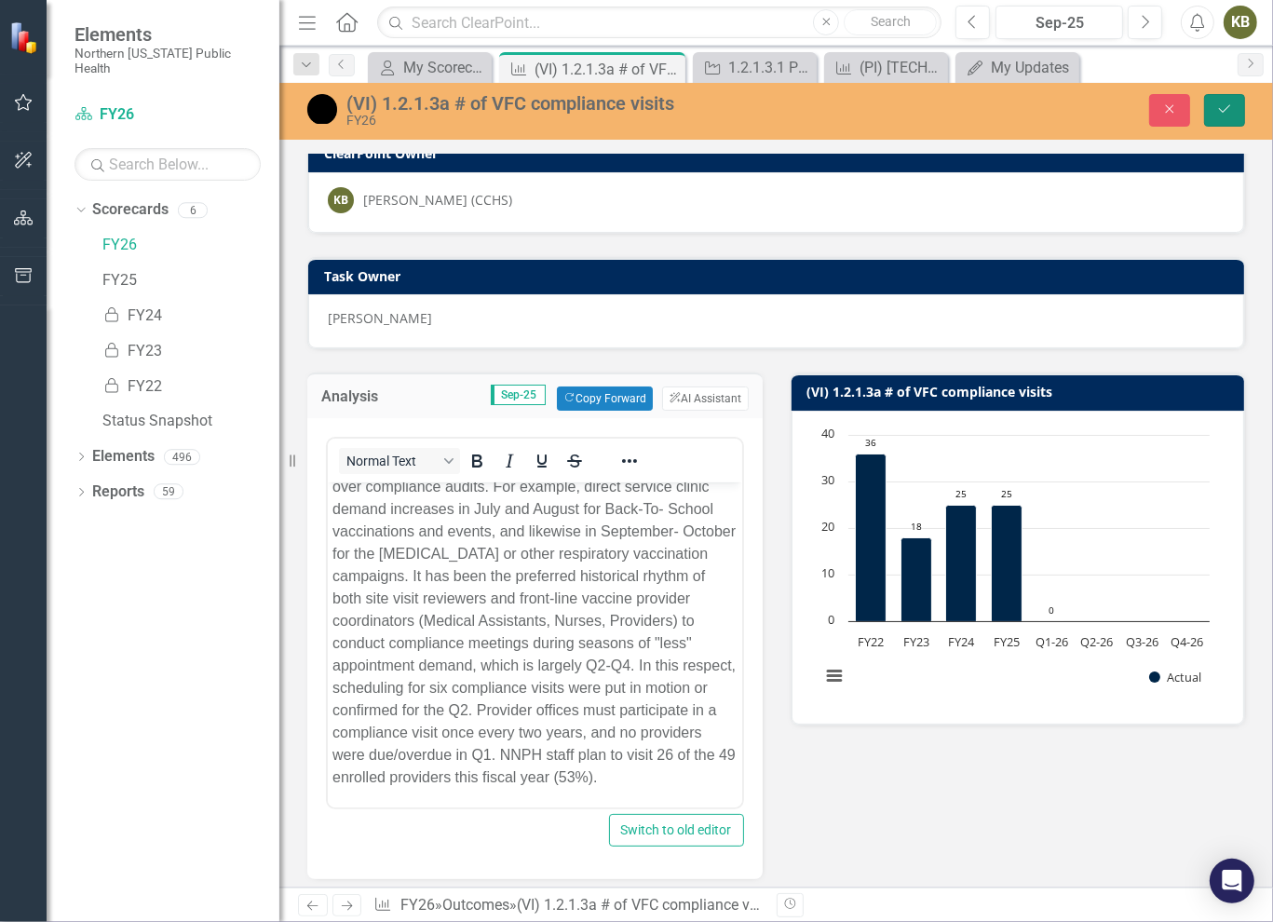
click at [1233, 108] on button "Save" at bounding box center [1224, 110] width 41 height 33
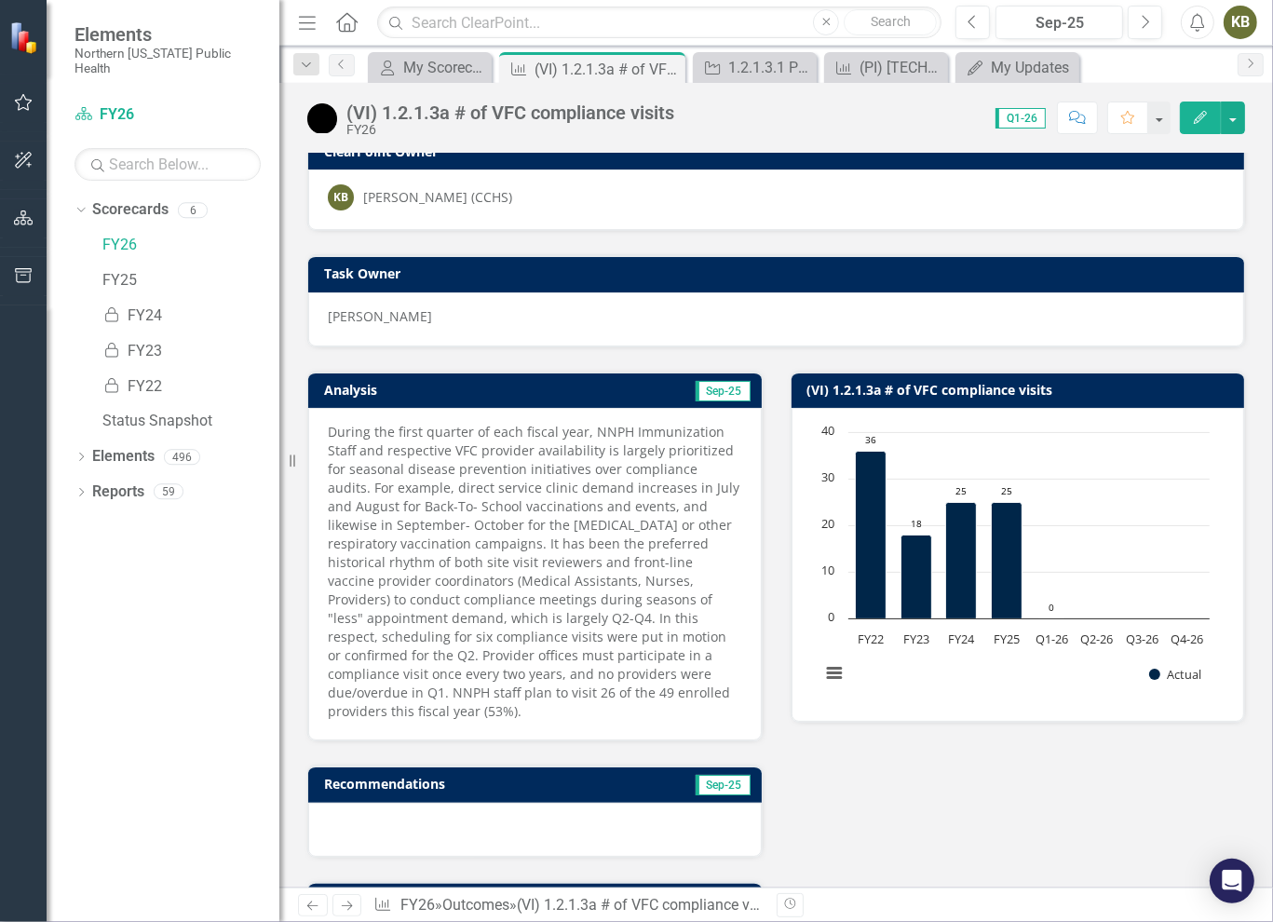
scroll to position [0, 0]
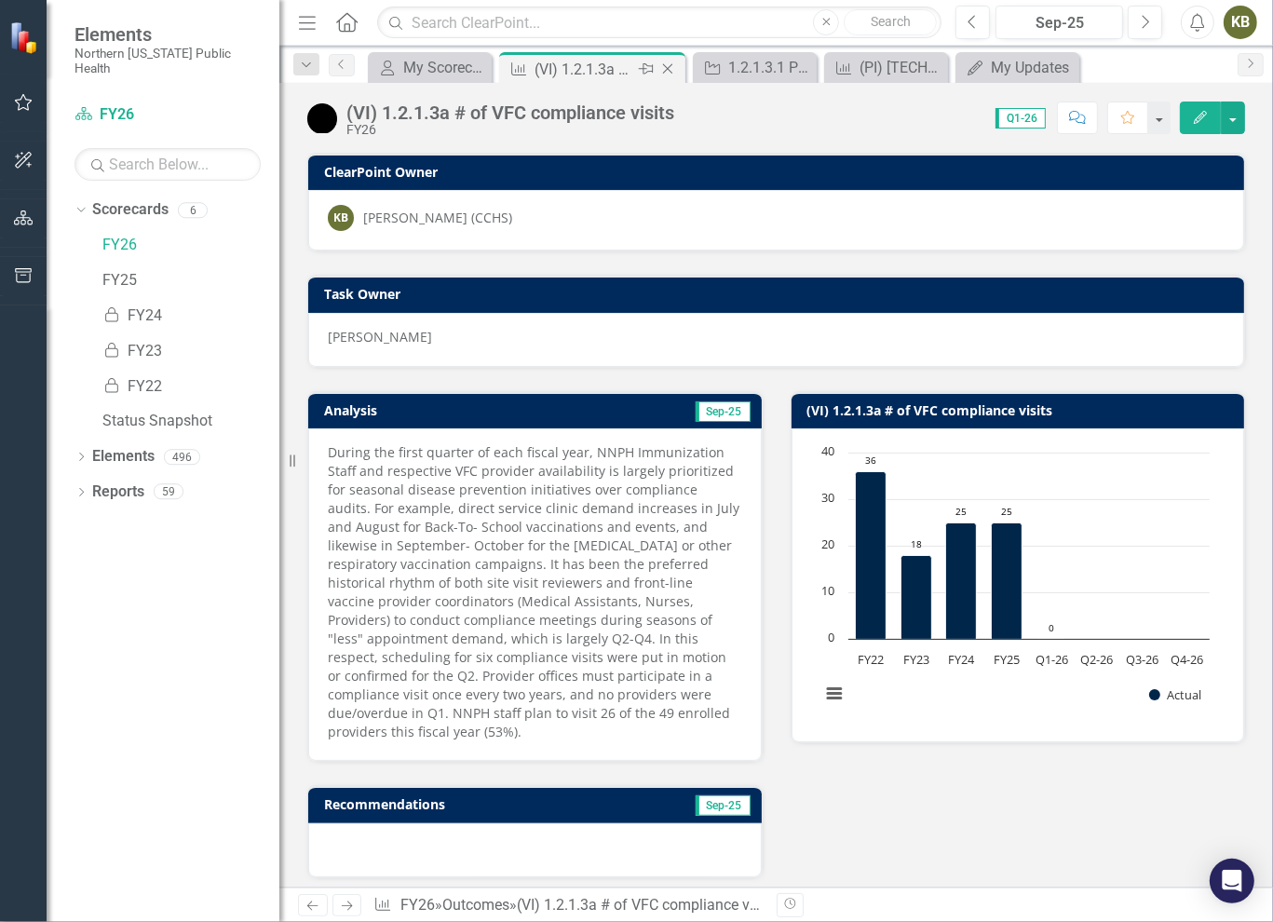
click at [671, 68] on icon "Close" at bounding box center [667, 68] width 19 height 15
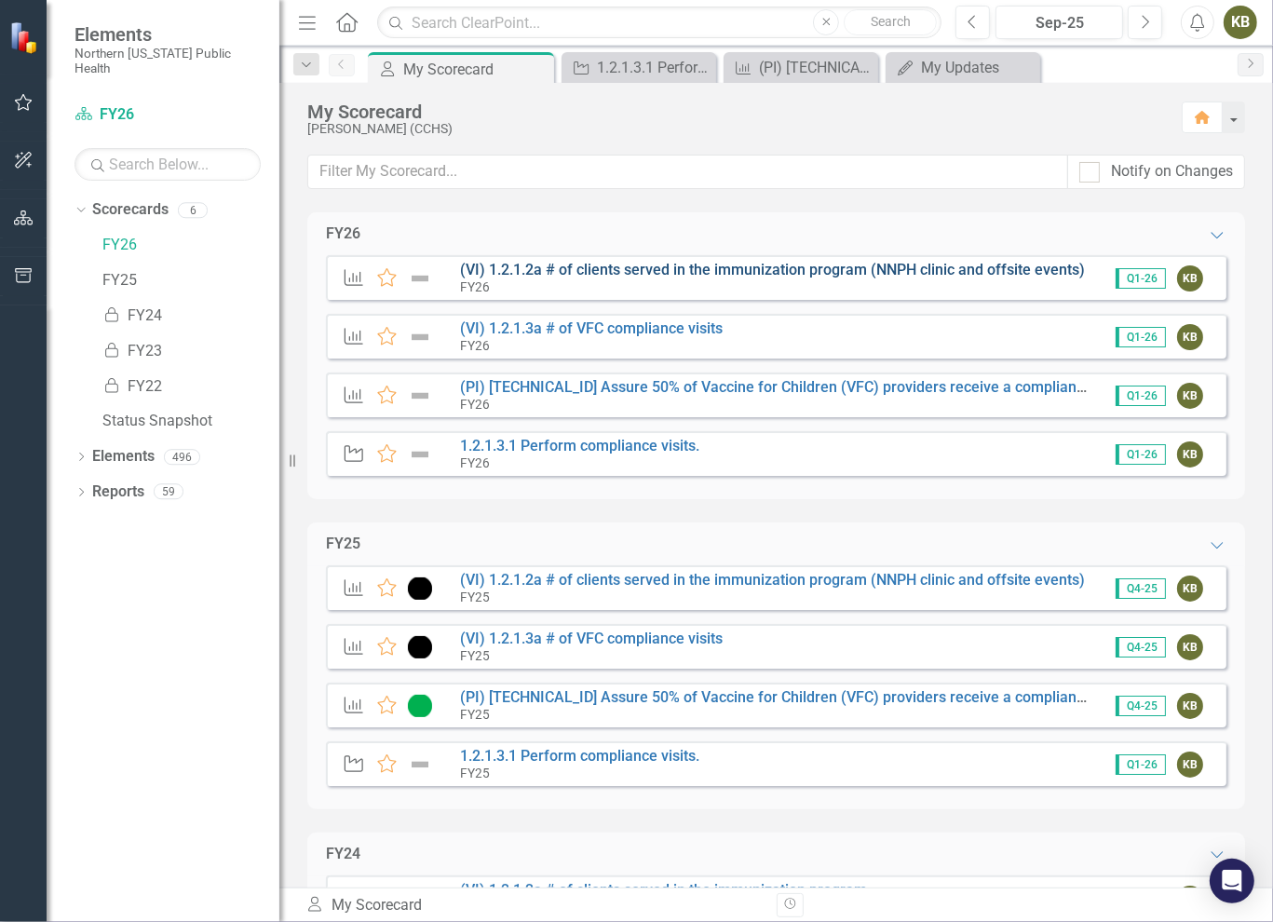
click at [585, 278] on link "(VI) 1.2.1.2a # of clients served in the immunization program (NNPH clinic and …" at bounding box center [772, 270] width 625 height 18
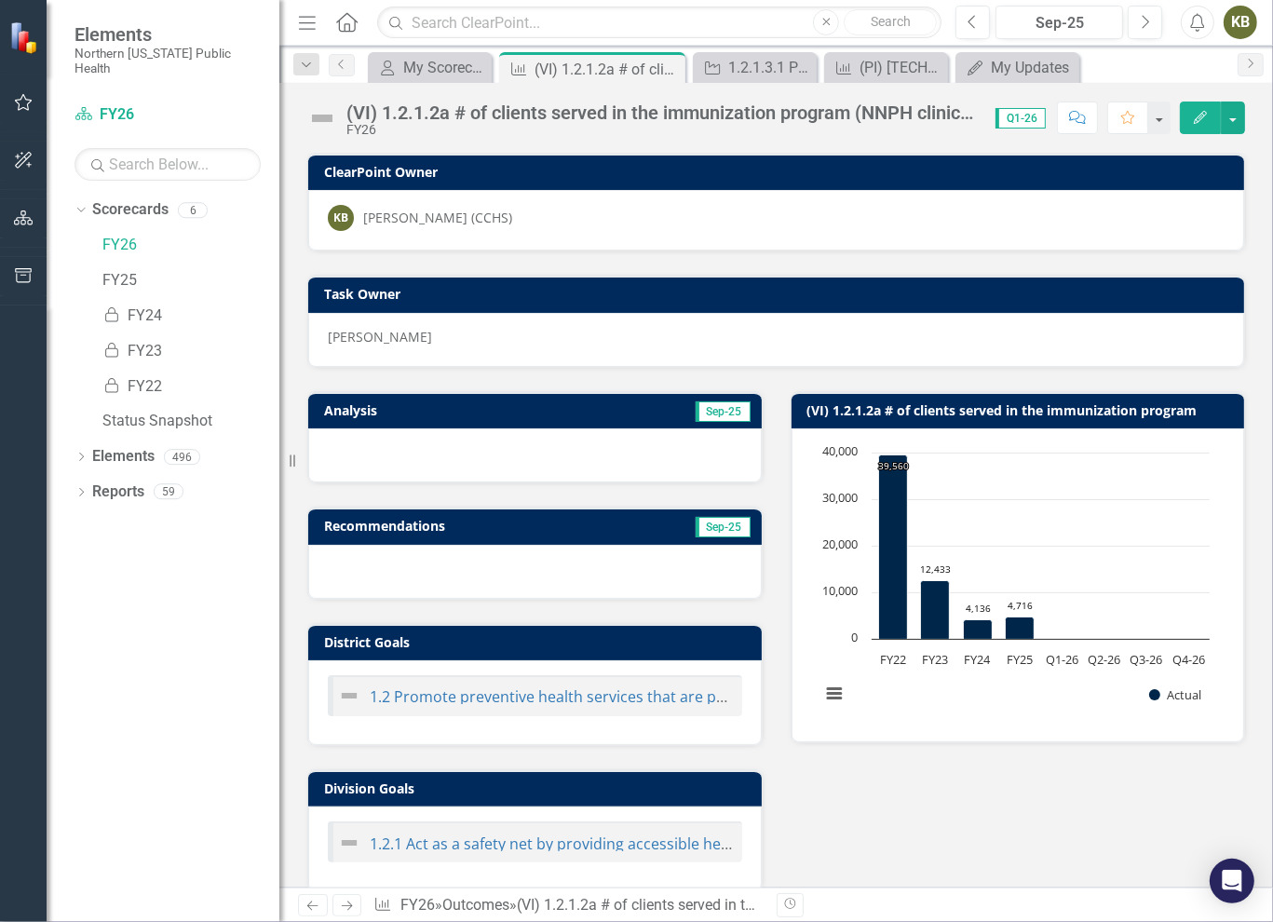
click at [325, 120] on img at bounding box center [322, 118] width 30 height 30
click at [328, 119] on img at bounding box center [322, 118] width 30 height 30
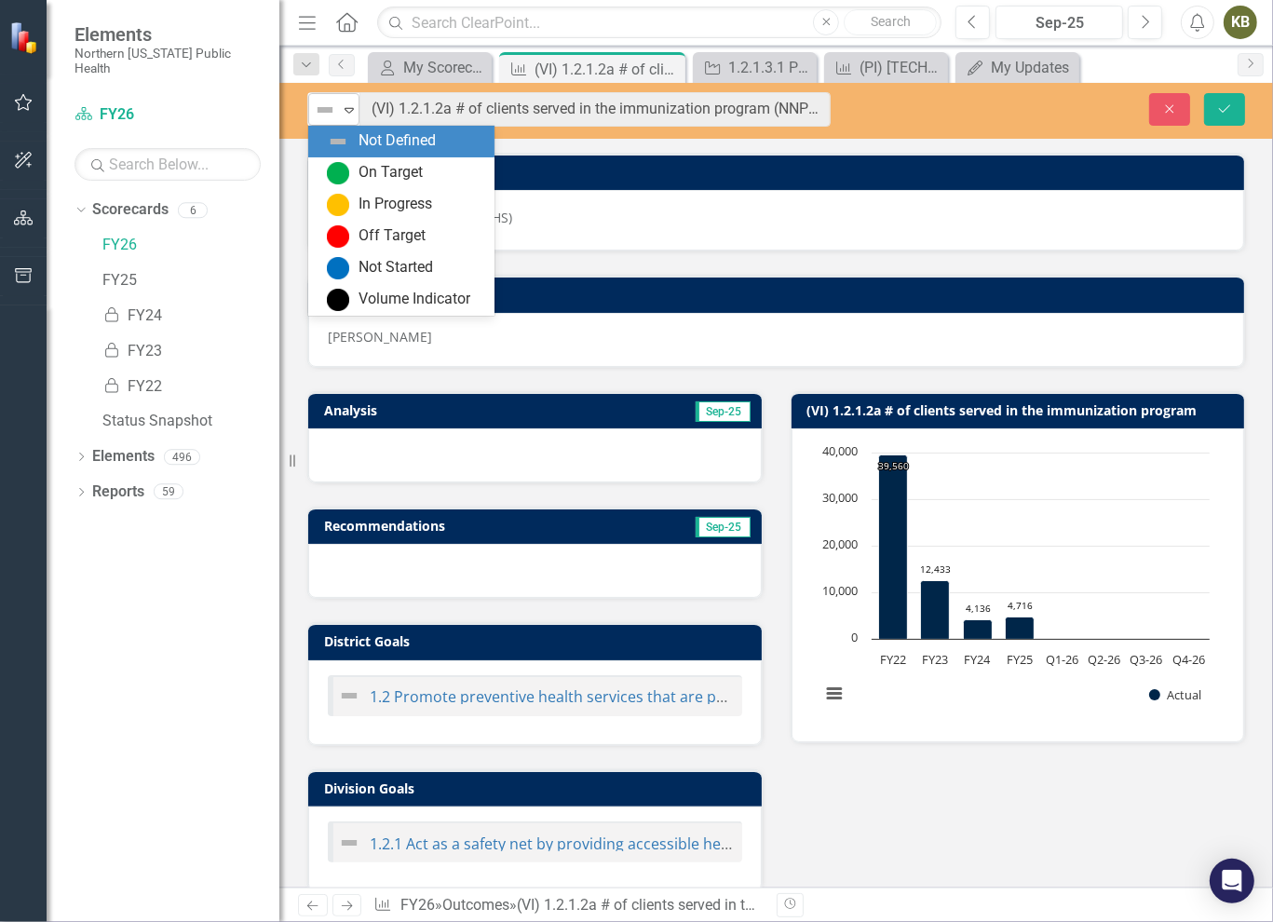
click at [331, 103] on img at bounding box center [325, 110] width 22 height 22
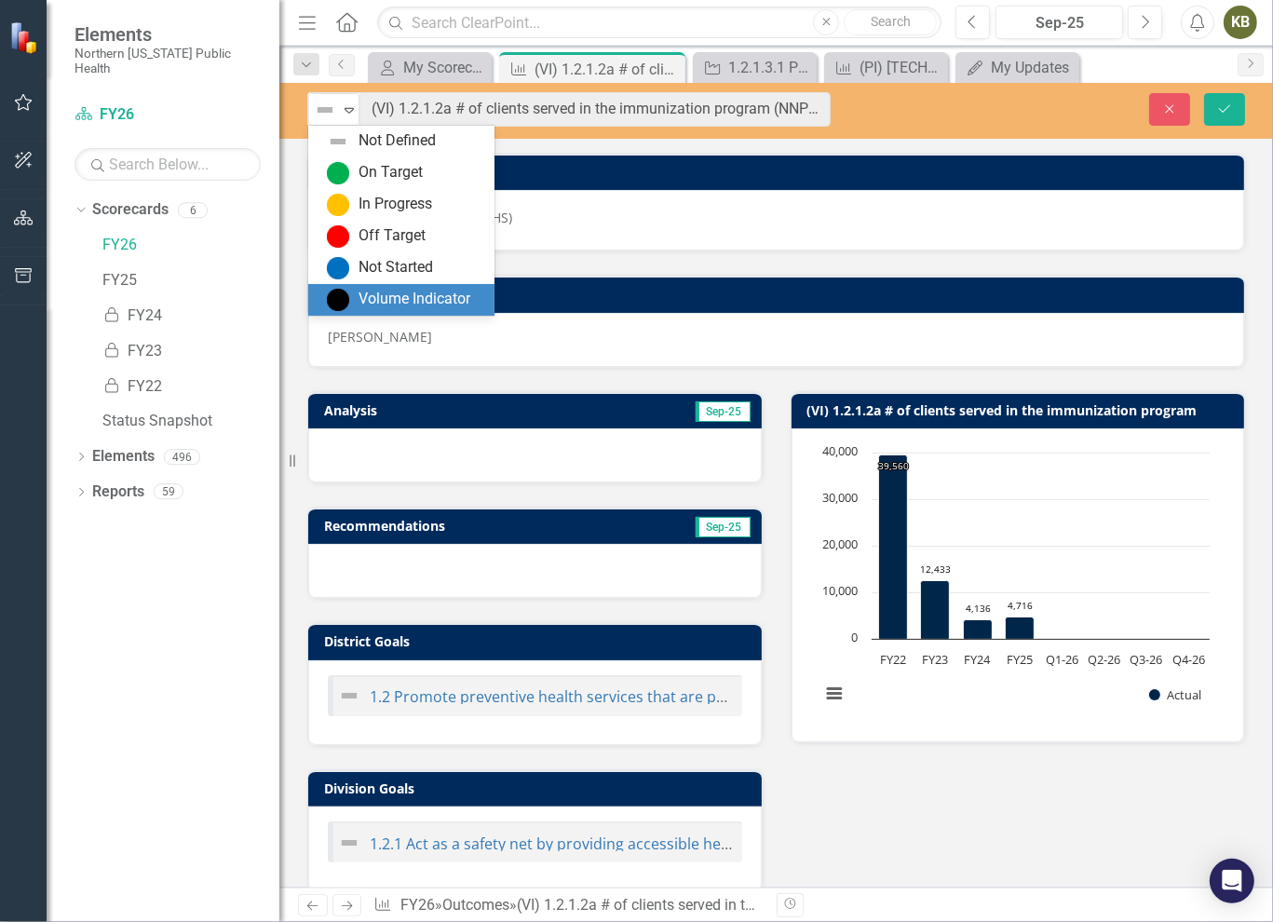
drag, startPoint x: 414, startPoint y: 296, endPoint x: 673, endPoint y: 222, distance: 270.3
click at [414, 296] on div "Volume Indicator" at bounding box center [415, 299] width 112 height 21
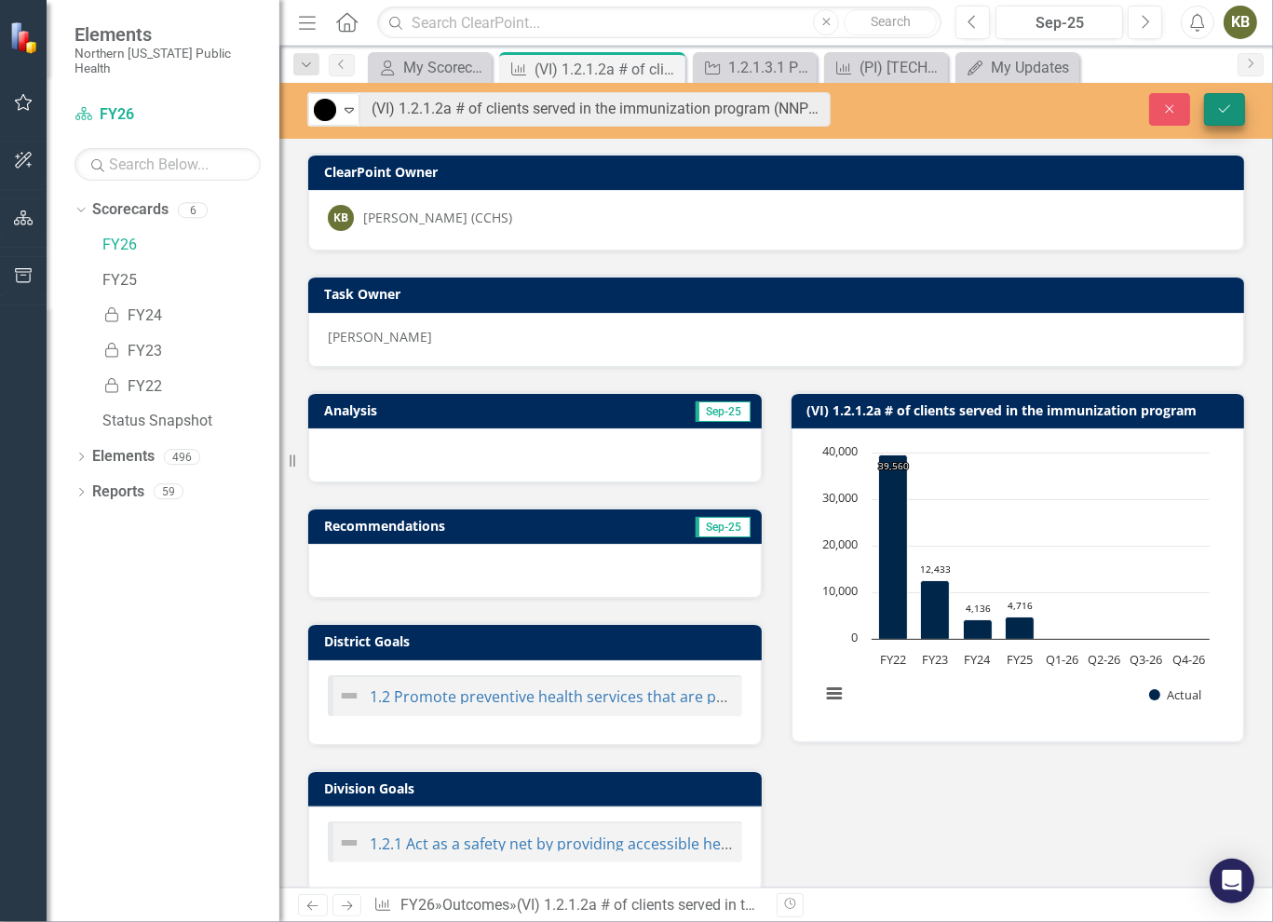
drag, startPoint x: 1221, startPoint y: 91, endPoint x: 1241, endPoint y: 117, distance: 32.6
click at [1222, 93] on div "option Volume Indicator, selected. Volume Indicator Expand (VI) 1.2.1.2a # of c…" at bounding box center [776, 109] width 994 height 34
click at [1241, 117] on button "Save" at bounding box center [1224, 109] width 41 height 33
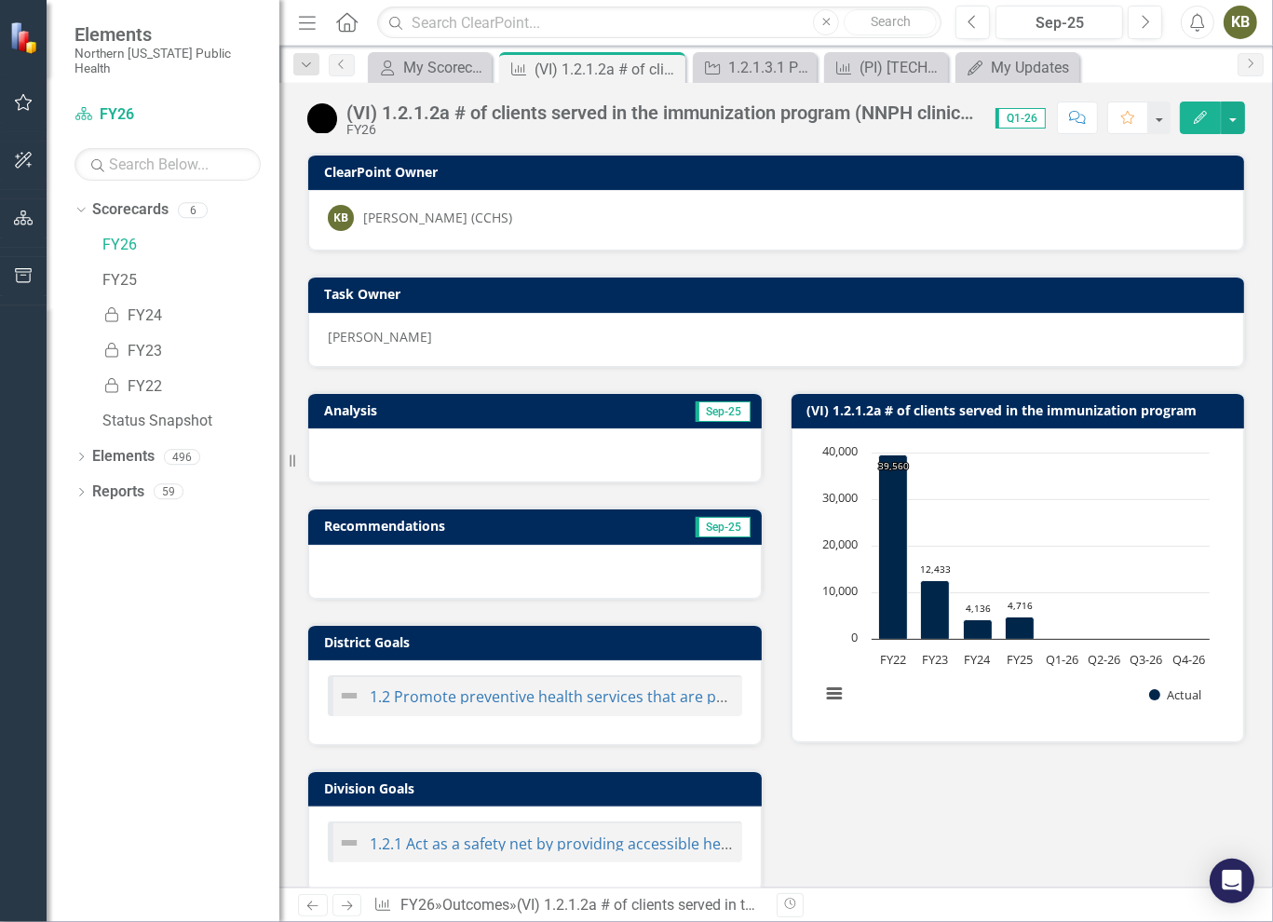
scroll to position [430, 0]
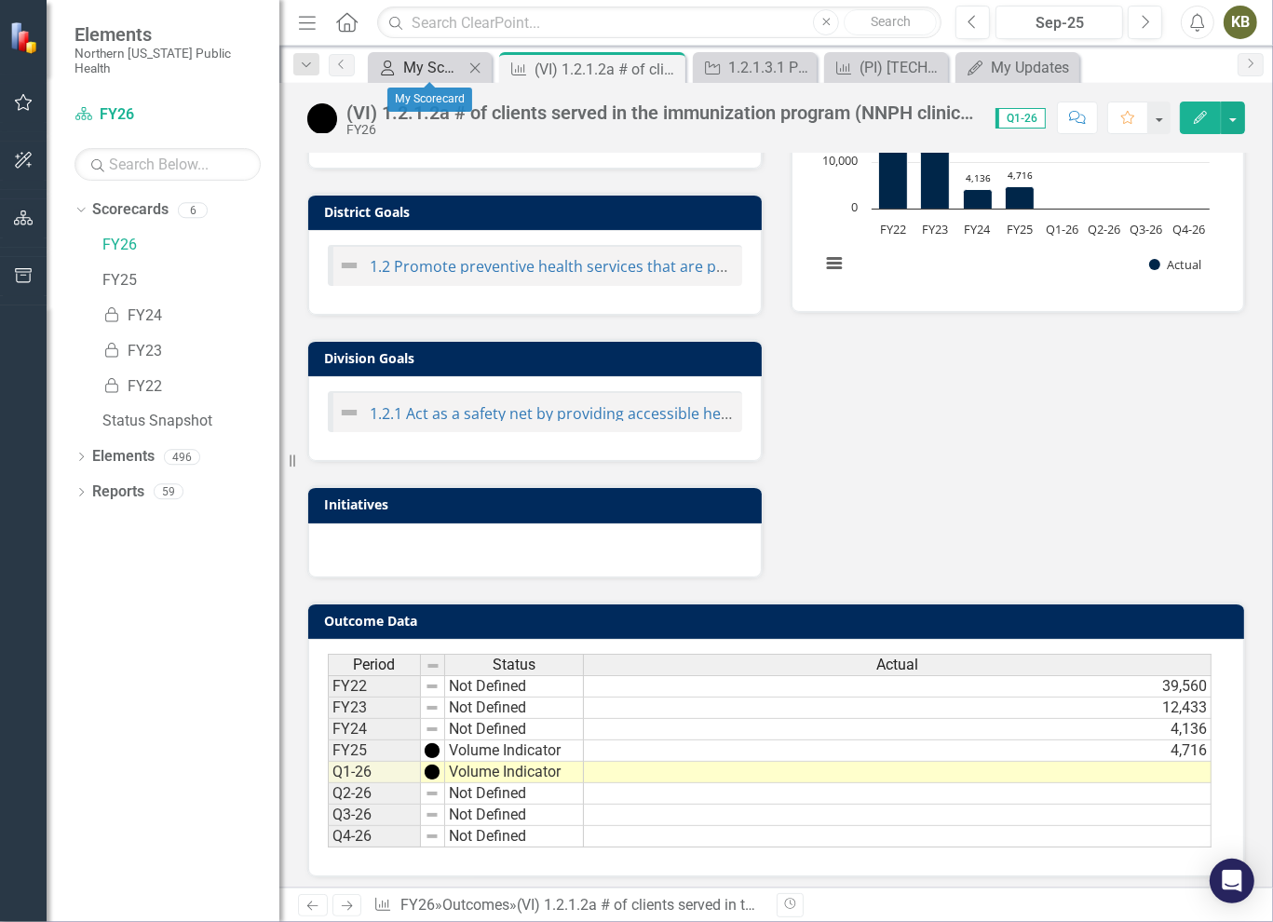
click at [402, 61] on link "My Scorecard My Scorecard" at bounding box center [418, 67] width 91 height 23
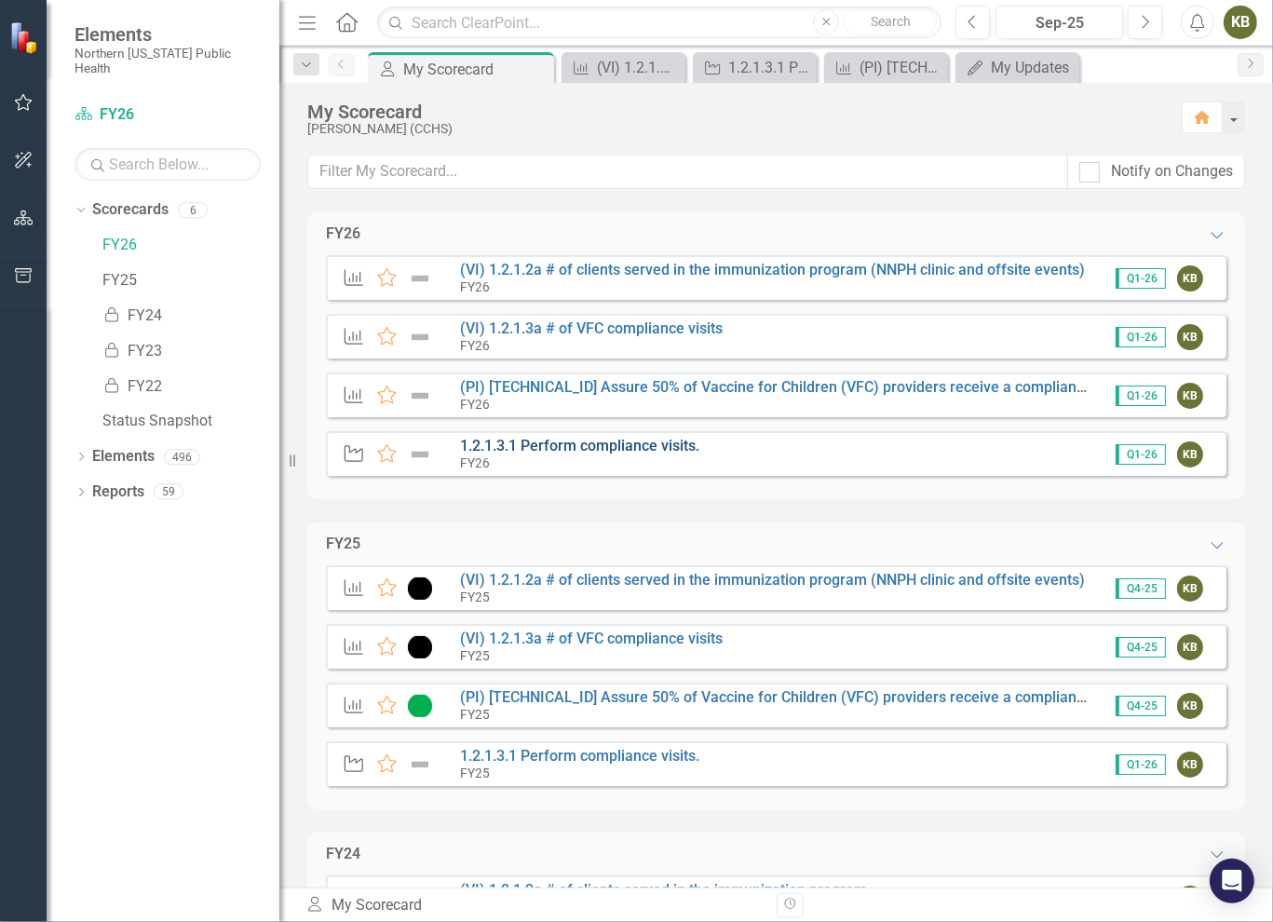
click at [632, 445] on link "1.2.1.3.1 Perform compliance visits." at bounding box center [579, 446] width 239 height 18
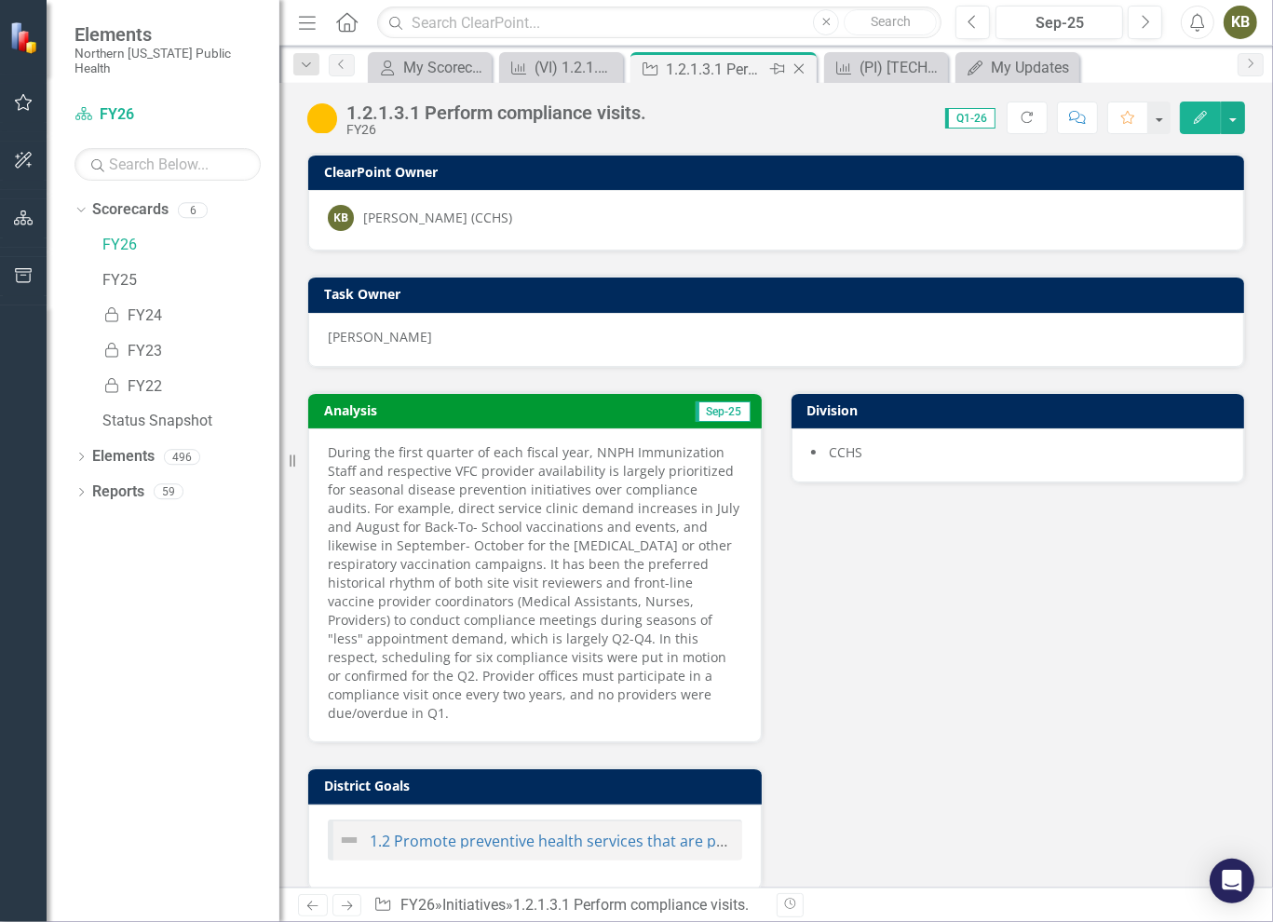
click at [799, 69] on icon at bounding box center [799, 69] width 10 height 10
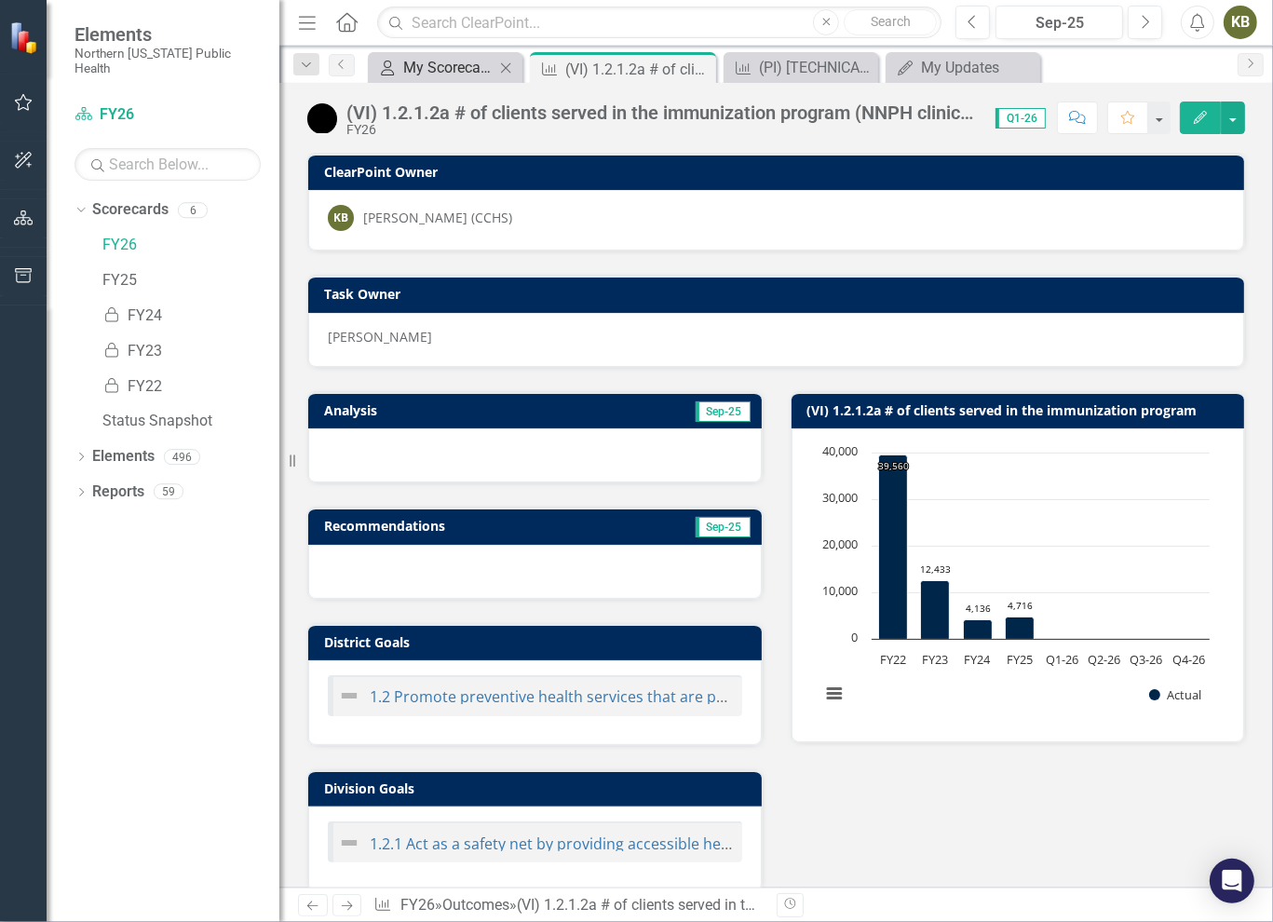
click at [417, 68] on div "My Scorecard" at bounding box center [448, 67] width 91 height 23
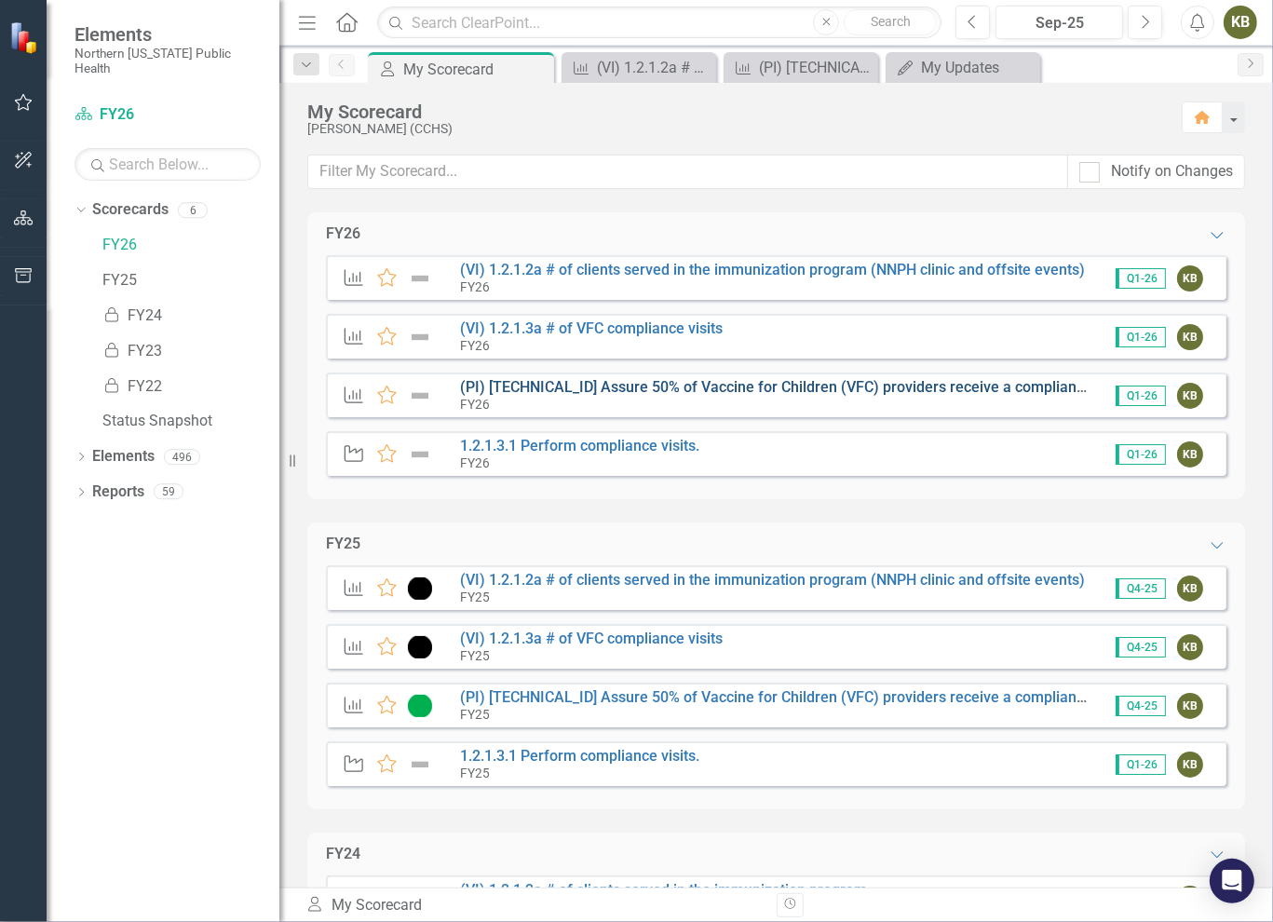
click at [531, 387] on link "(PI) [TECHNICAL_ID] Assure 50% of Vaccine for Children (VFC) providers receive …" at bounding box center [815, 387] width 711 height 18
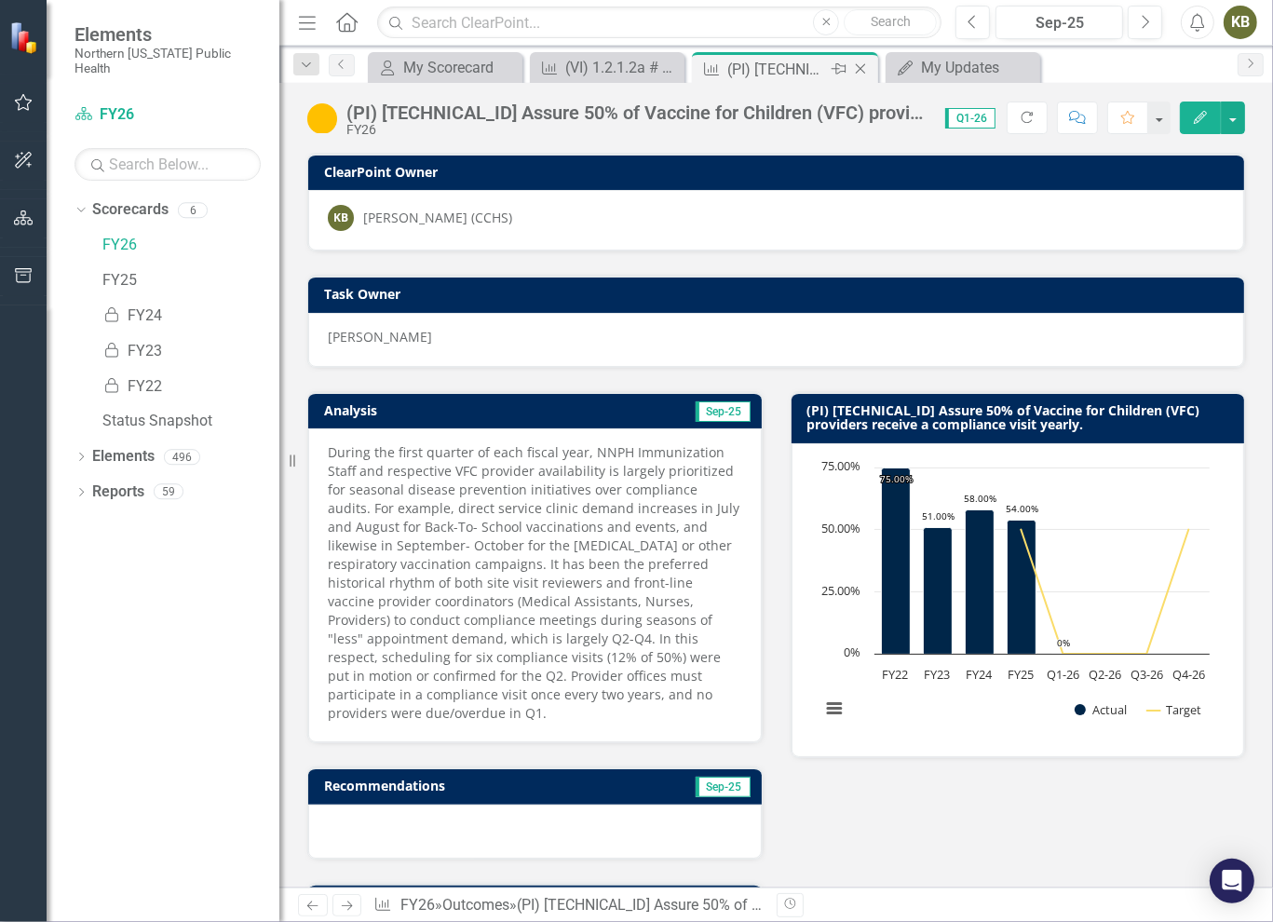
click at [862, 68] on icon "Close" at bounding box center [860, 68] width 19 height 15
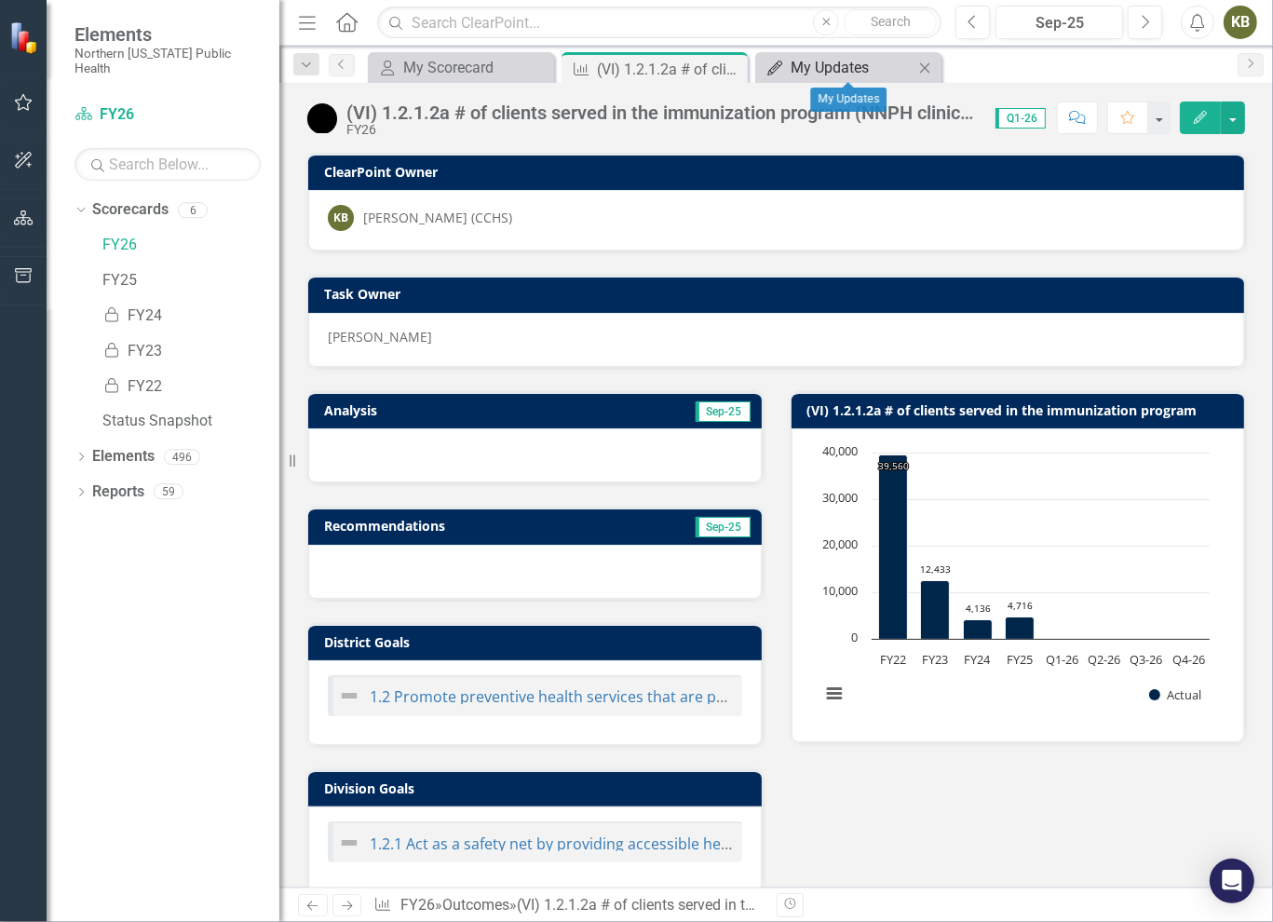
click at [837, 63] on div "My Updates" at bounding box center [852, 67] width 123 height 23
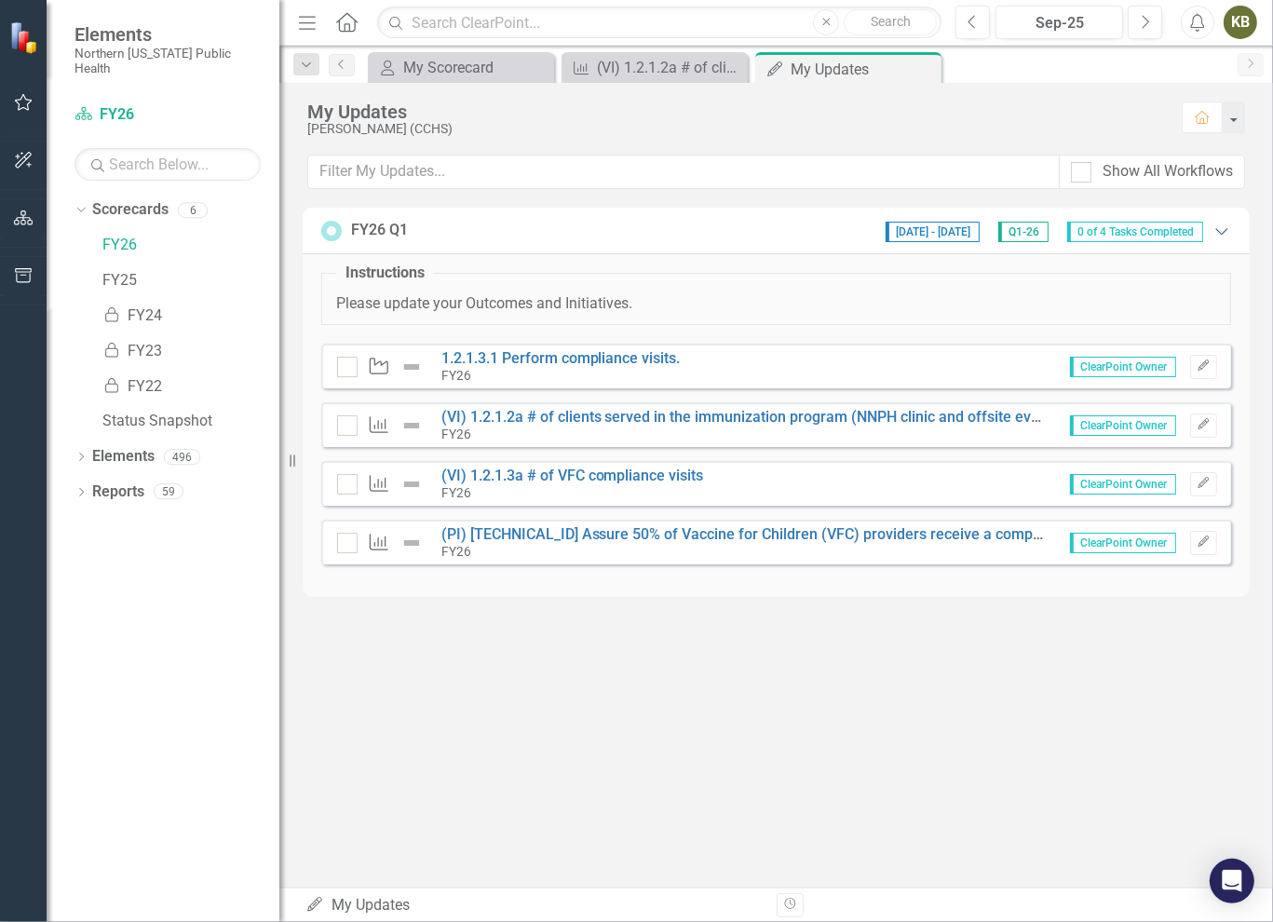
click at [1220, 232] on icon at bounding box center [1221, 231] width 12 height 7
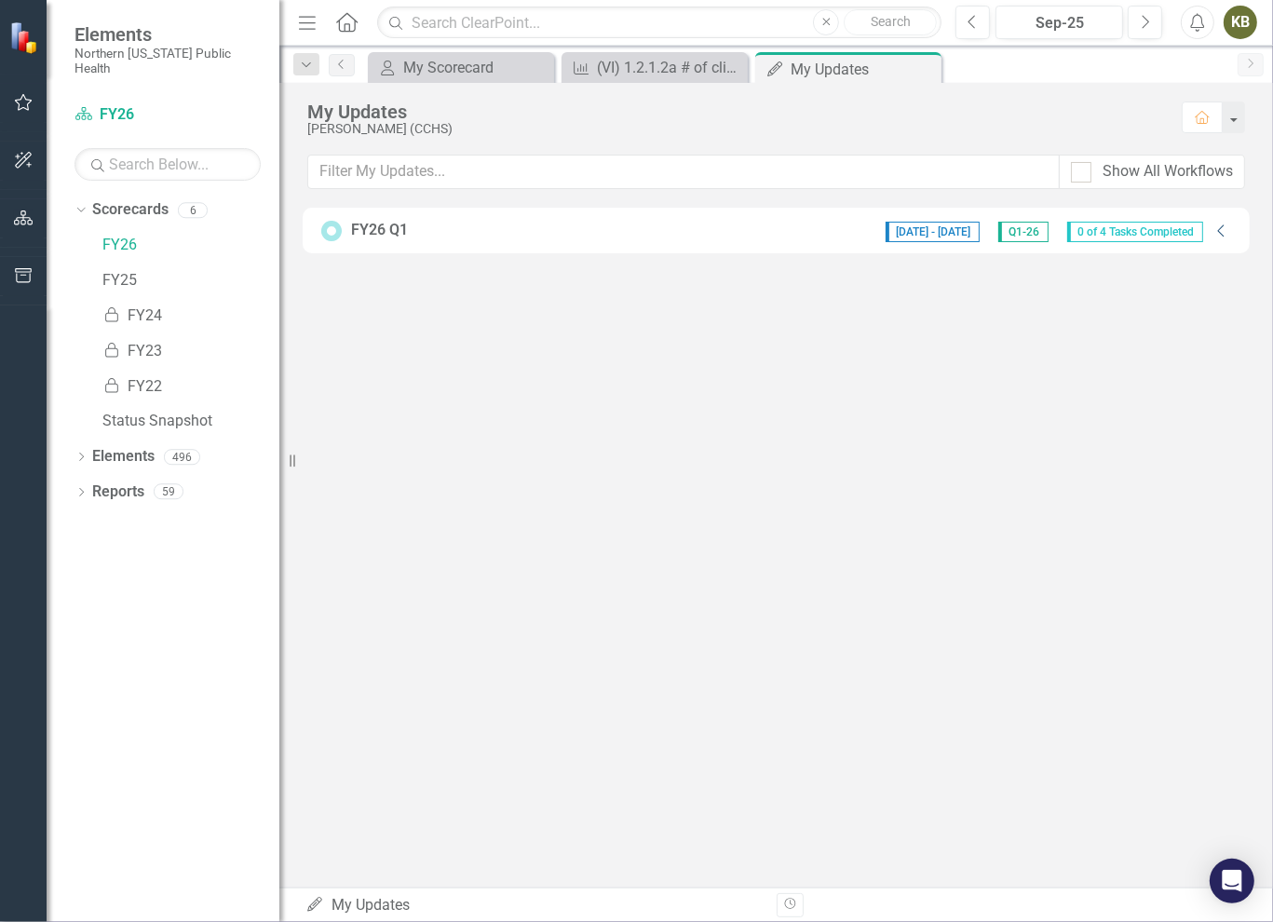
click at [1220, 232] on icon at bounding box center [1220, 230] width 7 height 12
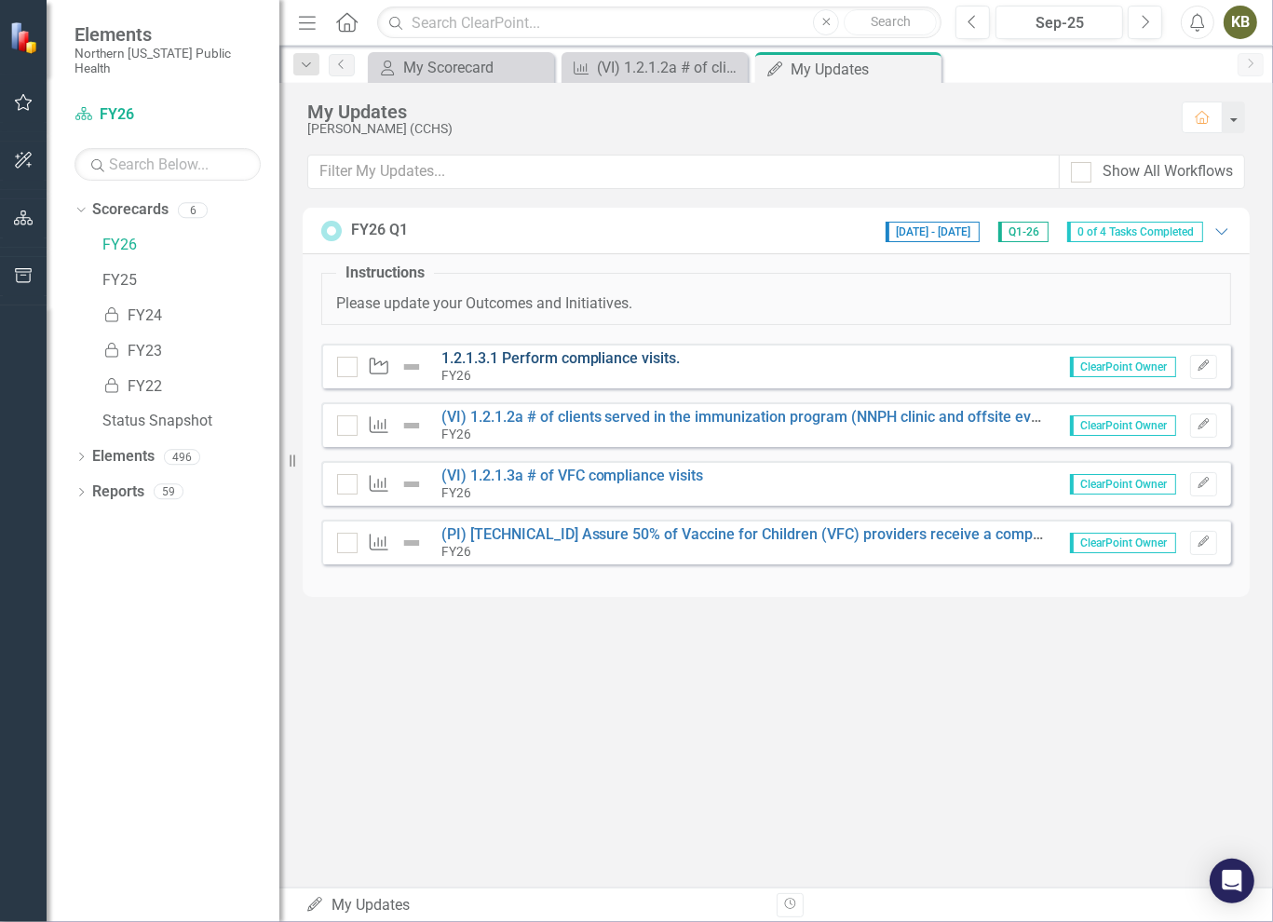
click at [530, 352] on link "1.2.1.3.1 Perform compliance visits." at bounding box center [560, 358] width 239 height 18
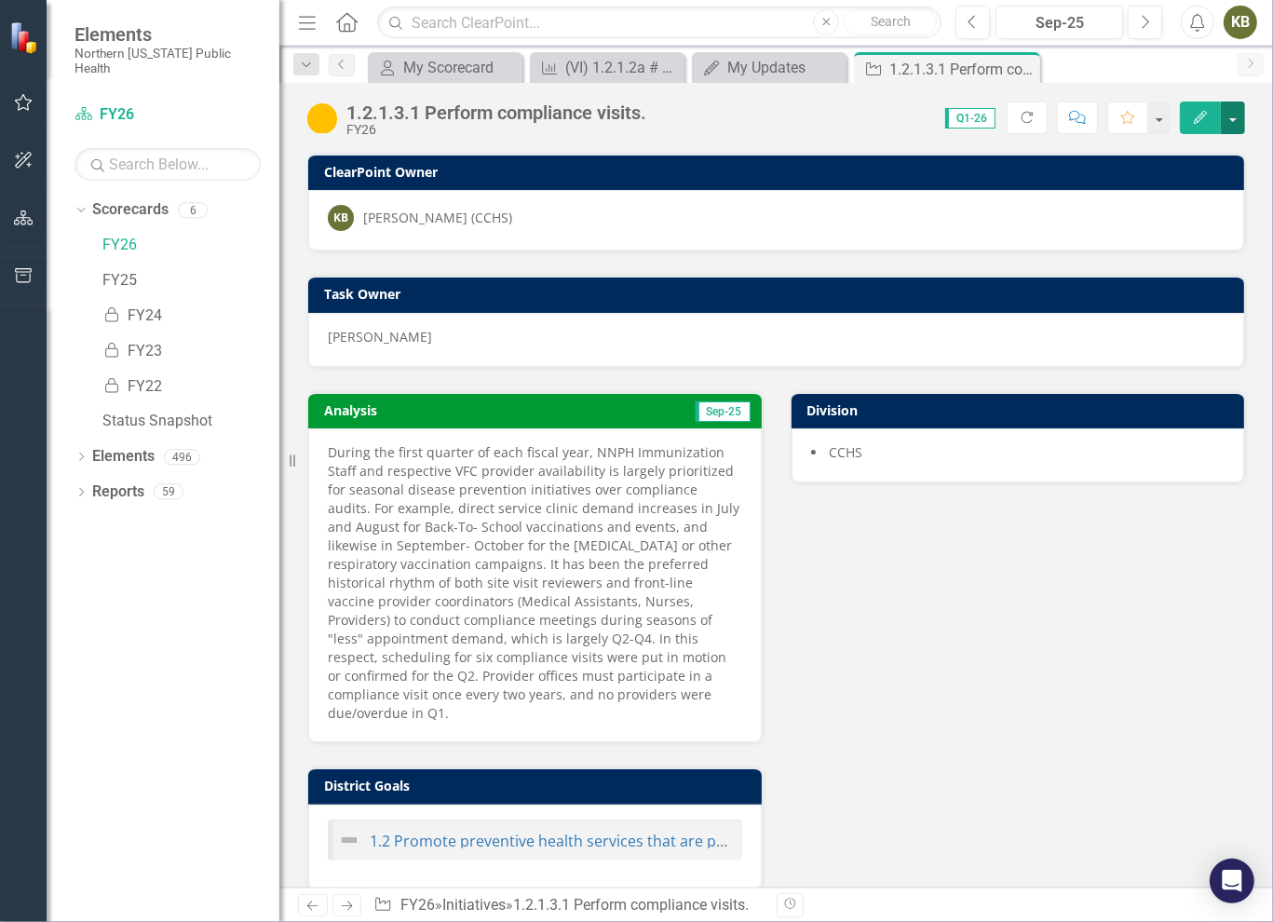
click at [1237, 124] on button "button" at bounding box center [1233, 118] width 24 height 33
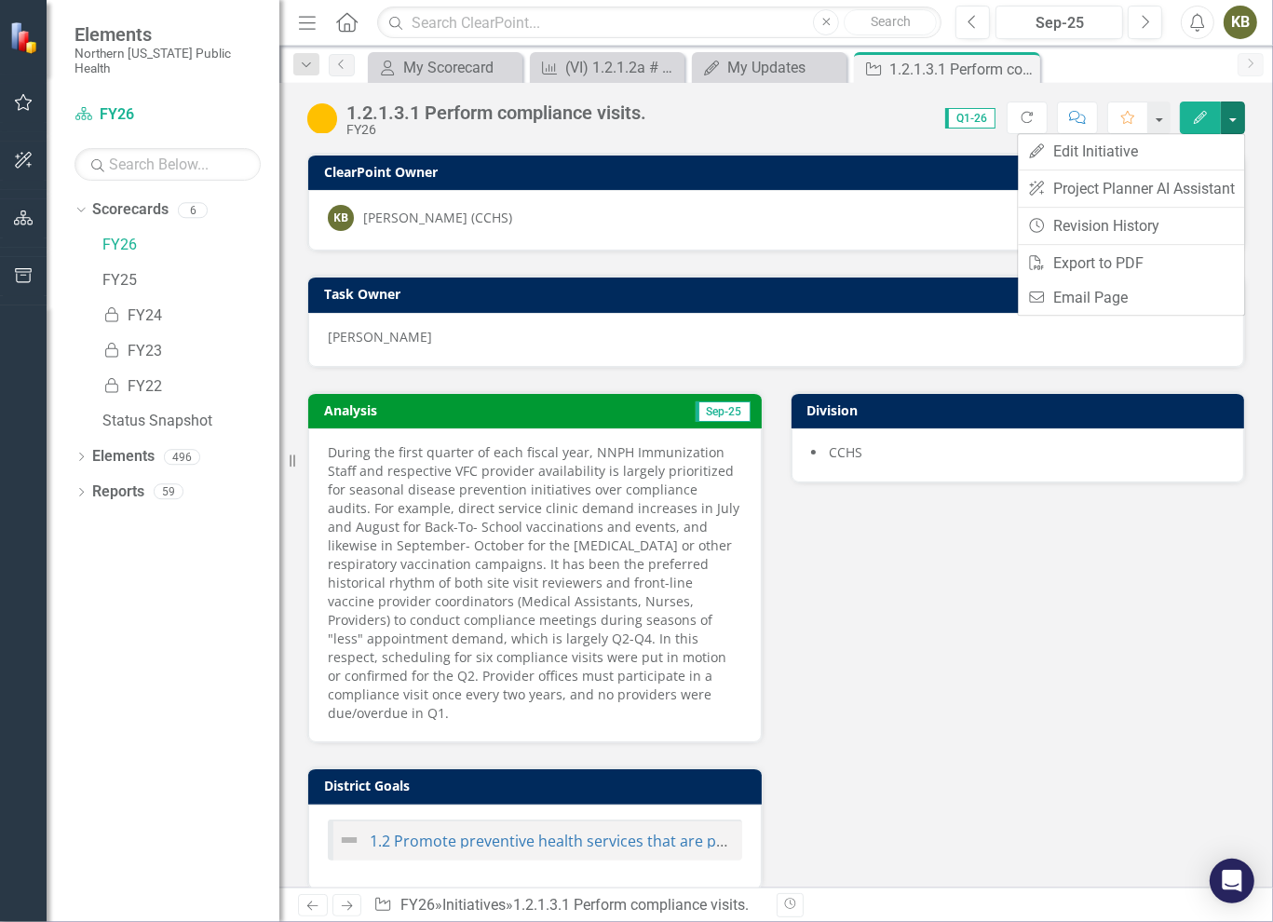
click at [909, 115] on div "Score: 0.00 Q1-26 Completed Refresh Comment Favorite Edit" at bounding box center [951, 118] width 590 height 32
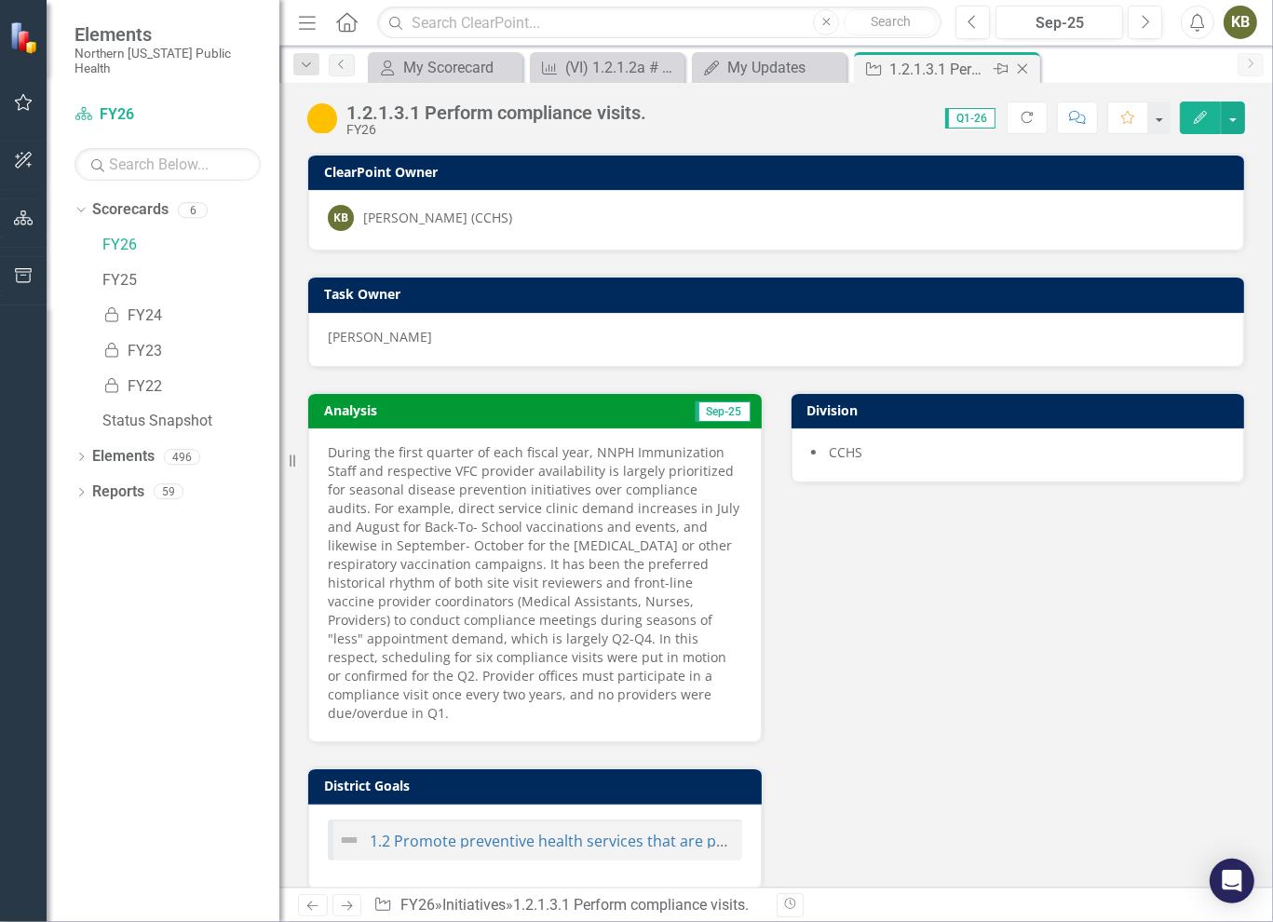
drag, startPoint x: 1018, startPoint y: 72, endPoint x: 949, endPoint y: 70, distance: 68.9
click at [0, 0] on icon "Close" at bounding box center [0, 0] width 0 height 0
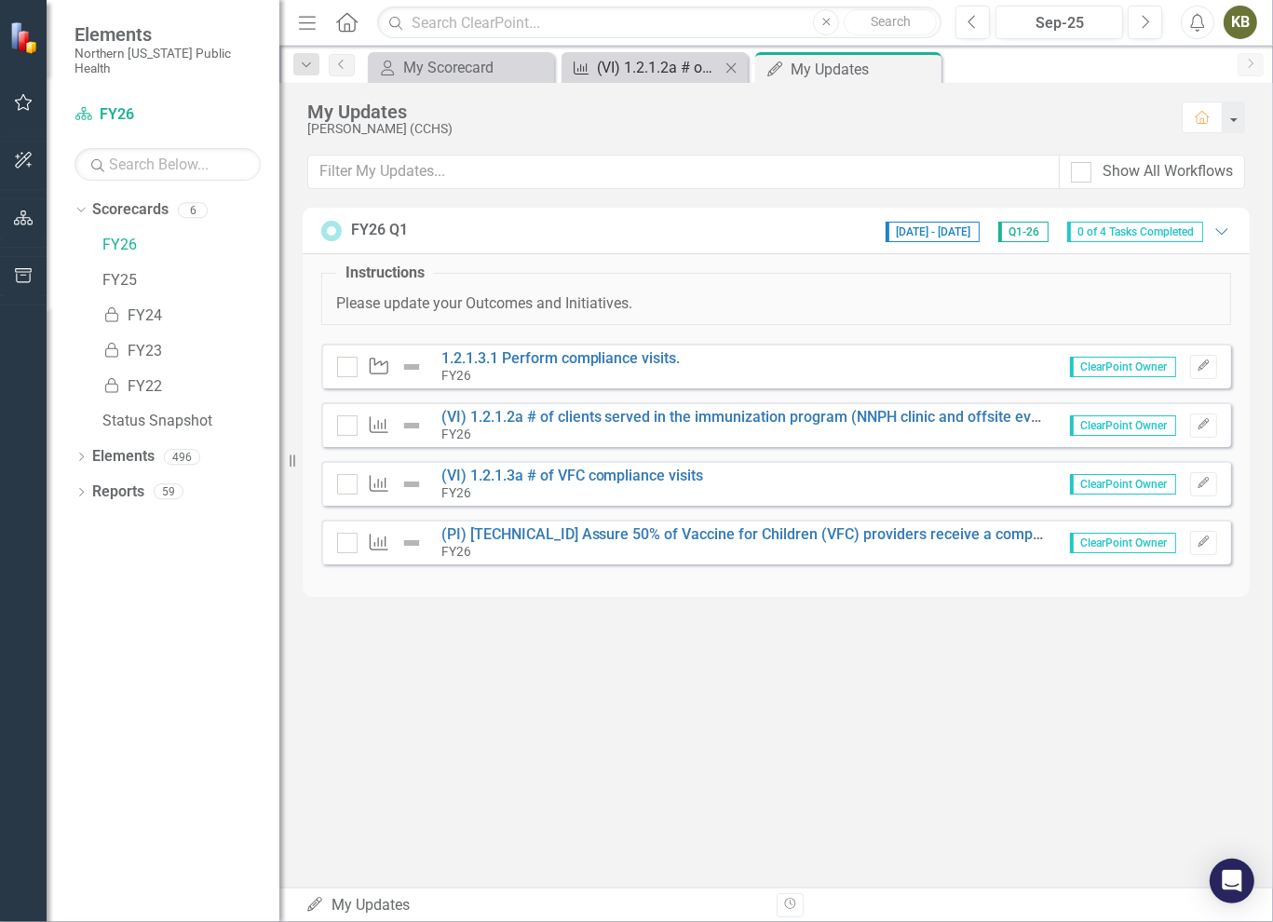
click at [661, 66] on div "(VI) 1.2.1.2a # of clients served in the immunization program (NNPH clinic and …" at bounding box center [658, 67] width 123 height 23
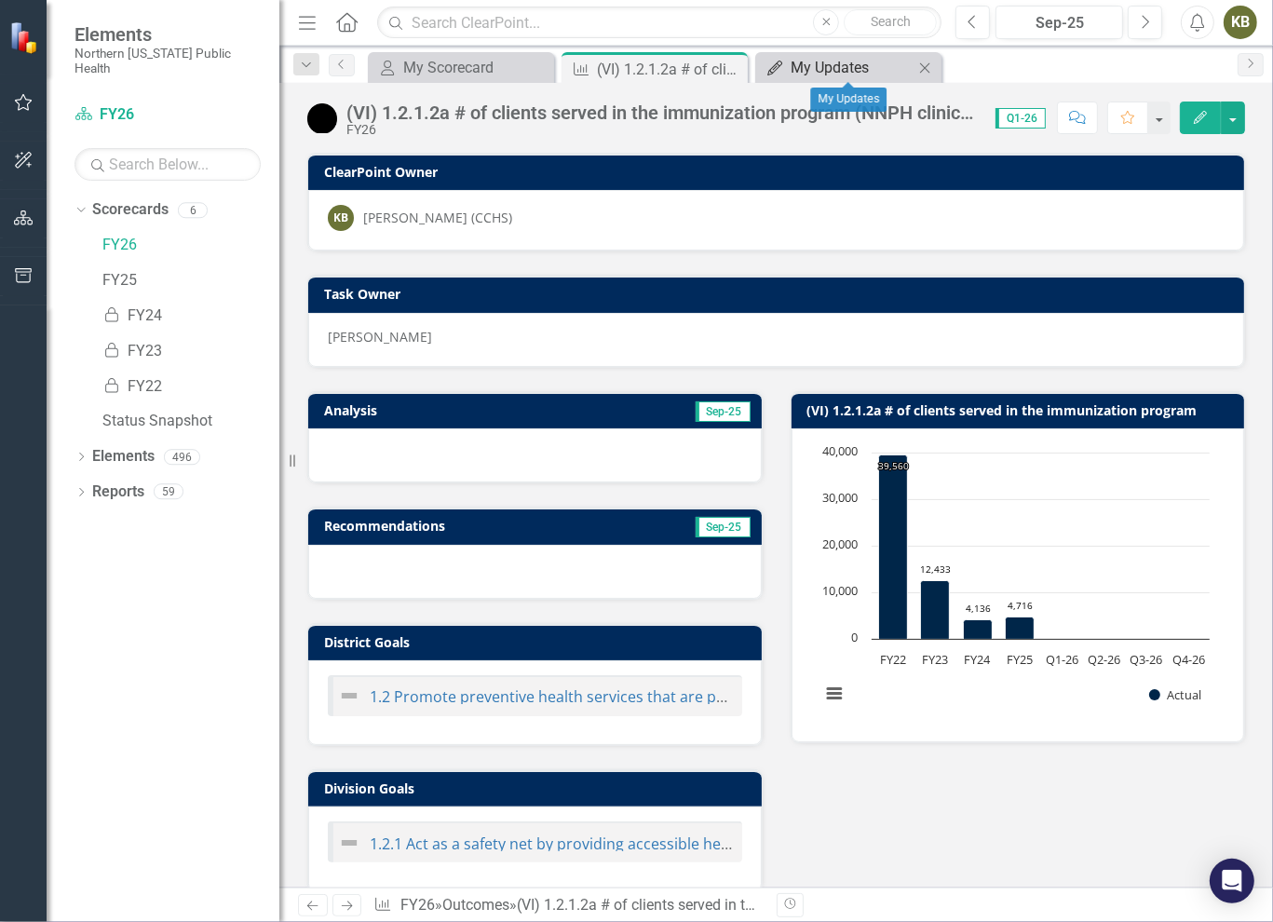
click at [864, 62] on div "My Updates" at bounding box center [852, 67] width 123 height 23
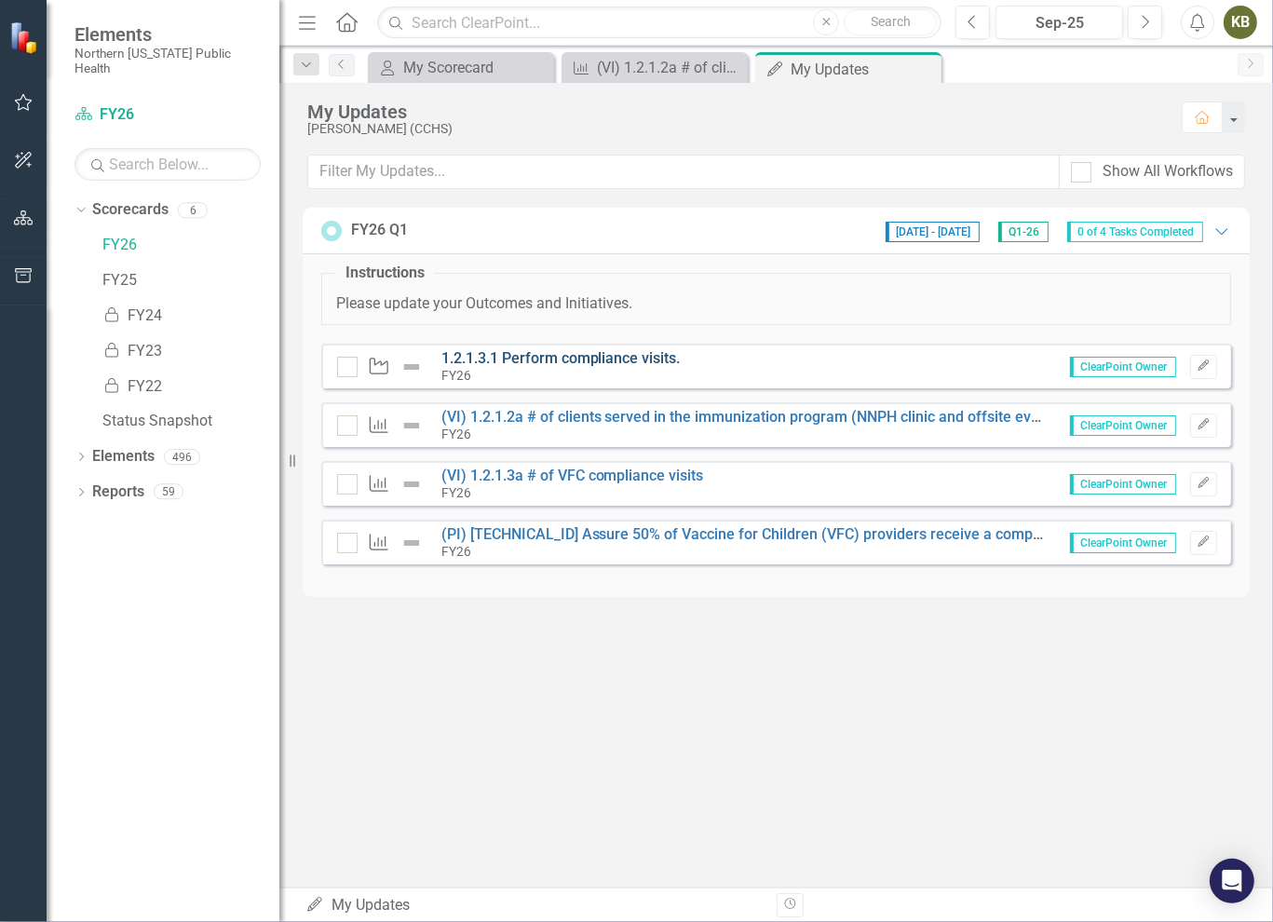
click at [496, 355] on link "1.2.1.3.1 Perform compliance visits." at bounding box center [560, 358] width 239 height 18
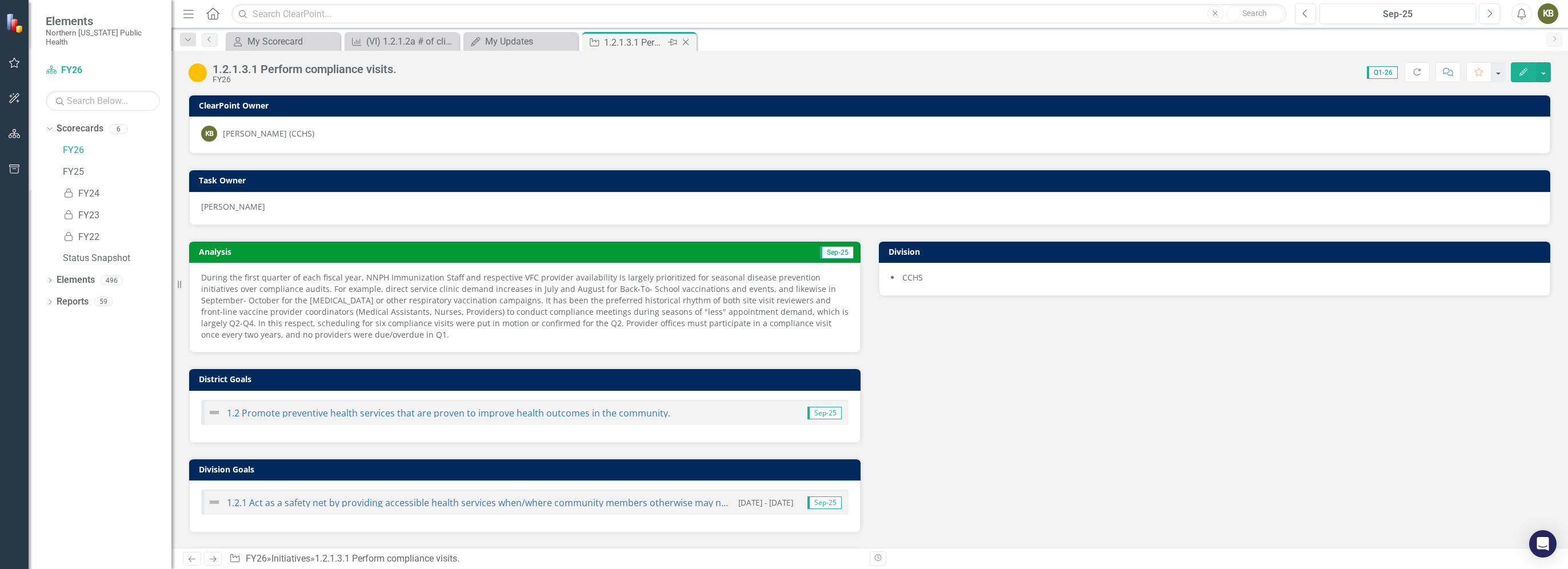
click at [687, 39] on icon "Close" at bounding box center [685, 42] width 12 height 9
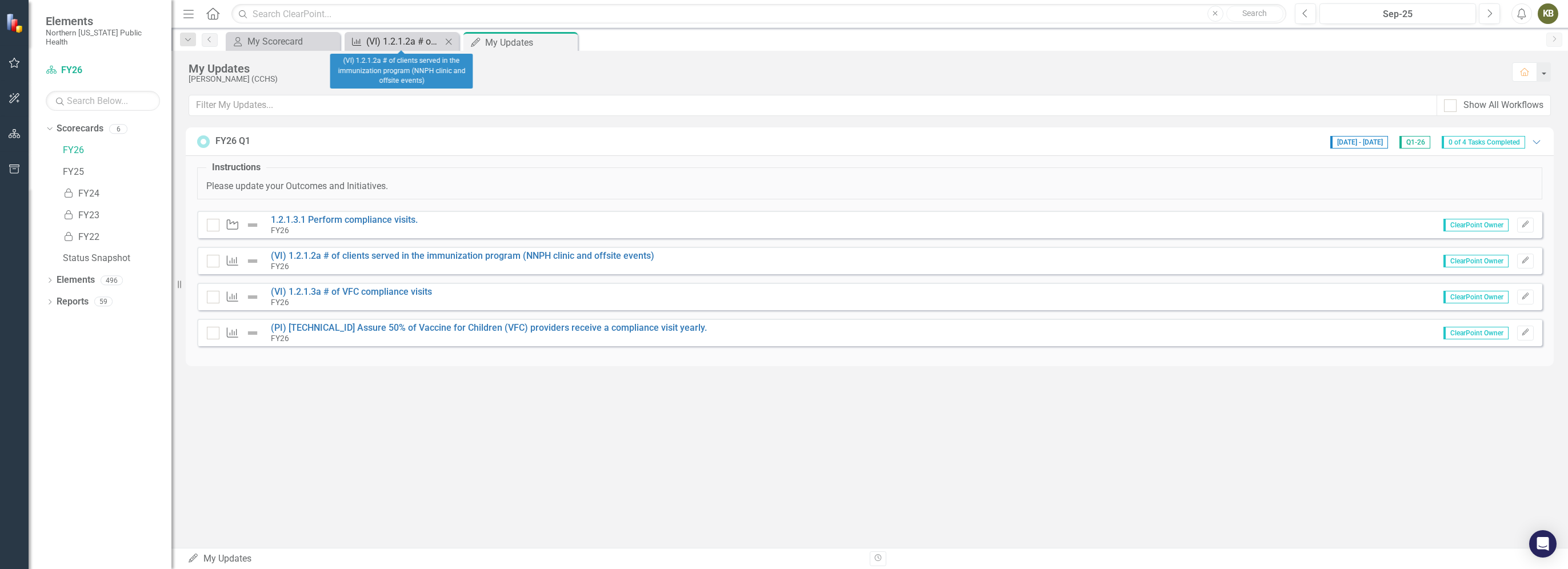
click at [417, 44] on div "(VI) 1.2.1.2a # of clients served in the immunization program (NNPH clinic and …" at bounding box center [404, 41] width 75 height 14
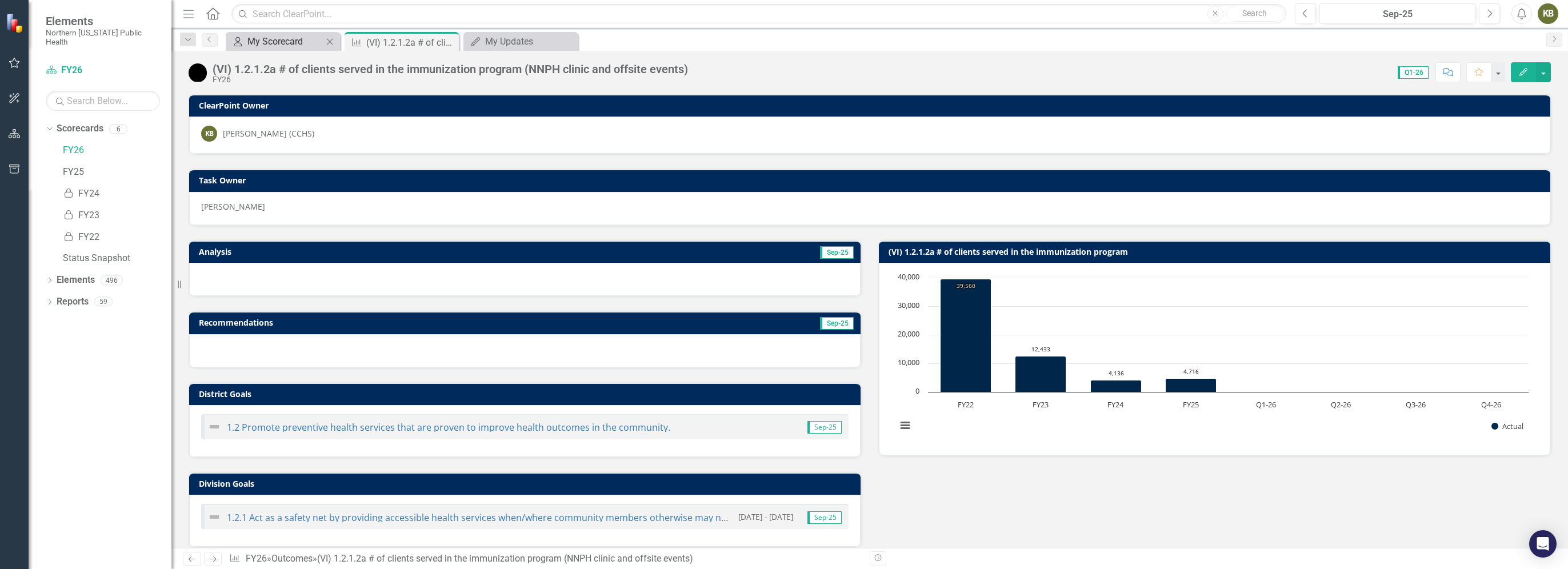
click at [293, 47] on div "My Scorecard" at bounding box center [285, 41] width 75 height 14
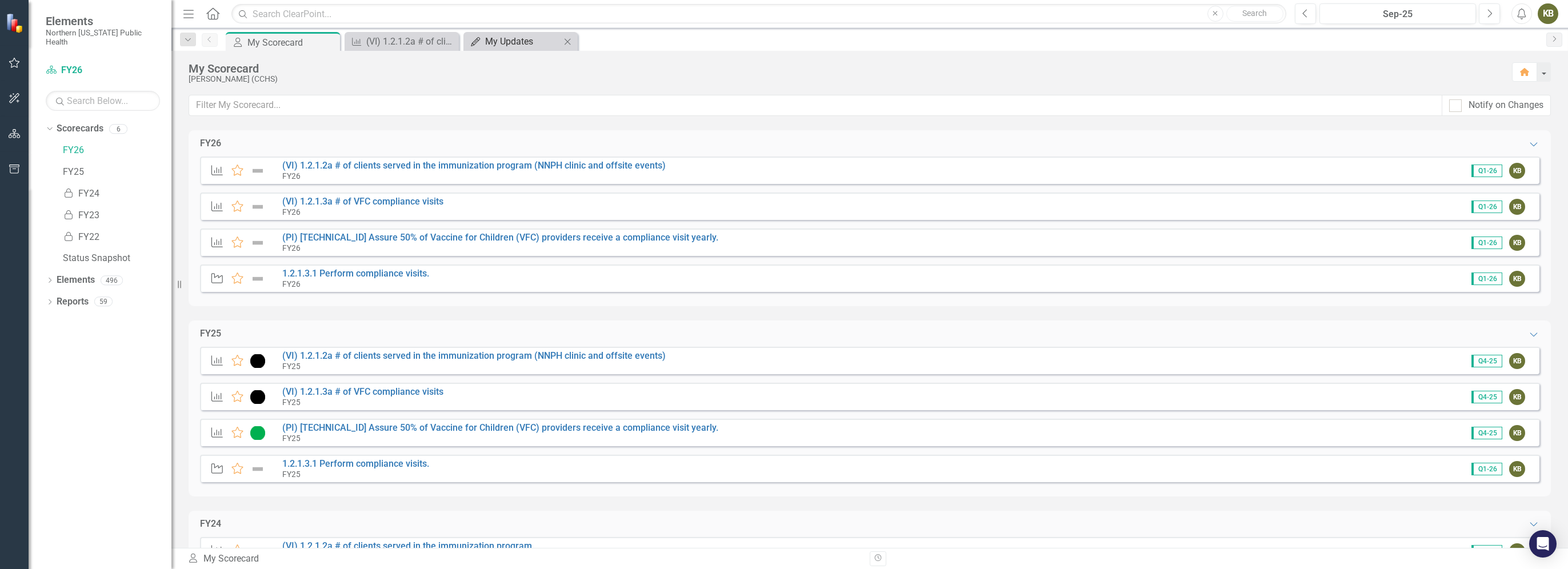
click at [500, 39] on div "My Updates" at bounding box center [523, 41] width 75 height 14
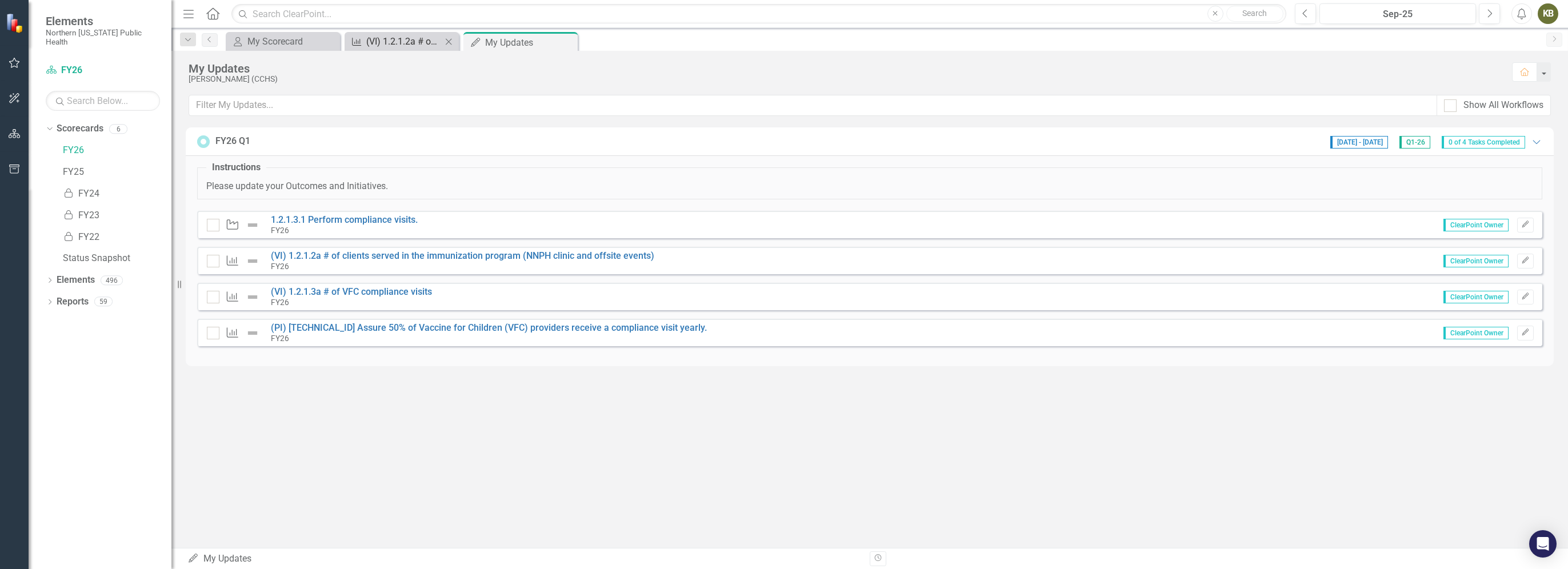
click at [418, 37] on div "(VI) 1.2.1.2a # of clients served in the immunization program (NNPH clinic and …" at bounding box center [404, 41] width 75 height 14
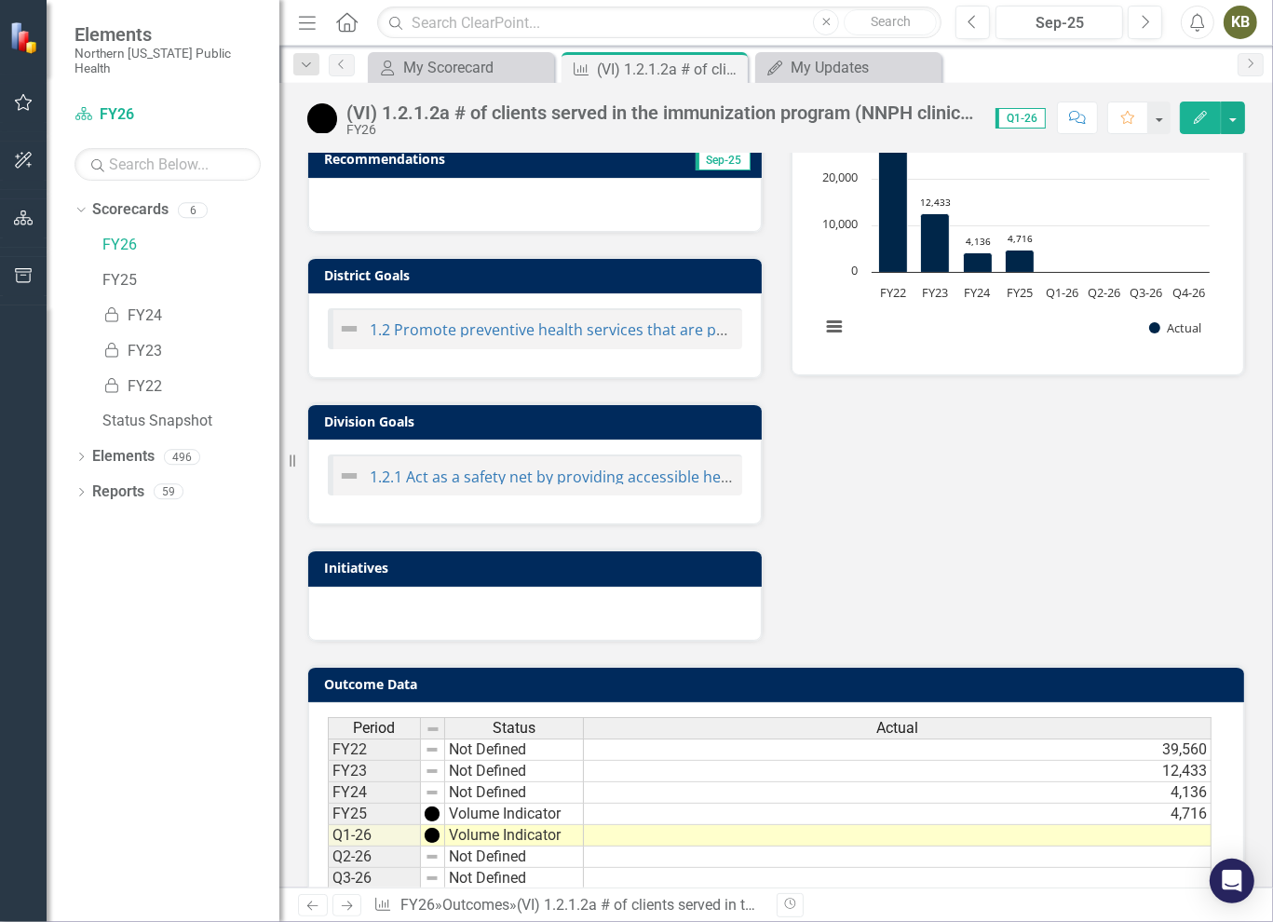
scroll to position [430, 0]
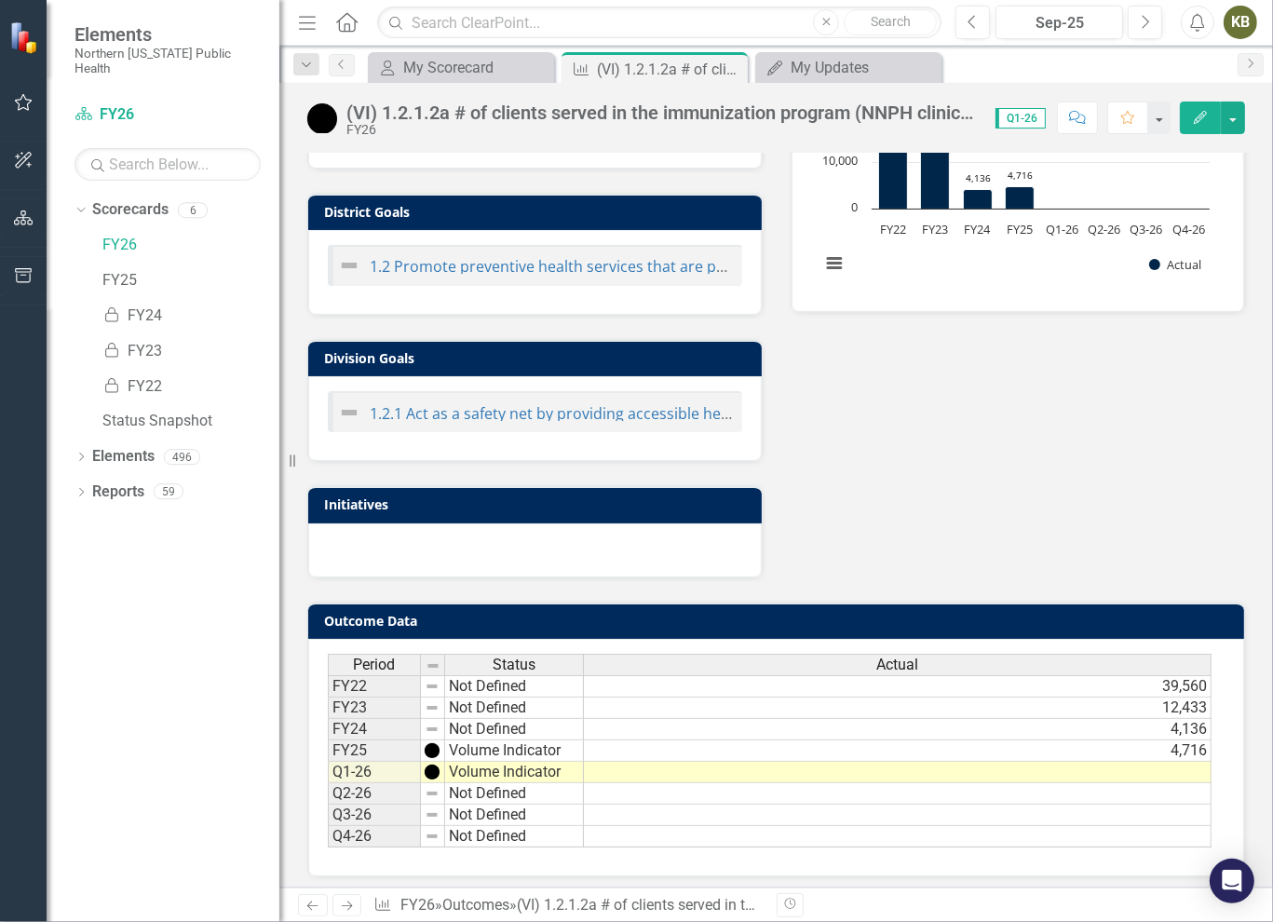
click at [1174, 762] on td at bounding box center [898, 772] width 628 height 21
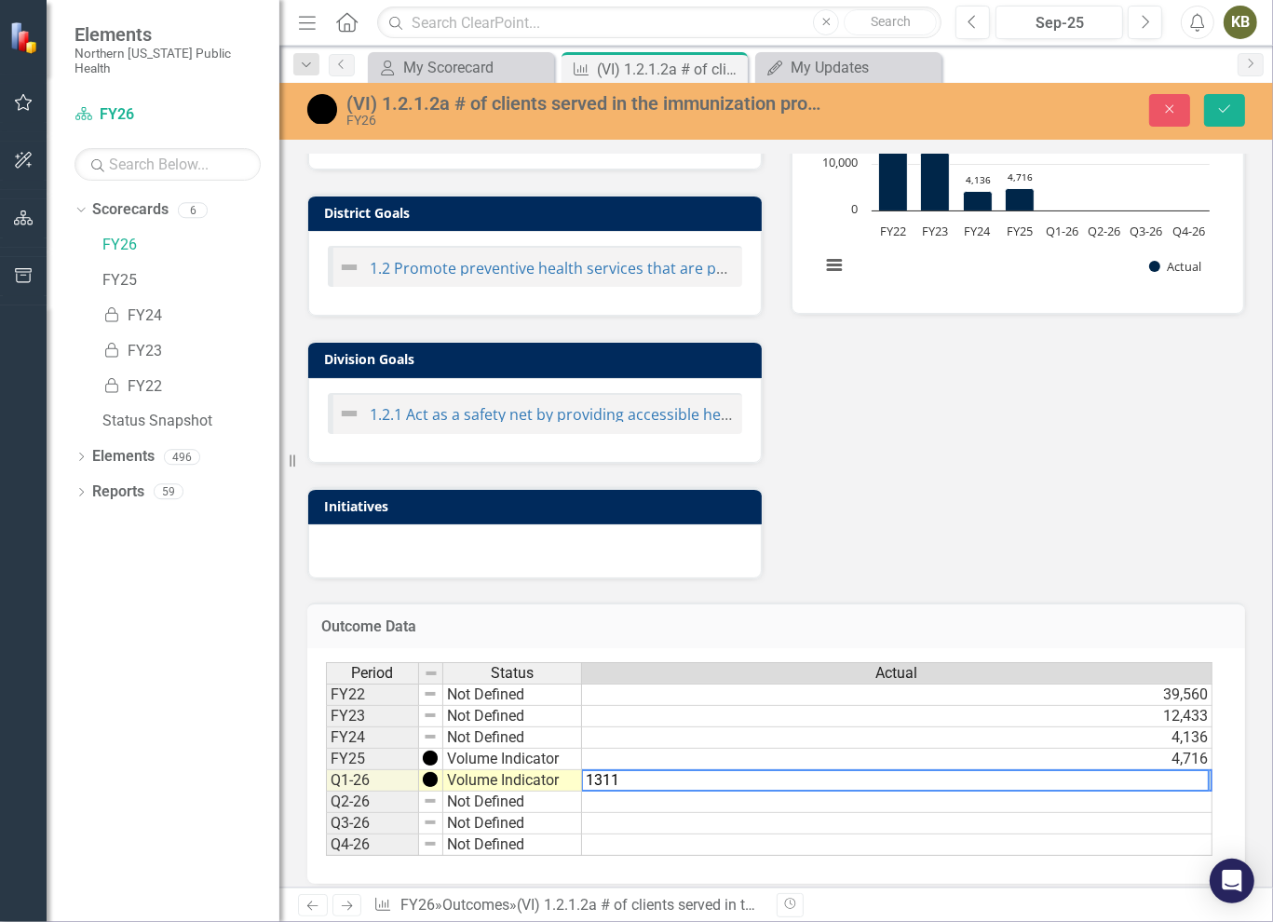
type textarea "1311"
click at [1080, 822] on td at bounding box center [897, 823] width 631 height 21
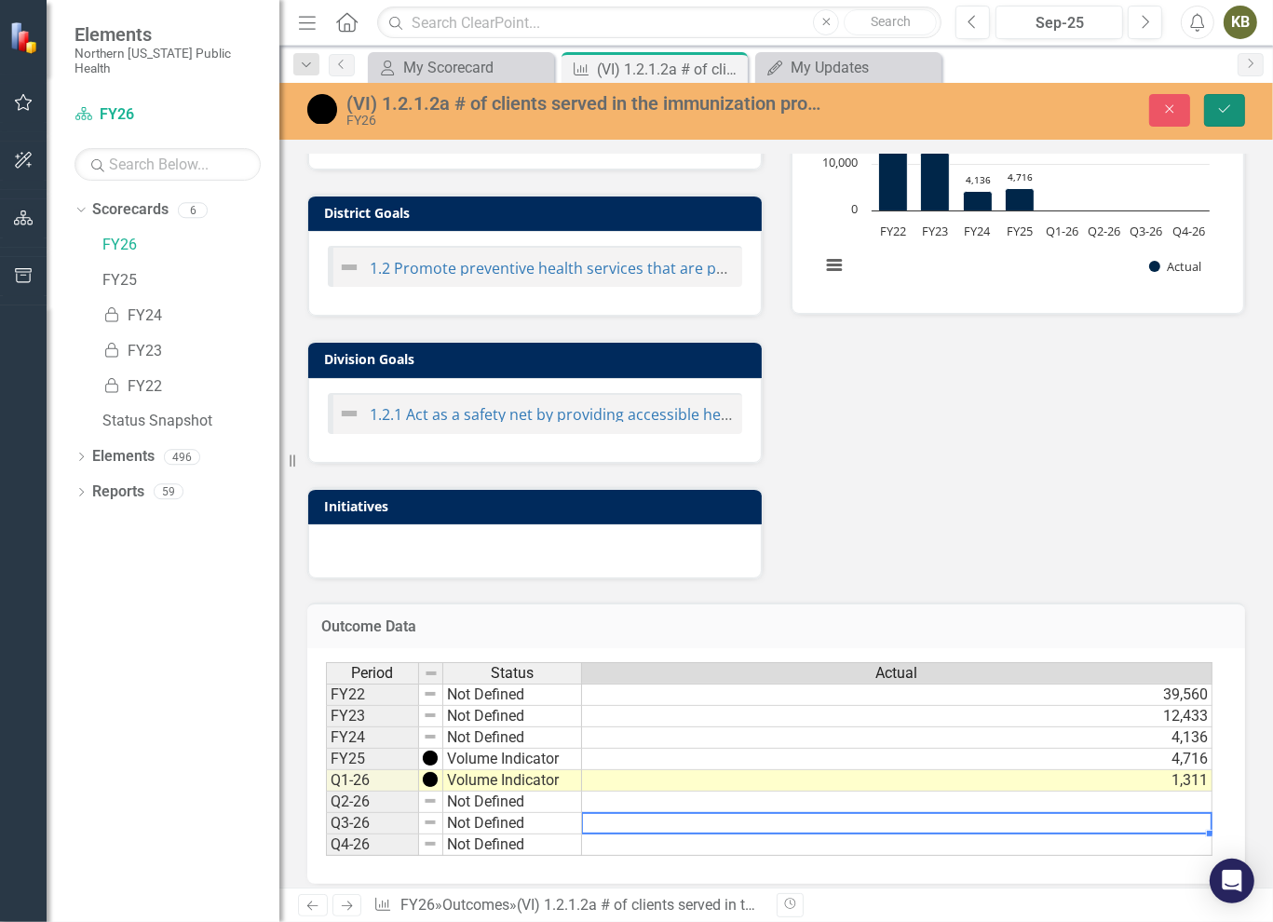
click at [1222, 115] on icon "Save" at bounding box center [1224, 108] width 17 height 13
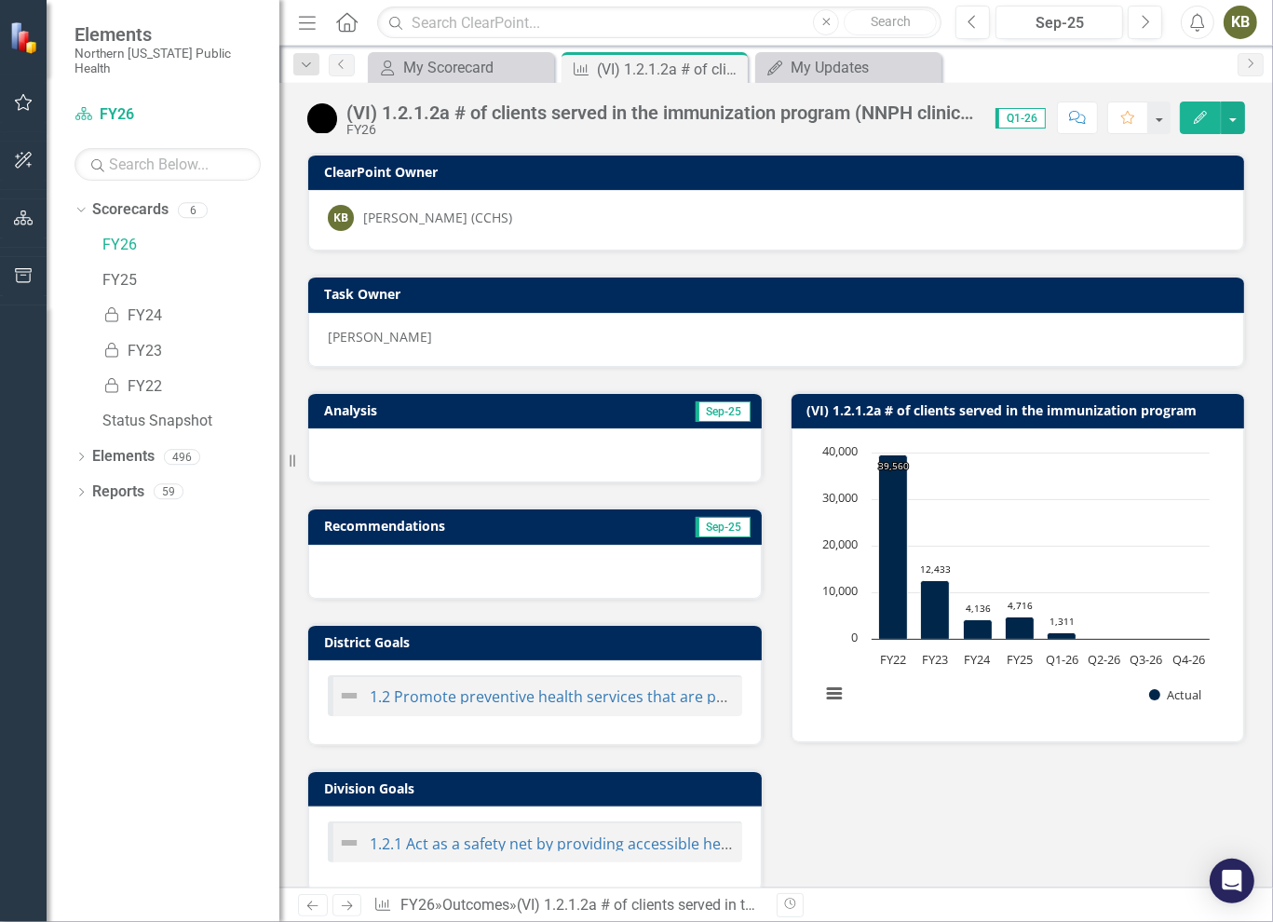
click at [514, 407] on h3 "Analysis" at bounding box center [427, 410] width 207 height 14
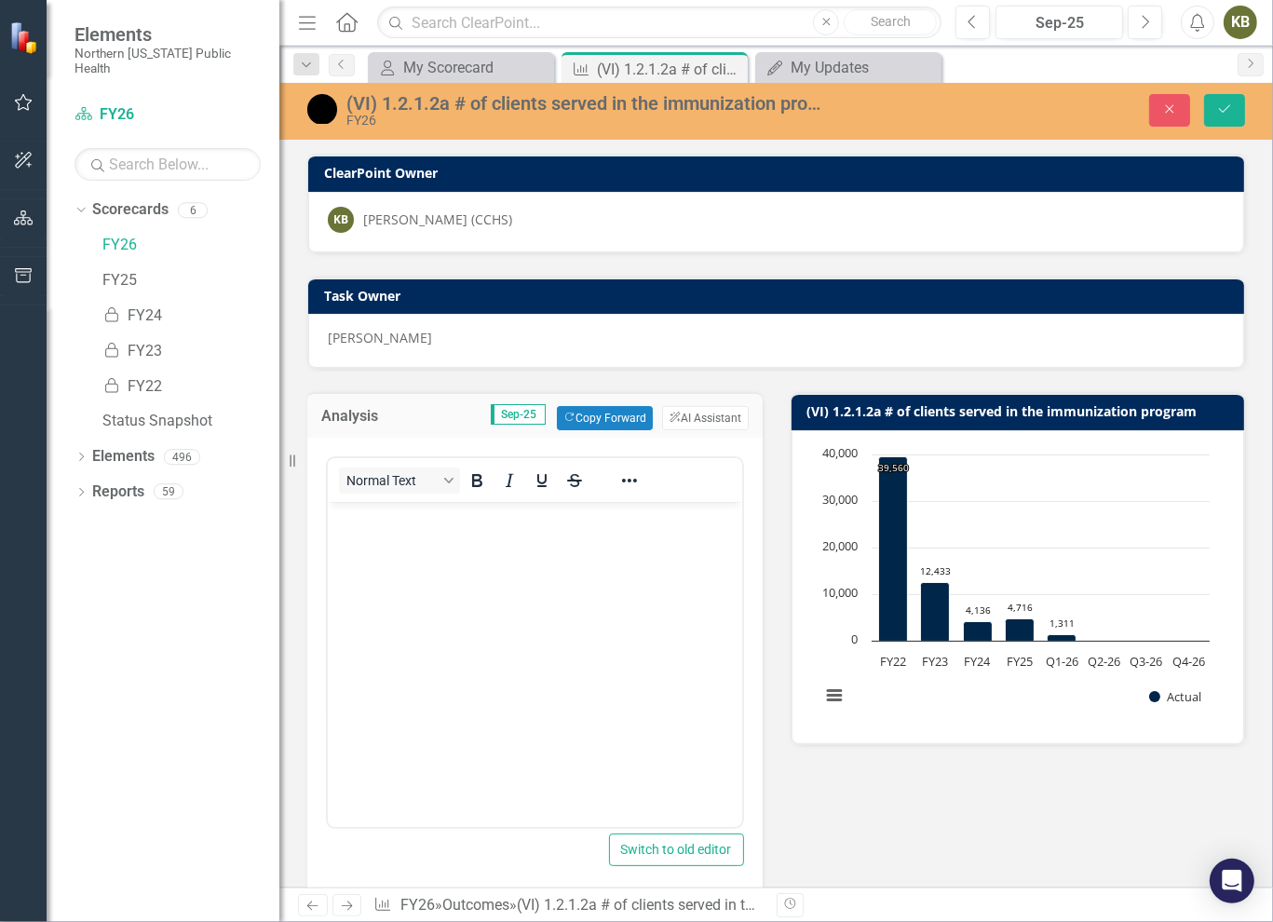
scroll to position [0, 0]
click at [420, 563] on body "Rich Text Area. Press ALT-0 for help." at bounding box center [534, 641] width 414 height 279
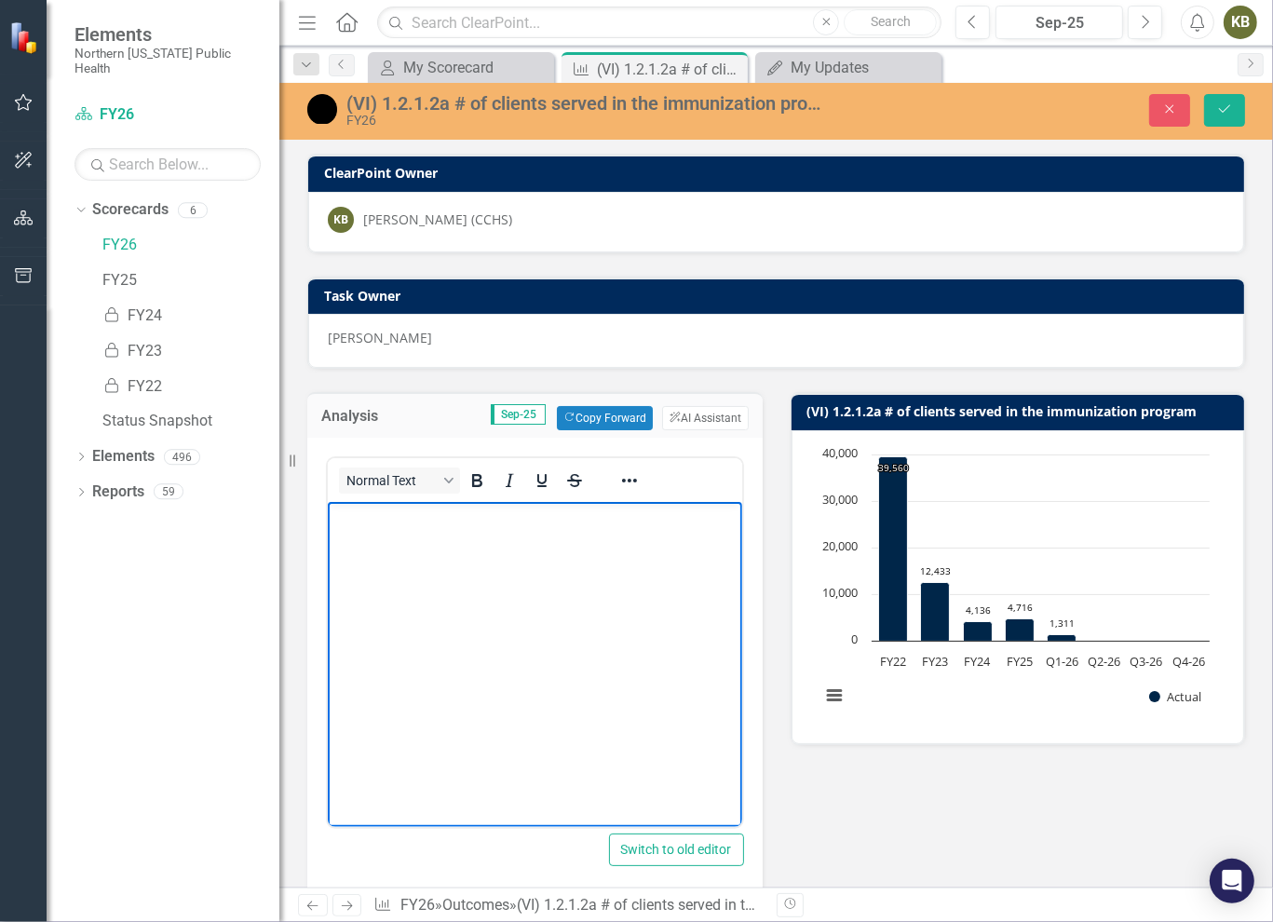
click at [396, 550] on body "Rich Text Area. Press ALT-0 for help." at bounding box center [534, 641] width 414 height 279
click at [471, 544] on p "The Immunization Program served 309 clients via outreach/ event activities and" at bounding box center [534, 529] width 405 height 45
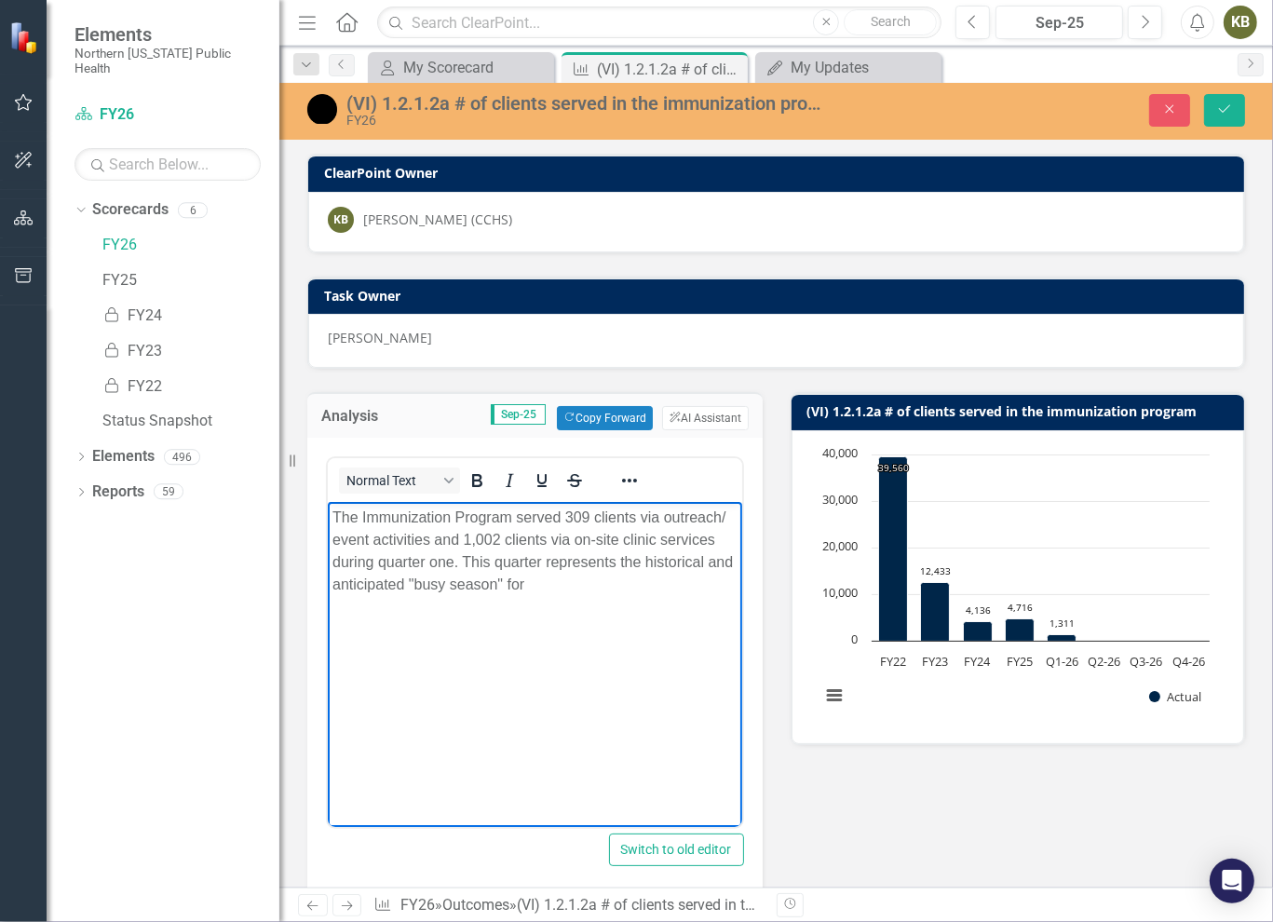
click at [578, 581] on p "The Immunization Program served 309 clients via outreach/ event activities and …" at bounding box center [534, 551] width 405 height 89
click at [704, 611] on p "The Immunization Program served 309 clients via outreach/ event activities and …" at bounding box center [534, 563] width 405 height 112
drag, startPoint x: 452, startPoint y: 564, endPoint x: 462, endPoint y: 563, distance: 10.3
click at [455, 564] on p "The Immunization Program served 309 clients via outreach/ event activities and …" at bounding box center [534, 574] width 405 height 134
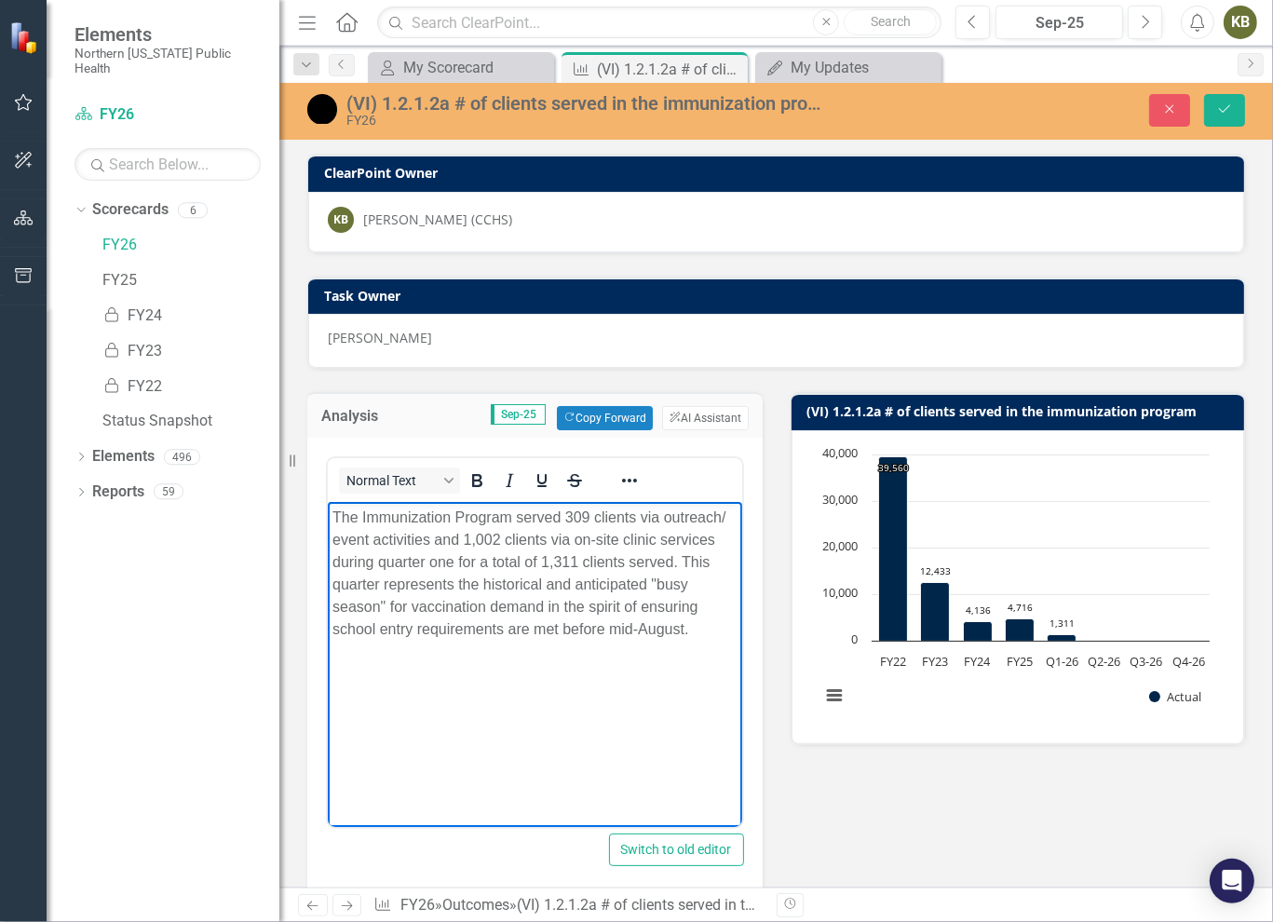
click at [563, 634] on p "The Immunization Program served 309 clients via outreach/ event activities and …" at bounding box center [534, 574] width 405 height 134
drag, startPoint x: 374, startPoint y: 628, endPoint x: 643, endPoint y: 1133, distance: 571.7
click at [327, 633] on html "The Immunization Program served 309 clients via outreach/ event activities and …" at bounding box center [534, 641] width 414 height 279
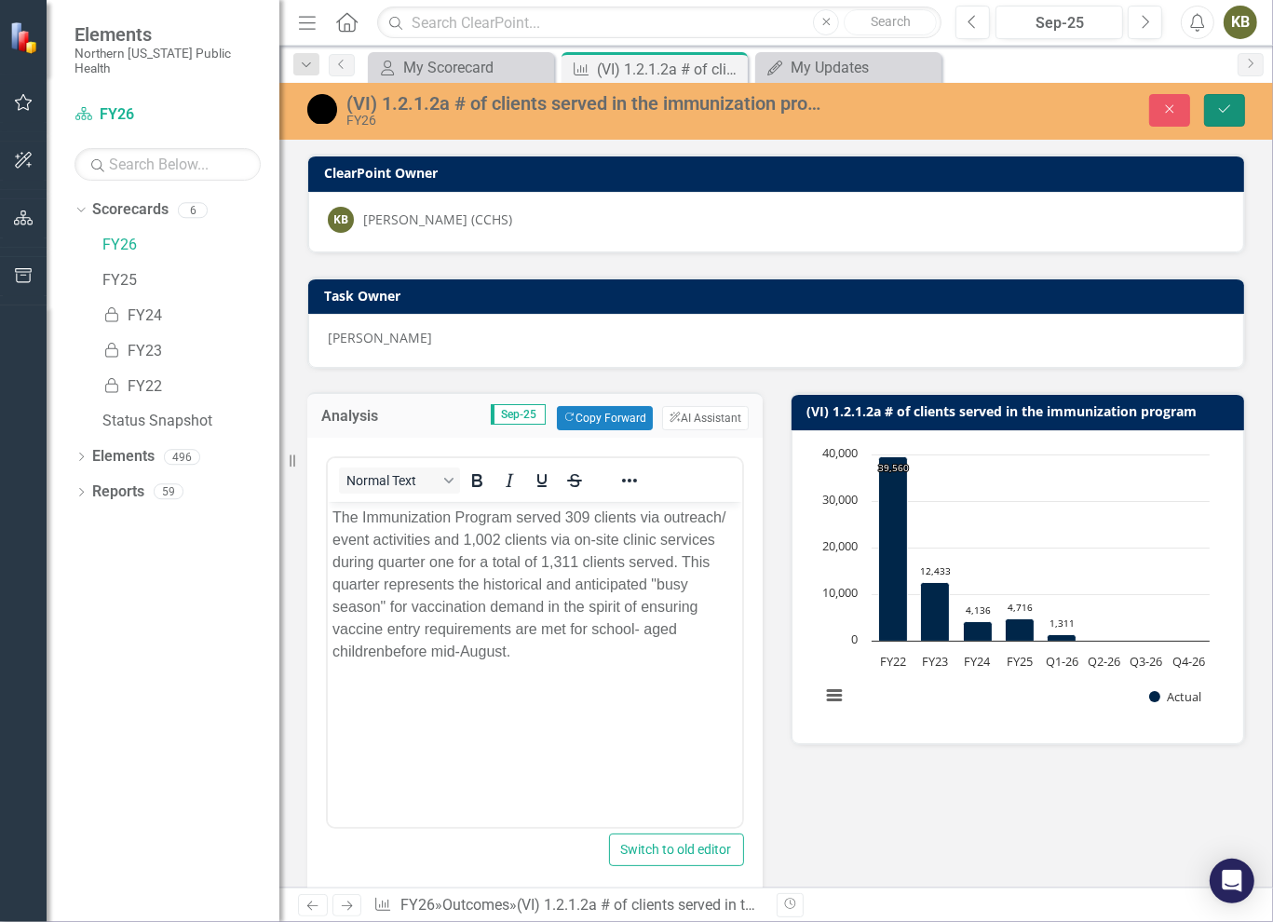
click at [1224, 115] on icon "Save" at bounding box center [1224, 108] width 17 height 13
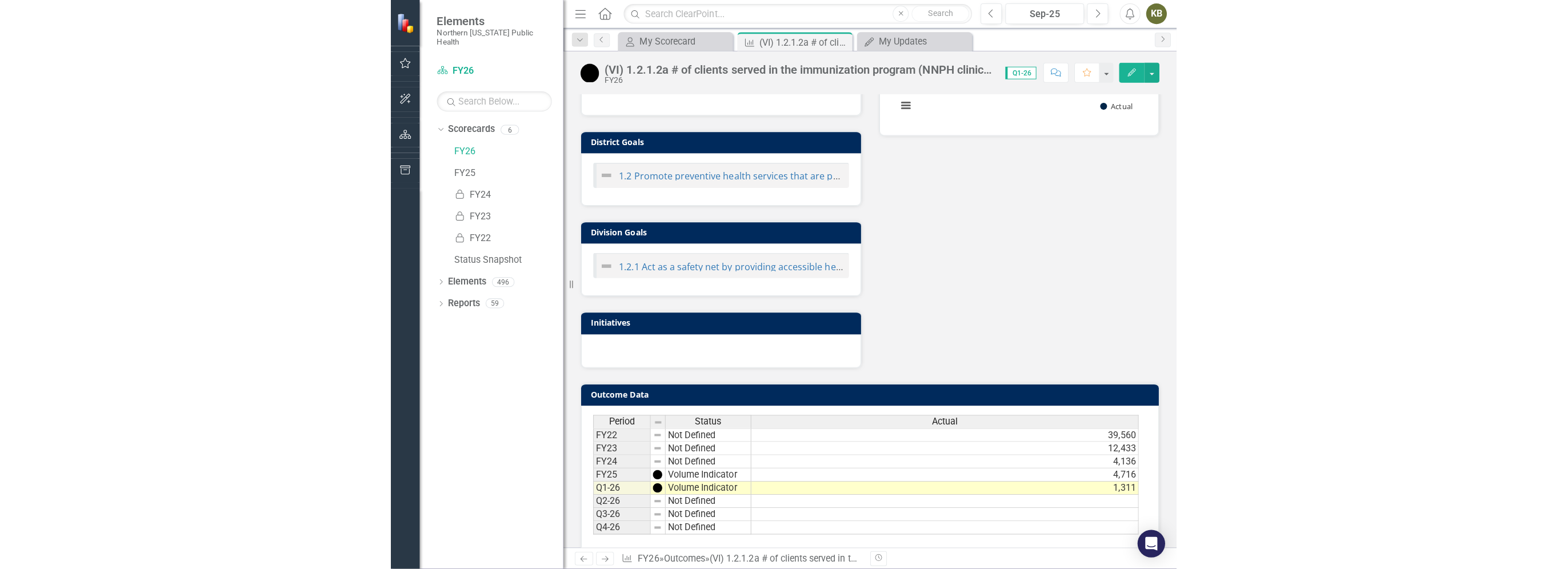
scroll to position [283, 0]
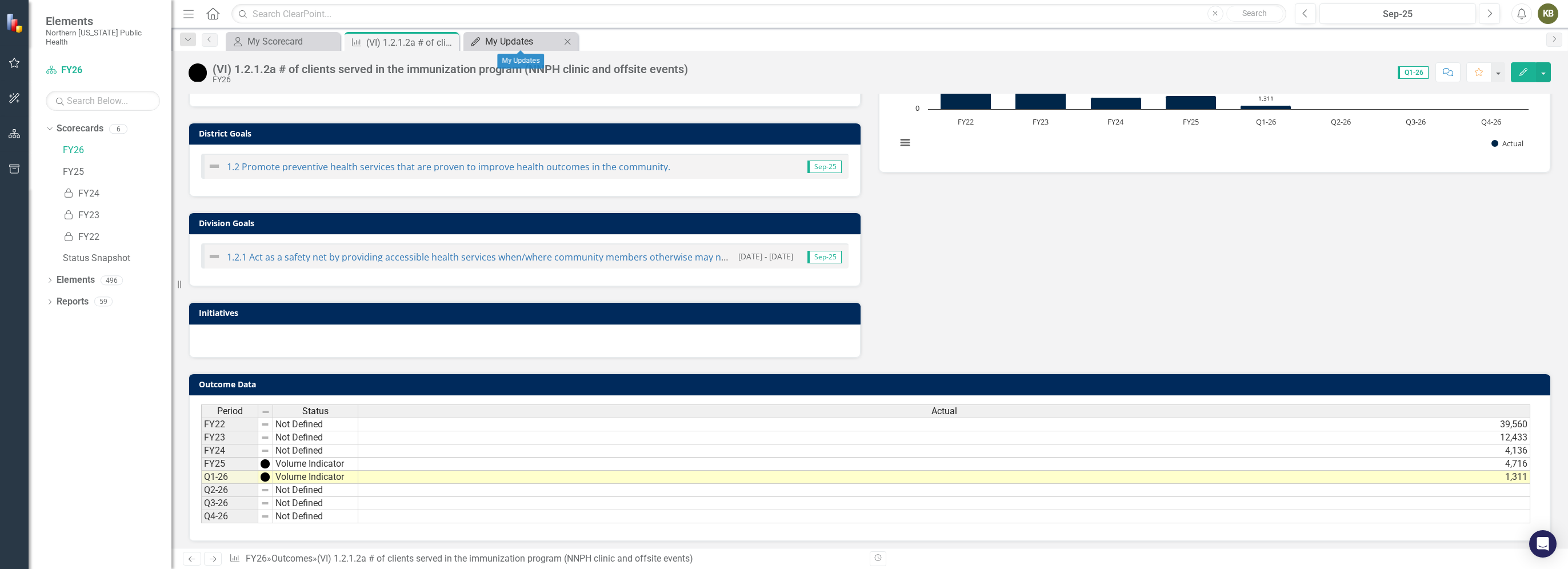
click at [496, 35] on div "My Updates" at bounding box center [523, 41] width 75 height 14
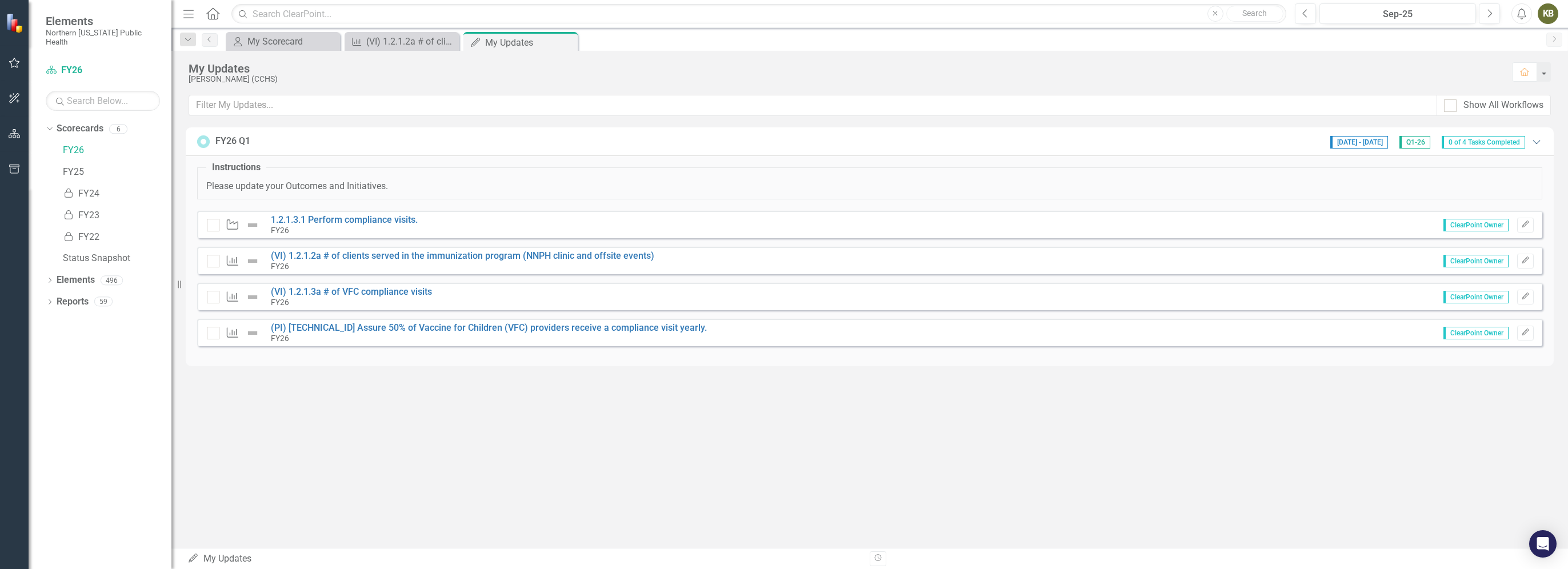
click at [780, 145] on icon "Expanded" at bounding box center [1536, 142] width 12 height 9
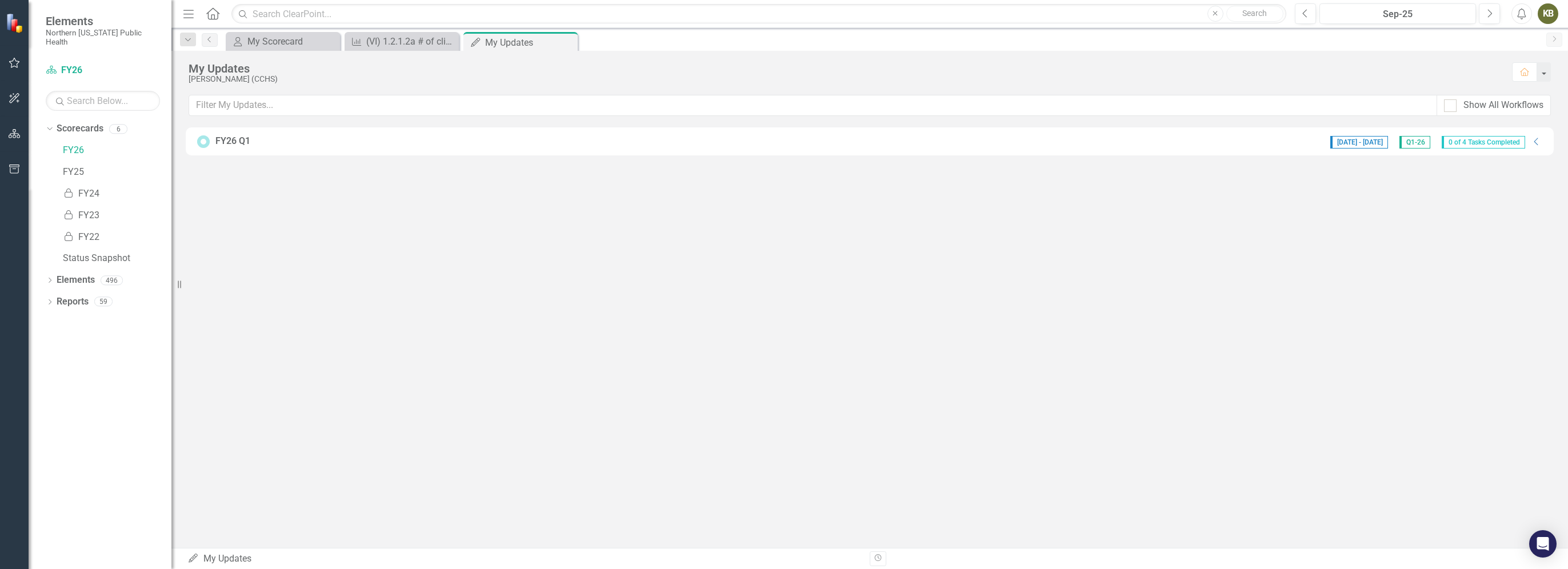
click at [780, 145] on div "9/26/25 - 10/31/25 Q1-26 0 of 4 Tasks Completed" at bounding box center [1428, 141] width 206 height 14
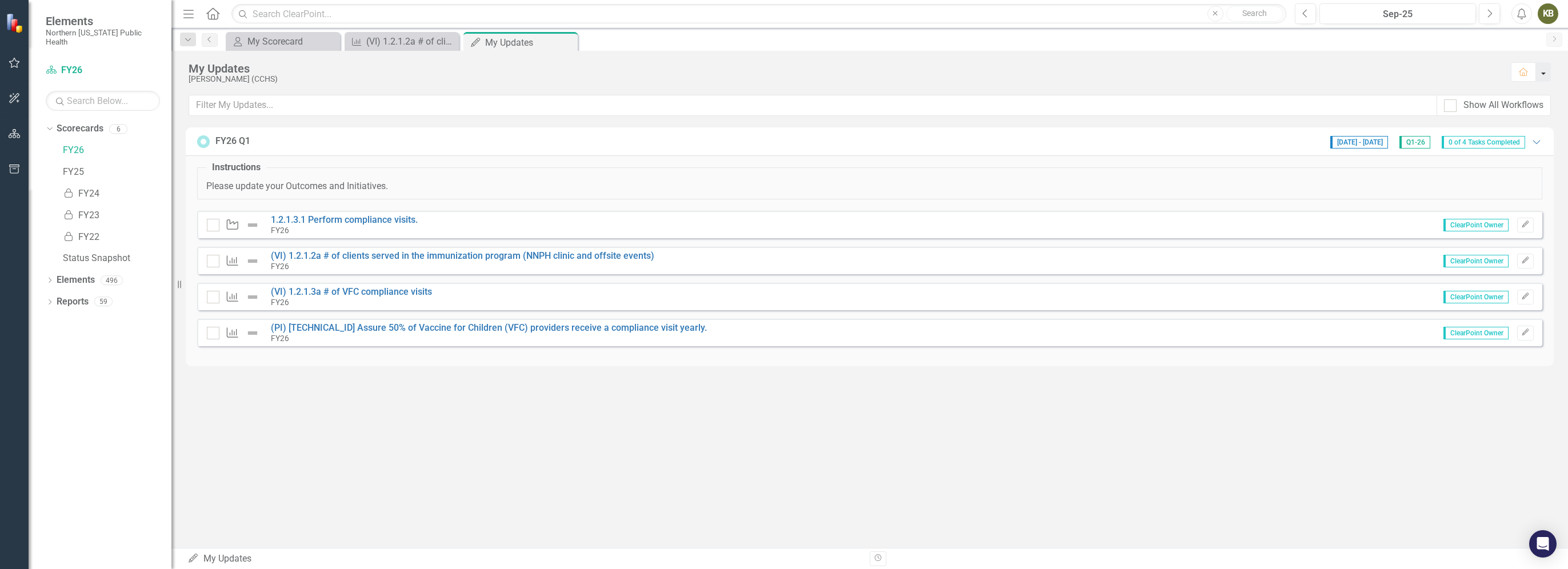
click at [780, 78] on button "button" at bounding box center [1543, 72] width 15 height 20
drag, startPoint x: 1246, startPoint y: 58, endPoint x: 1086, endPoint y: 75, distance: 160.9
click at [780, 58] on div "My Updates Kaleigh Behrendt (CCHS) Home" at bounding box center [869, 73] width 1396 height 44
click at [219, 224] on div at bounding box center [213, 225] width 12 height 12
click at [214, 224] on input "checkbox" at bounding box center [210, 223] width 7 height 7
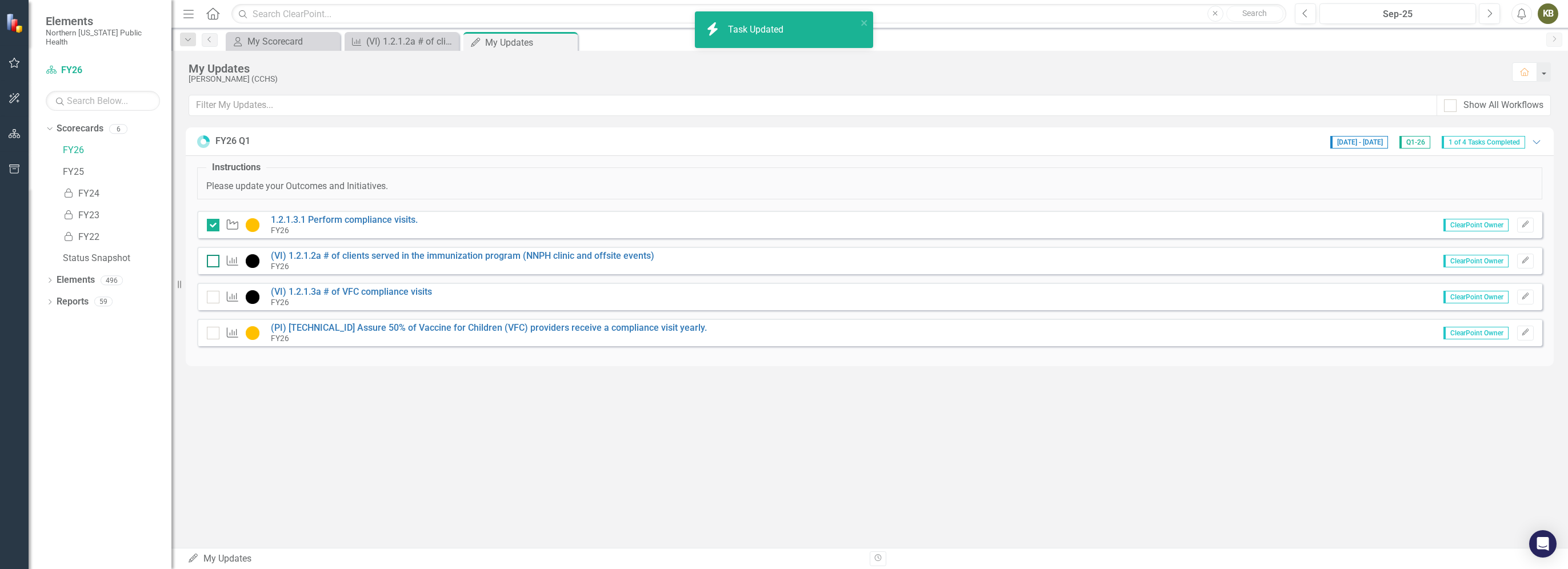
checkbox input "true"
click at [210, 259] on input "checkbox" at bounding box center [210, 258] width 7 height 7
checkbox input "true"
click at [213, 294] on input "checkbox" at bounding box center [210, 294] width 7 height 7
checkbox input "true"
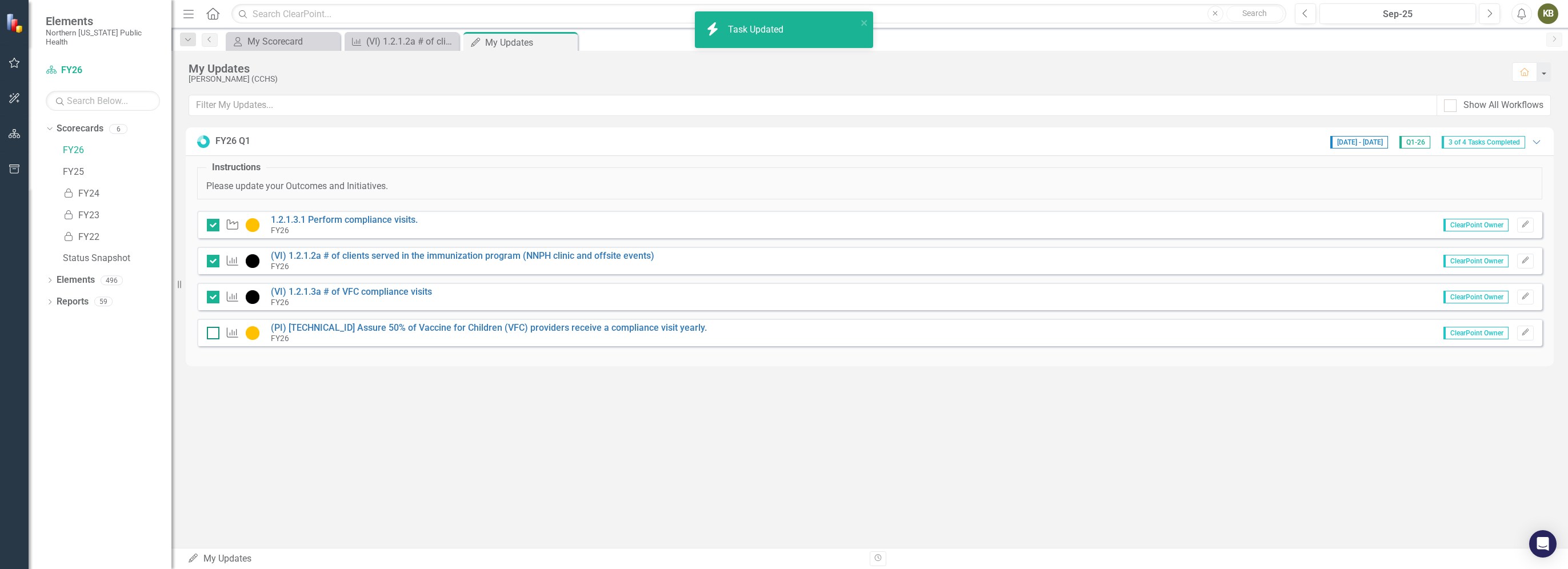
click at [210, 329] on input "checkbox" at bounding box center [210, 330] width 7 height 7
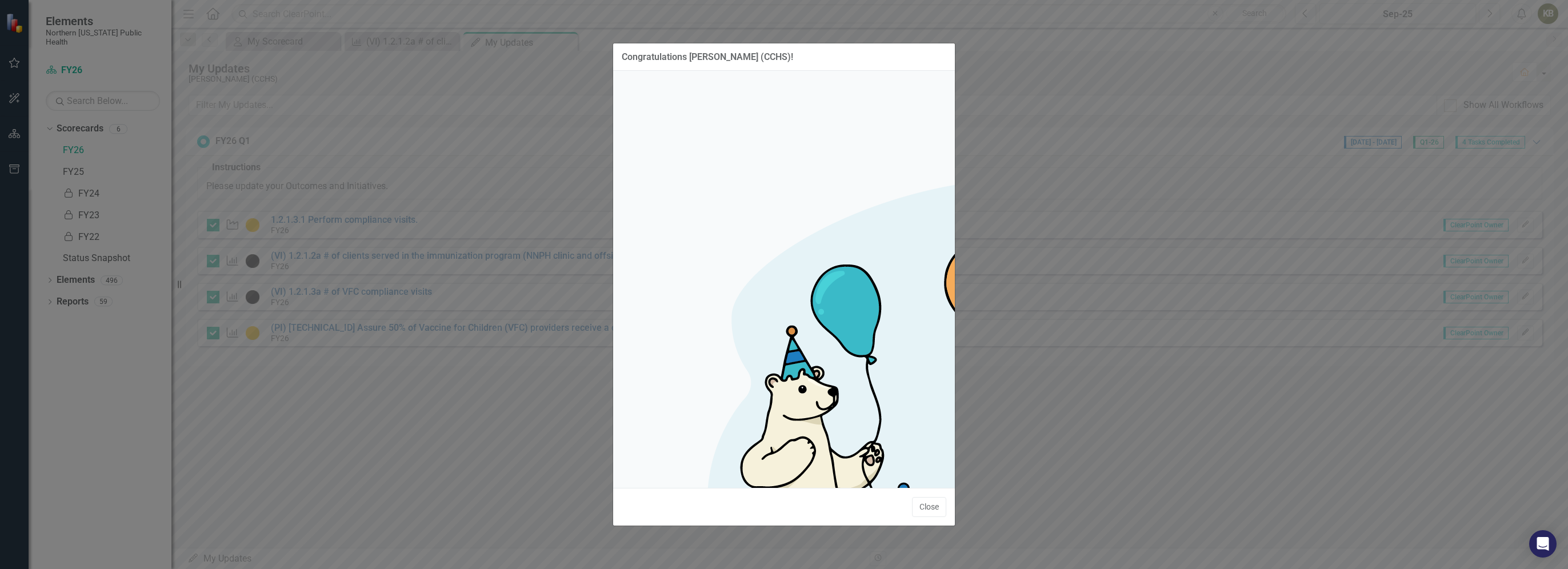
checkbox input "true"
click at [780, 497] on button "Close" at bounding box center [929, 506] width 34 height 20
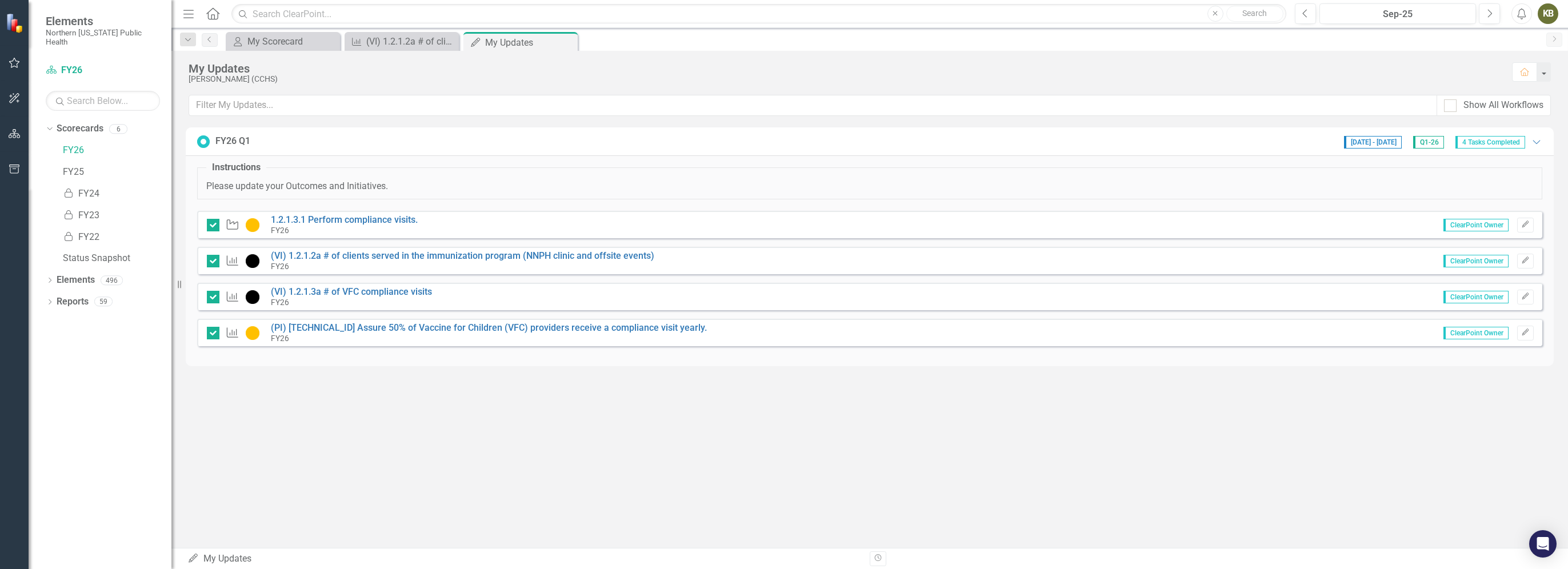
click at [780, 16] on div "KB" at bounding box center [1548, 14] width 21 height 21
click at [780, 148] on link "Logout Log Out" at bounding box center [1512, 144] width 90 height 21
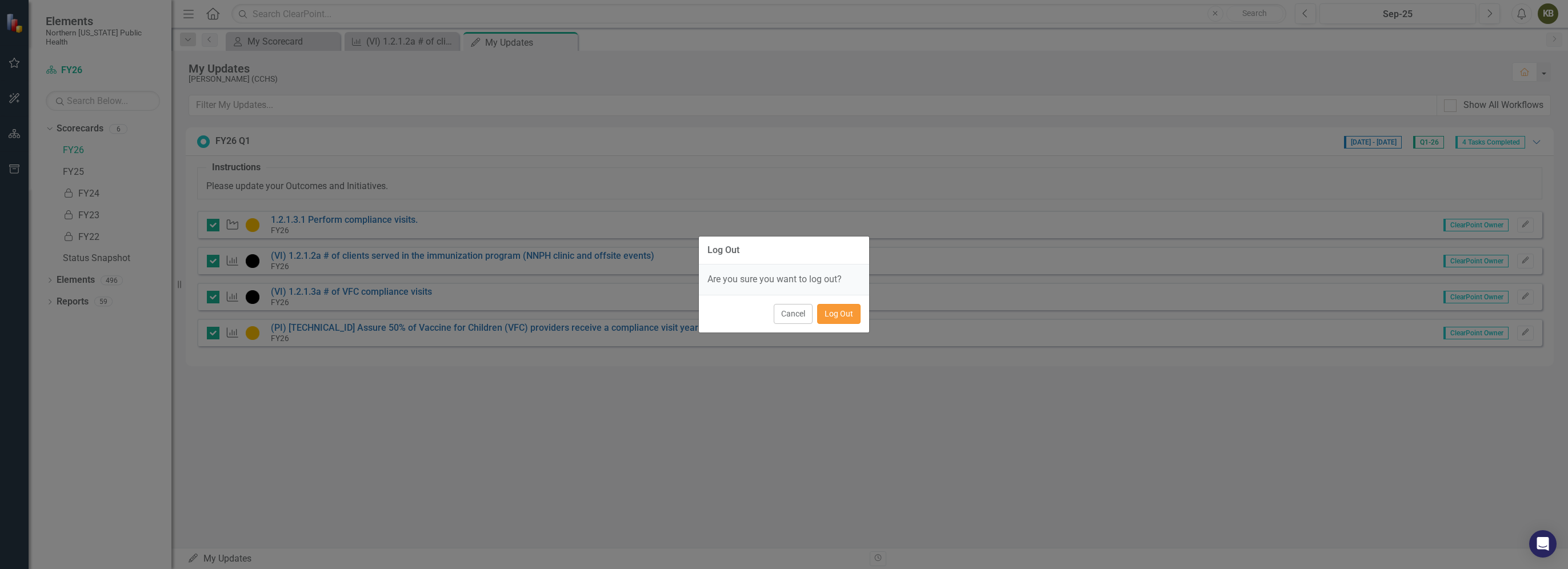
click at [780, 317] on button "Log Out" at bounding box center [839, 314] width 44 height 20
